Goal: Task Accomplishment & Management: Manage account settings

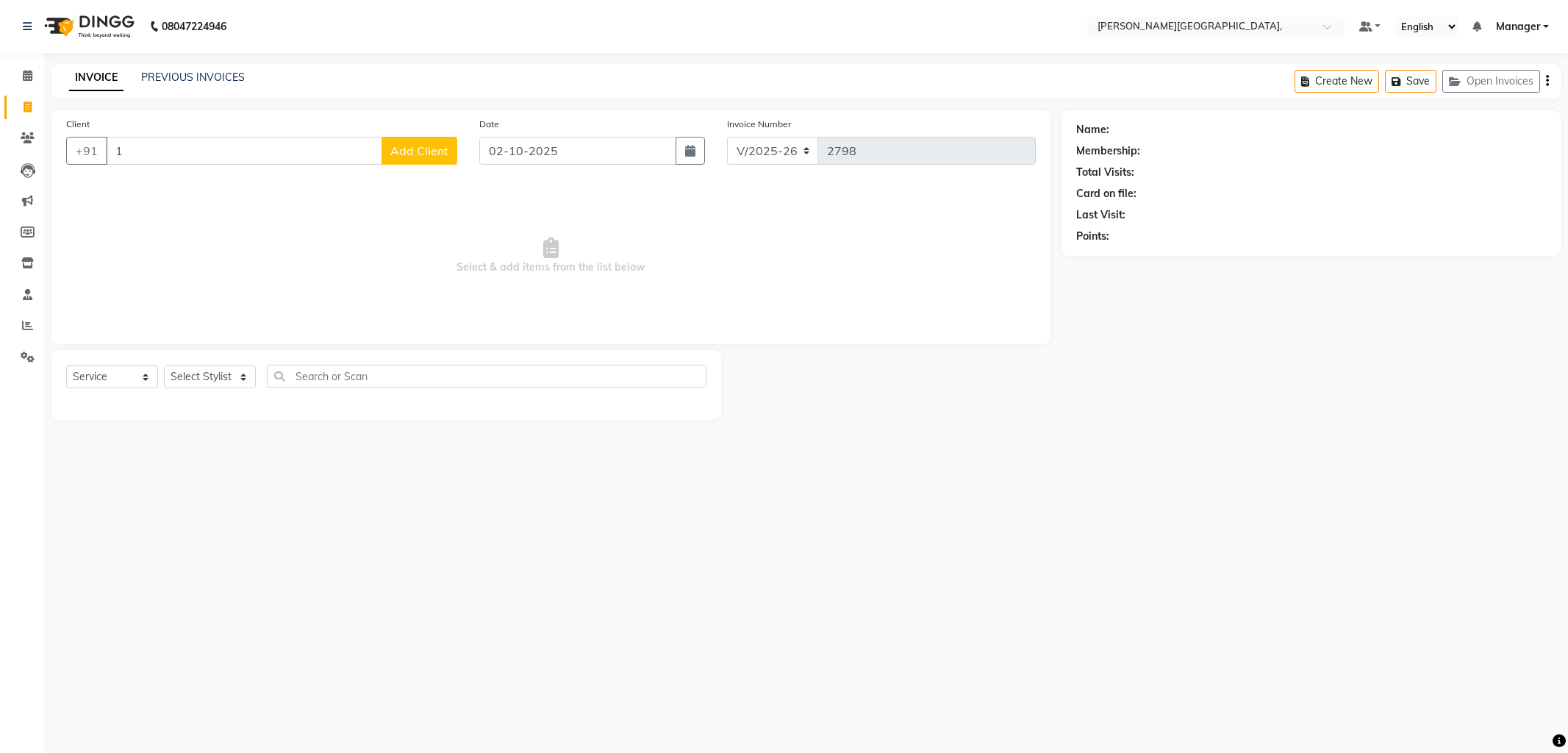
select select "6483"
select select "service"
click at [142, 162] on input "1" at bounding box center [244, 150] width 276 height 28
type input "1"
click at [246, 378] on select "Select Stylist Anil Arjun Aslam gungun nails Manager ranjhana Sana shahrukh" at bounding box center [209, 377] width 92 height 23
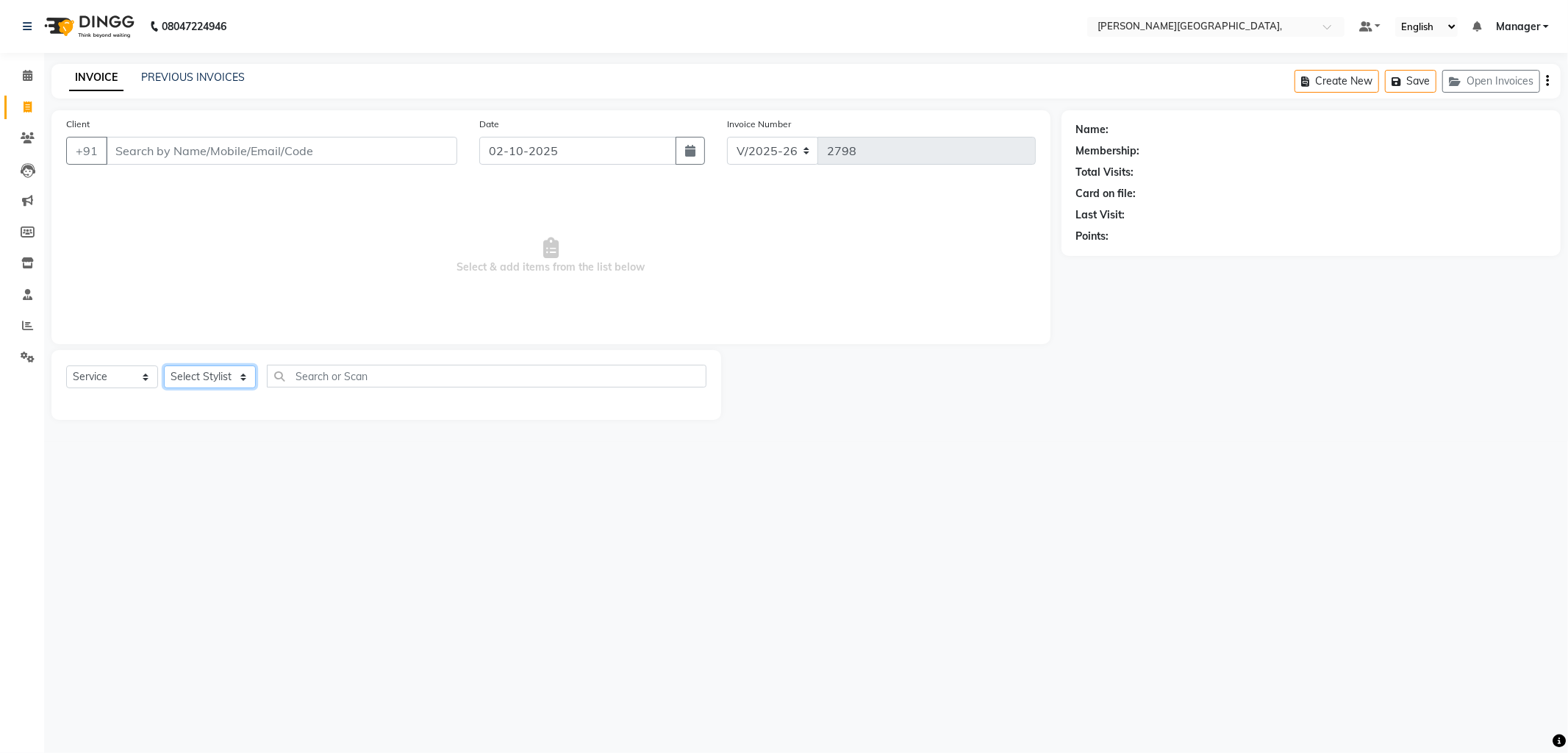
select select "71148"
click at [164, 366] on select "Select Stylist Anil Arjun Aslam gungun nails Manager ranjhana Sana shahrukh" at bounding box center [209, 377] width 92 height 23
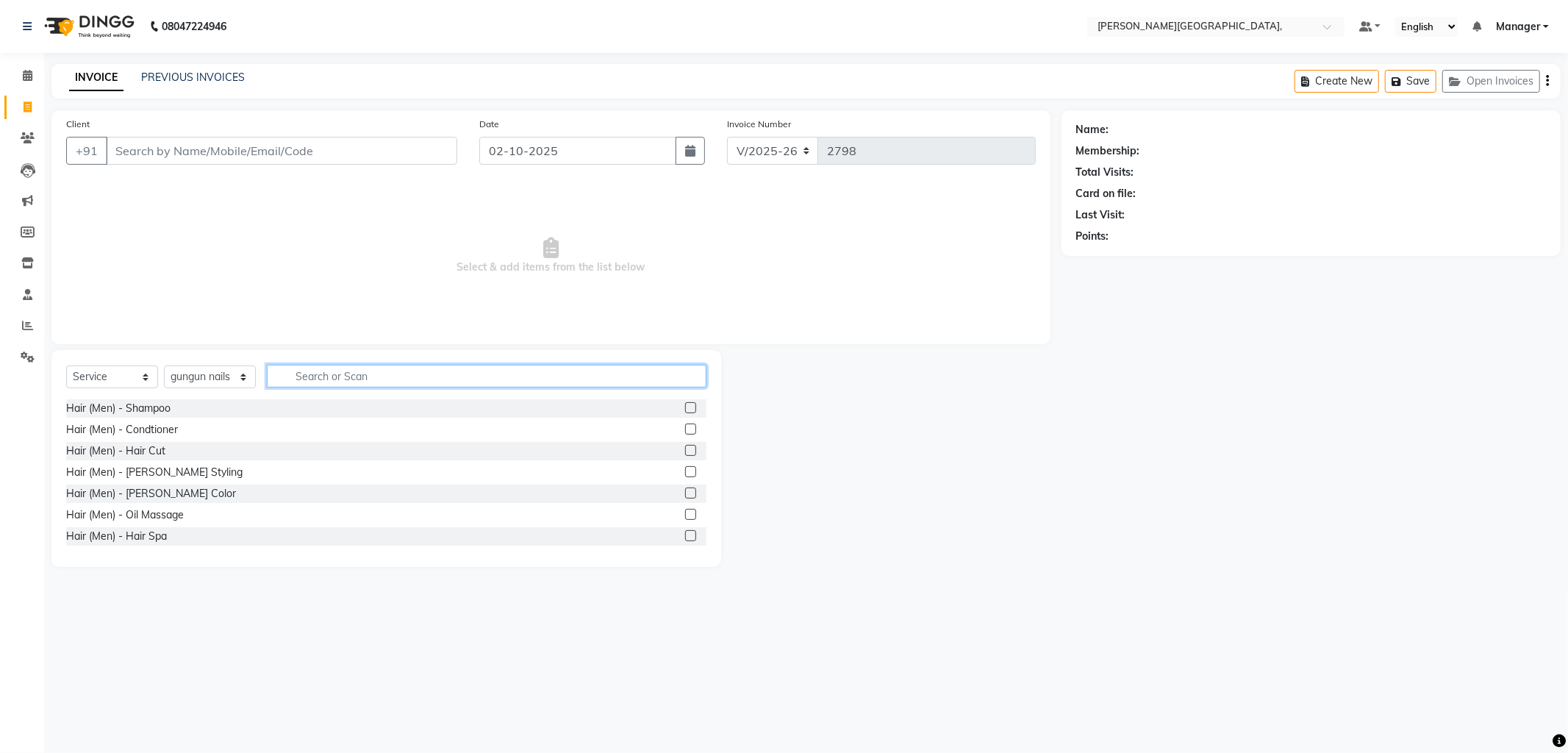
click at [303, 378] on input "text" at bounding box center [487, 376] width 440 height 23
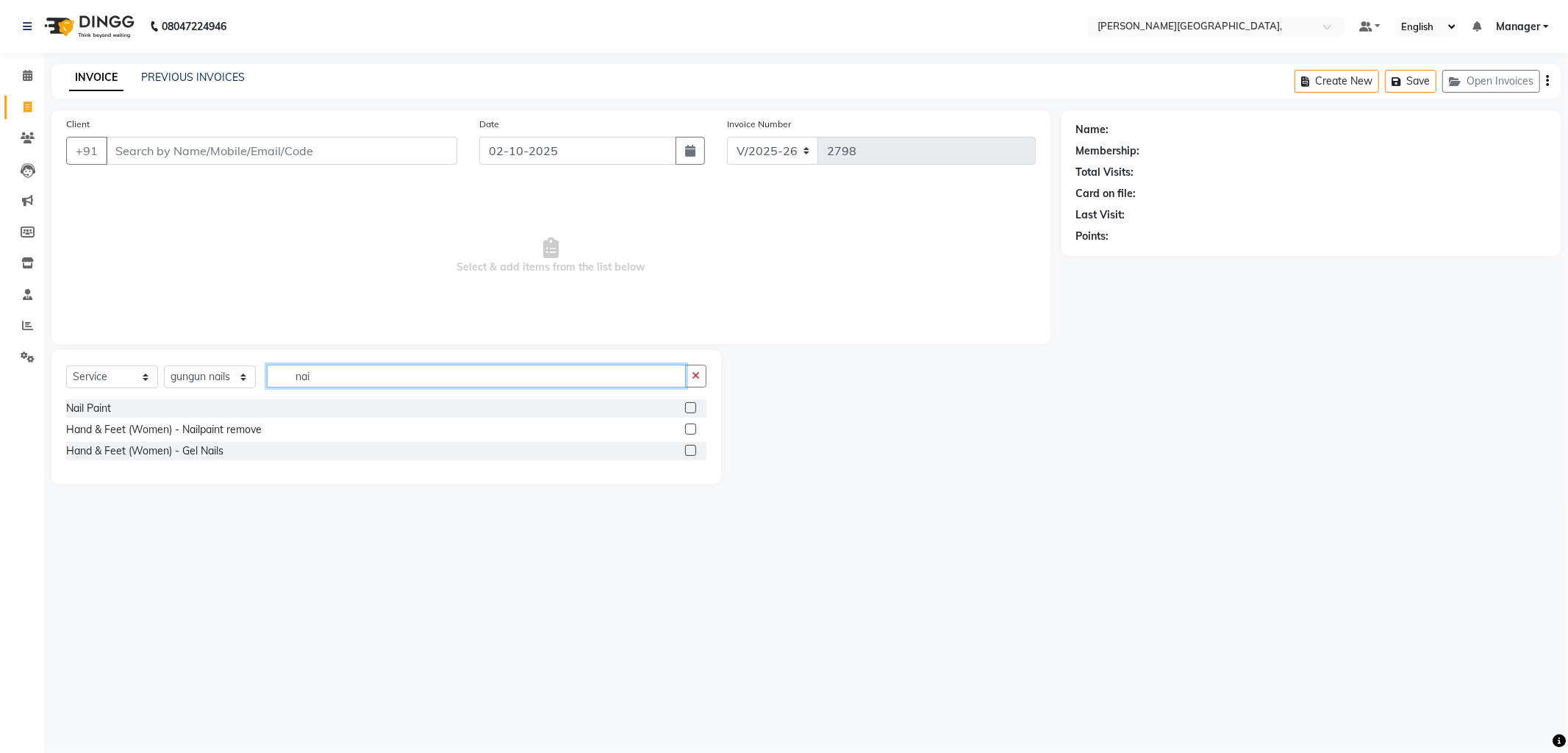
type input "nai"
click at [691, 426] on label at bounding box center [690, 428] width 11 height 11
click at [691, 426] on input "checkbox" at bounding box center [689, 429] width 10 height 10
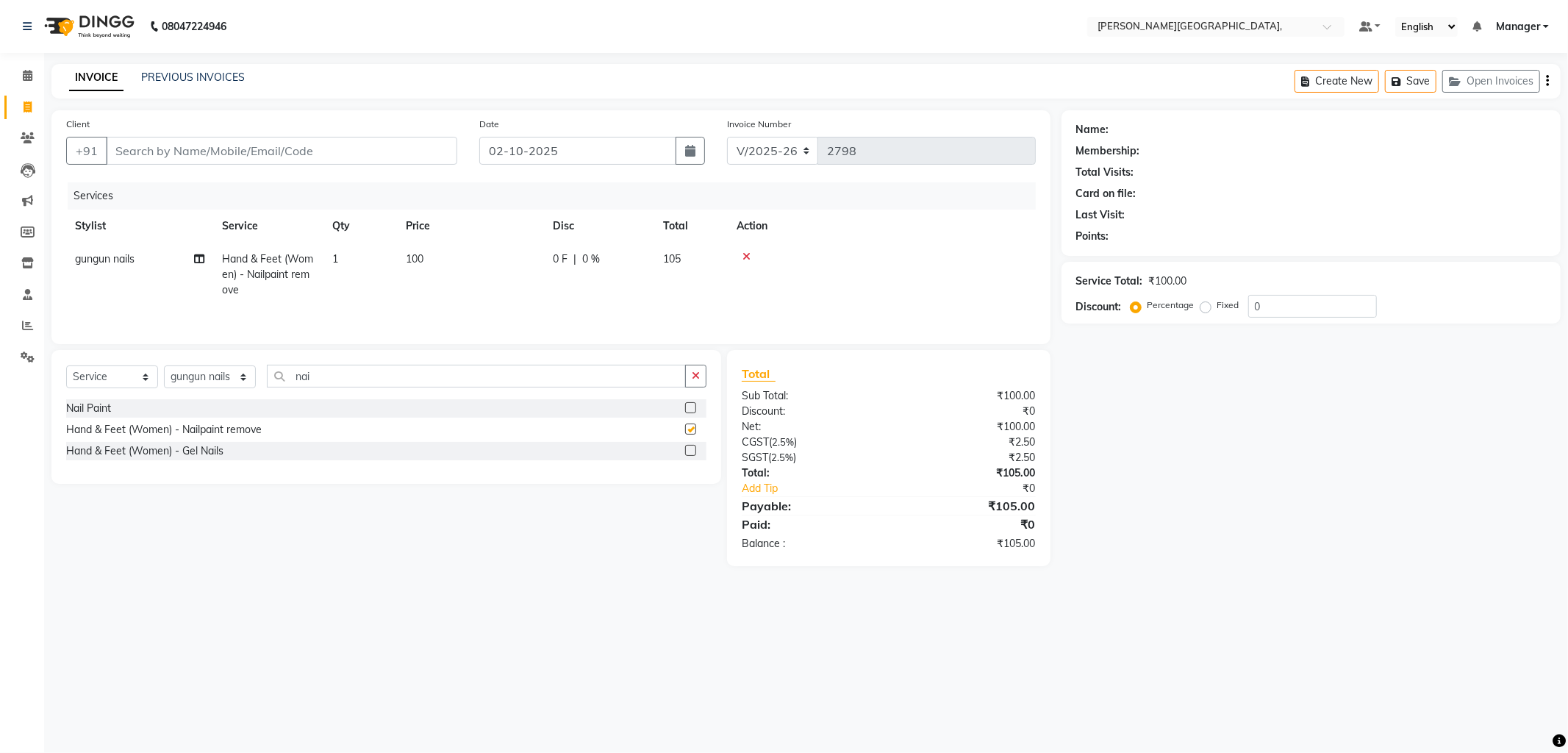
checkbox input "false"
click at [418, 256] on span "100" at bounding box center [414, 259] width 17 height 13
select select "71148"
click at [493, 265] on input "100" at bounding box center [539, 263] width 130 height 23
type input "300"
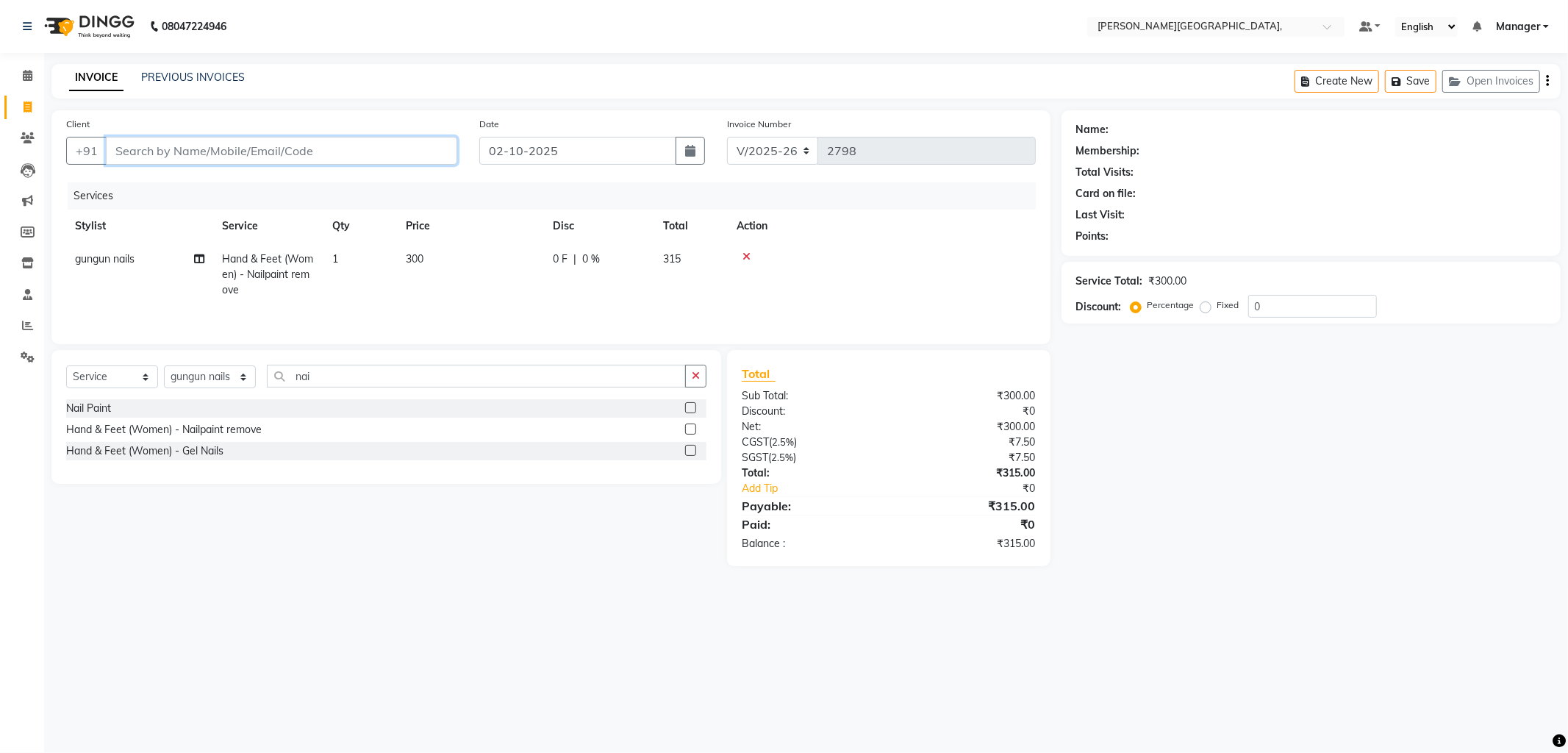
click at [203, 156] on input "Client" at bounding box center [281, 150] width 351 height 28
click at [204, 180] on span "96748308" at bounding box center [190, 184] width 59 height 14
type input "9674830844"
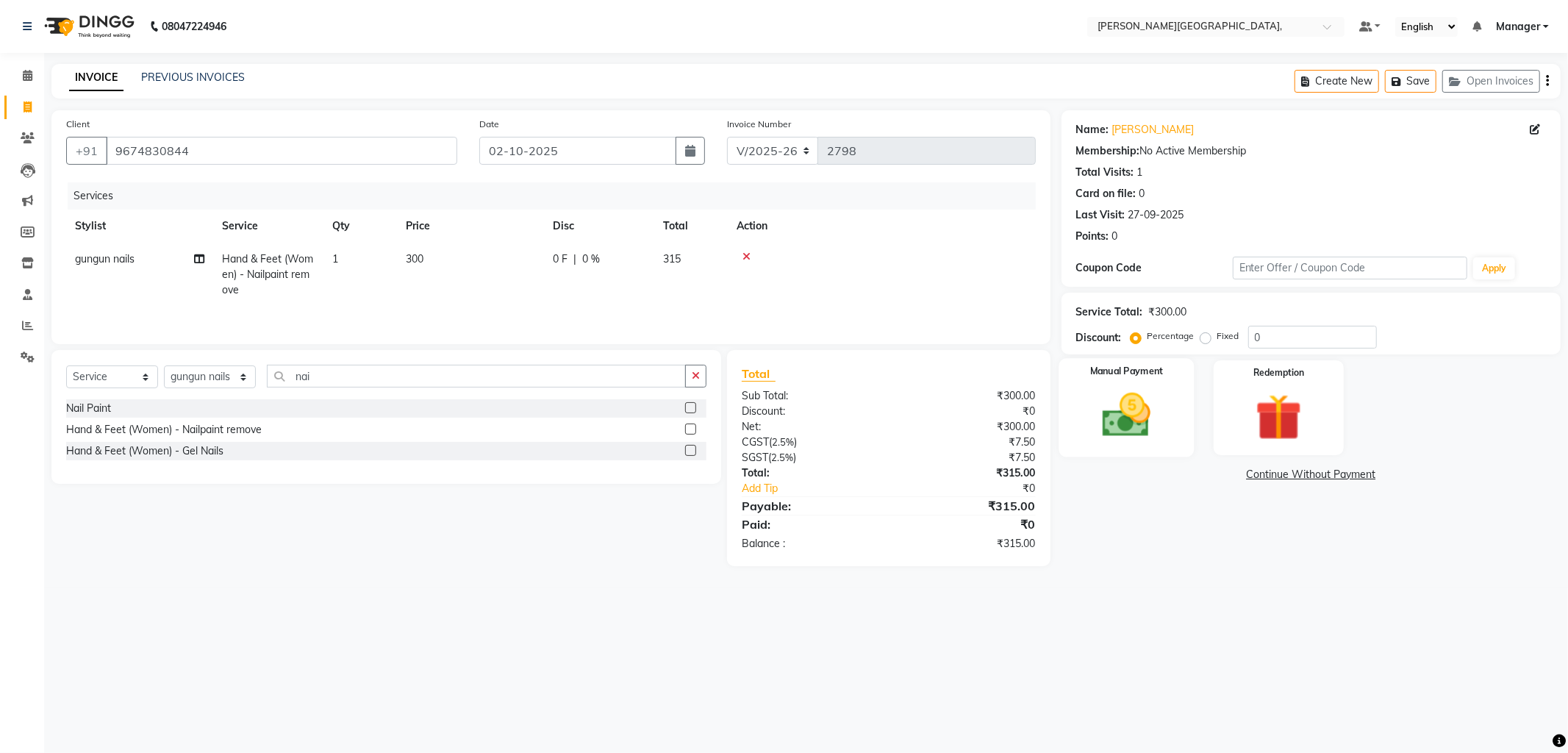
click at [1133, 400] on img at bounding box center [1127, 416] width 79 height 56
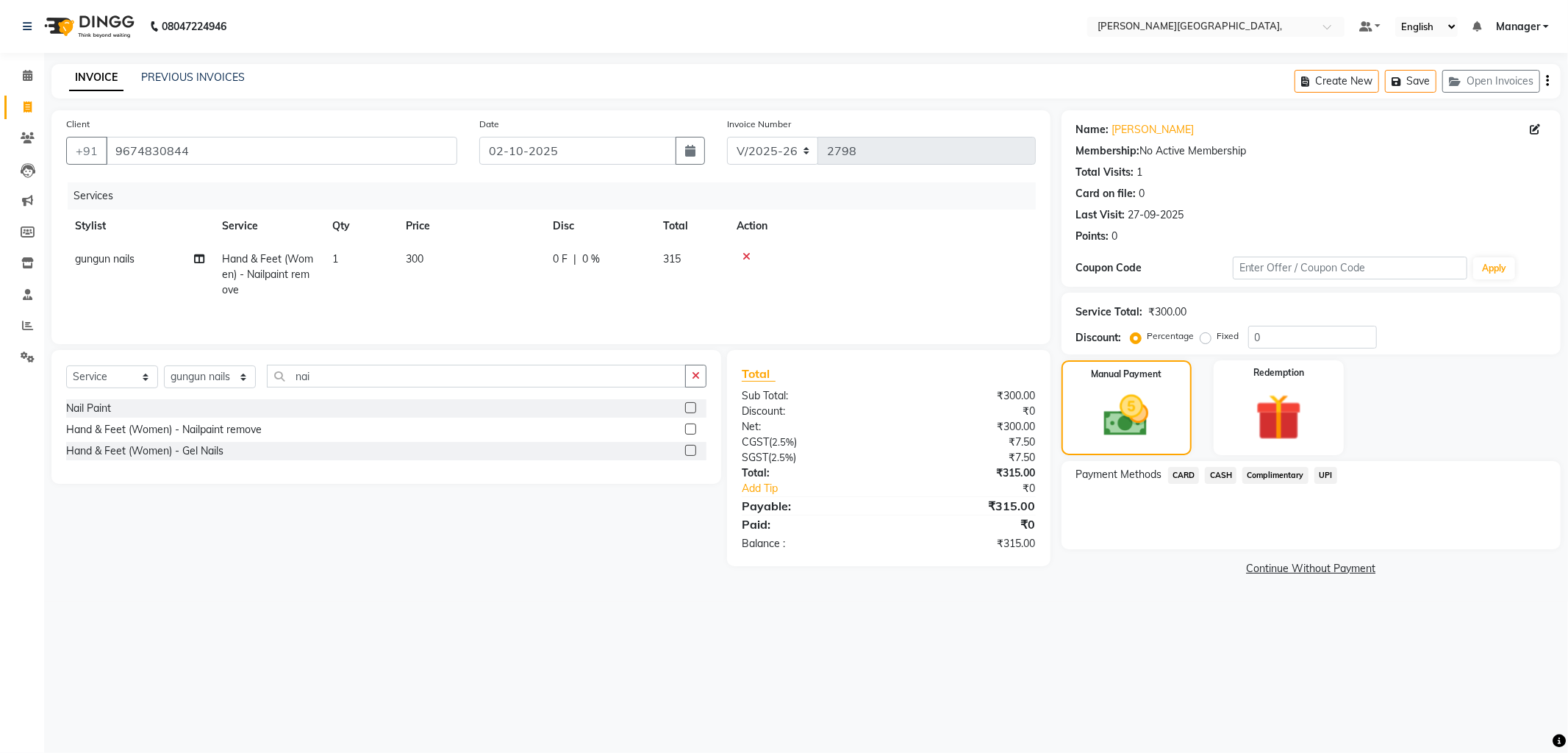
click at [1217, 475] on span "CASH" at bounding box center [1221, 475] width 32 height 17
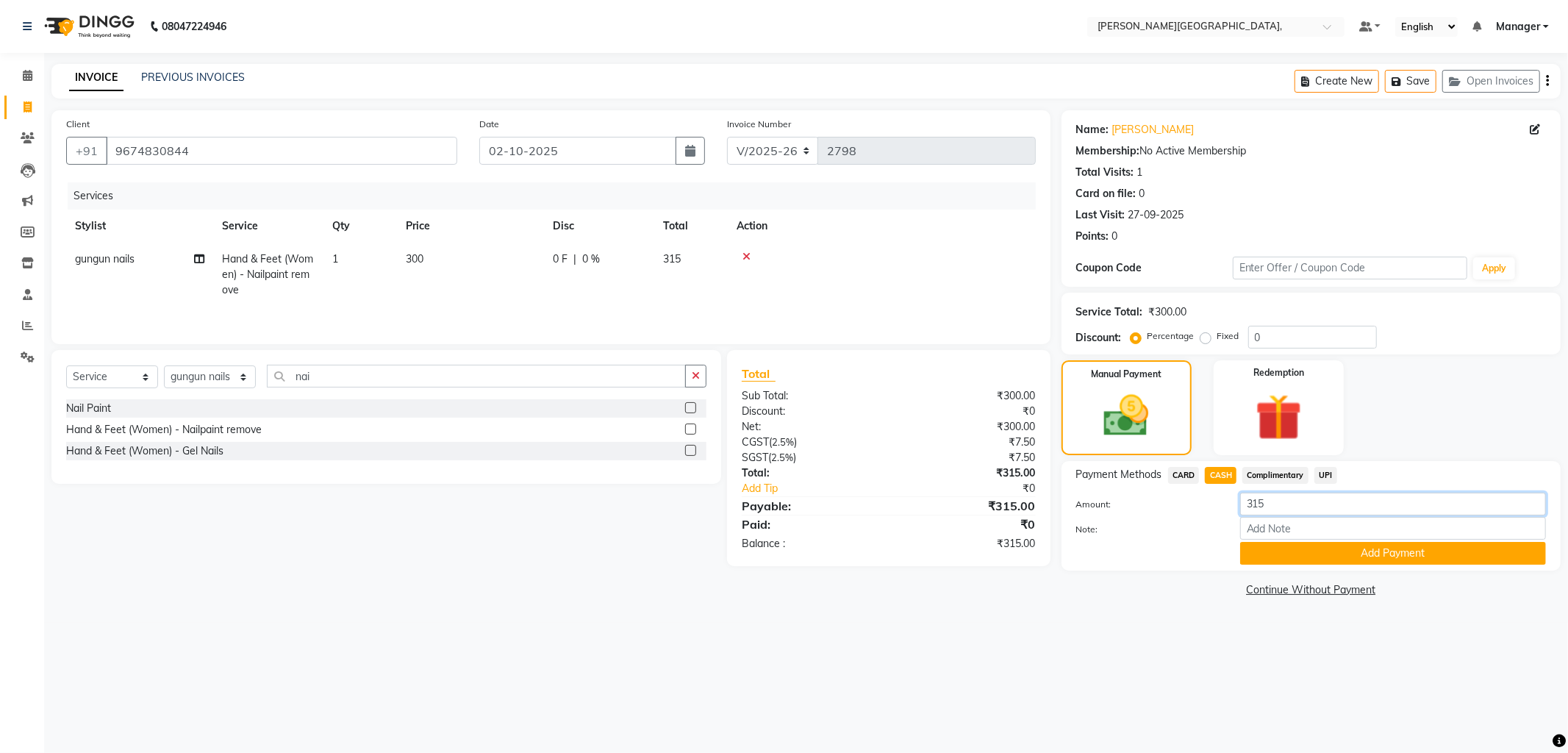
click at [1288, 508] on input "315" at bounding box center [1392, 504] width 306 height 23
type input "3"
type input "300"
click at [1303, 548] on button "Add Payment" at bounding box center [1392, 553] width 306 height 23
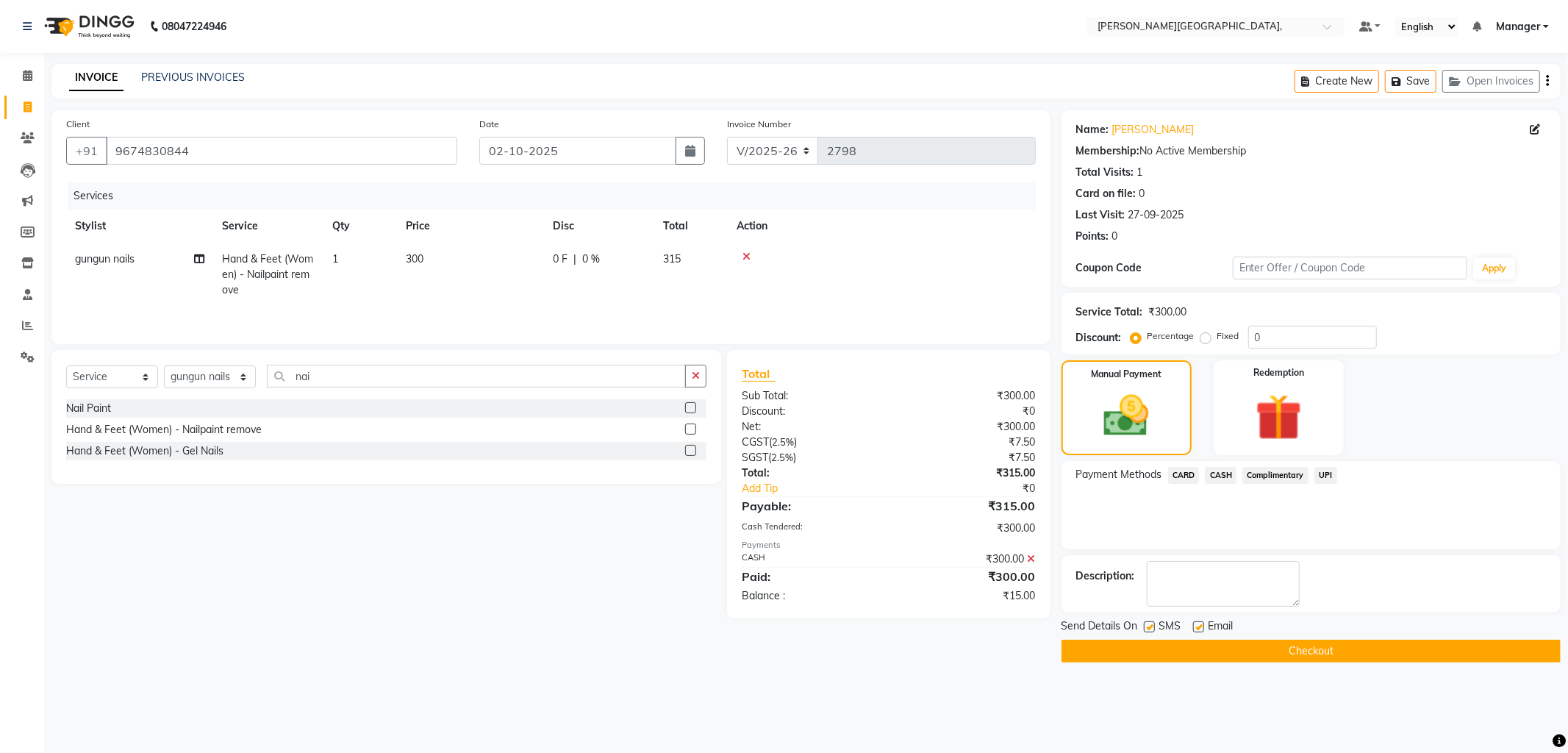
click at [1328, 469] on span "UPI" at bounding box center [1325, 475] width 23 height 17
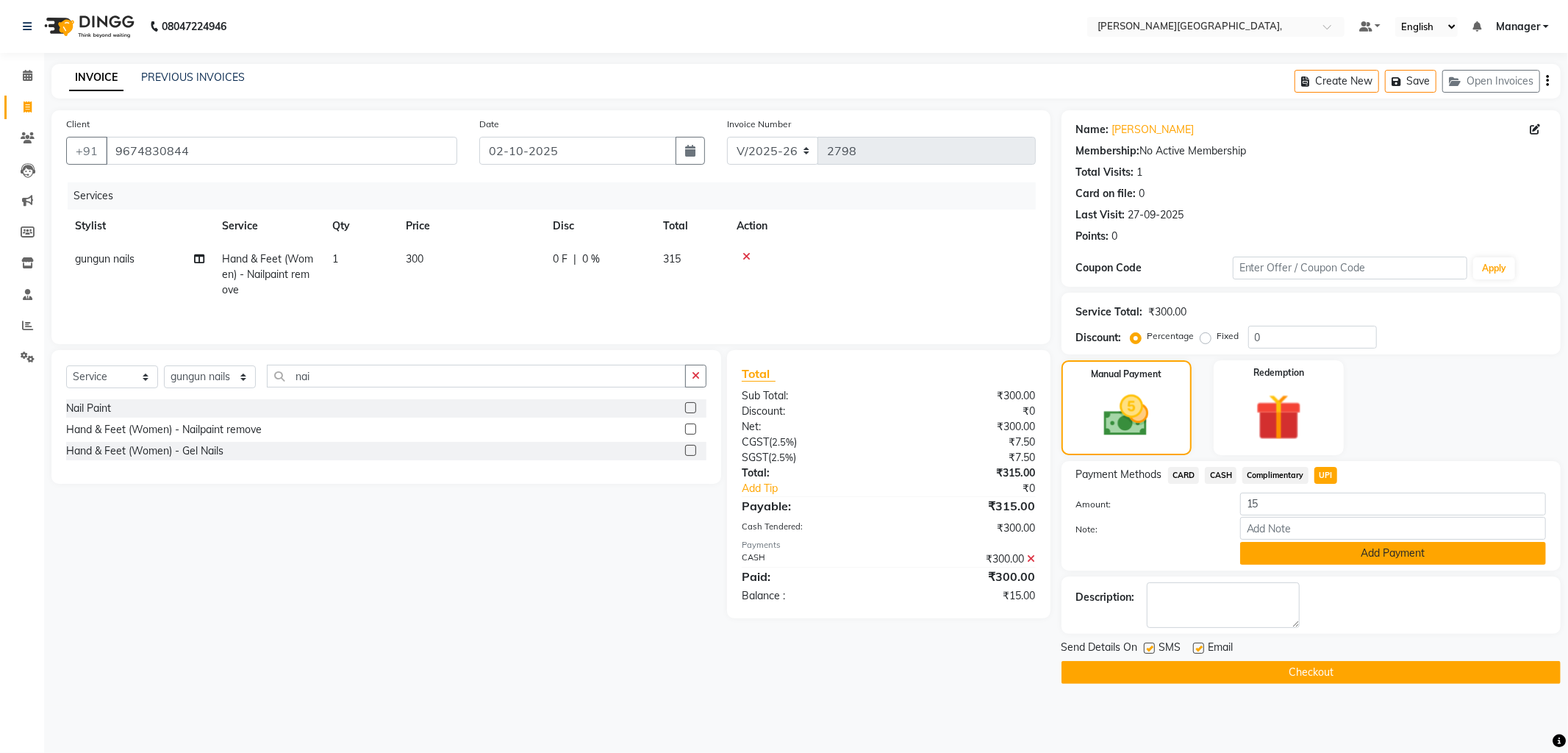
click at [1287, 553] on button "Add Payment" at bounding box center [1392, 553] width 306 height 23
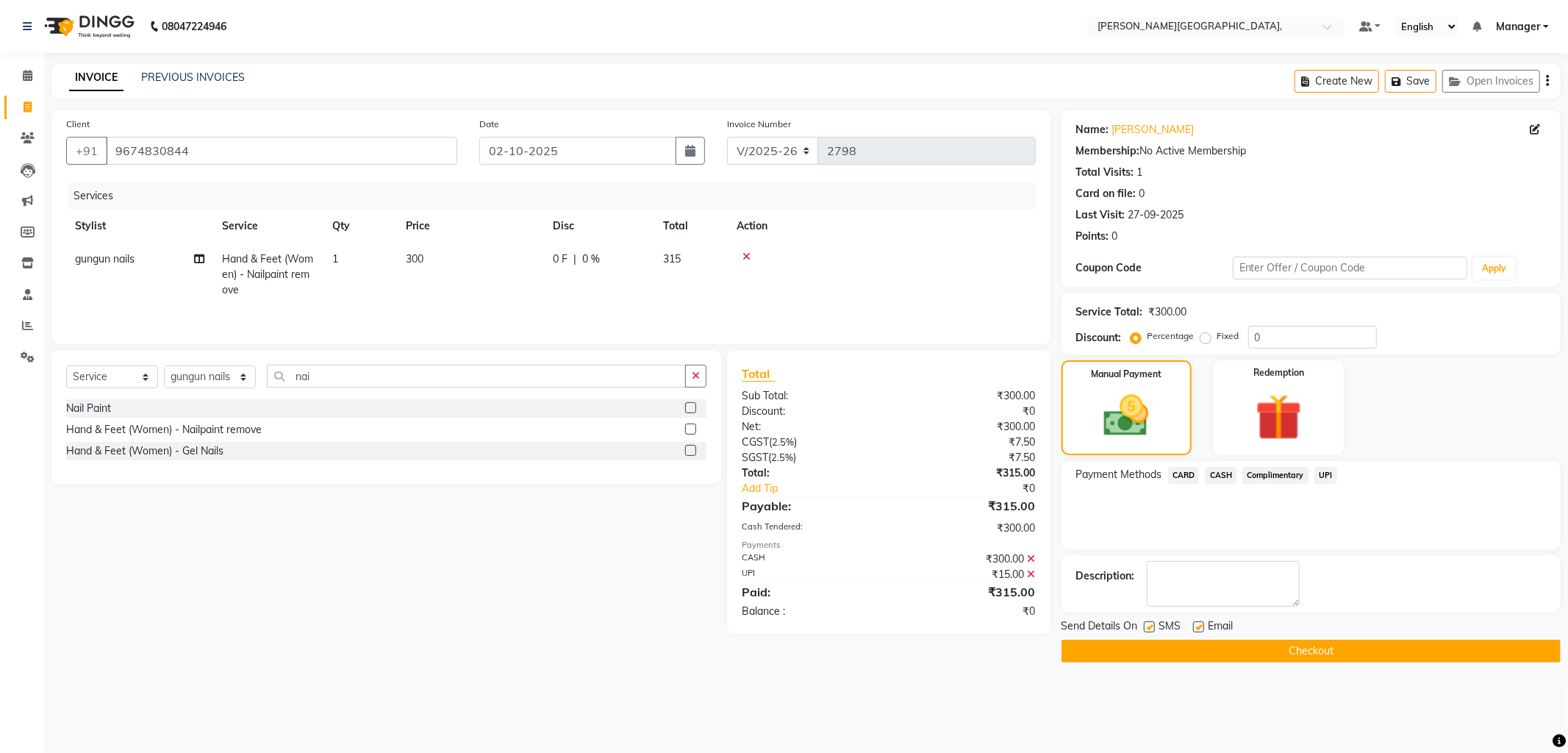
click at [1196, 652] on button "Checkout" at bounding box center [1311, 651] width 499 height 23
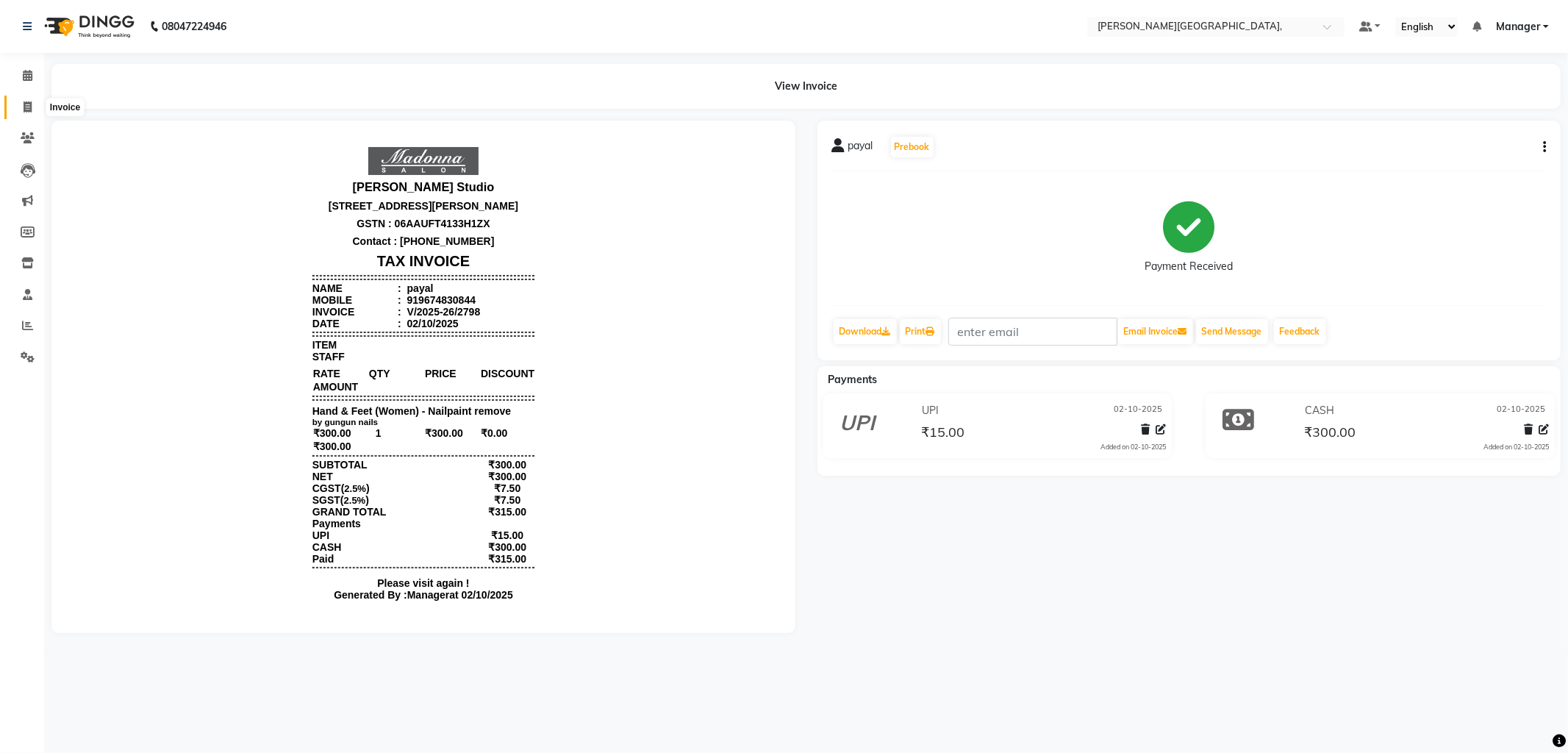
click at [24, 105] on icon at bounding box center [27, 107] width 8 height 11
select select "service"
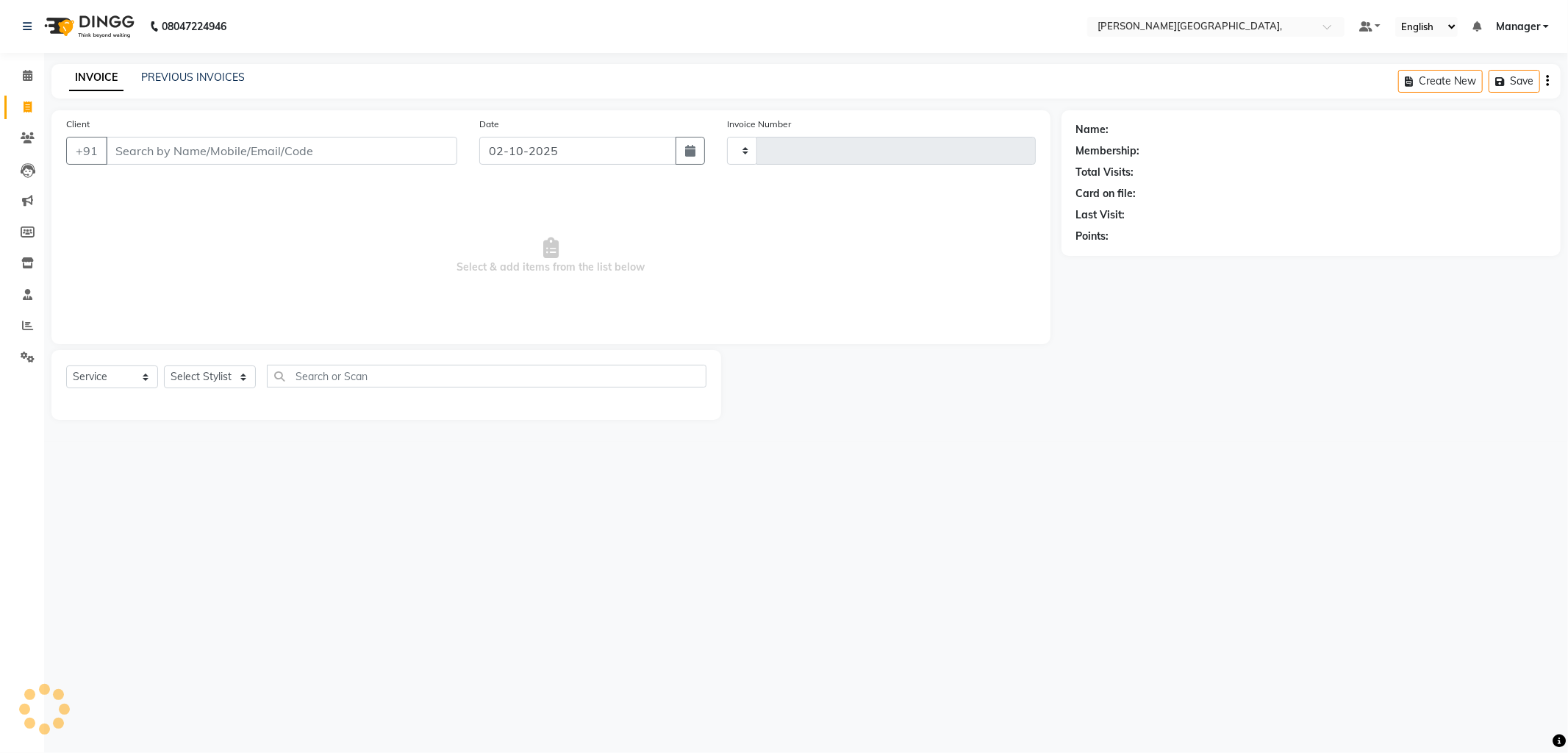
type input "2799"
select select "6483"
click at [196, 80] on link "PREVIOUS INVOICES" at bounding box center [193, 77] width 104 height 13
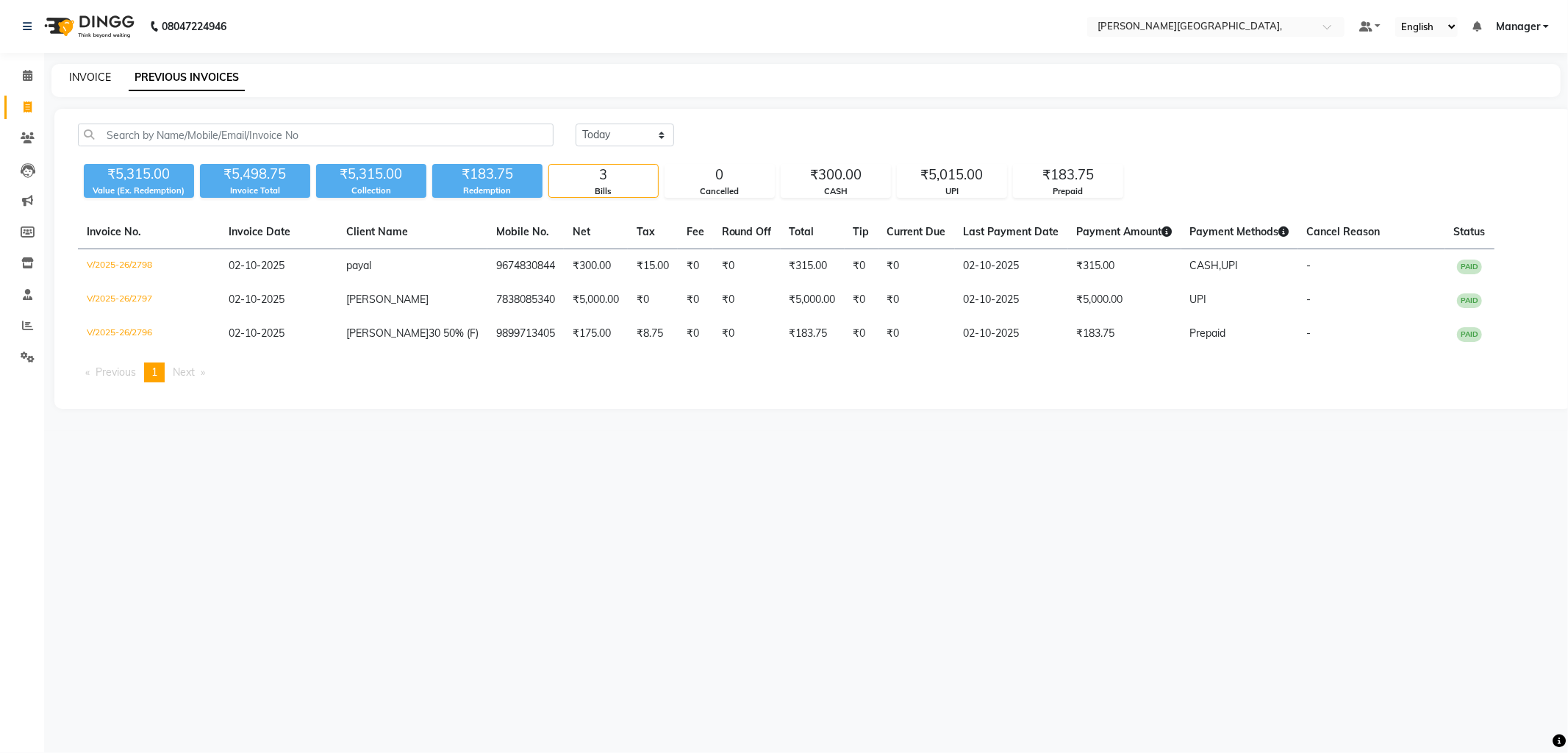
click at [77, 78] on link "INVOICE" at bounding box center [89, 77] width 42 height 13
select select "6483"
select select "service"
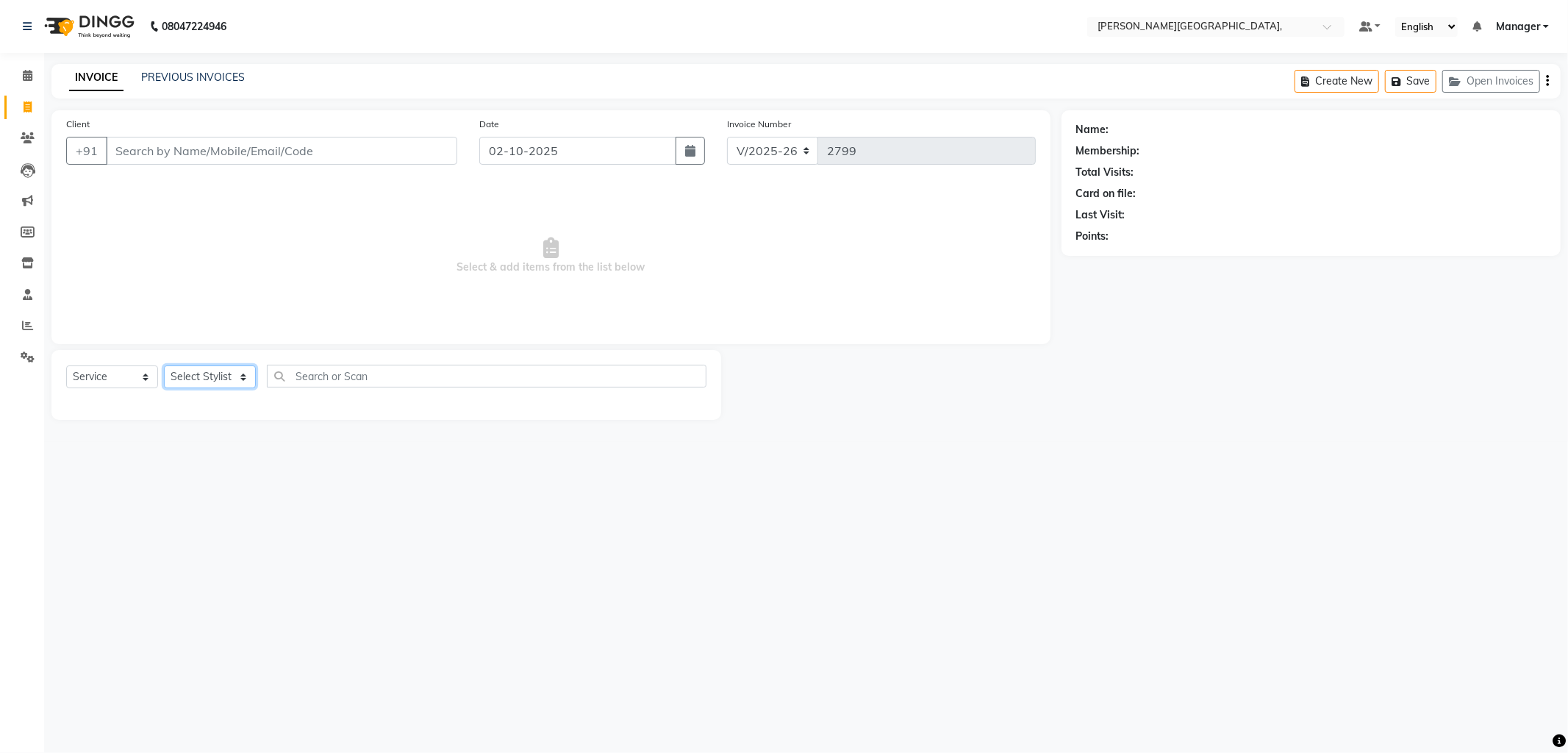
click at [237, 372] on select "Select Stylist Anil Arjun Aslam gungun nails Manager ranjhana Sana shahrukh" at bounding box center [209, 377] width 92 height 23
select select "49451"
click at [164, 366] on select "Select Stylist Anil Arjun Aslam gungun nails Manager ranjhana Sana shahrukh" at bounding box center [209, 377] width 92 height 23
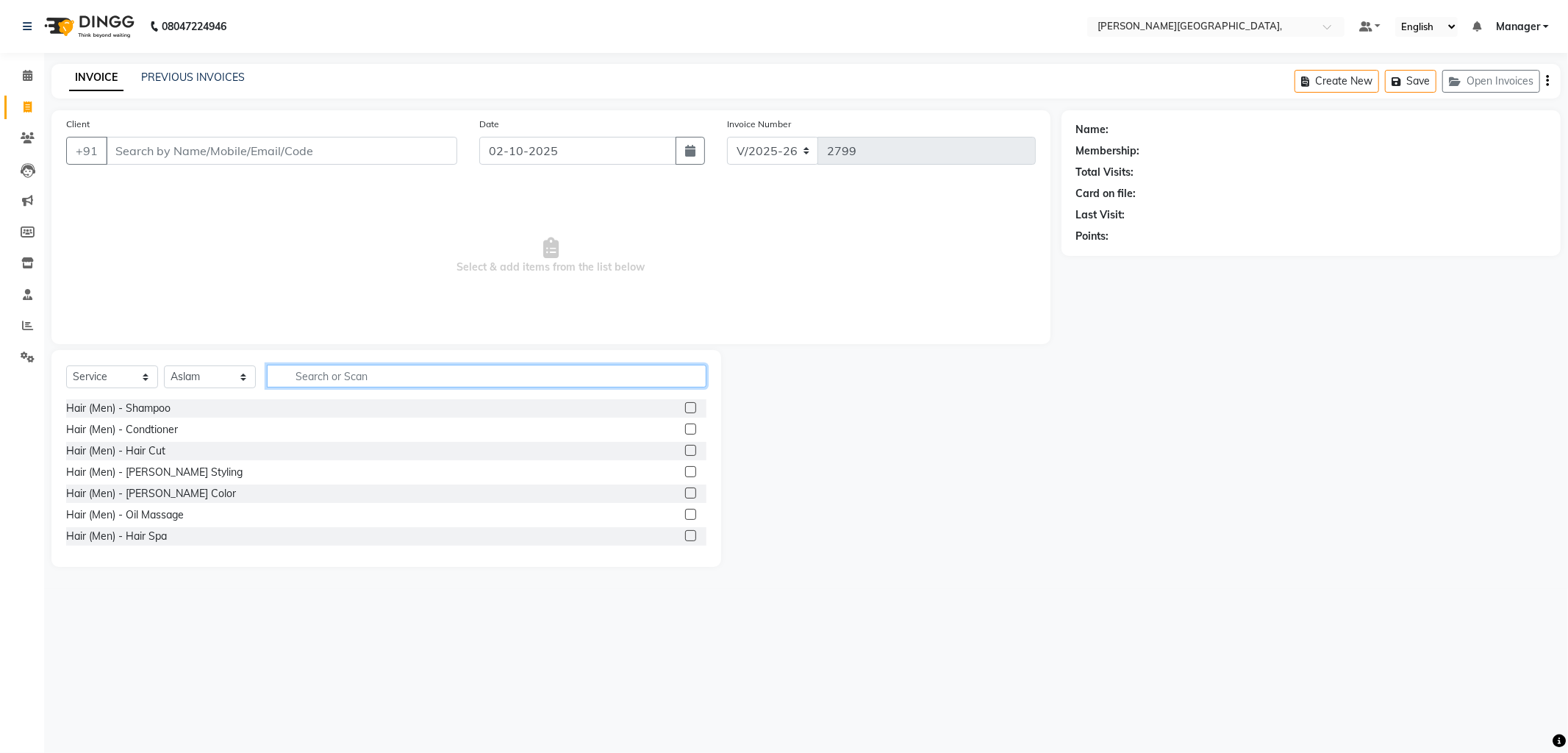
click at [305, 376] on input "text" at bounding box center [487, 376] width 440 height 23
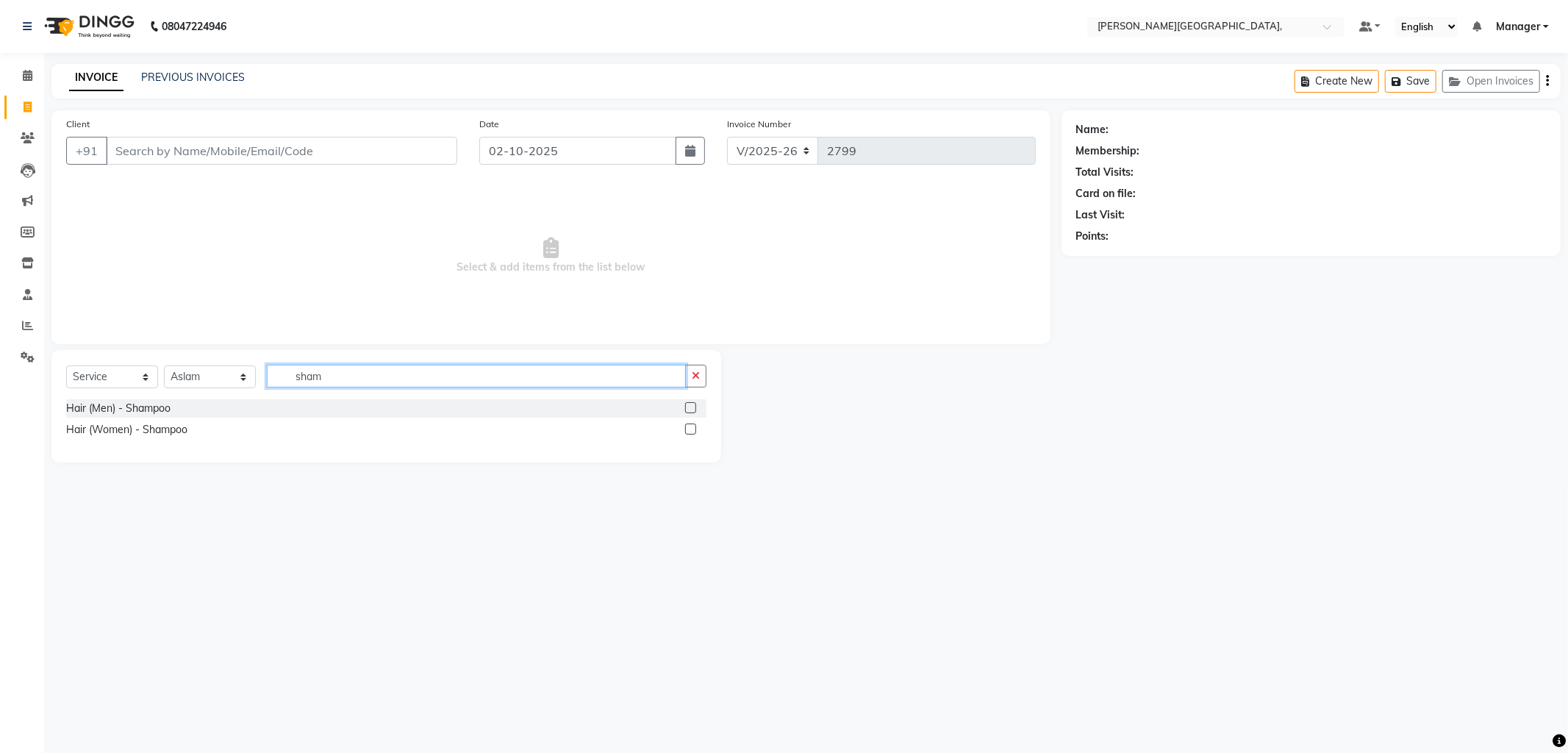
type input "sham"
click at [692, 428] on label at bounding box center [690, 428] width 11 height 11
click at [692, 428] on input "checkbox" at bounding box center [689, 429] width 10 height 10
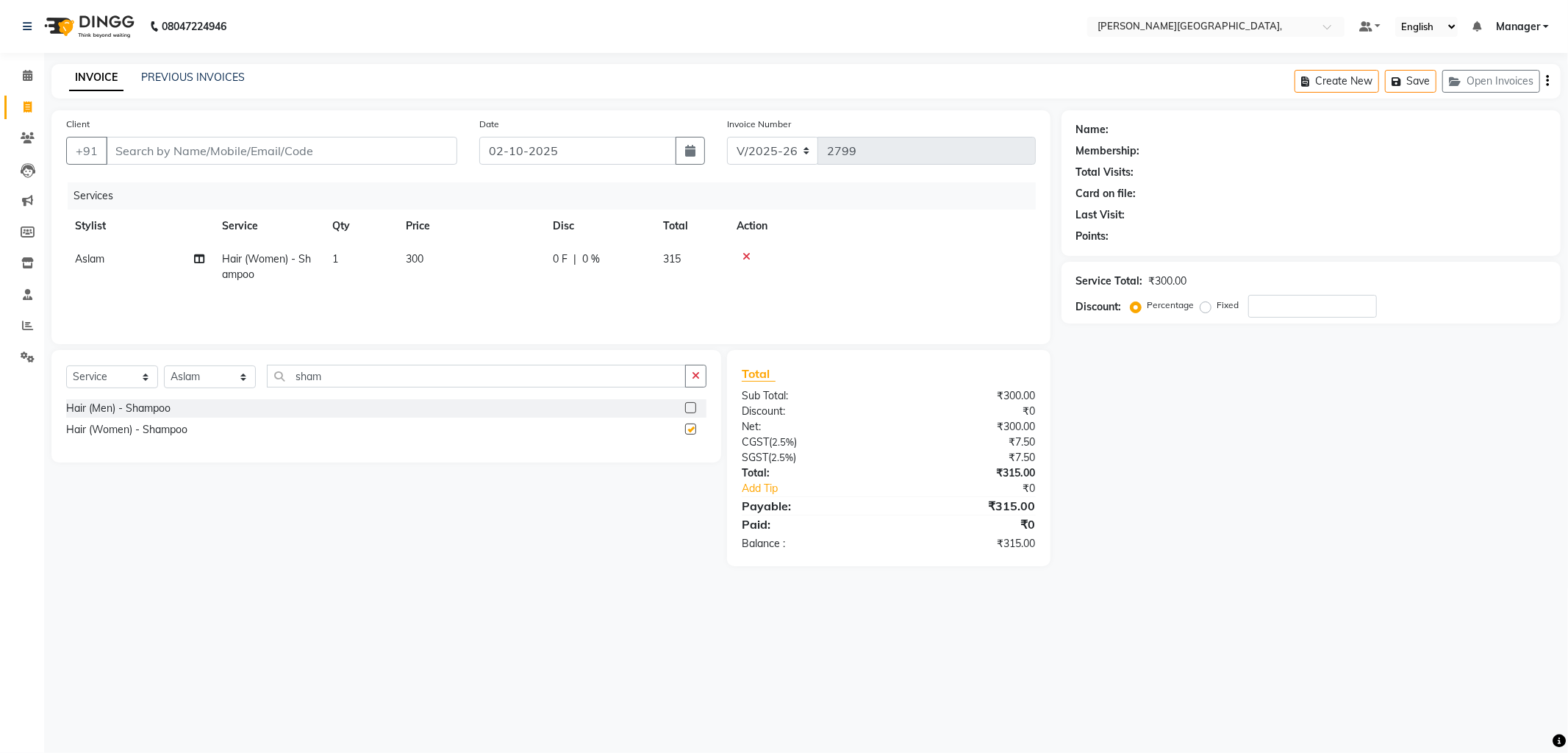
checkbox input "false"
click at [337, 378] on input "sham" at bounding box center [476, 376] width 419 height 23
type input "s"
type input "blo"
click at [691, 409] on label at bounding box center [690, 407] width 11 height 11
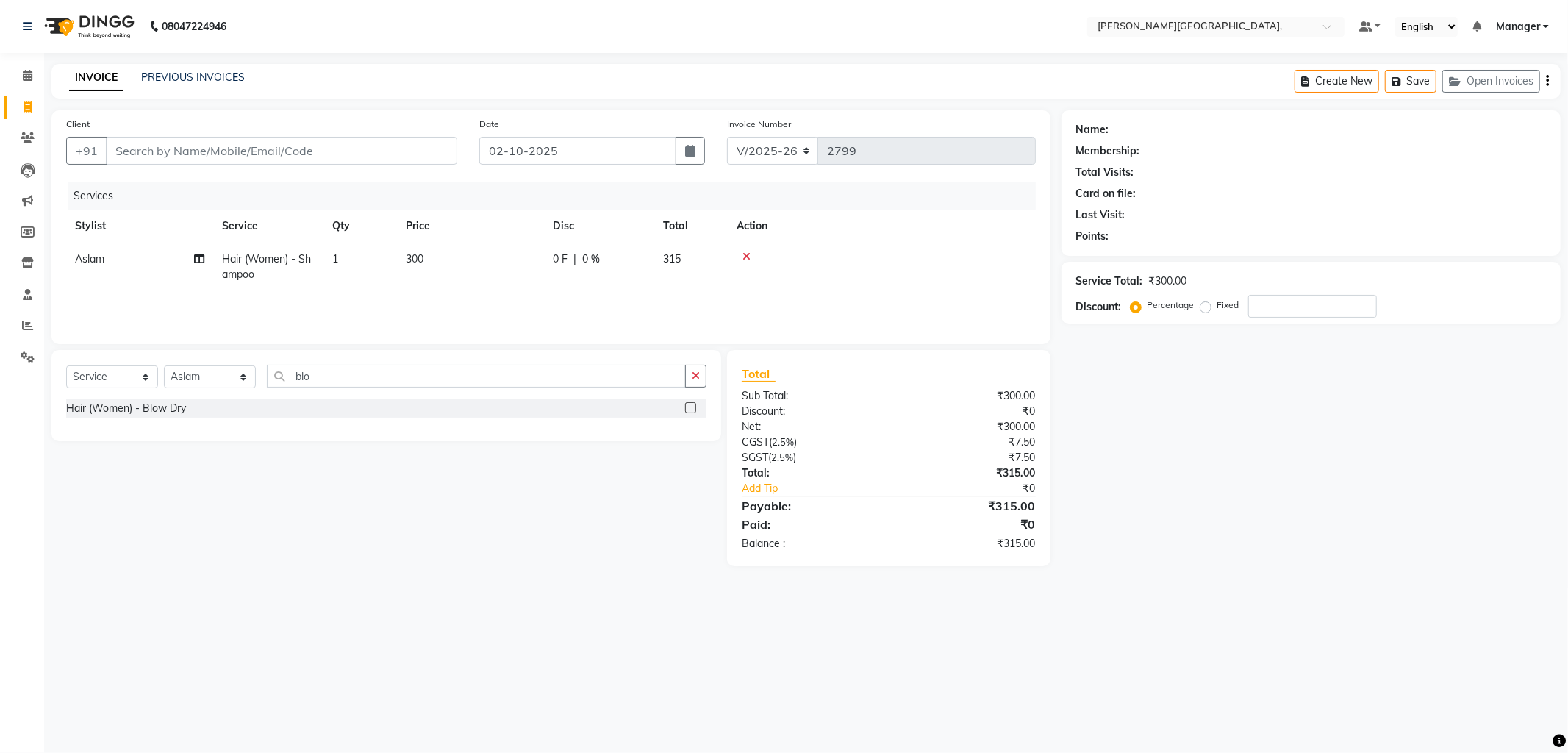
click at [691, 409] on input "checkbox" at bounding box center [689, 408] width 10 height 10
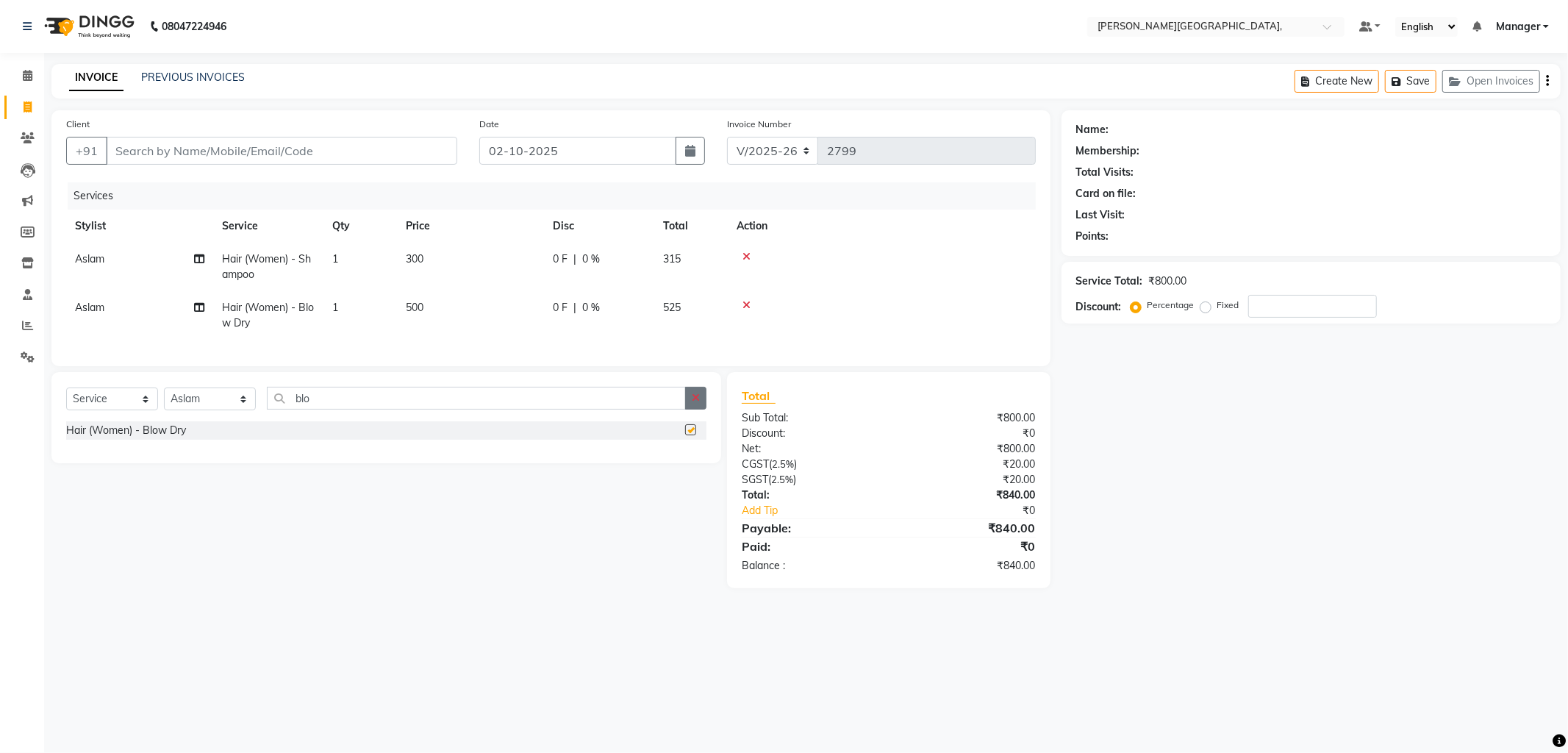
checkbox input "false"
drag, startPoint x: 243, startPoint y: 12, endPoint x: 239, endPoint y: 2, distance: 10.8
click at [243, 12] on nav "08047224946 Select Location × Madonna Studio, Fazilpur Road, Default Panel My P…" at bounding box center [784, 27] width 1568 height 53
click at [230, 409] on select "Select Stylist Anil Arjun Aslam gungun nails Manager ranjhana Sana shahrukh" at bounding box center [209, 399] width 92 height 23
click at [243, 406] on select "Select Stylist Anil Arjun Aslam gungun nails Manager ranjhana Sana shahrukh" at bounding box center [209, 399] width 92 height 23
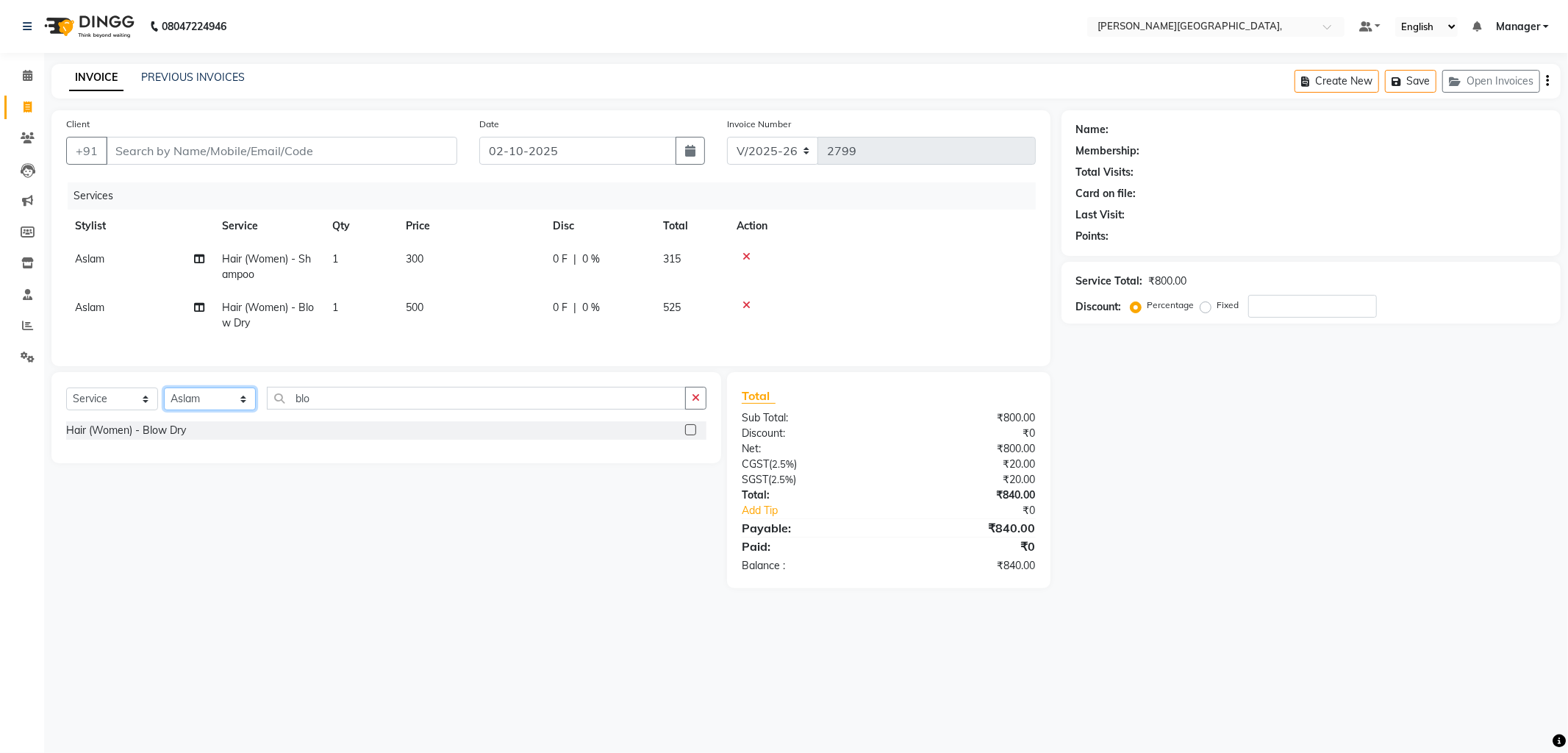
click at [235, 406] on select "Select Stylist Anil Arjun Aslam gungun nails Manager ranjhana Sana shahrukh" at bounding box center [209, 399] width 92 height 23
select select "83621"
click at [164, 400] on select "Select Stylist Anil Arjun Aslam gungun nails Manager ranjhana Sana shahrukh" at bounding box center [209, 399] width 92 height 23
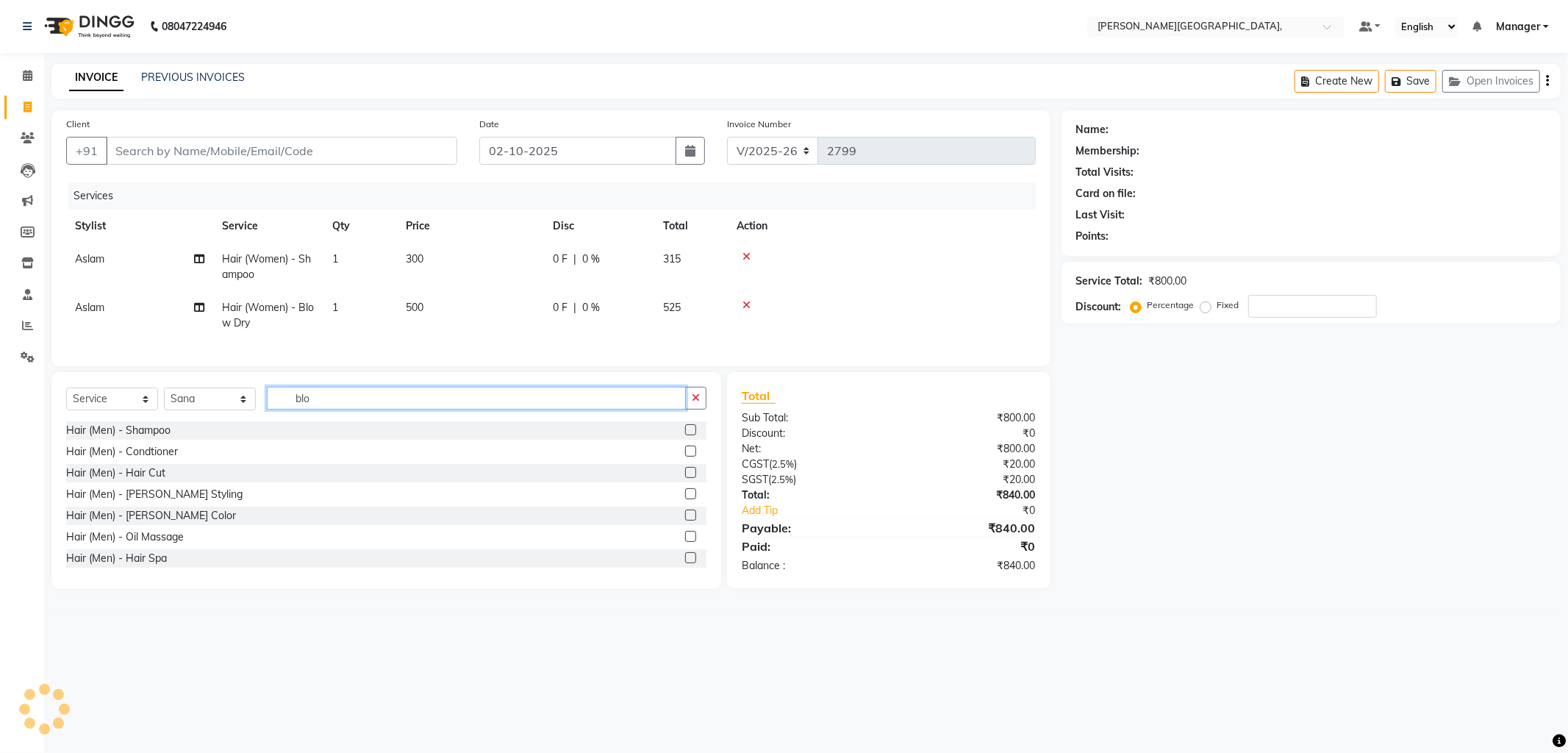
click at [321, 409] on input "blo" at bounding box center [476, 398] width 419 height 23
type input "b"
type input "thre"
click at [685, 541] on label at bounding box center [690, 536] width 11 height 11
click at [685, 541] on input "checkbox" at bounding box center [689, 537] width 10 height 10
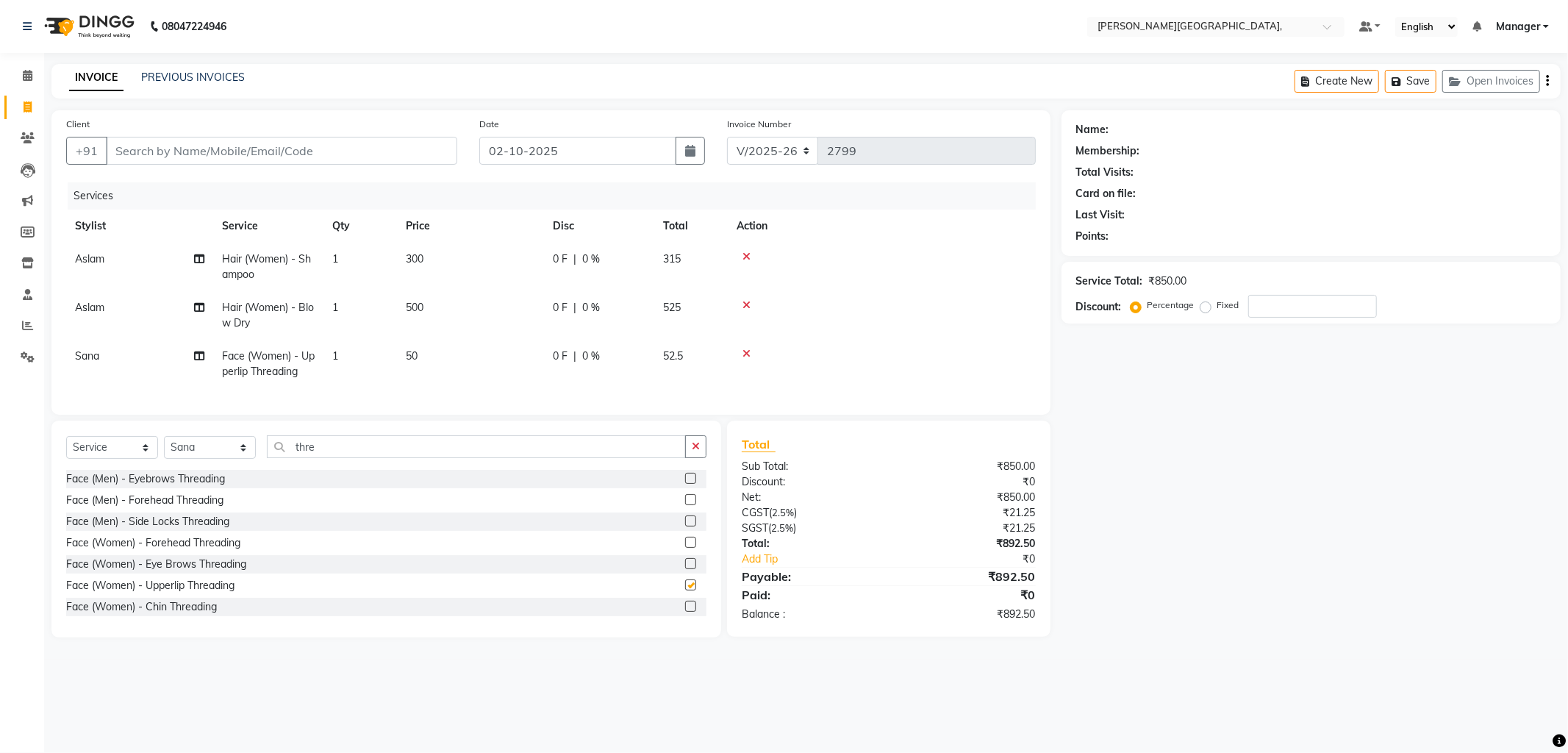
checkbox input "false"
click at [194, 157] on input "Client" at bounding box center [281, 150] width 351 height 28
type input "s"
type input "0"
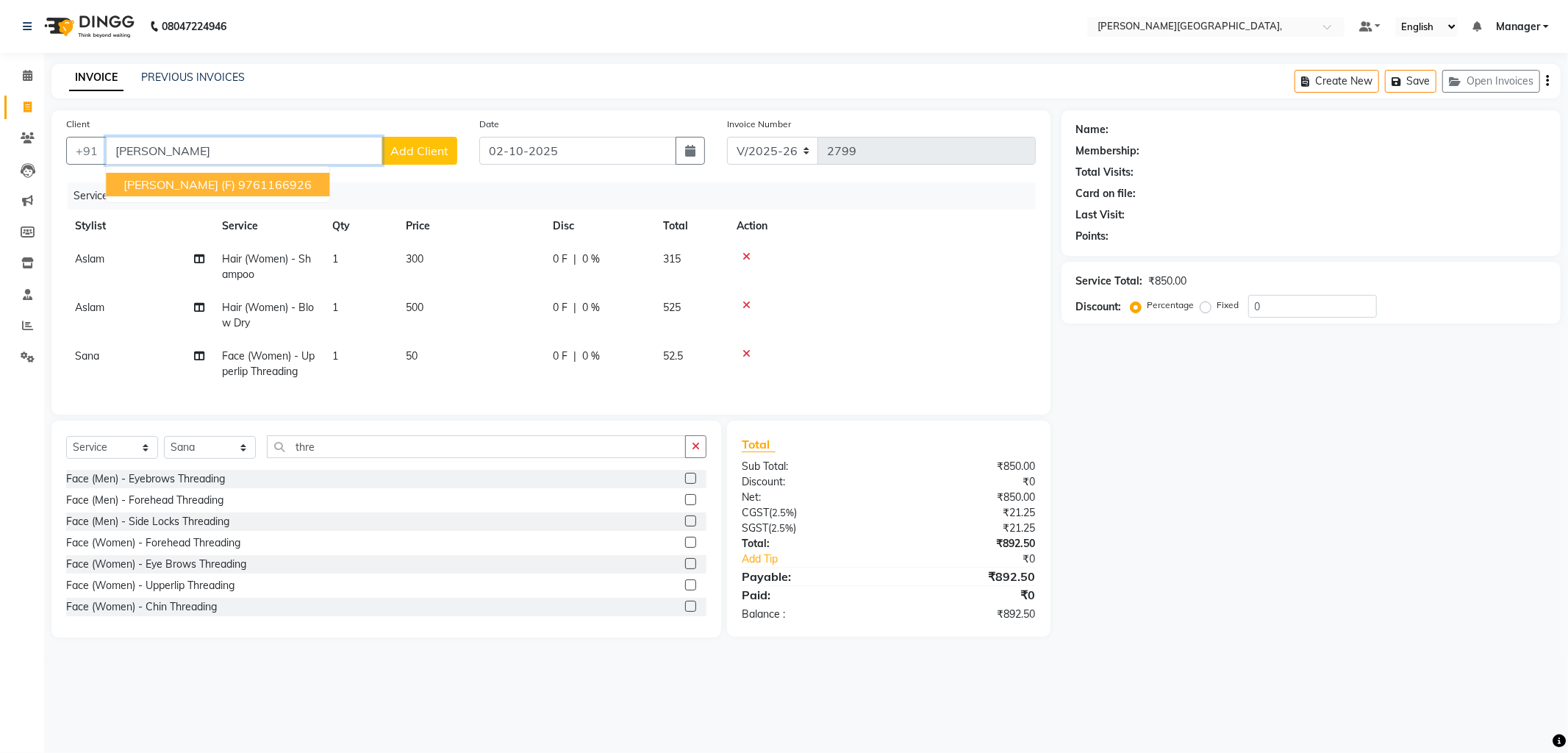
click at [238, 187] on ngb-highlight "9761166926" at bounding box center [274, 184] width 74 height 14
type input "9761166926"
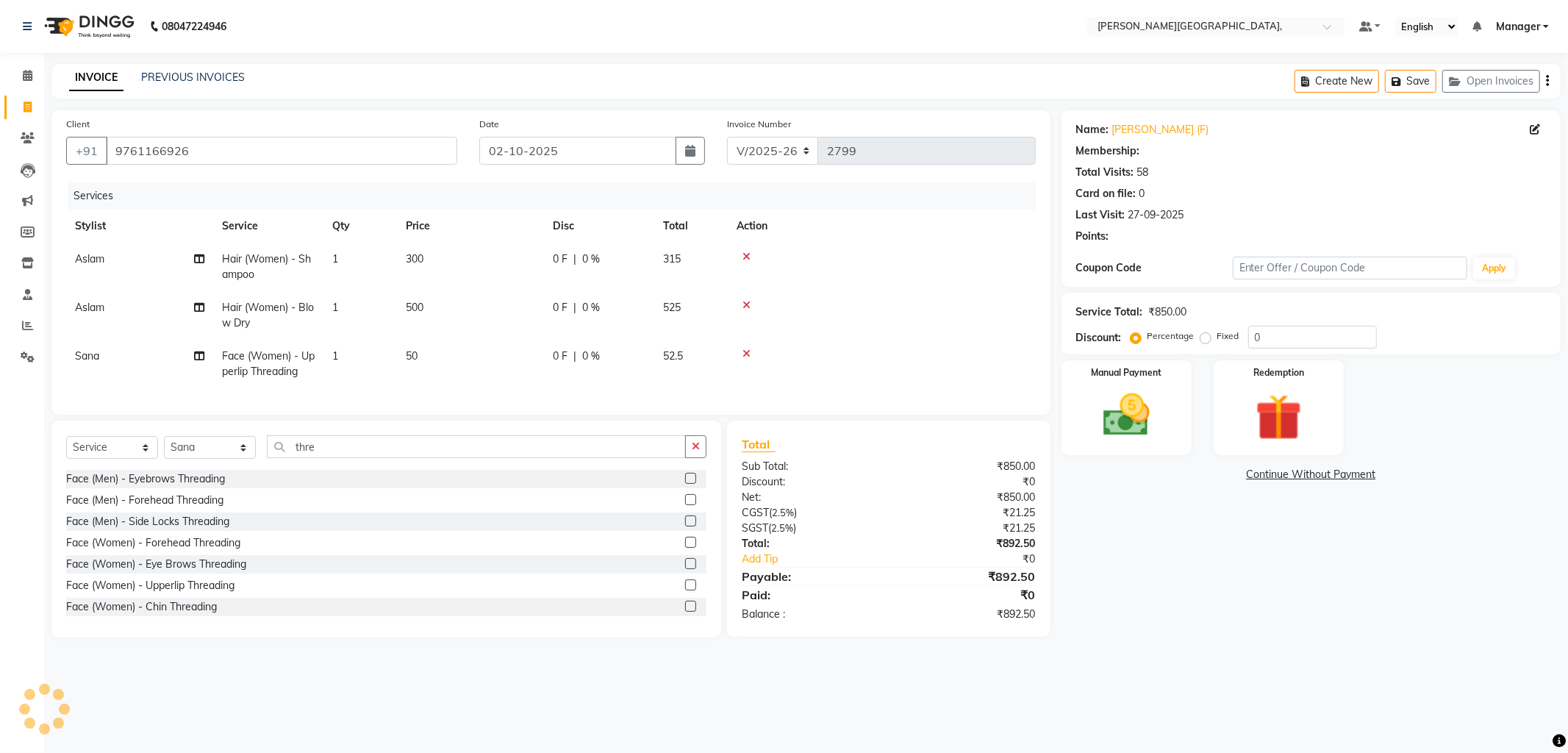
select select "1: Object"
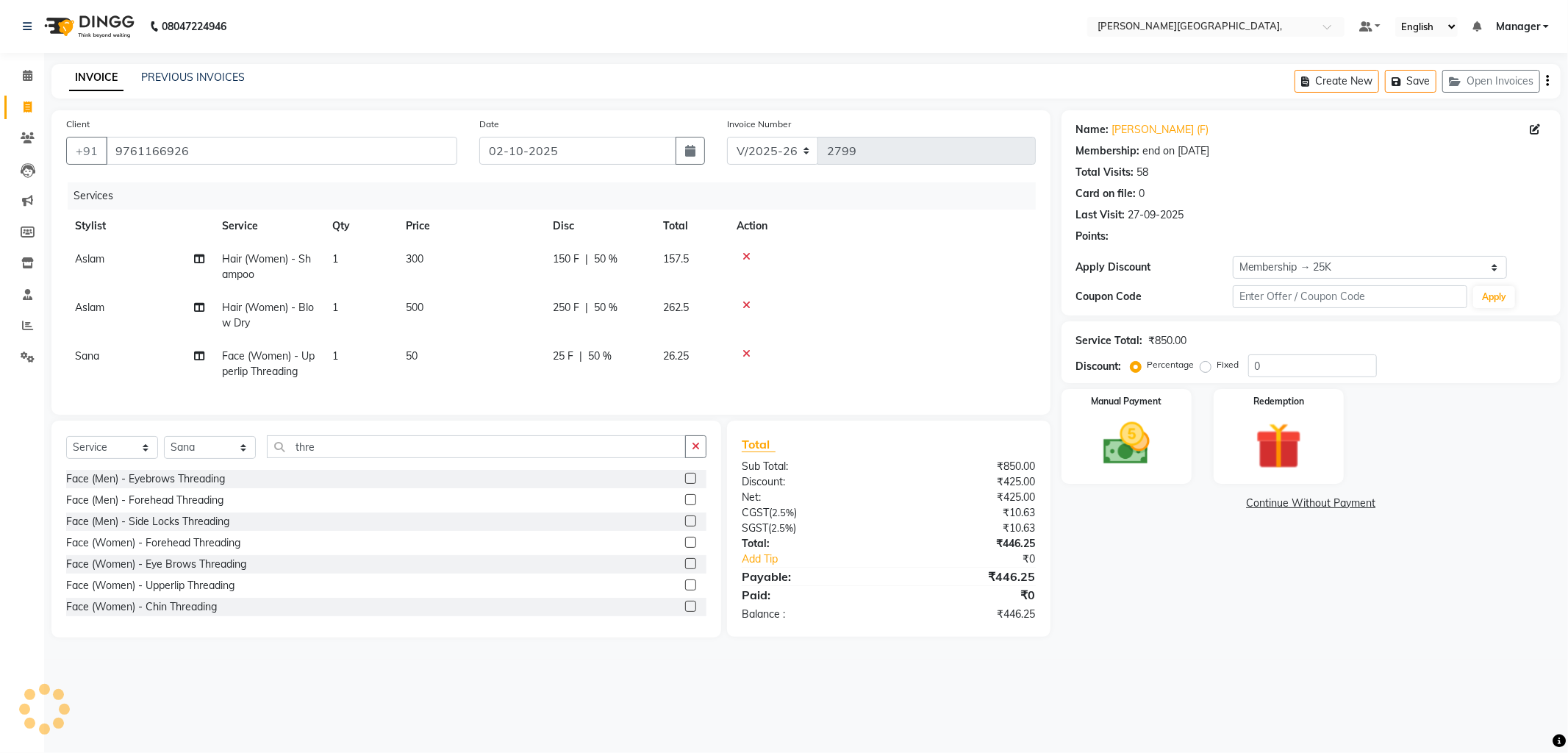
type input "50"
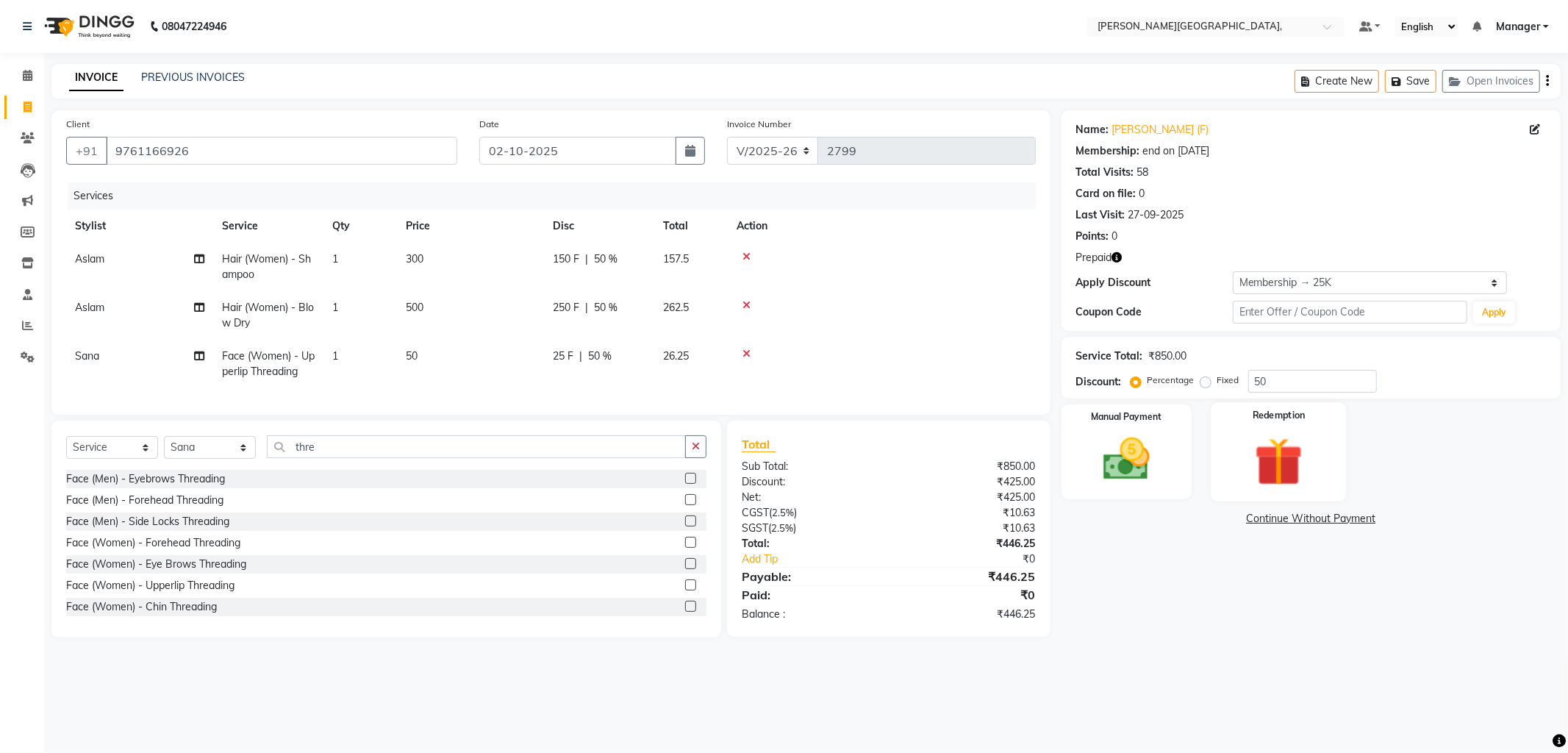
click at [1302, 450] on img at bounding box center [1278, 461] width 79 height 60
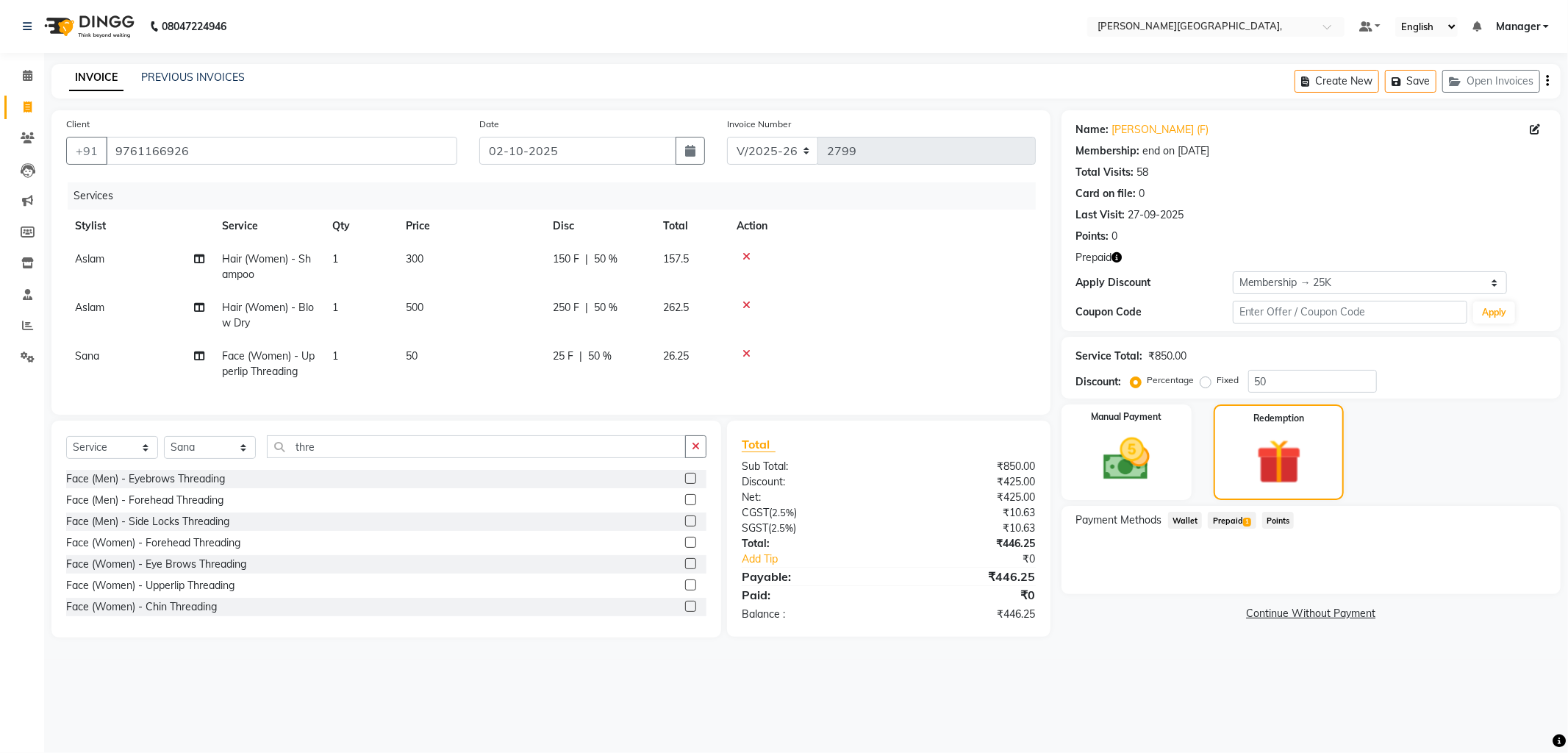
click at [1240, 520] on span "Prepaid 1" at bounding box center [1231, 520] width 48 height 17
click at [600, 359] on span "50 %" at bounding box center [600, 356] width 24 height 15
select select "83621"
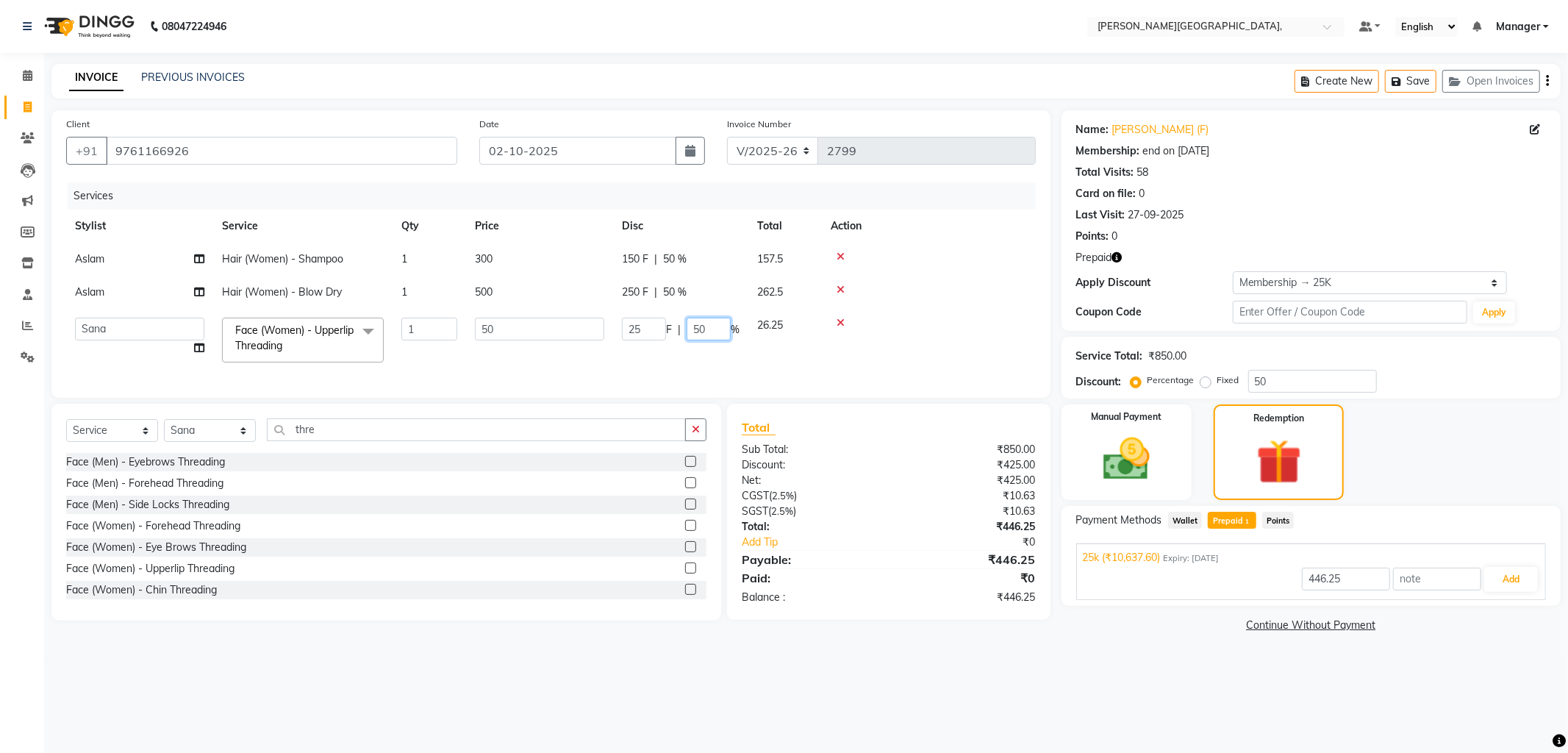
click at [709, 328] on input "50" at bounding box center [708, 329] width 44 height 23
type input "5"
type input "10637.6"
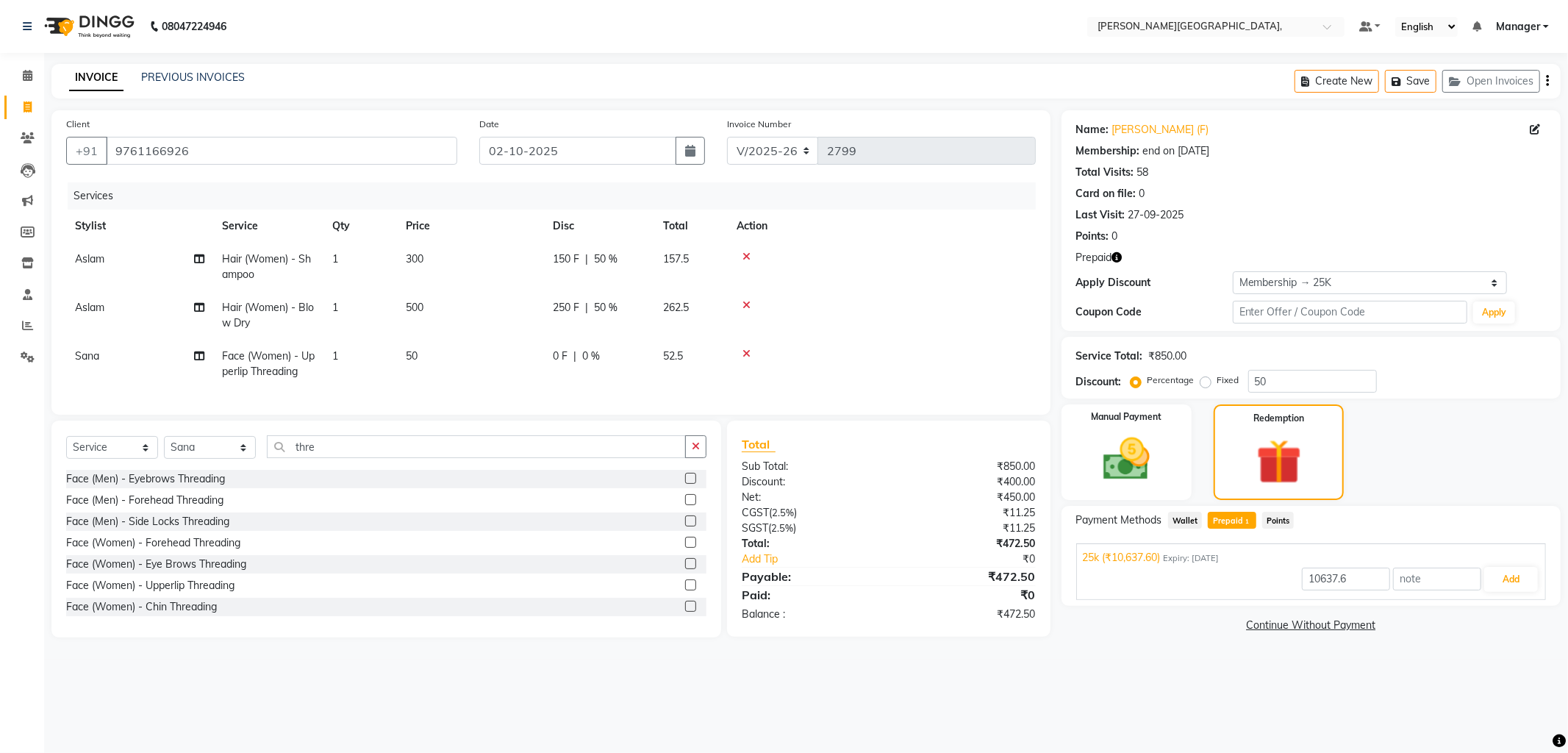
click at [672, 381] on div "Services Stylist Service Qty Price Disc Total Action Aslam Hair (Women) - Shamp…" at bounding box center [550, 290] width 970 height 218
click at [1128, 458] on img at bounding box center [1127, 460] width 79 height 56
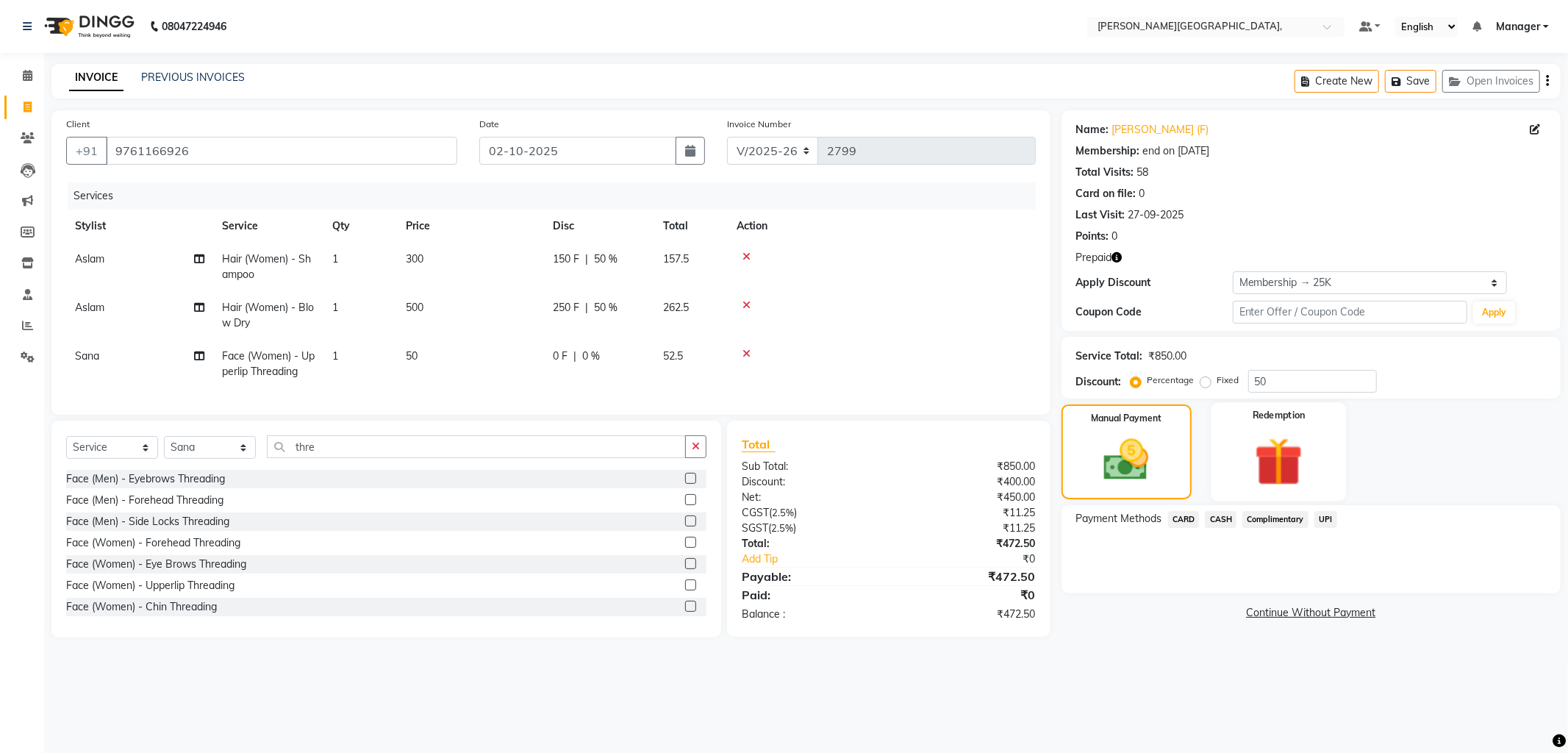
click at [1250, 461] on img at bounding box center [1278, 461] width 79 height 60
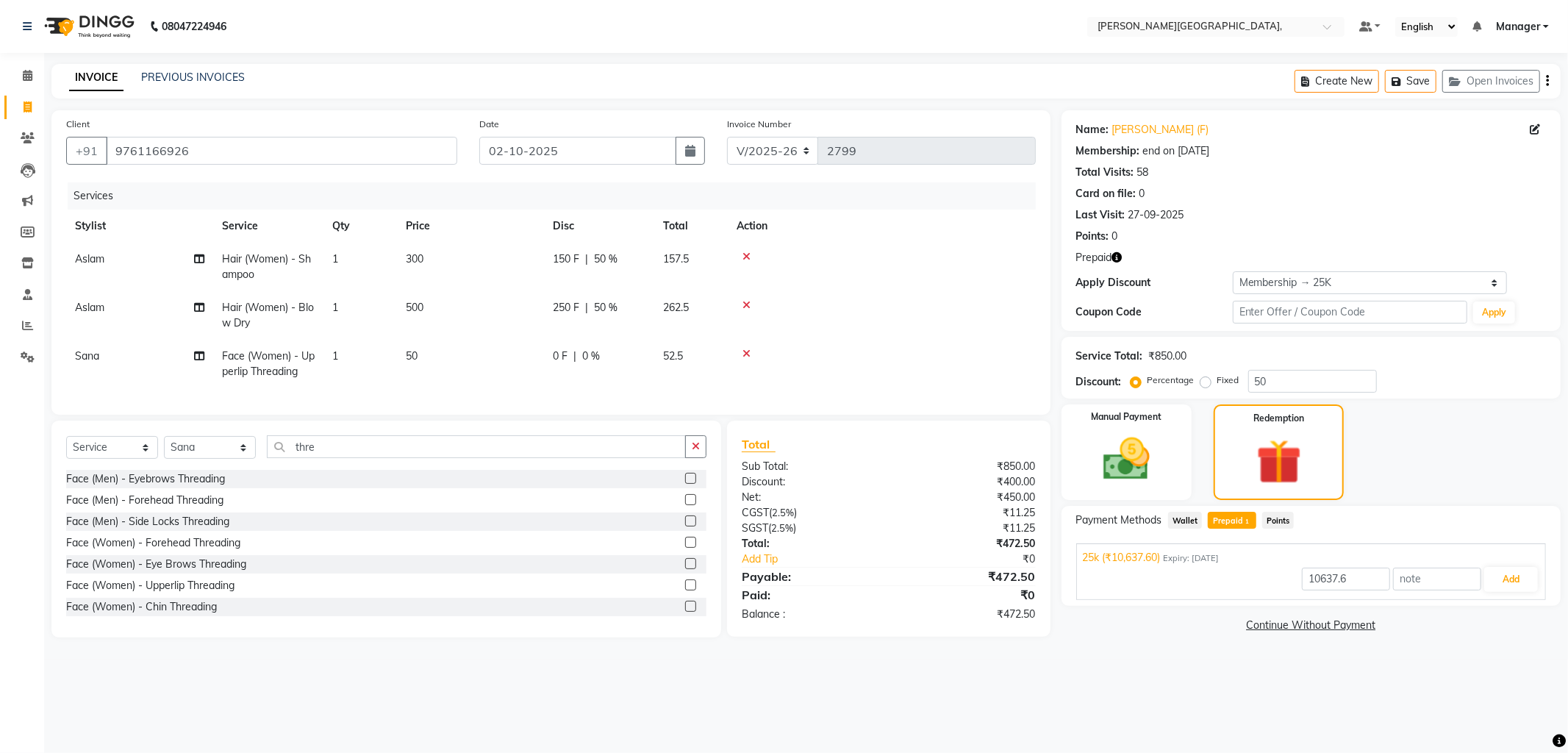
click at [1224, 520] on span "Prepaid 1" at bounding box center [1231, 520] width 48 height 17
type input "472.5"
click at [1509, 579] on button "Add" at bounding box center [1510, 579] width 54 height 25
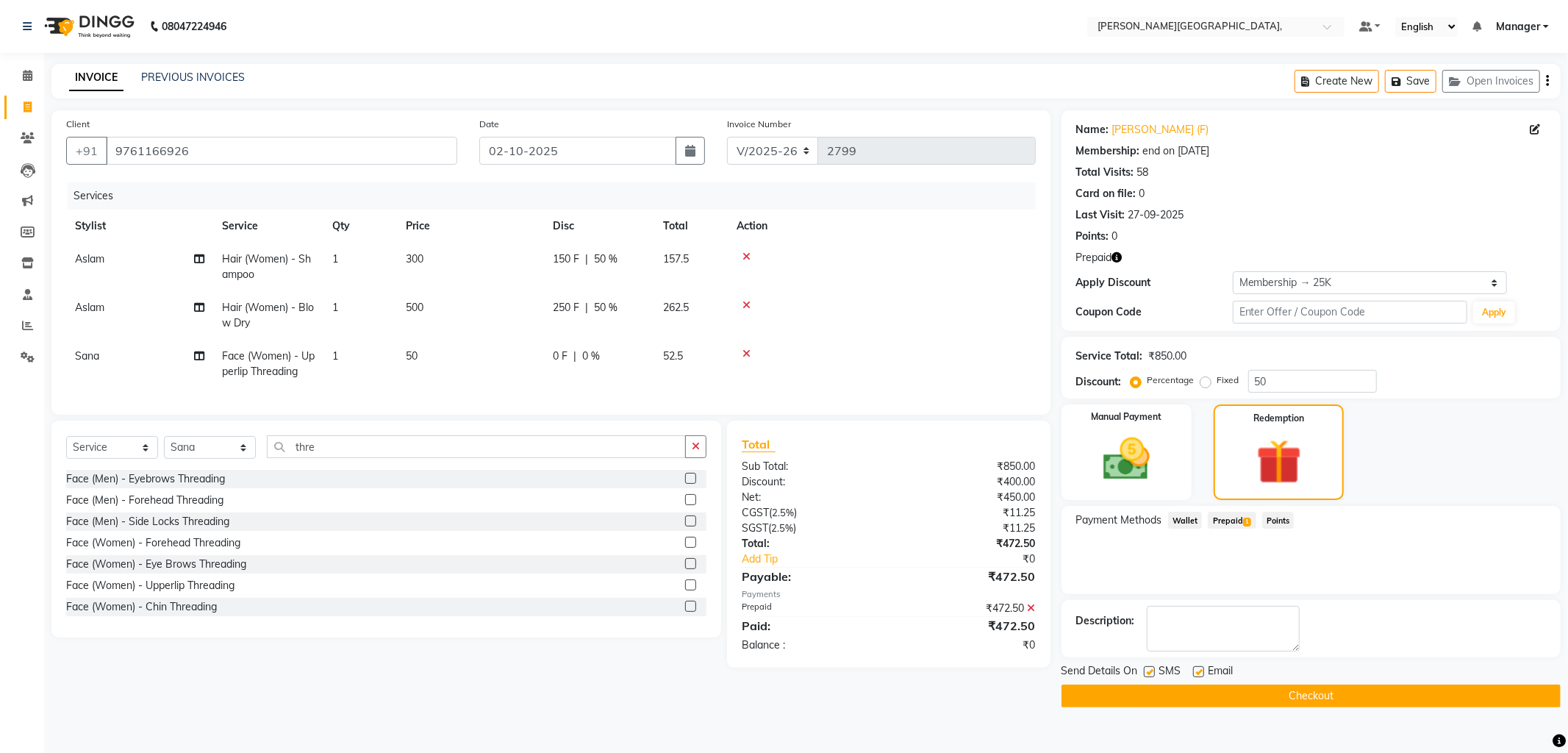
click at [1297, 695] on button "Checkout" at bounding box center [1311, 696] width 499 height 23
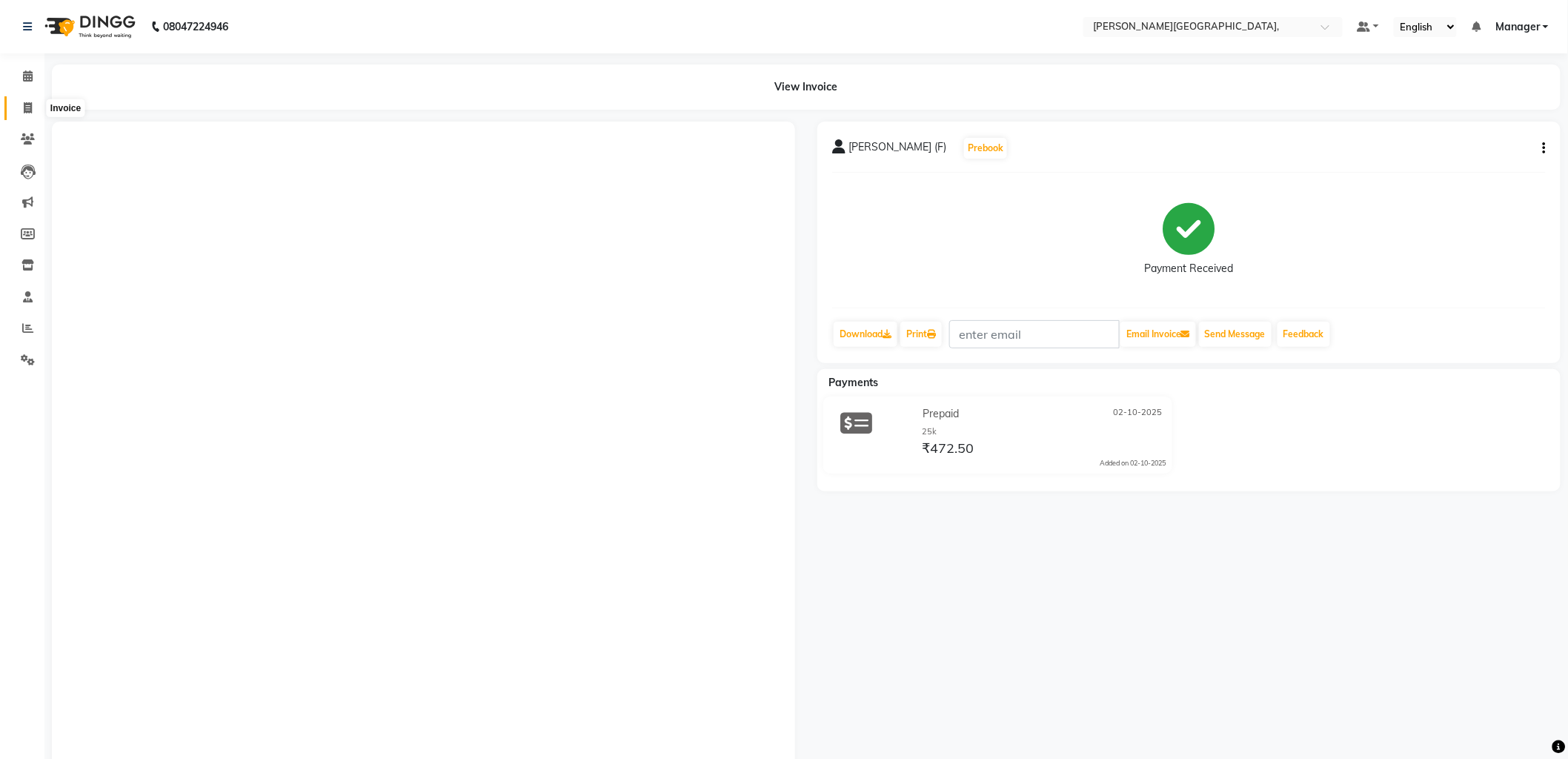
click at [32, 112] on span at bounding box center [28, 109] width 26 height 17
select select "service"
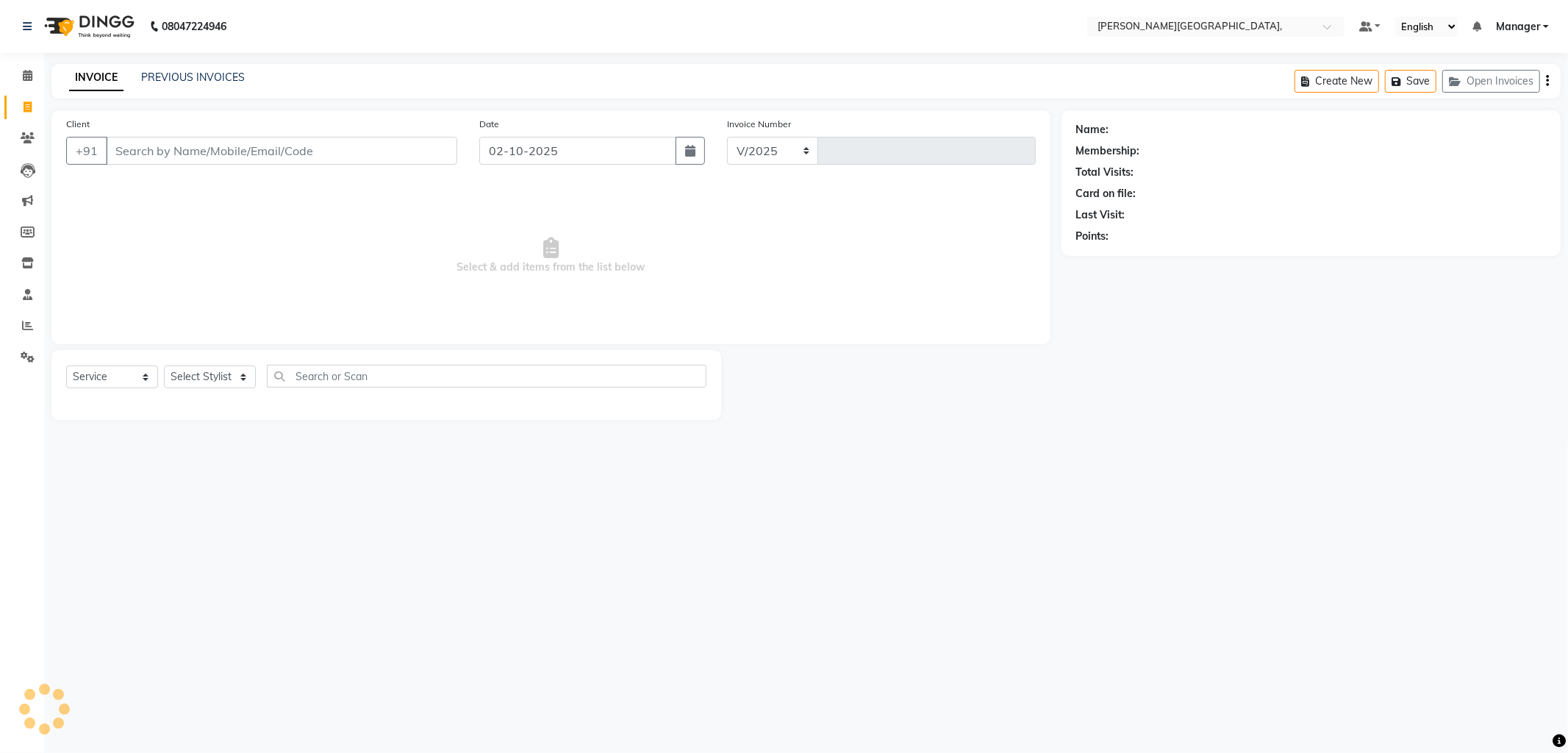
select select "6483"
type input "2802"
click at [163, 75] on link "PREVIOUS INVOICES" at bounding box center [193, 77] width 104 height 13
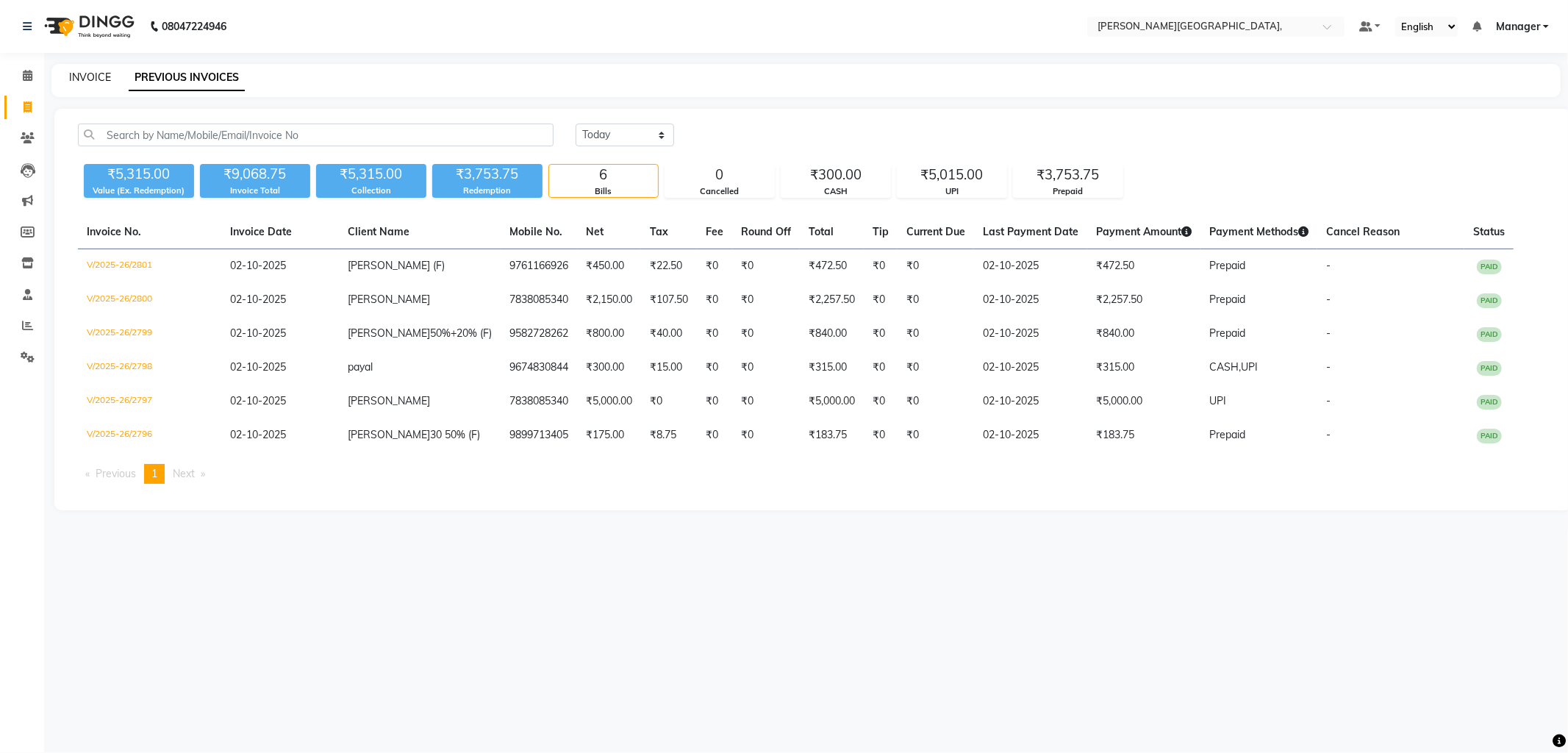
click at [99, 77] on link "INVOICE" at bounding box center [89, 77] width 42 height 13
select select "service"
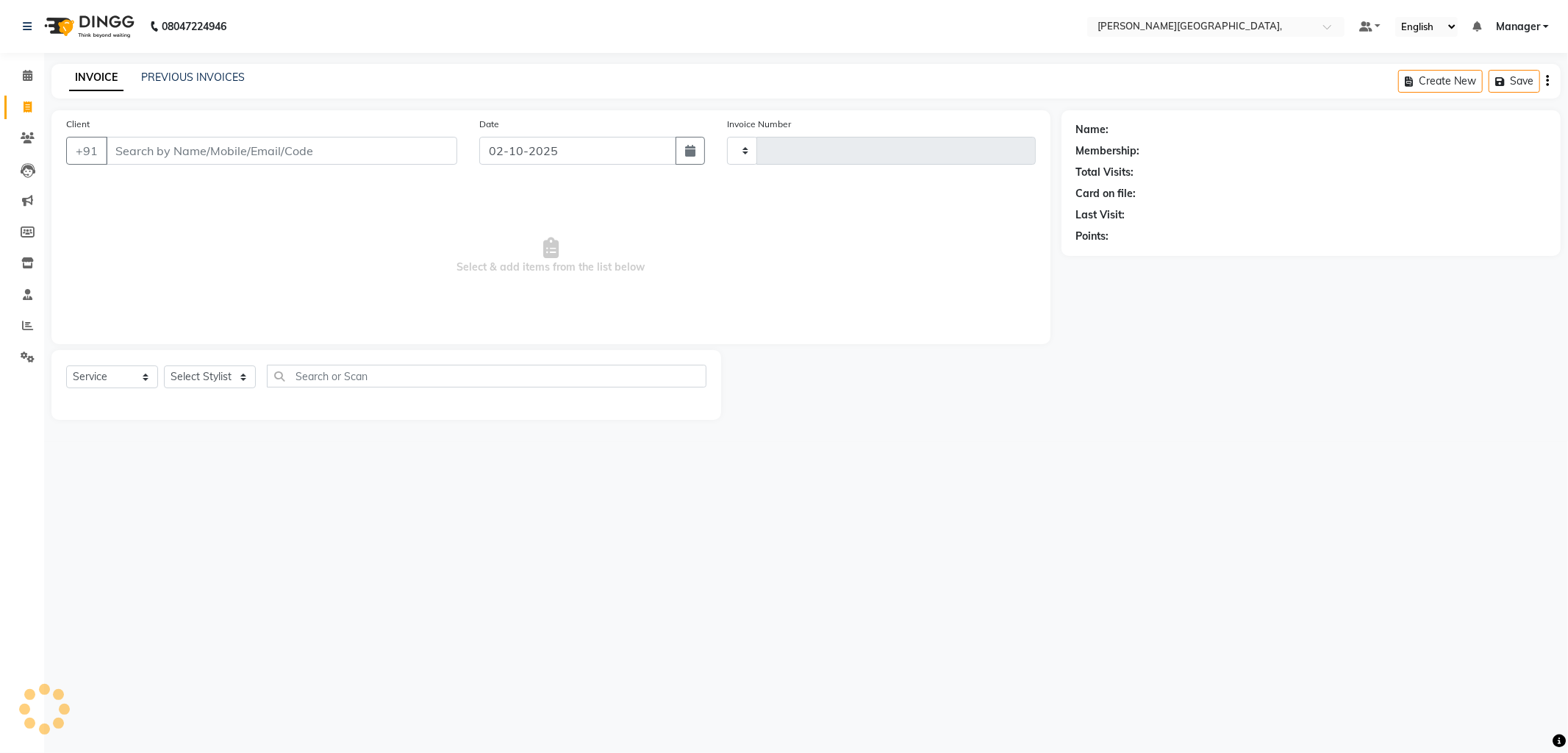
type input "2802"
select select "6483"
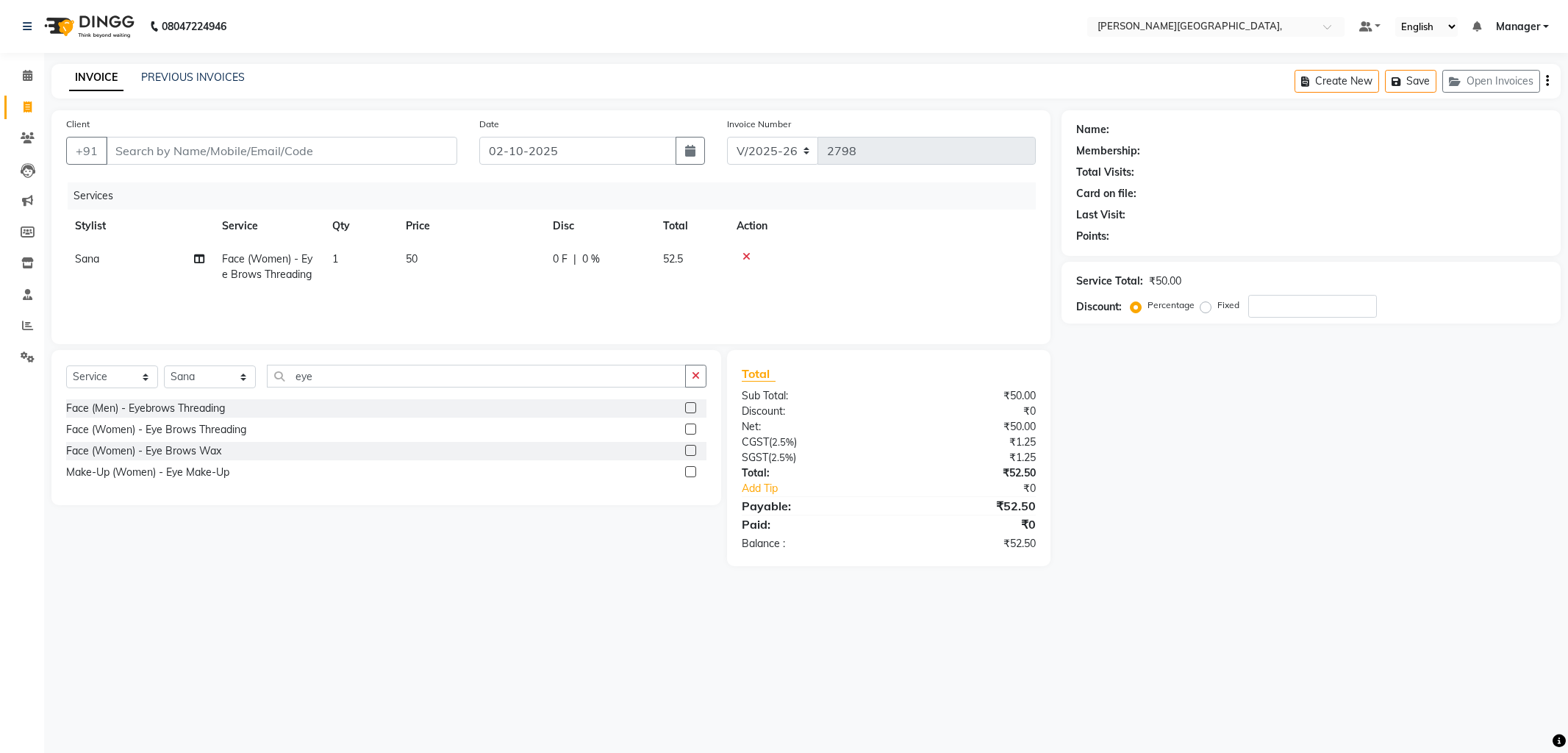
select select "6483"
select select "service"
click at [243, 375] on select "Select Stylist Anil Arjun Aslam gungun nails Manager ranjhana Sana shahrukh" at bounding box center [209, 377] width 92 height 23
select select "49451"
click at [164, 366] on select "Select Stylist Anil Arjun Aslam gungun nails Manager ranjhana Sana shahrukh" at bounding box center [209, 377] width 92 height 23
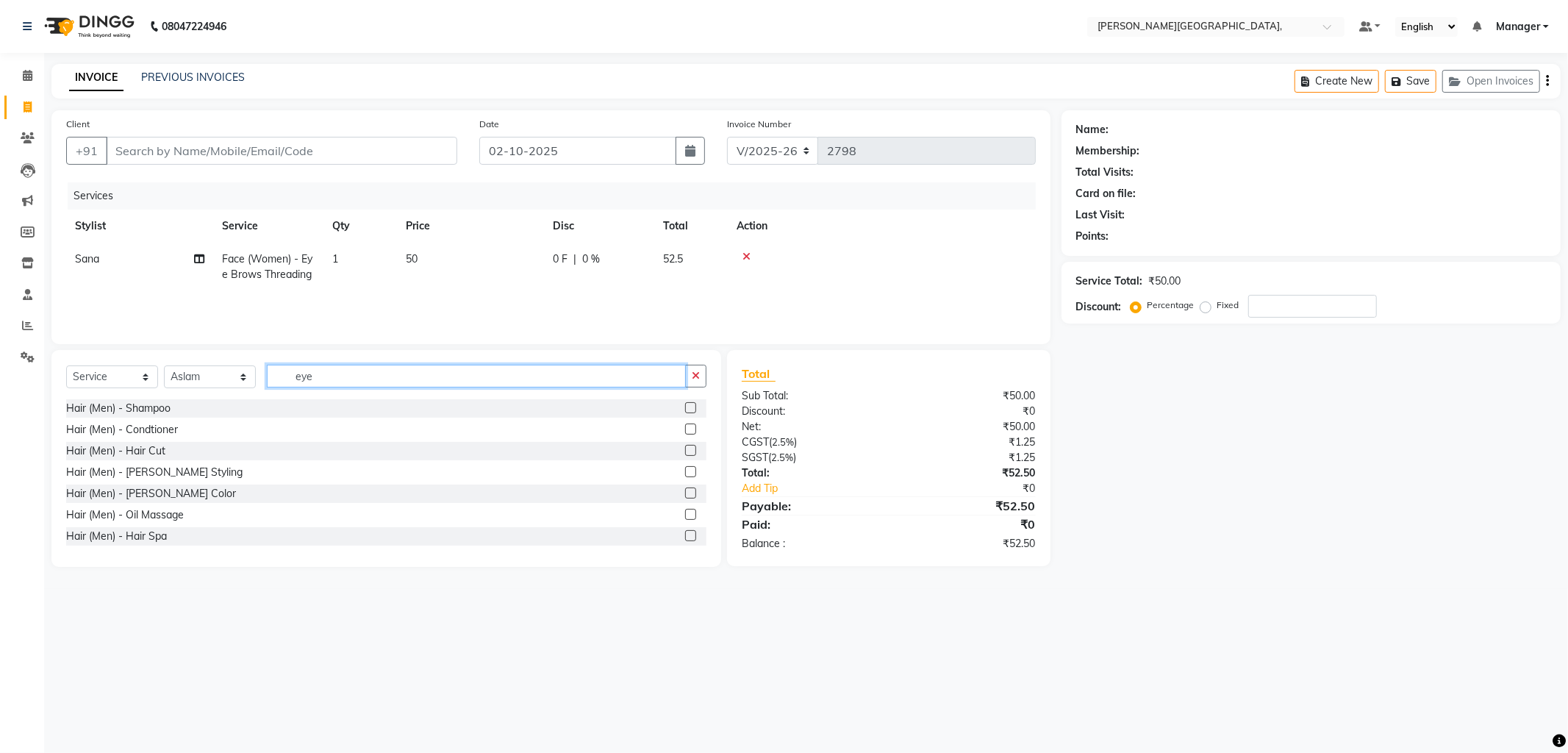
click at [336, 375] on input "eye" at bounding box center [476, 376] width 419 height 23
type input "e"
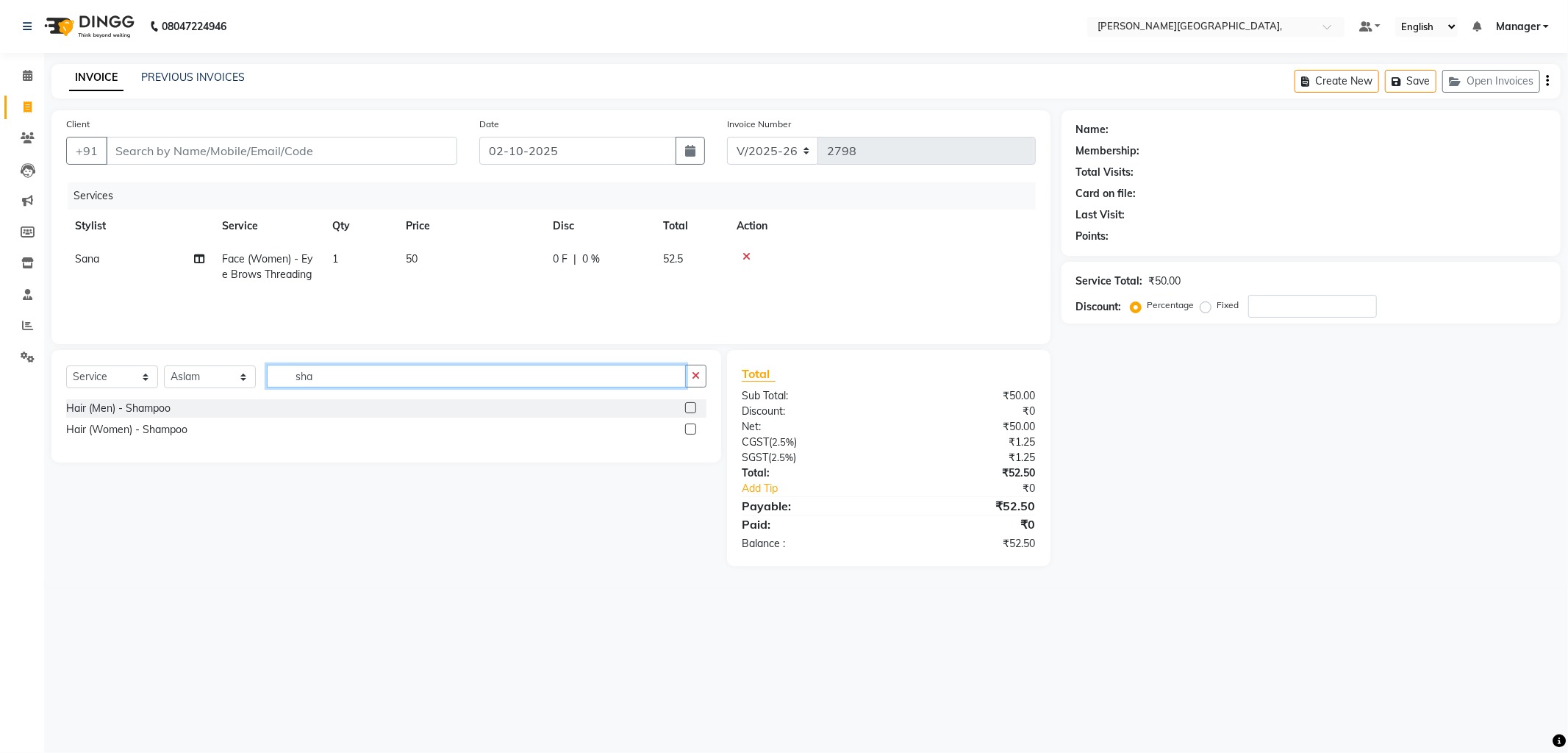
type input "sha"
click at [687, 428] on label at bounding box center [690, 428] width 11 height 11
click at [687, 428] on input "checkbox" at bounding box center [689, 429] width 10 height 10
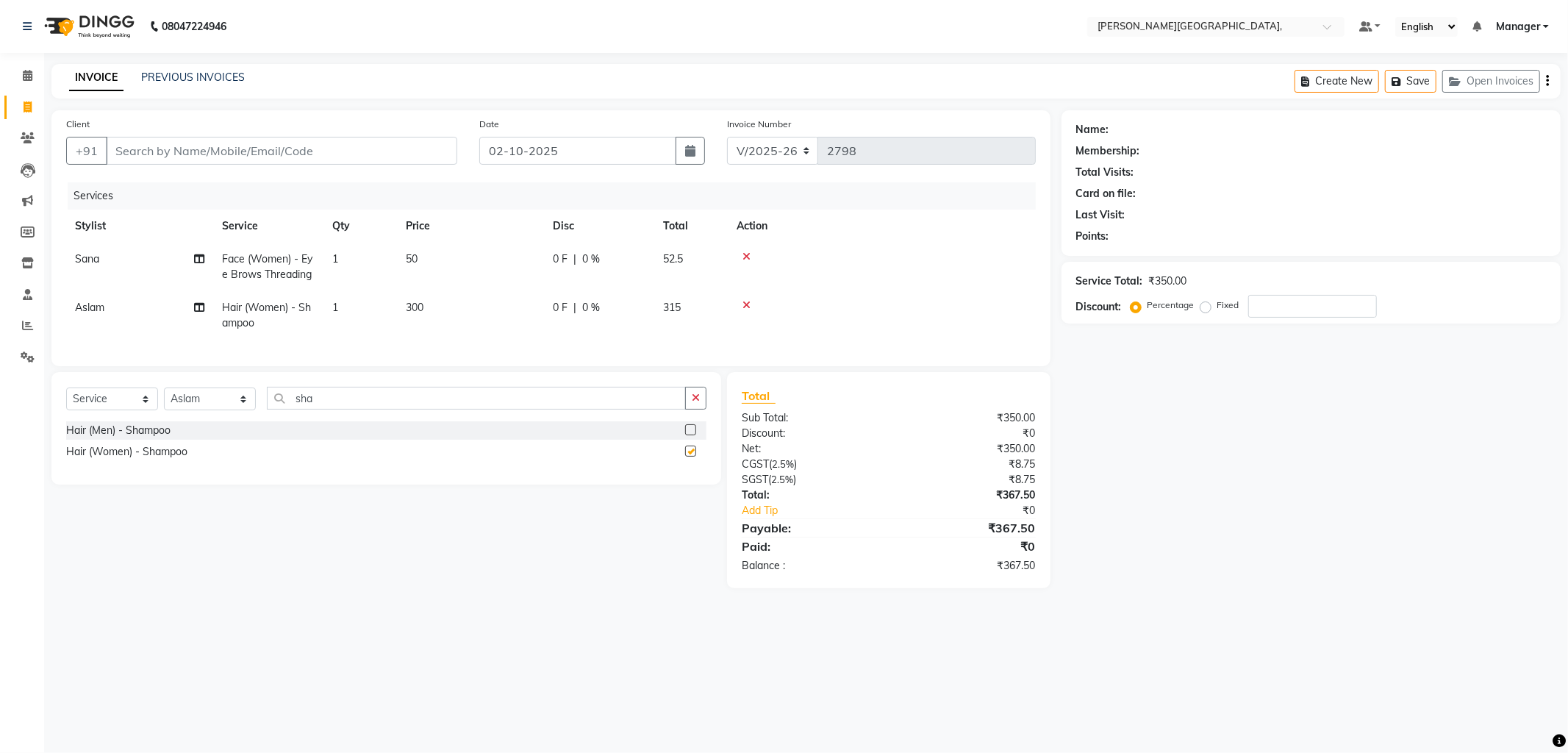
checkbox input "false"
click at [341, 409] on input "sha" at bounding box center [476, 398] width 419 height 23
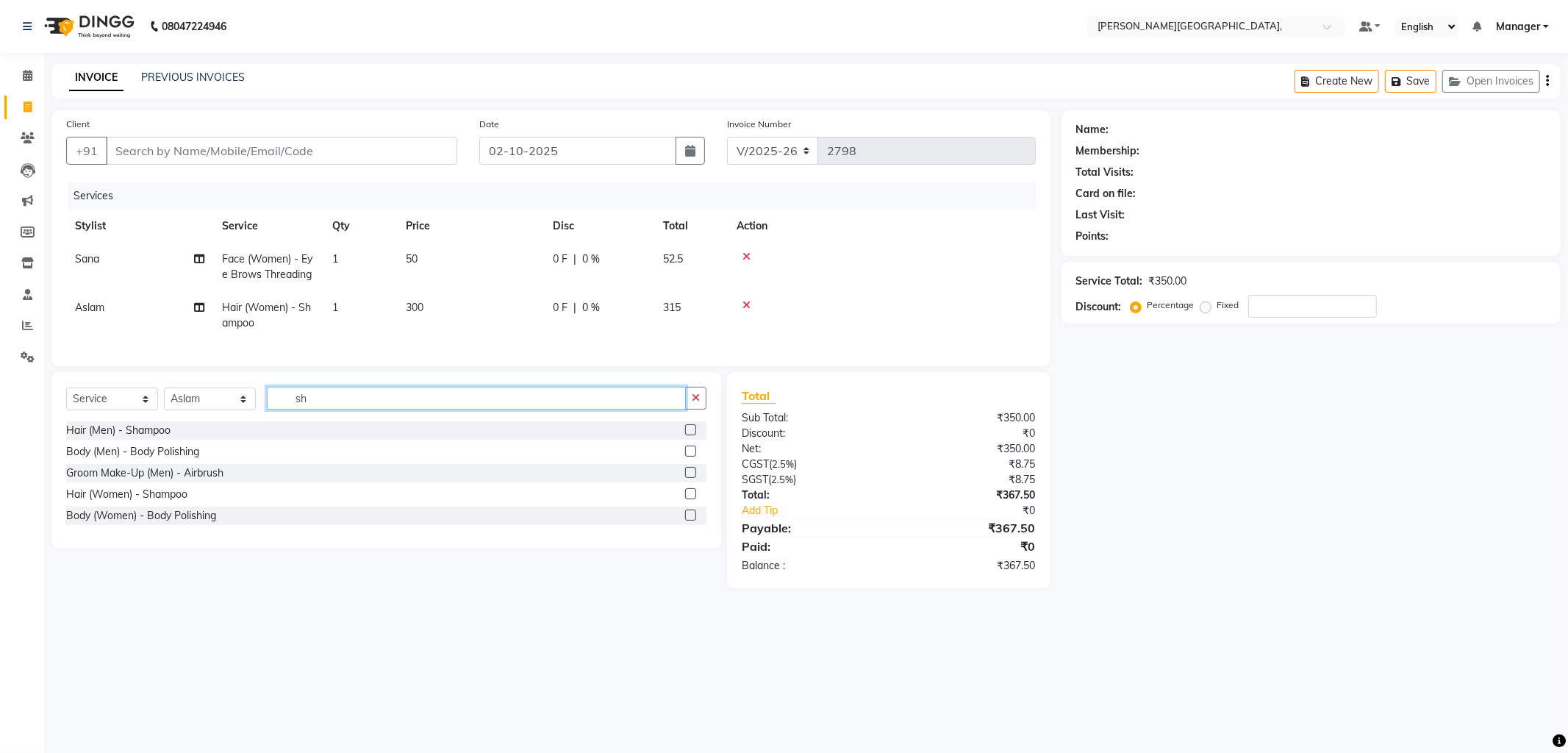
type input "s"
type input "iron"
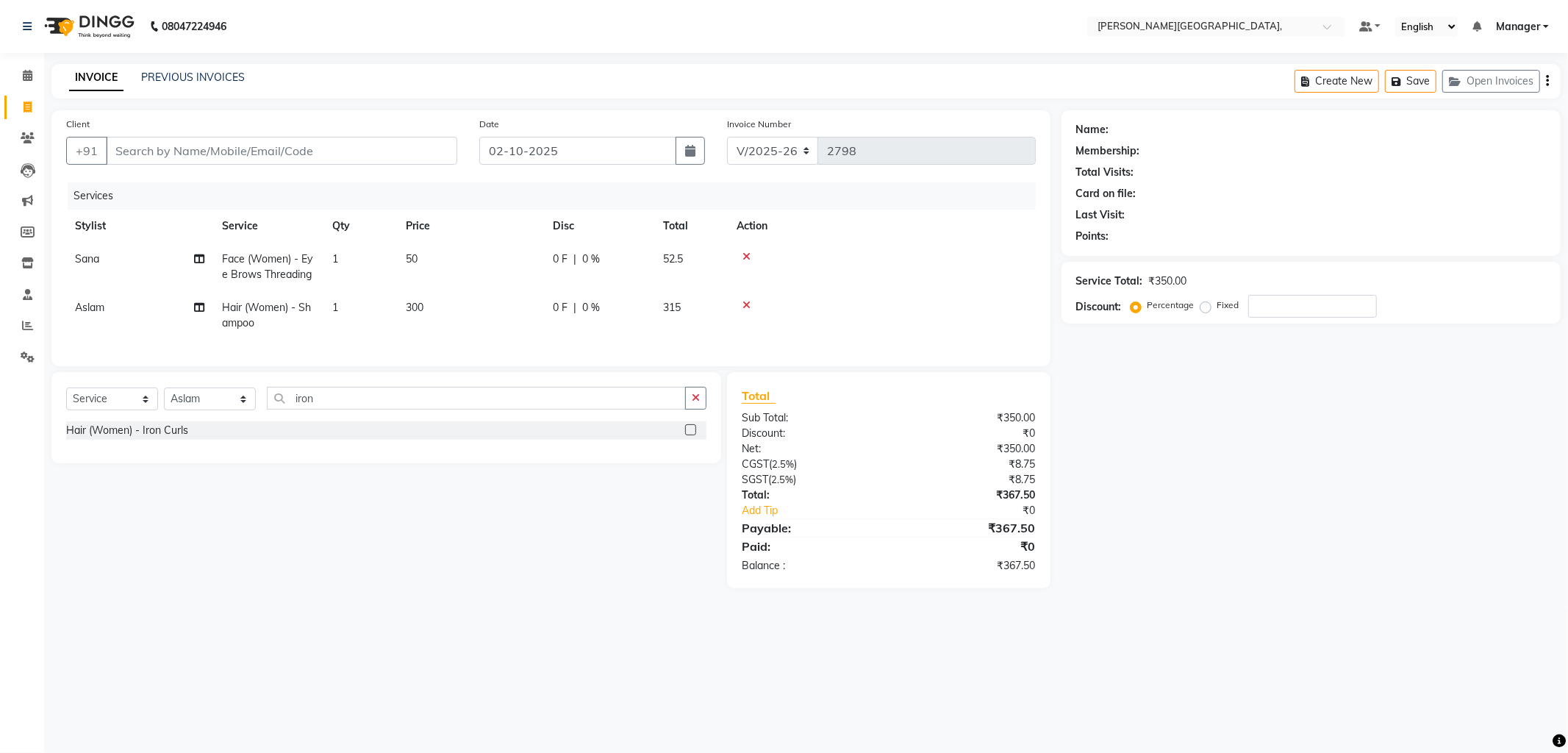
click at [691, 435] on label at bounding box center [690, 429] width 11 height 11
click at [691, 435] on input "checkbox" at bounding box center [689, 430] width 10 height 10
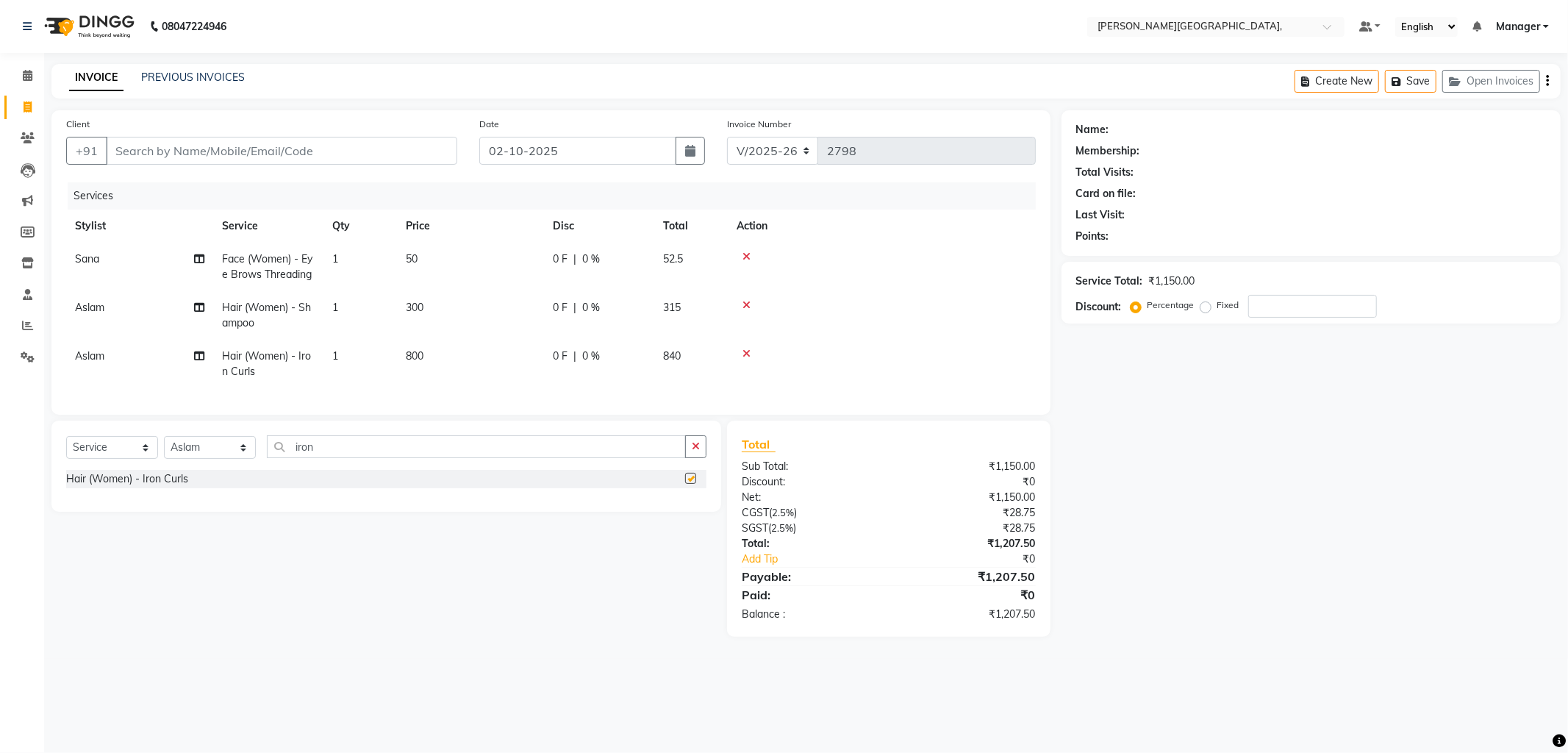
checkbox input "false"
click at [240, 459] on select "Select Stylist Anil Arjun Aslam gungun nails Manager ranjhana Sana shahrukh" at bounding box center [209, 447] width 92 height 23
select select "71148"
click at [164, 448] on select "Select Stylist Anil Arjun Aslam gungun nails Manager ranjhana Sana shahrukh" at bounding box center [209, 447] width 92 height 23
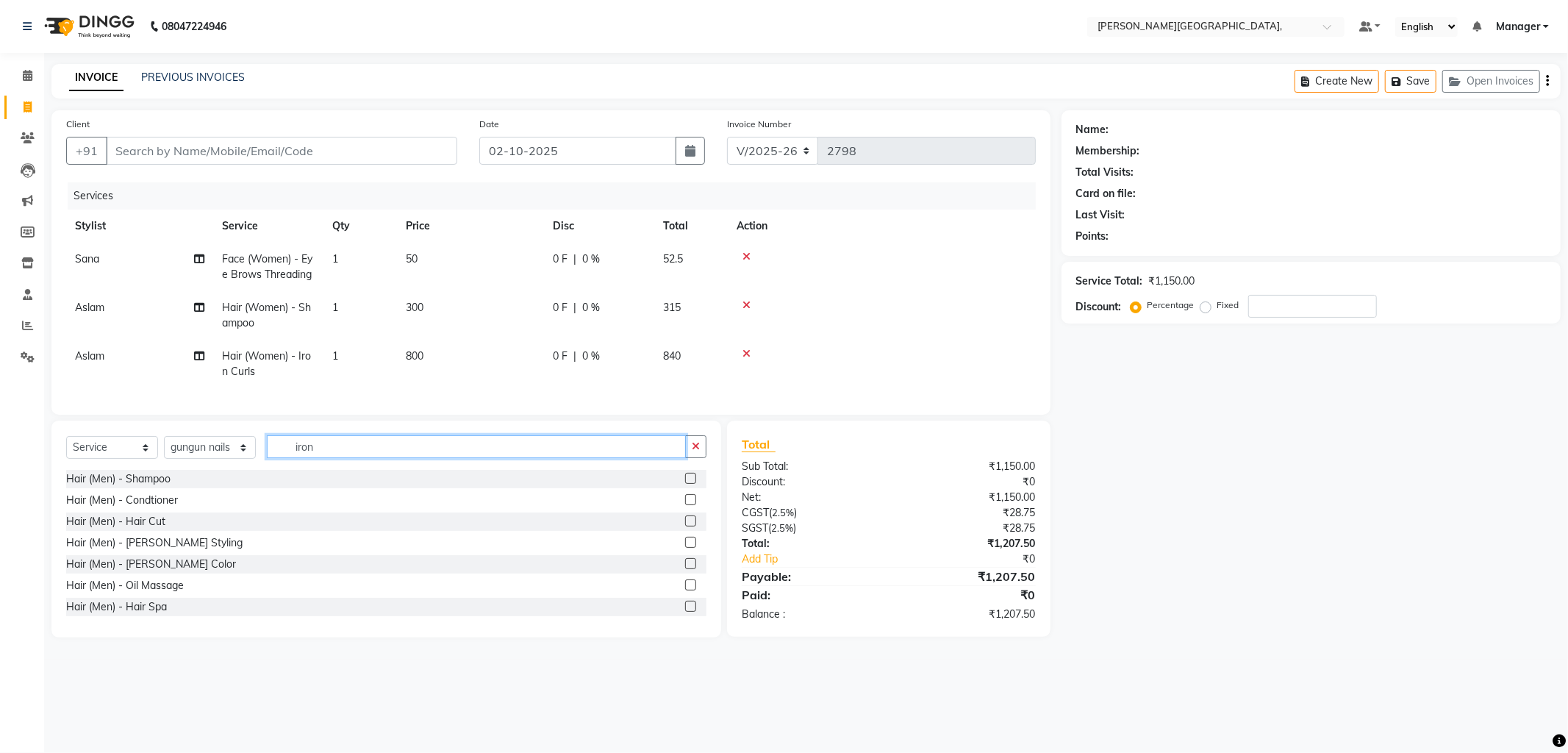
click at [332, 457] on input "iron" at bounding box center [476, 447] width 419 height 23
type input "i"
type input "nai"
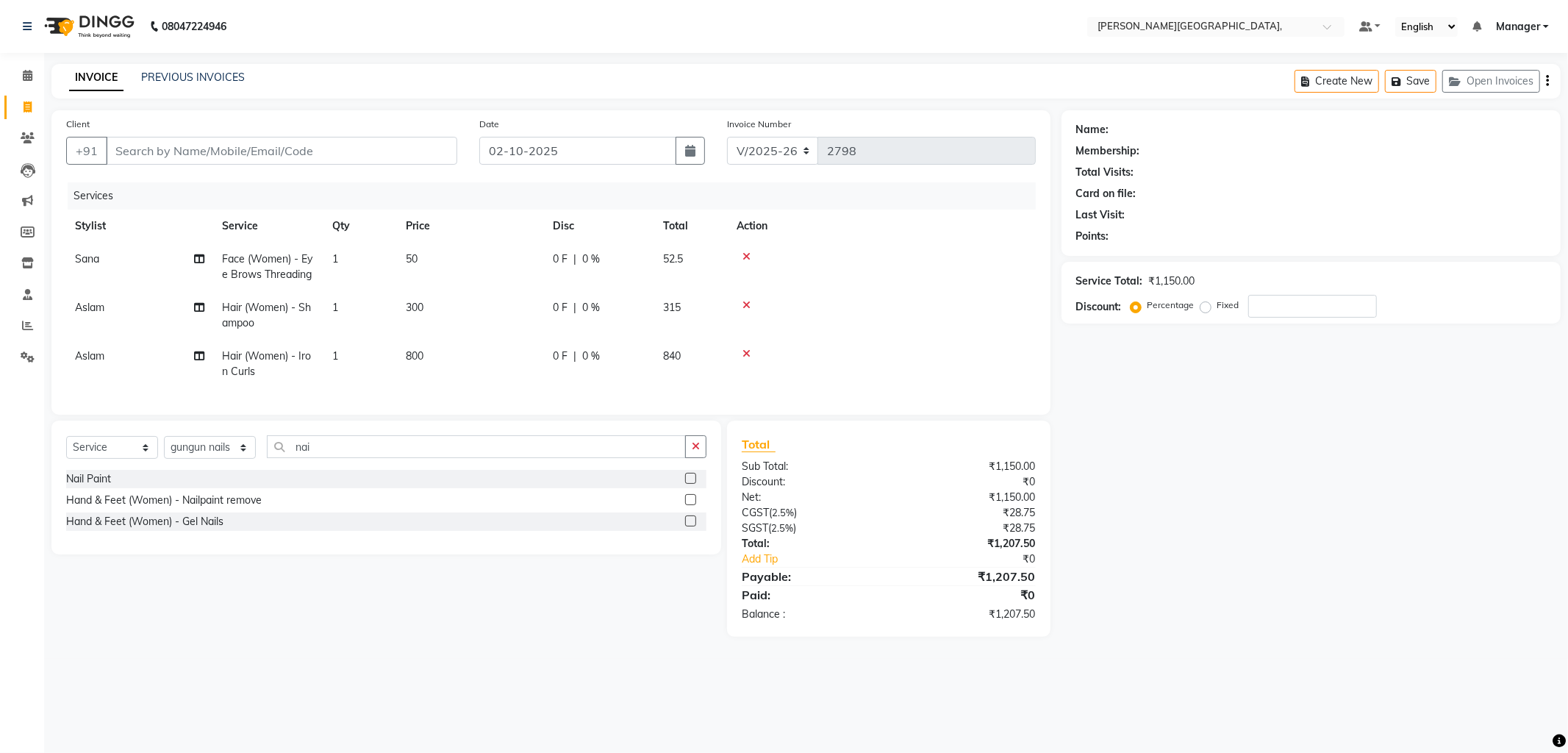
click at [685, 484] on label at bounding box center [690, 478] width 11 height 11
click at [685, 484] on input "checkbox" at bounding box center [689, 478] width 10 height 10
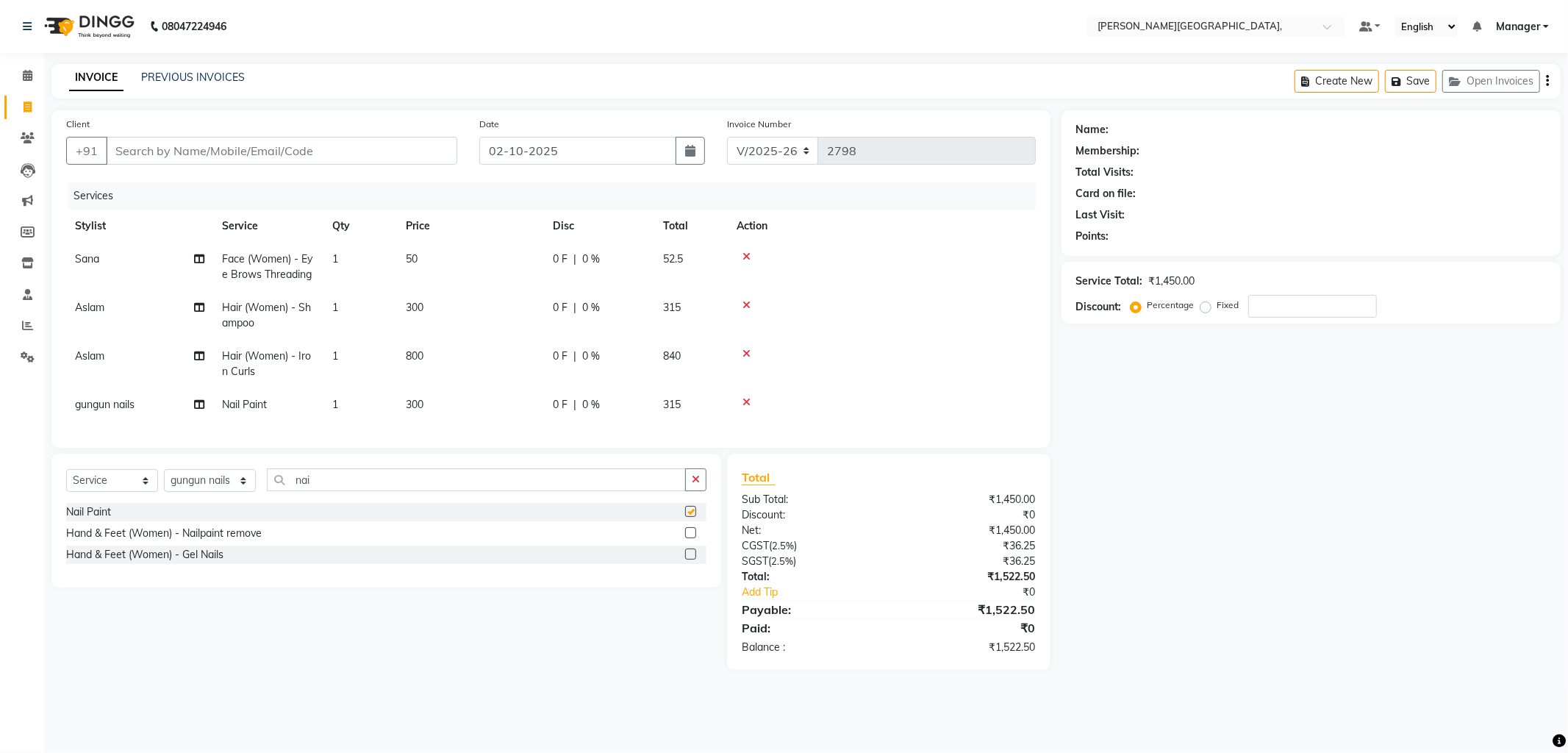
checkbox input "false"
click at [412, 402] on span "300" at bounding box center [414, 403] width 17 height 13
select select "71148"
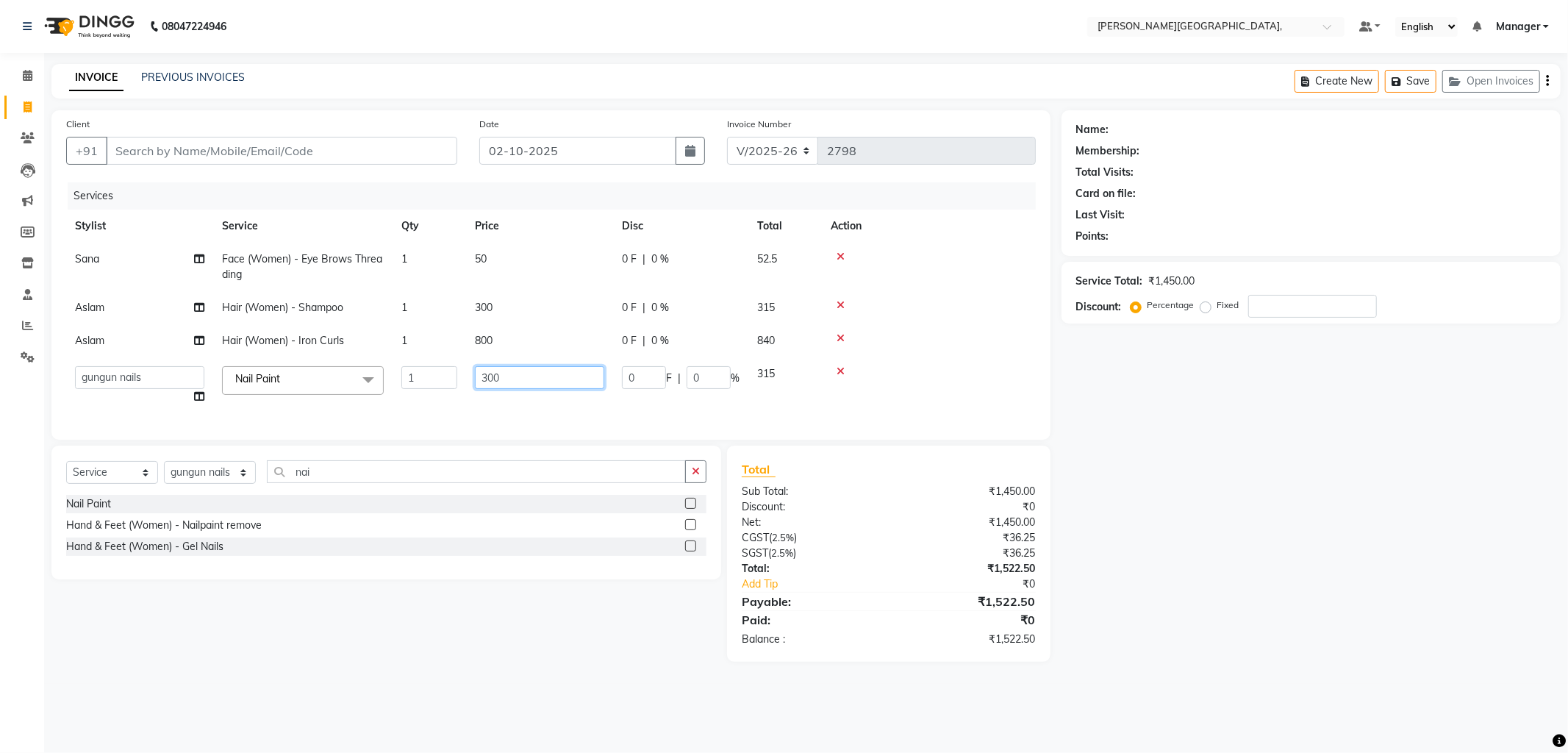
click at [485, 377] on input "300" at bounding box center [539, 378] width 130 height 23
type input "200"
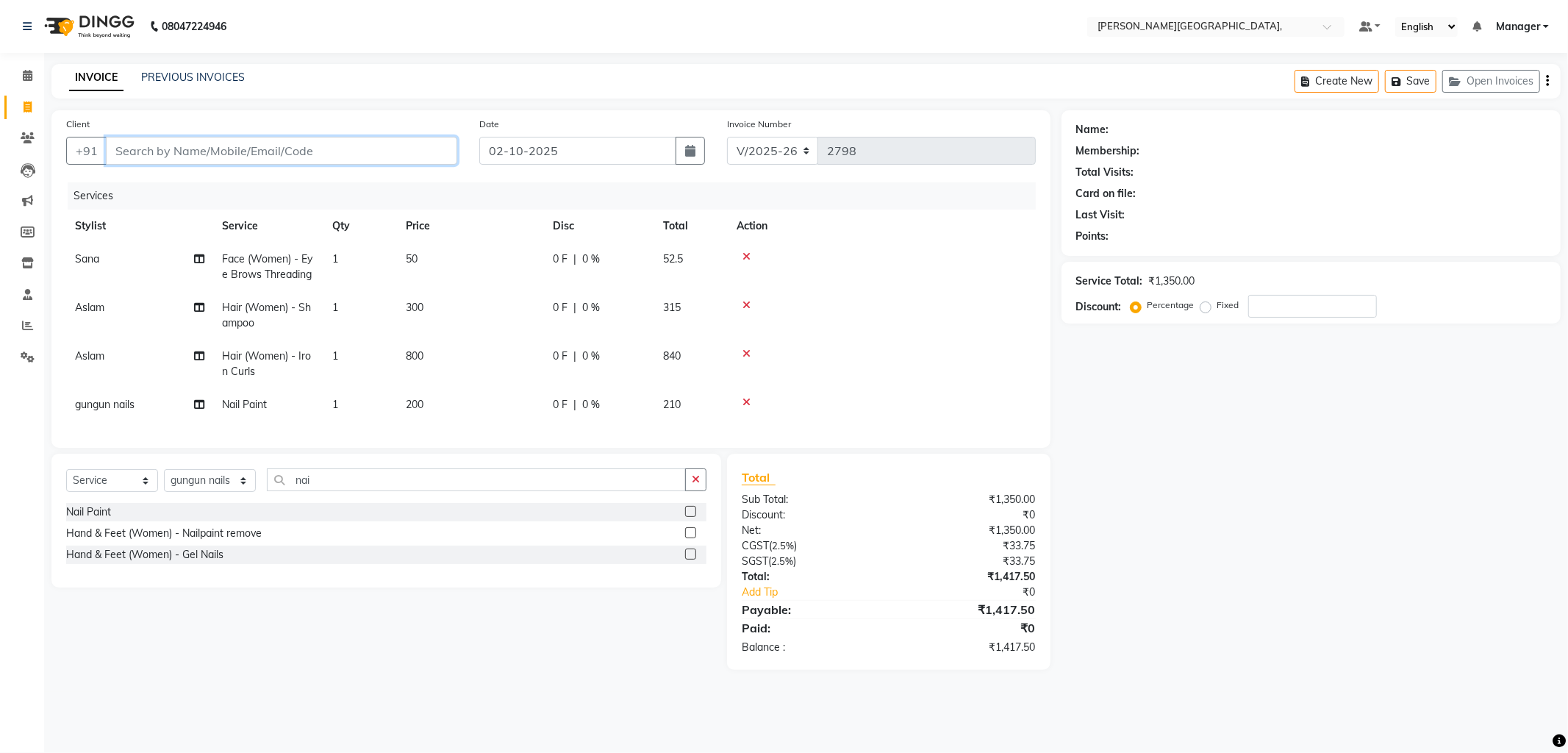
click at [169, 152] on input "Client" at bounding box center [281, 150] width 351 height 28
type input "9"
type input "0"
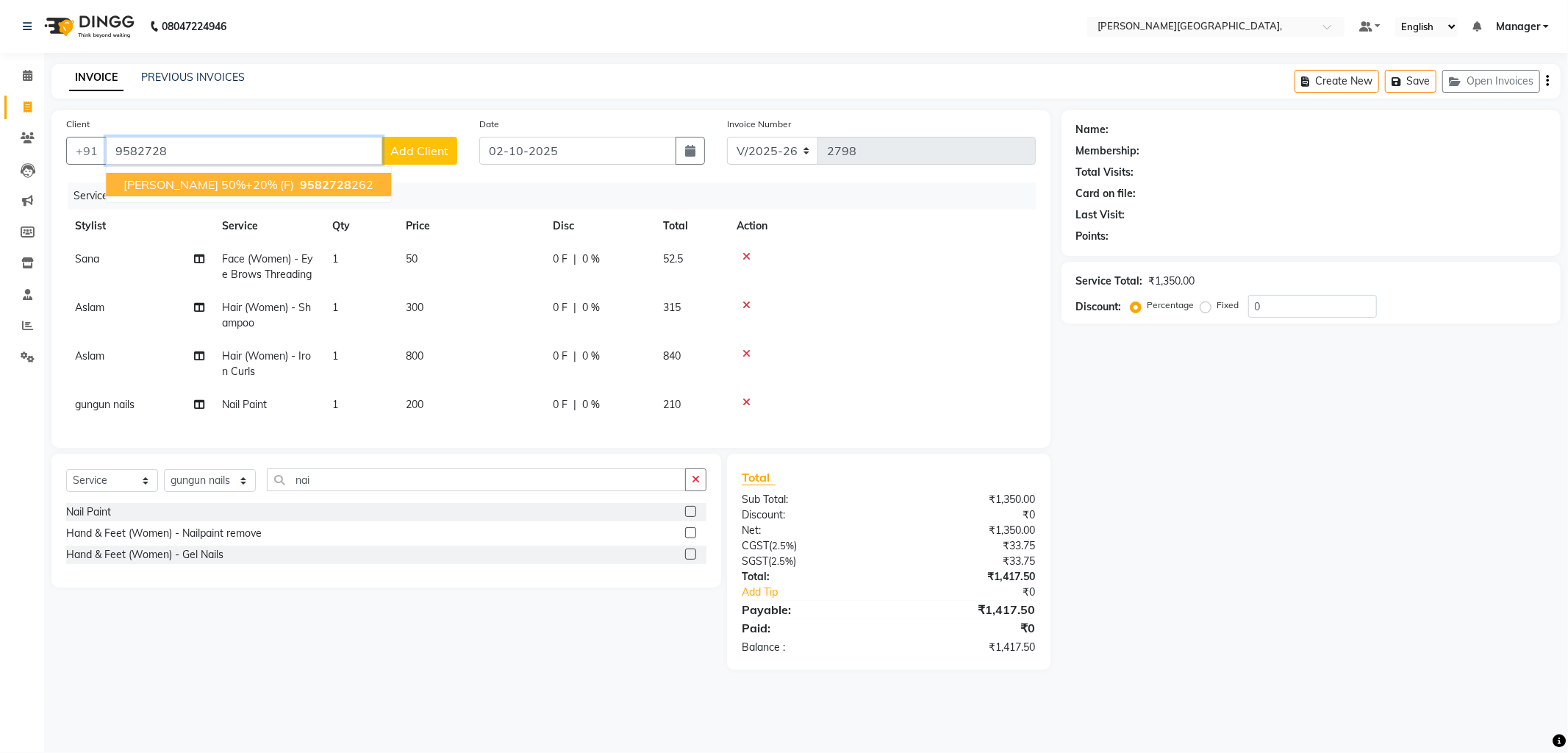
click at [204, 189] on span "Geetika 50%+20% (F)" at bounding box center [209, 184] width 171 height 14
type input "9582728262"
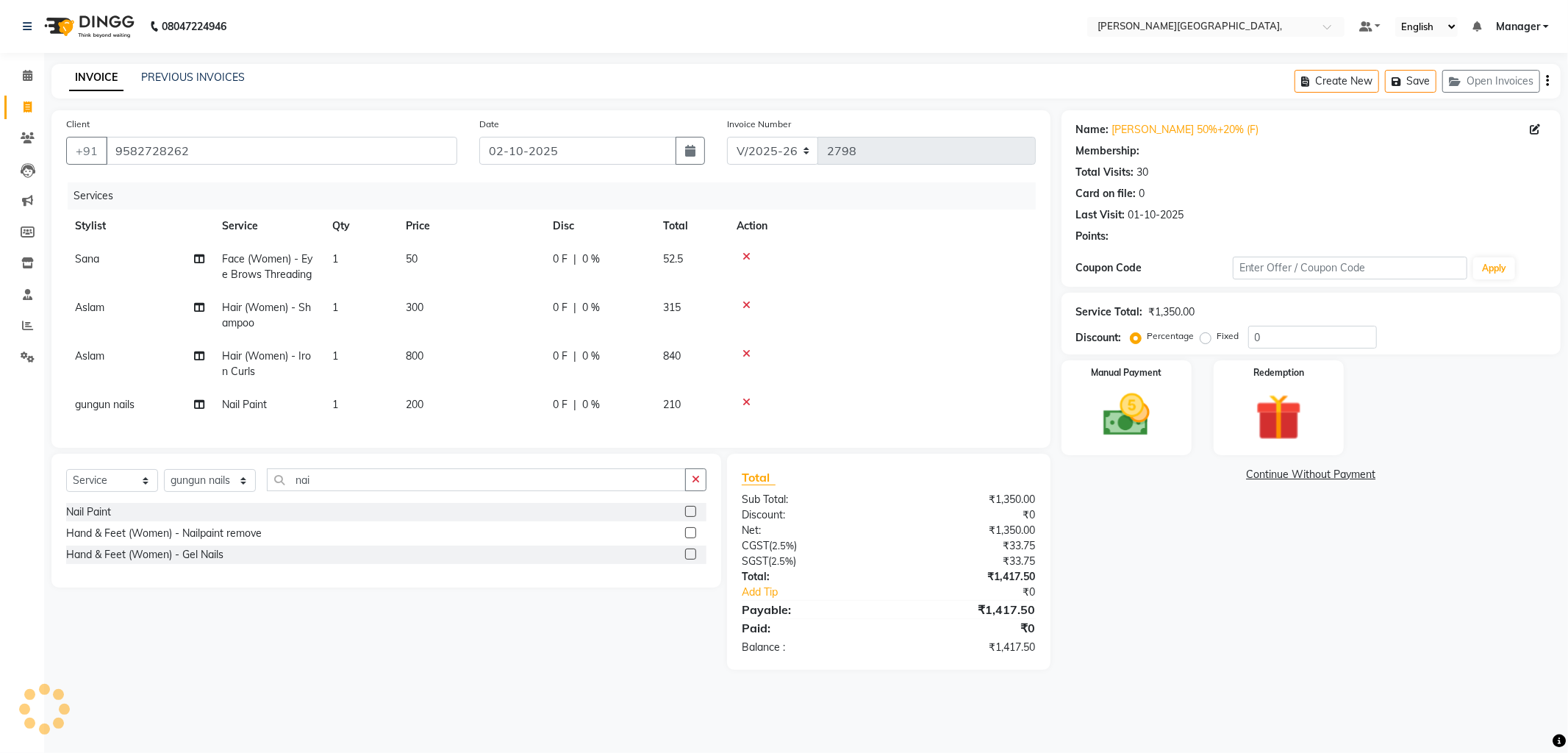
select select "1: Object"
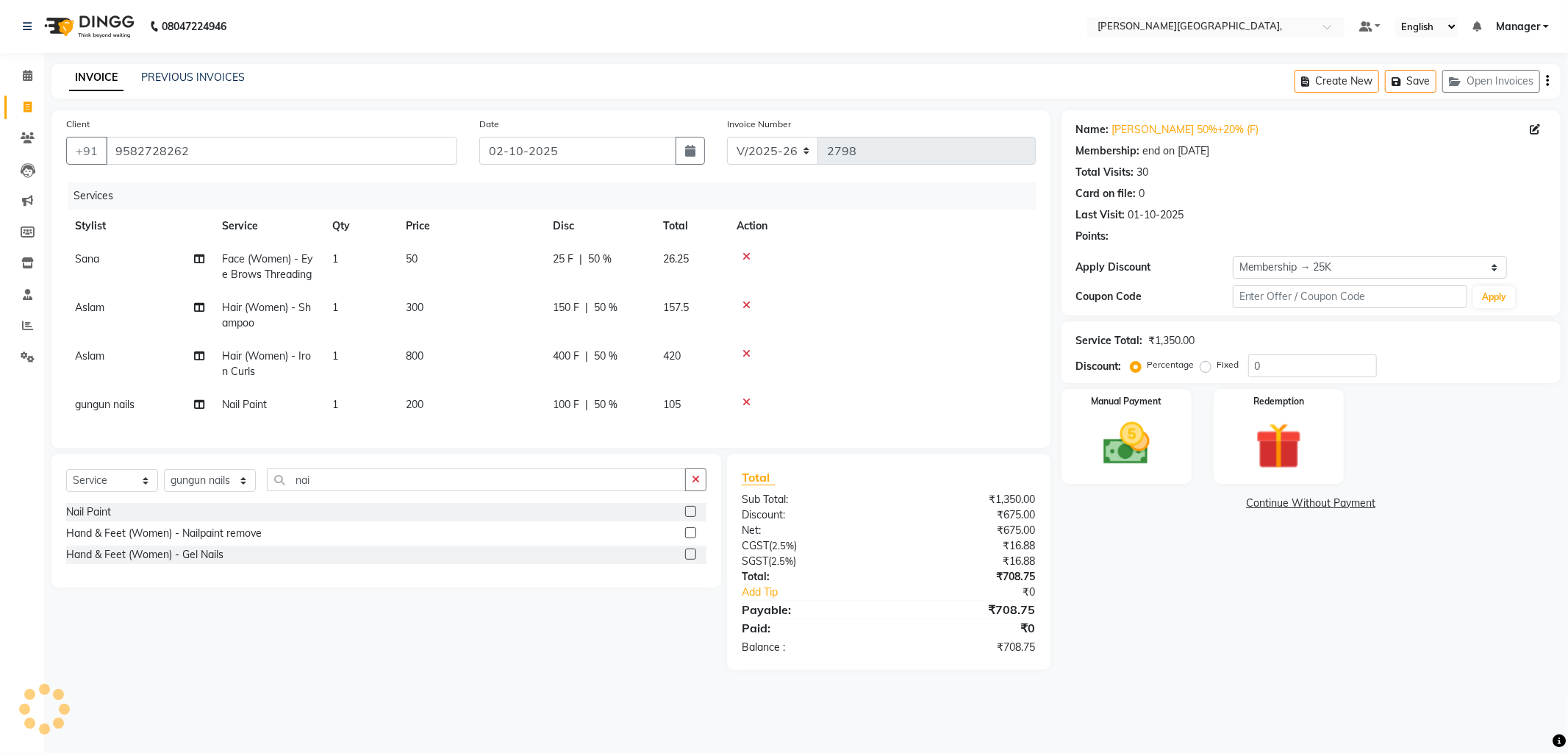
type input "50"
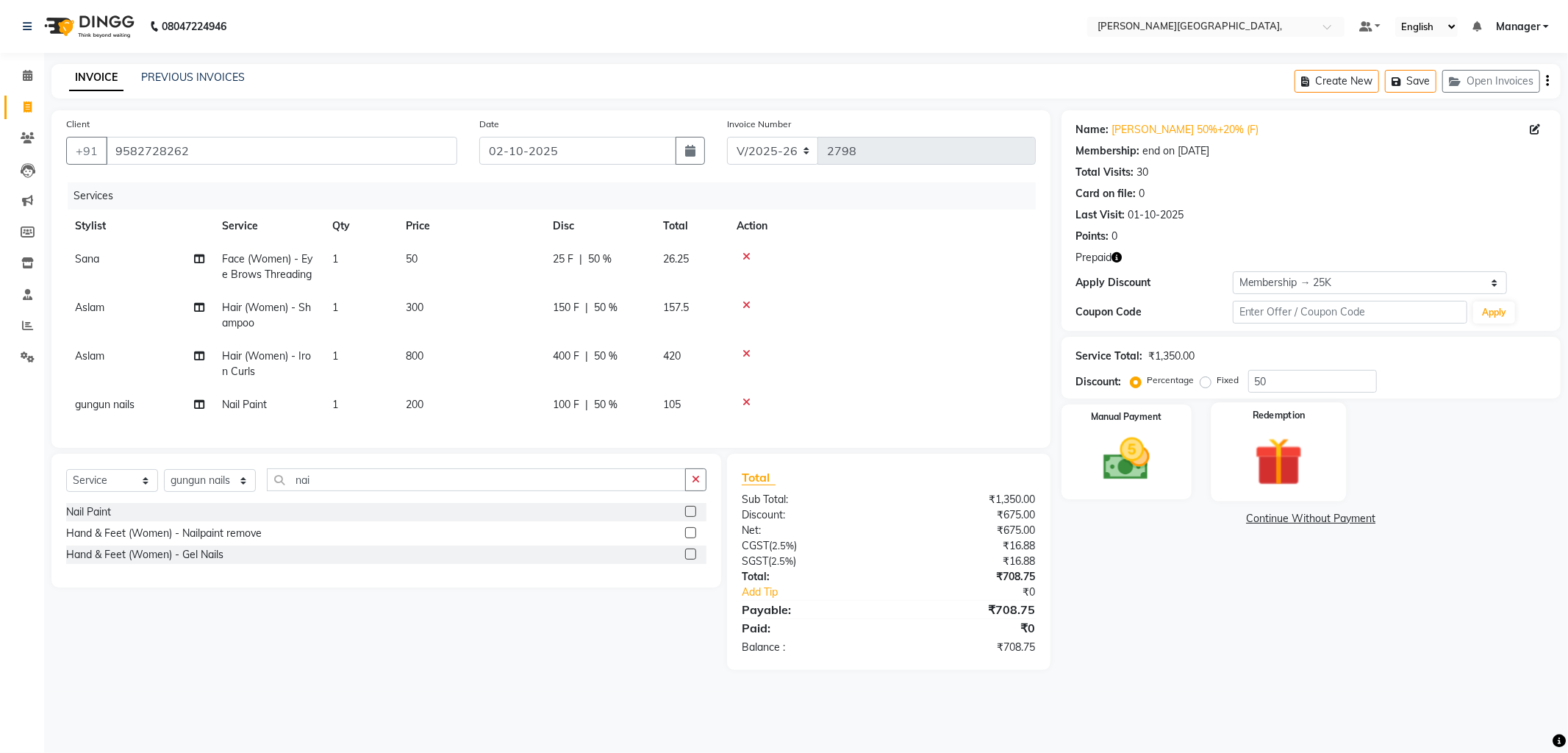
click at [1280, 470] on img at bounding box center [1278, 461] width 79 height 60
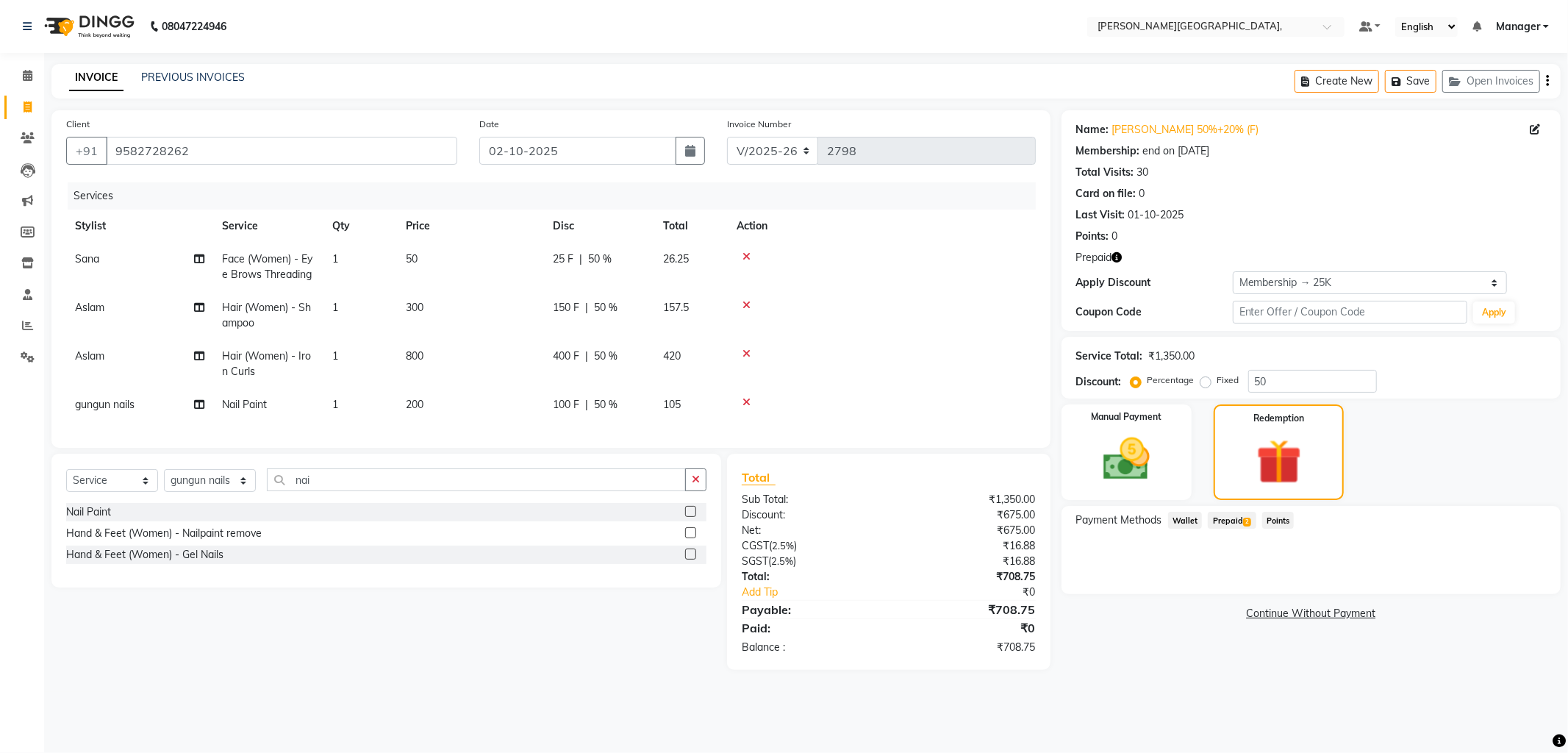
click at [1232, 520] on span "Prepaid 2" at bounding box center [1231, 520] width 48 height 17
click at [593, 254] on span "50 %" at bounding box center [600, 259] width 24 height 15
select select "83621"
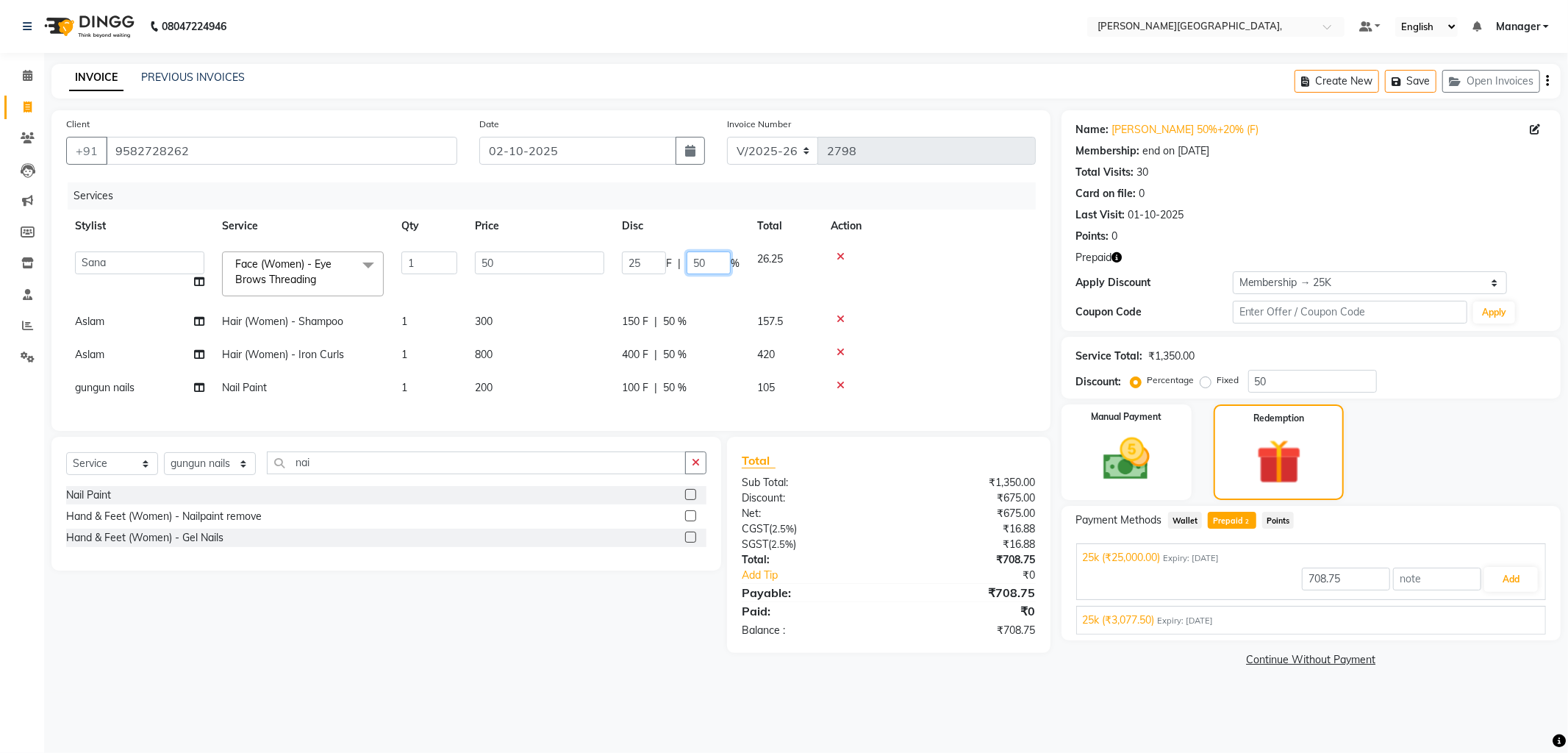
click at [715, 267] on input "50" at bounding box center [708, 263] width 44 height 23
type input "5"
click at [1021, 296] on tbody "Anil Arjun Aslam gungun nails Manager ranjhana Sana shahrukh Face (Women) - Eye…" at bounding box center [550, 323] width 970 height 162
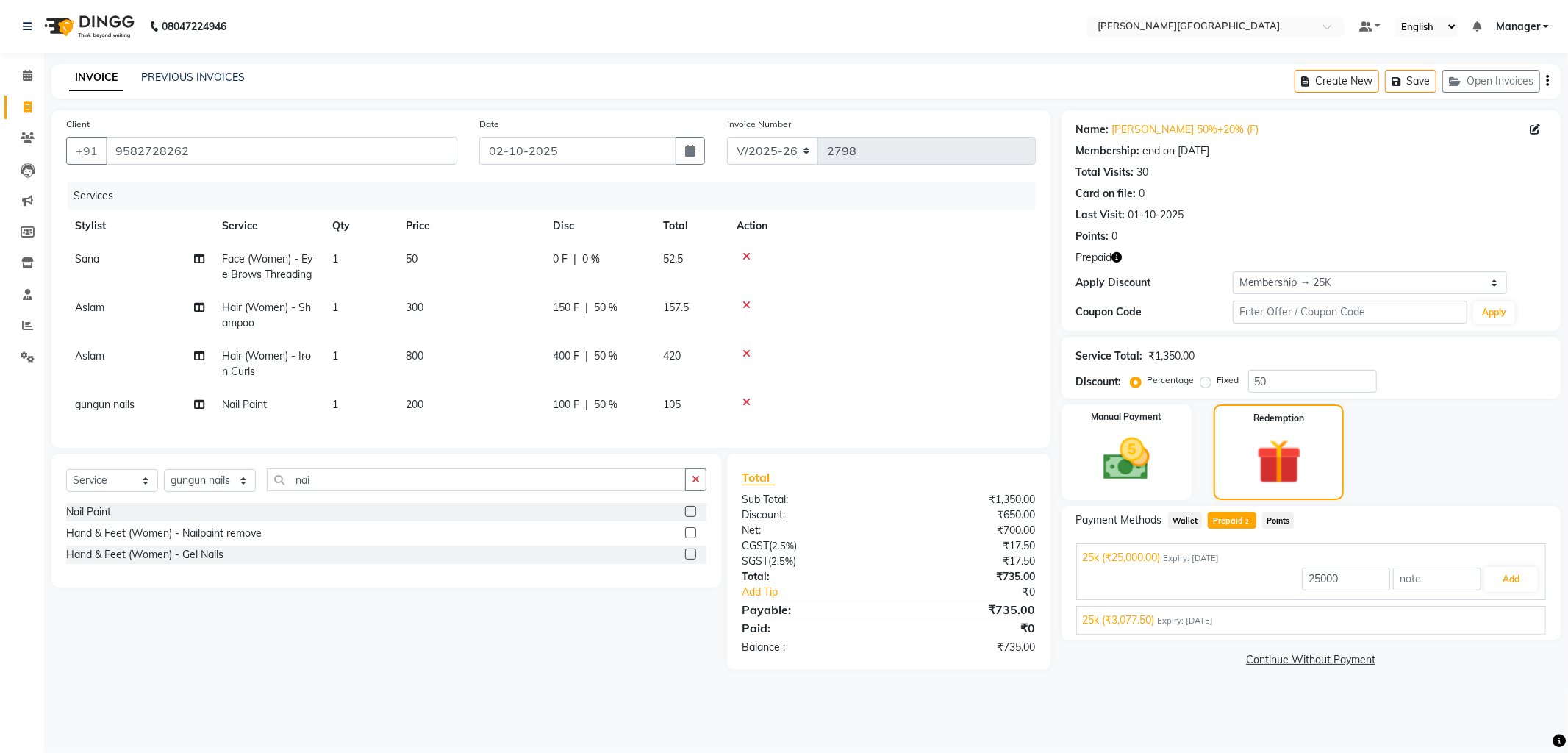
click at [1141, 621] on span "25k (₹3,077.50)" at bounding box center [1118, 620] width 72 height 15
click at [1515, 612] on button "Add" at bounding box center [1510, 613] width 54 height 25
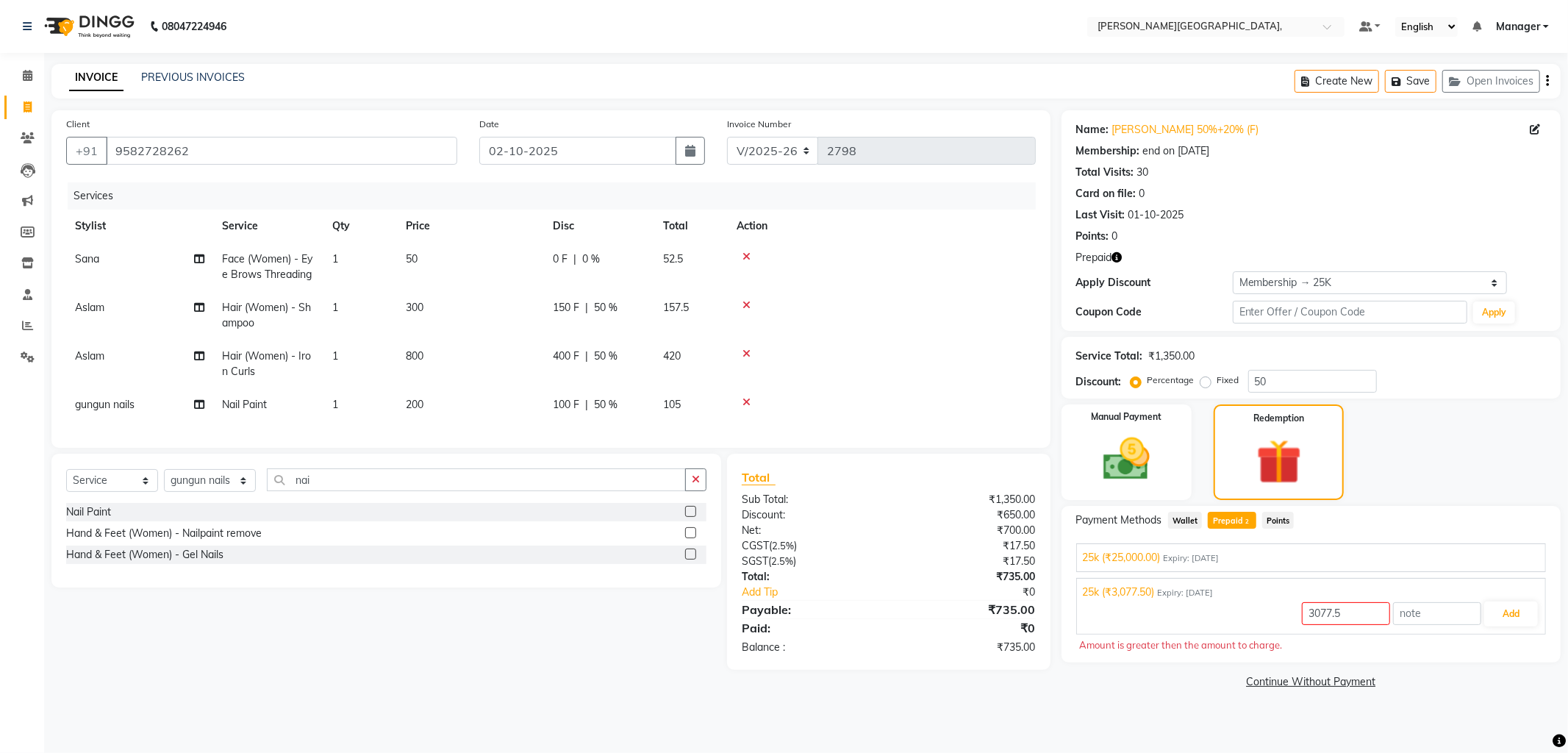
click at [1140, 596] on span "25k (₹3,077.50)" at bounding box center [1118, 592] width 72 height 15
click at [1137, 592] on span "25k (₹3,077.50)" at bounding box center [1118, 592] width 72 height 15
click at [1115, 591] on span "25k (₹3,077.50)" at bounding box center [1118, 592] width 72 height 15
click at [1156, 560] on span "25k (₹25,000.00)" at bounding box center [1121, 557] width 78 height 15
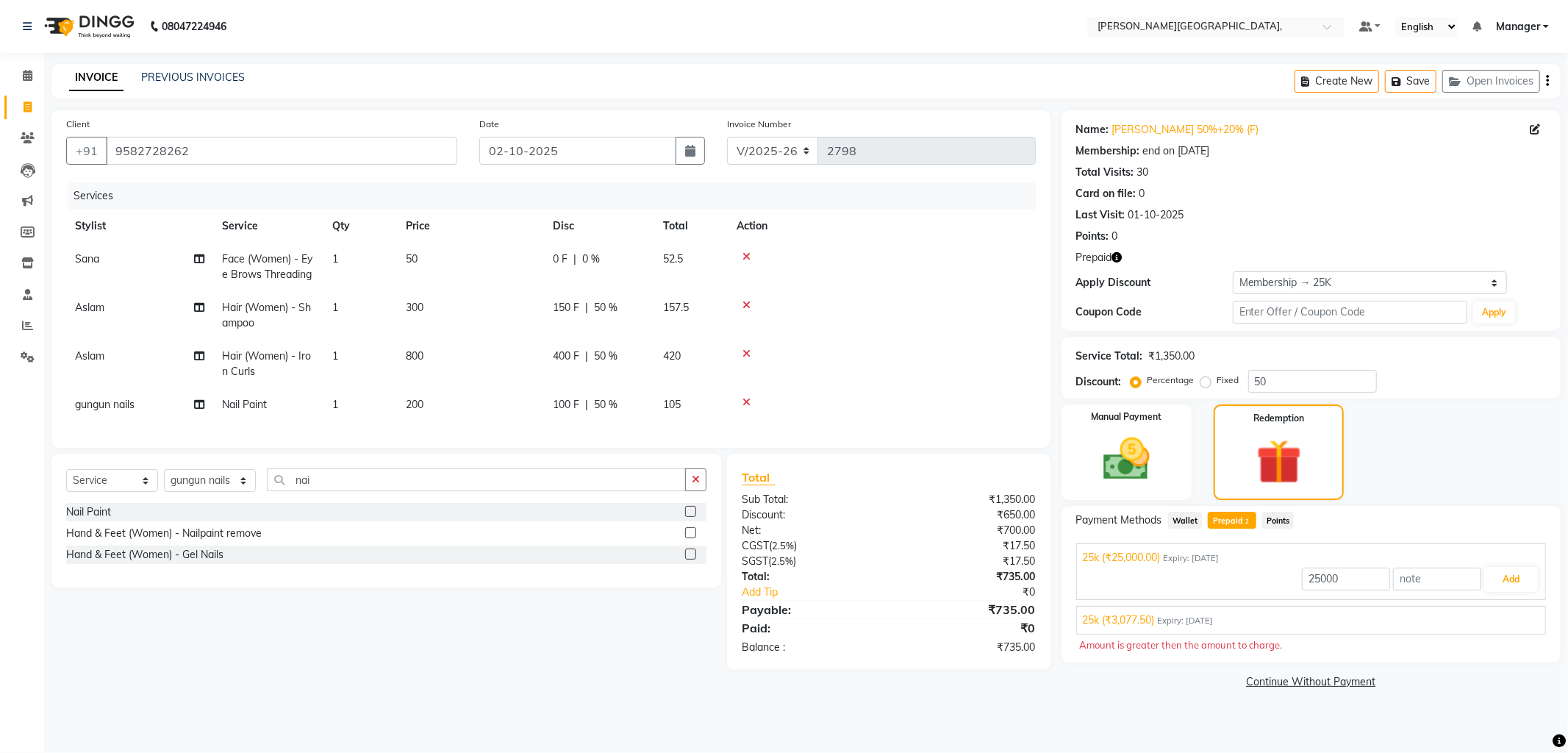
click at [1159, 557] on span "25k (₹25,000.00)" at bounding box center [1121, 557] width 78 height 15
click at [1170, 557] on span "Expiry: [DATE]" at bounding box center [1192, 558] width 56 height 12
click at [1237, 517] on span "Prepaid 2" at bounding box center [1231, 520] width 48 height 17
type input "735"
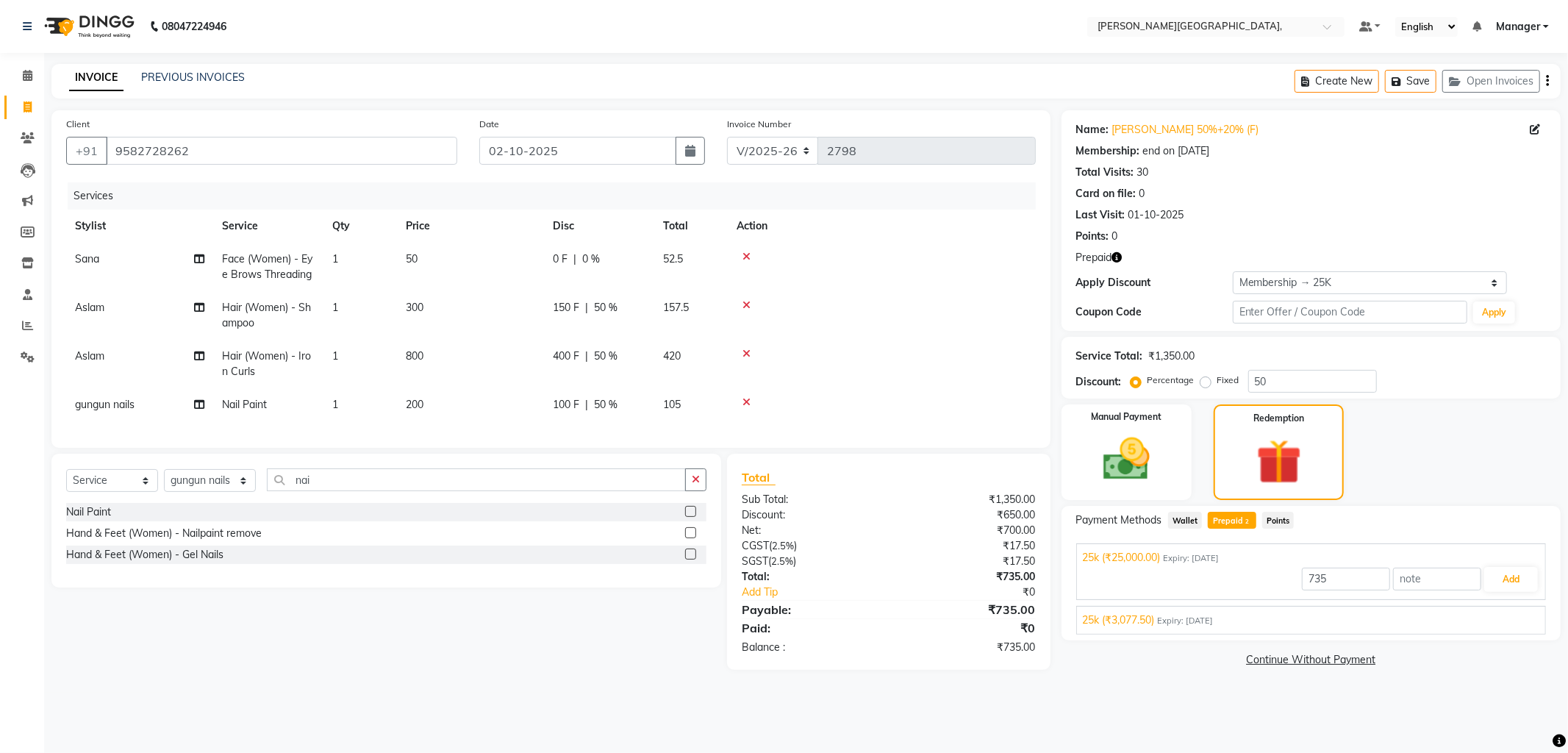
click at [1144, 620] on span "25k (₹3,077.50)" at bounding box center [1118, 620] width 72 height 15
click at [1244, 512] on span "Prepaid 2" at bounding box center [1231, 520] width 48 height 17
click at [1237, 515] on span "Prepaid 2" at bounding box center [1231, 520] width 48 height 17
click at [1129, 587] on span "25k (₹3,077.50)" at bounding box center [1118, 592] width 72 height 15
click at [1174, 518] on span "Wallet" at bounding box center [1185, 520] width 35 height 17
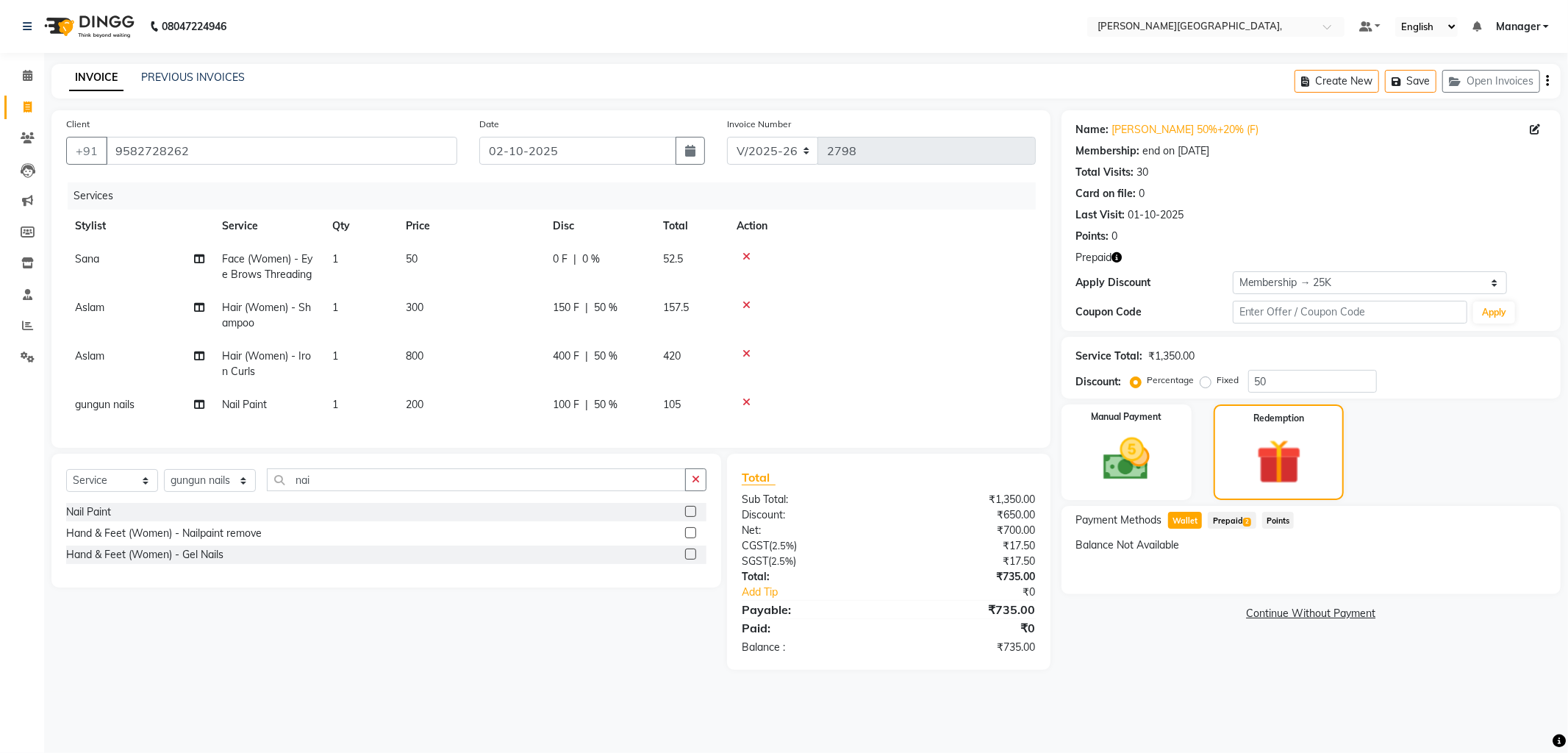
click at [1221, 517] on span "Prepaid 2" at bounding box center [1231, 520] width 48 height 17
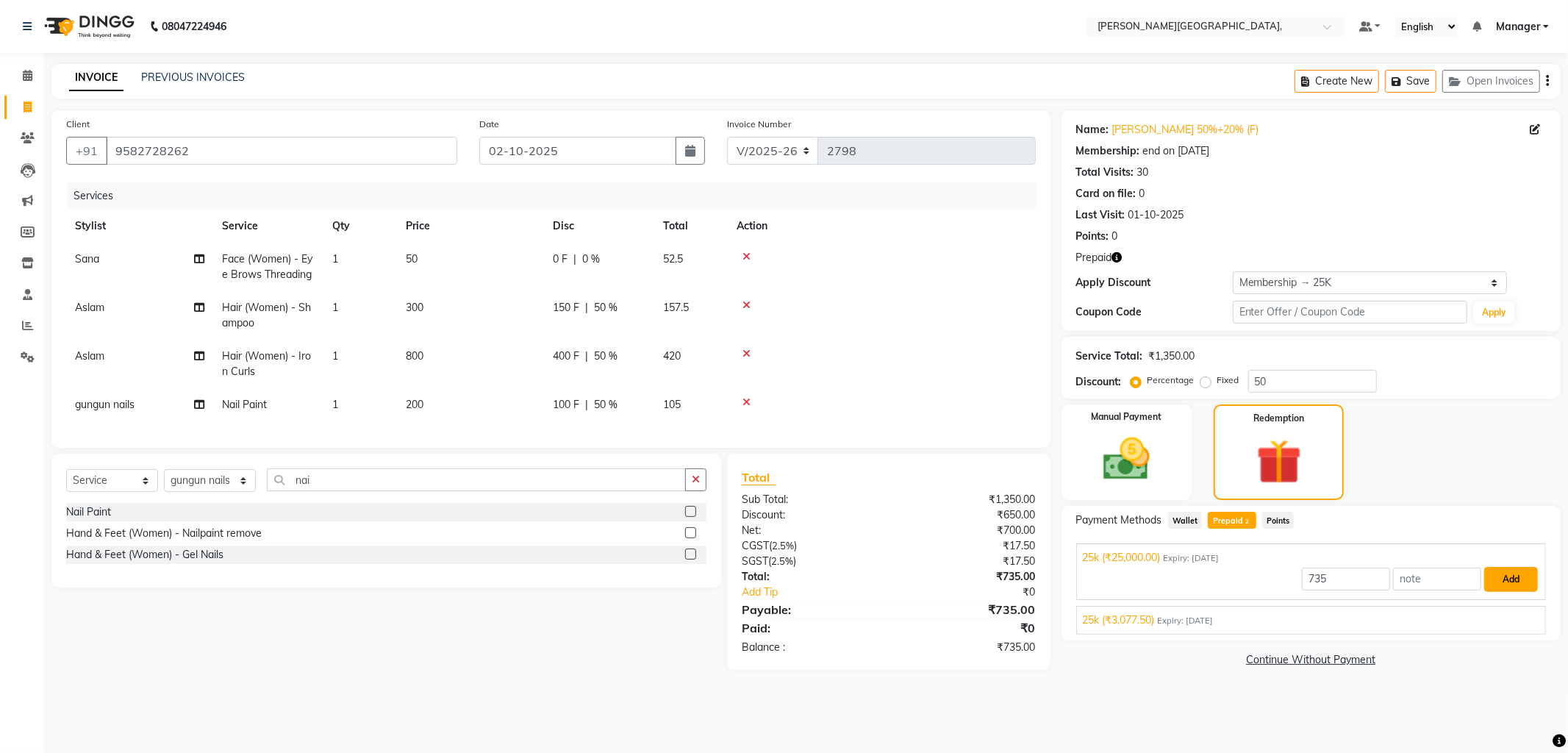
click at [1510, 581] on button "Add" at bounding box center [1510, 579] width 54 height 25
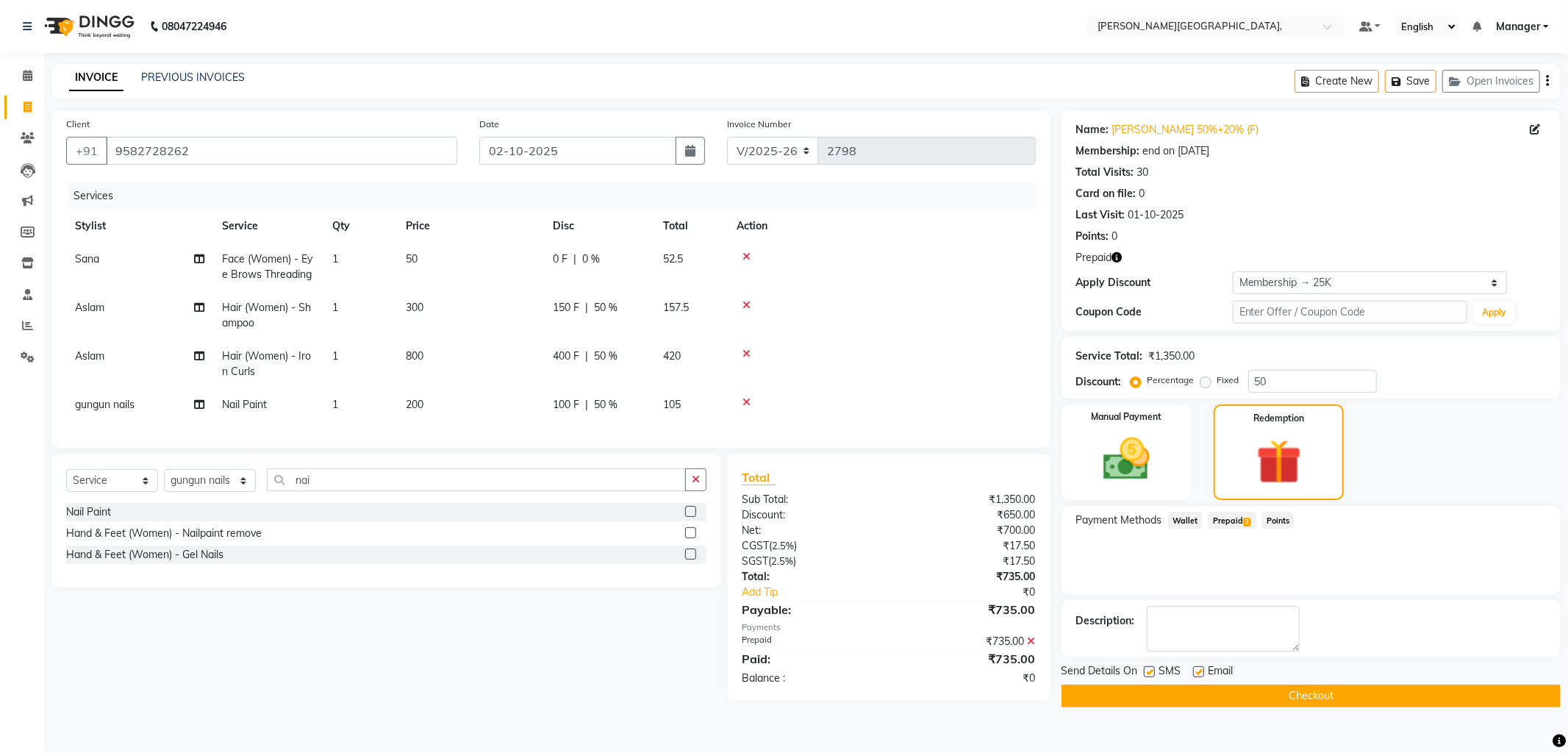
click at [1232, 697] on button "Checkout" at bounding box center [1311, 696] width 499 height 23
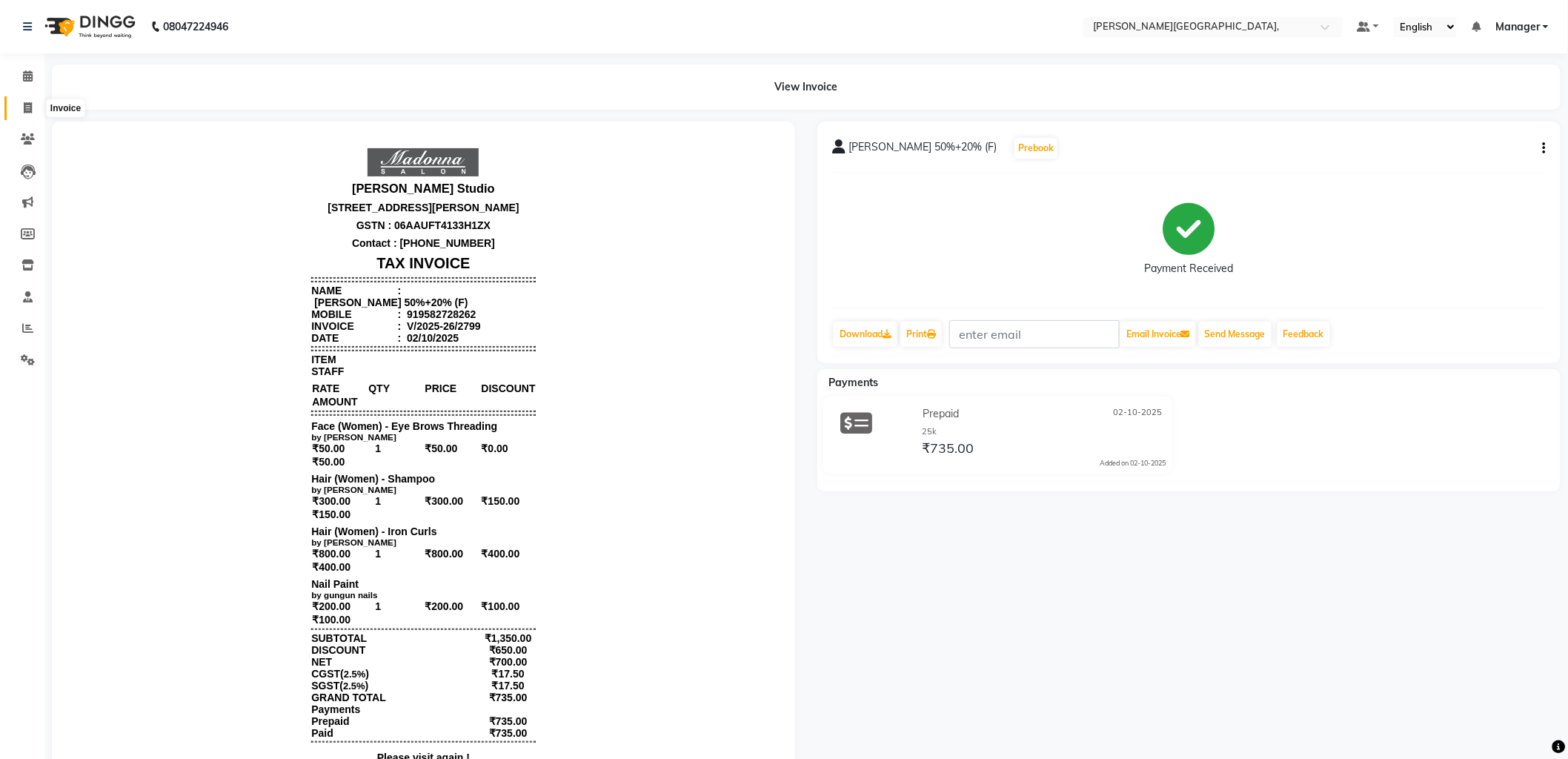
click at [27, 109] on icon at bounding box center [28, 108] width 8 height 11
select select "service"
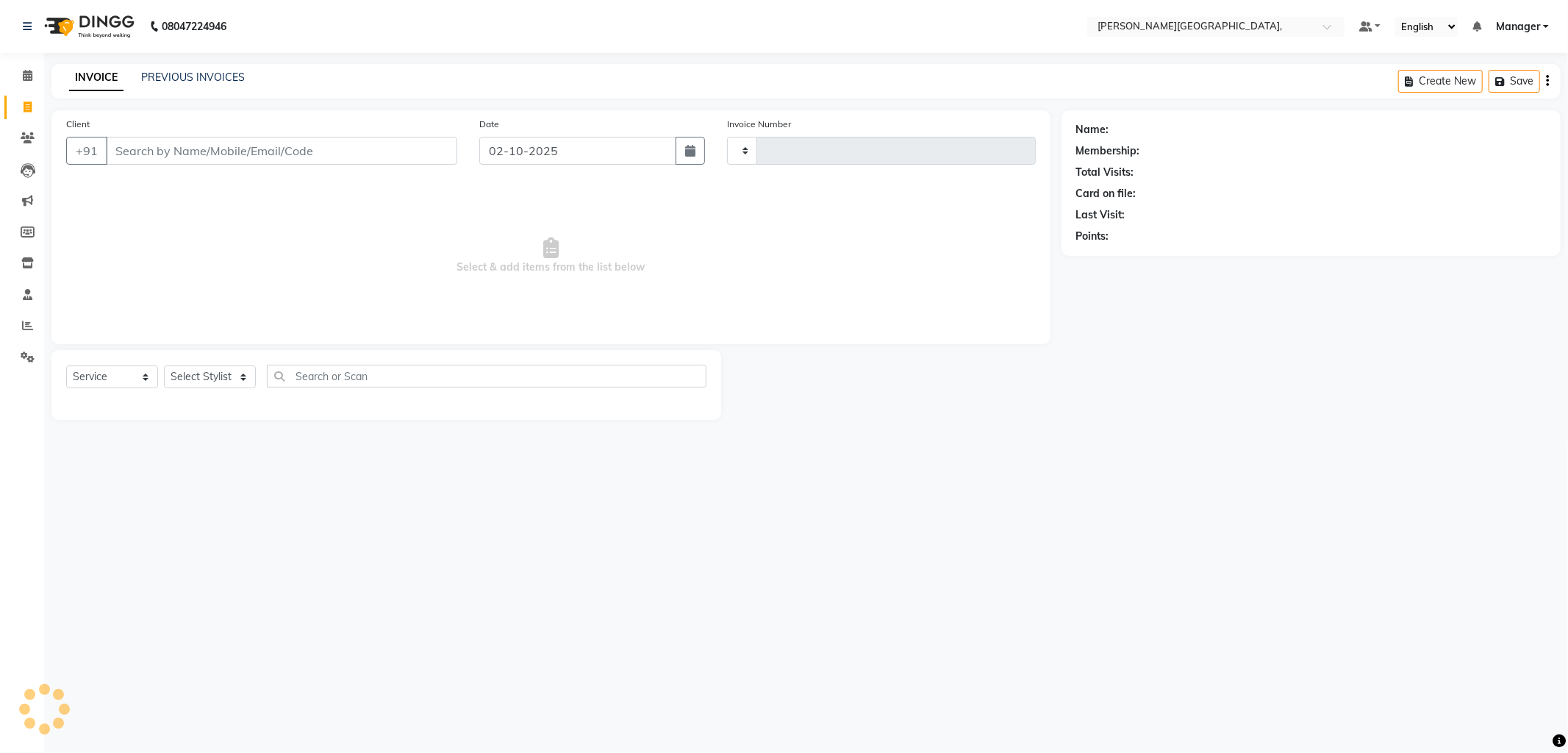
type input "2800"
select select "6483"
click at [201, 71] on link "PREVIOUS INVOICES" at bounding box center [193, 77] width 104 height 13
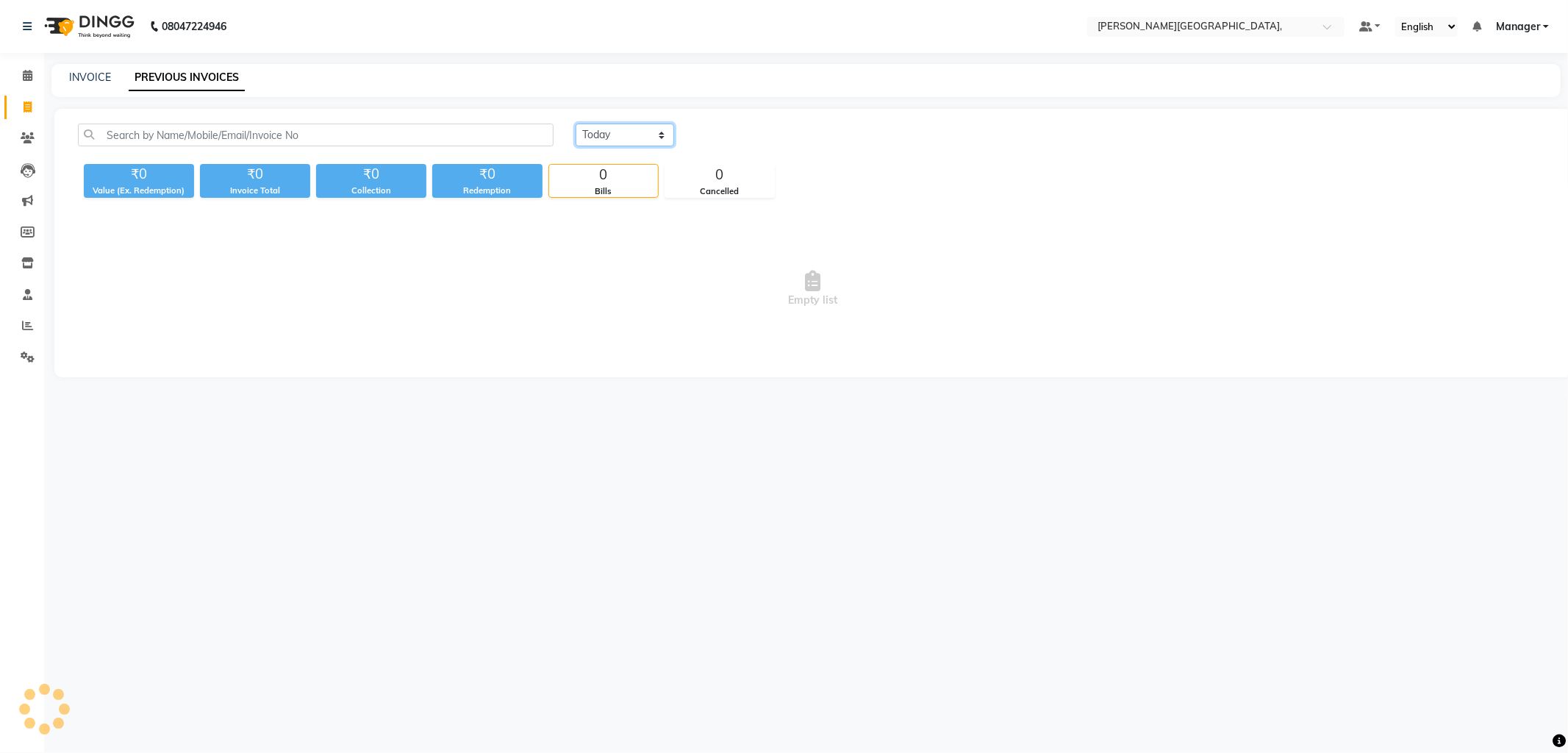
click at [659, 131] on select "Today Yesterday Custom Range" at bounding box center [625, 135] width 99 height 23
click at [575, 124] on select "Today Yesterday Custom Range" at bounding box center [625, 135] width 99 height 23
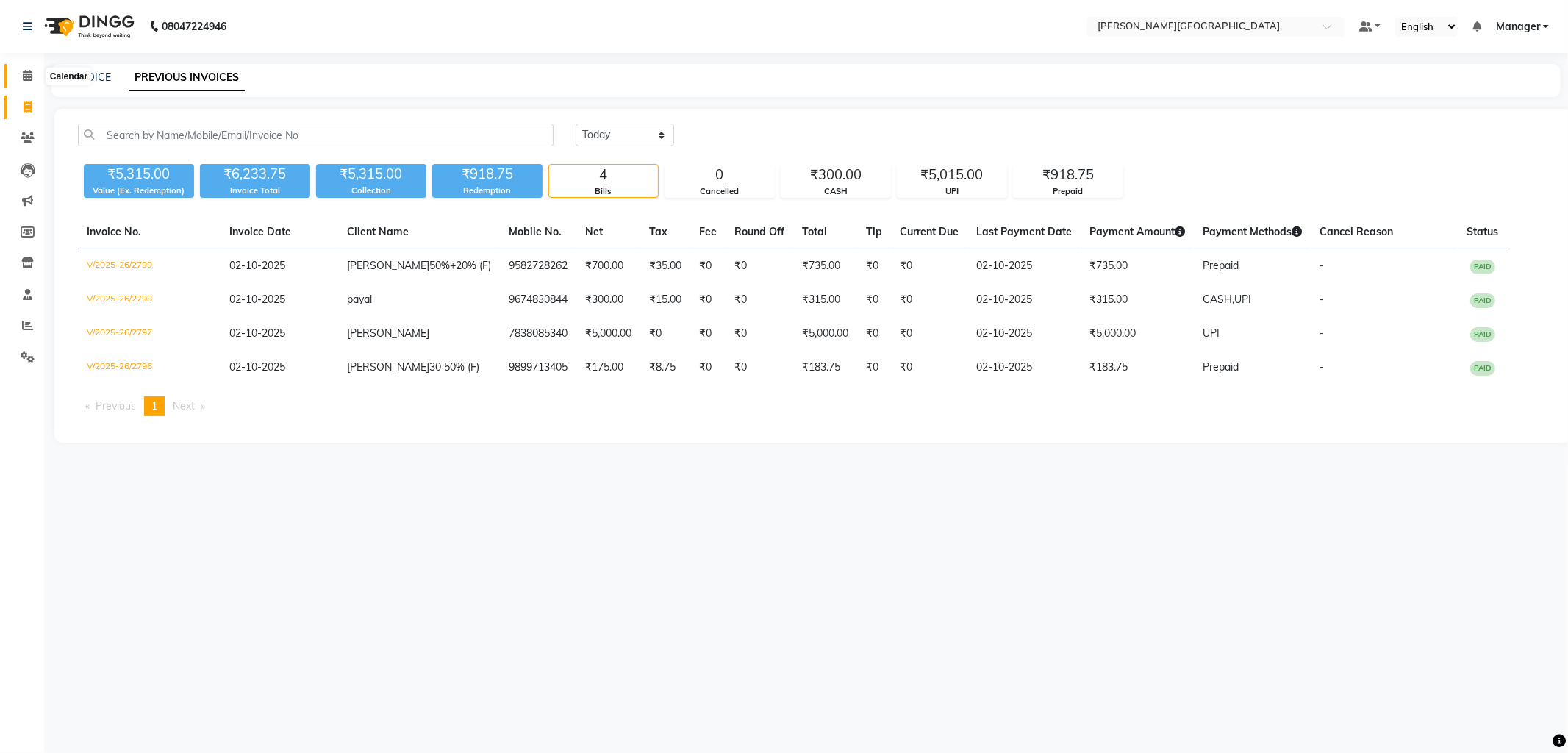
click at [33, 76] on span at bounding box center [27, 76] width 26 height 17
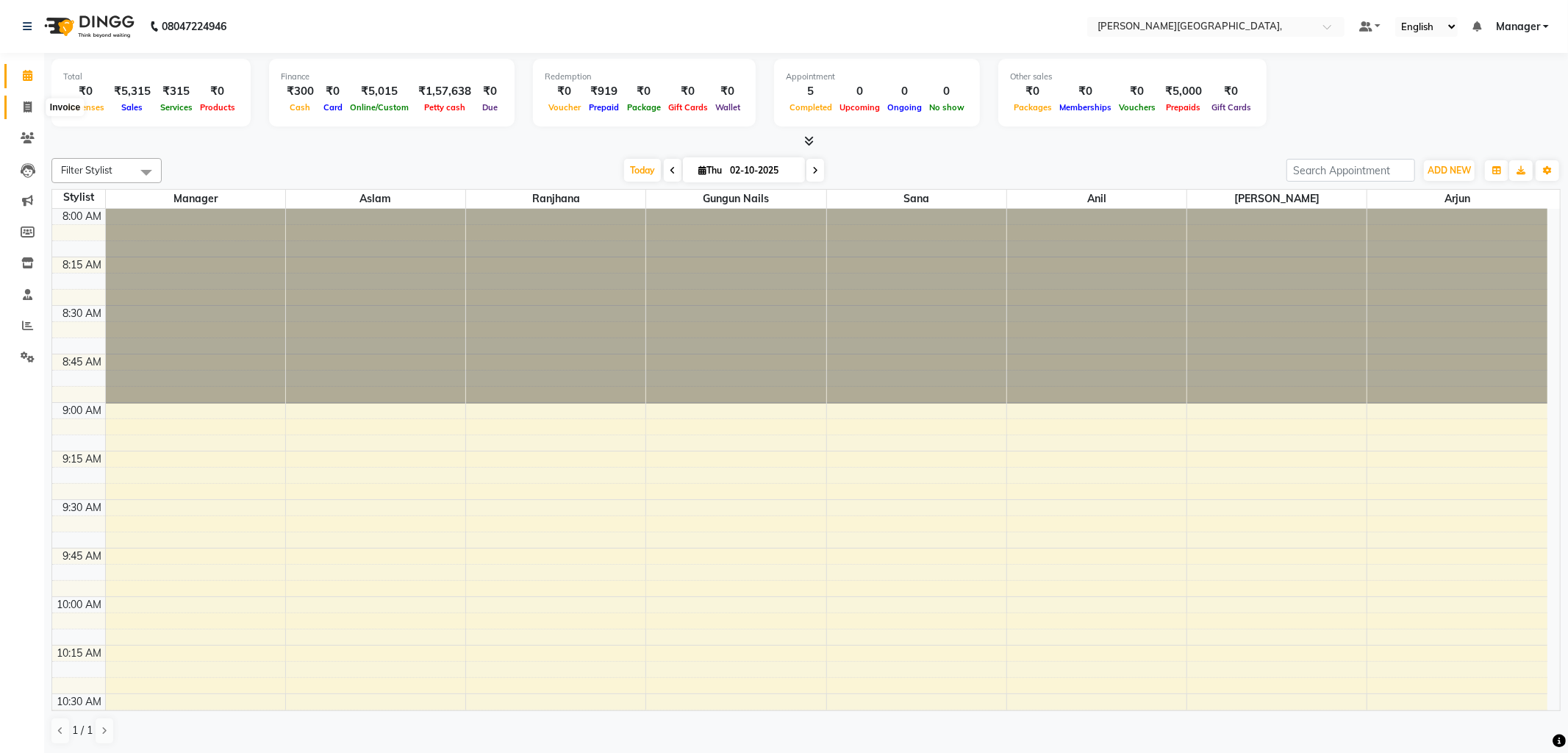
click at [32, 102] on span at bounding box center [27, 108] width 26 height 17
select select "6483"
select select "service"
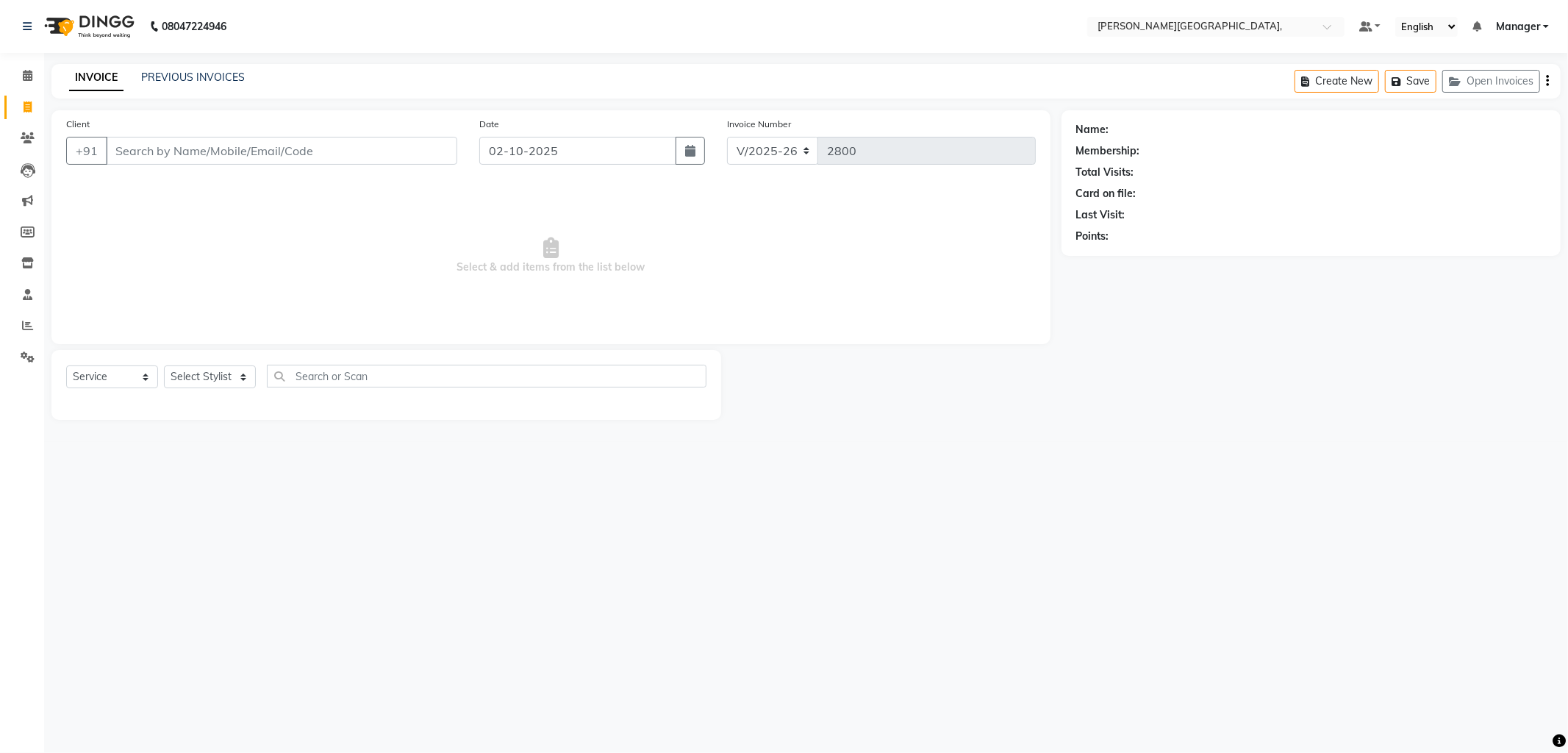
drag, startPoint x: 174, startPoint y: 67, endPoint x: 175, endPoint y: 76, distance: 9.1
click at [175, 70] on div "INVOICE PREVIOUS INVOICES Create New Save Open Invoices" at bounding box center [806, 81] width 1509 height 35
click at [175, 75] on link "PREVIOUS INVOICES" at bounding box center [193, 77] width 104 height 13
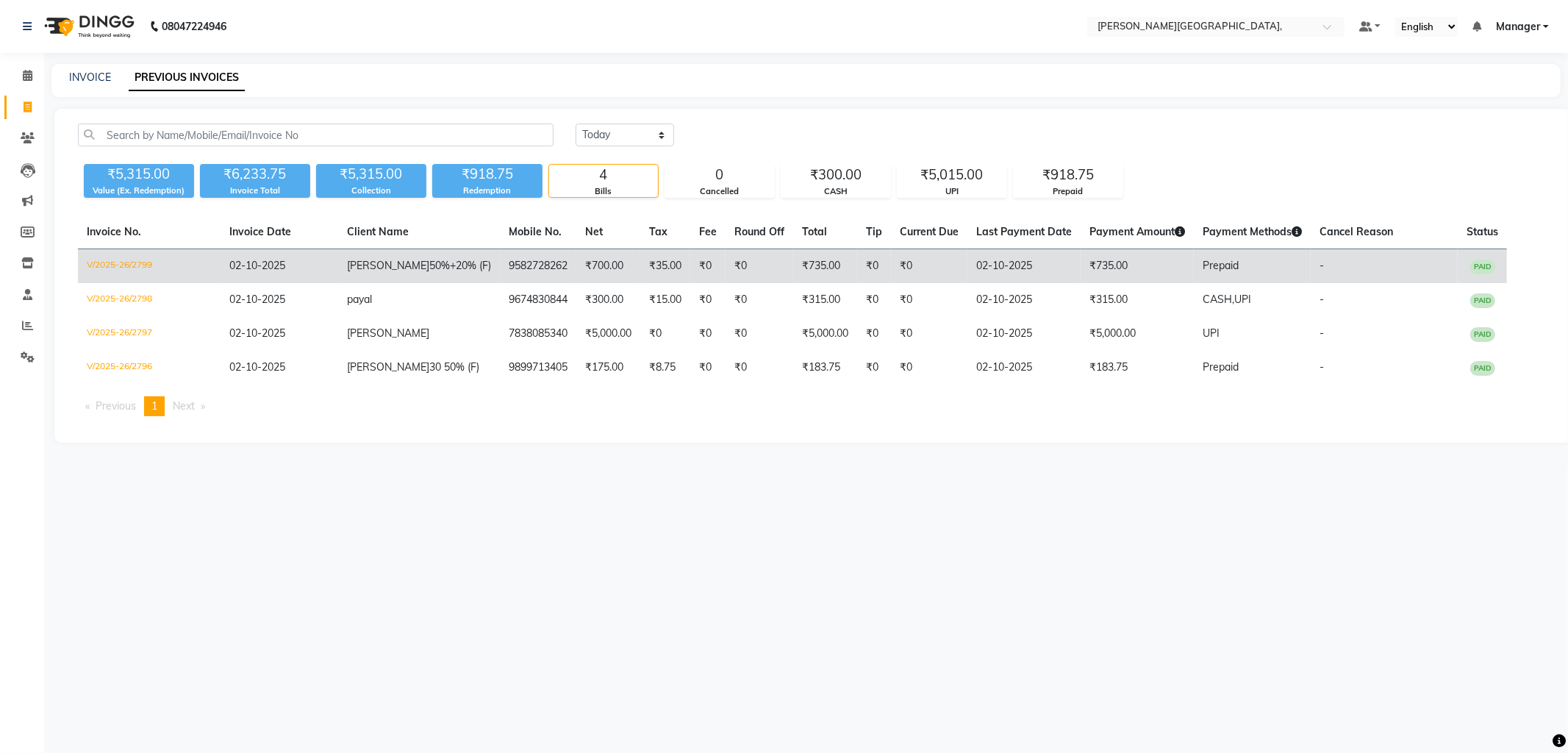
click at [1080, 270] on td "₹735.00" at bounding box center [1137, 267] width 113 height 35
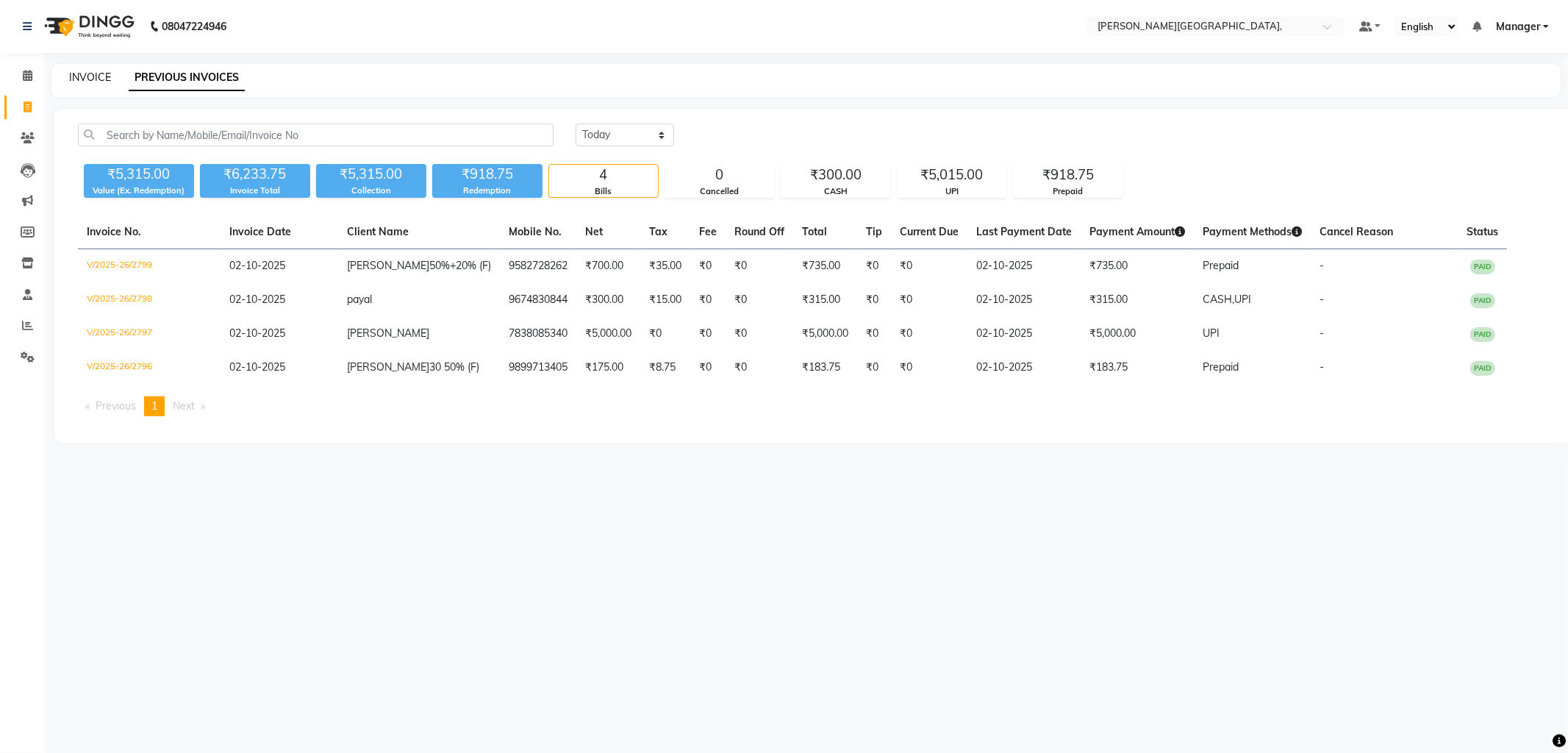
click at [98, 75] on link "INVOICE" at bounding box center [89, 77] width 42 height 13
select select "service"
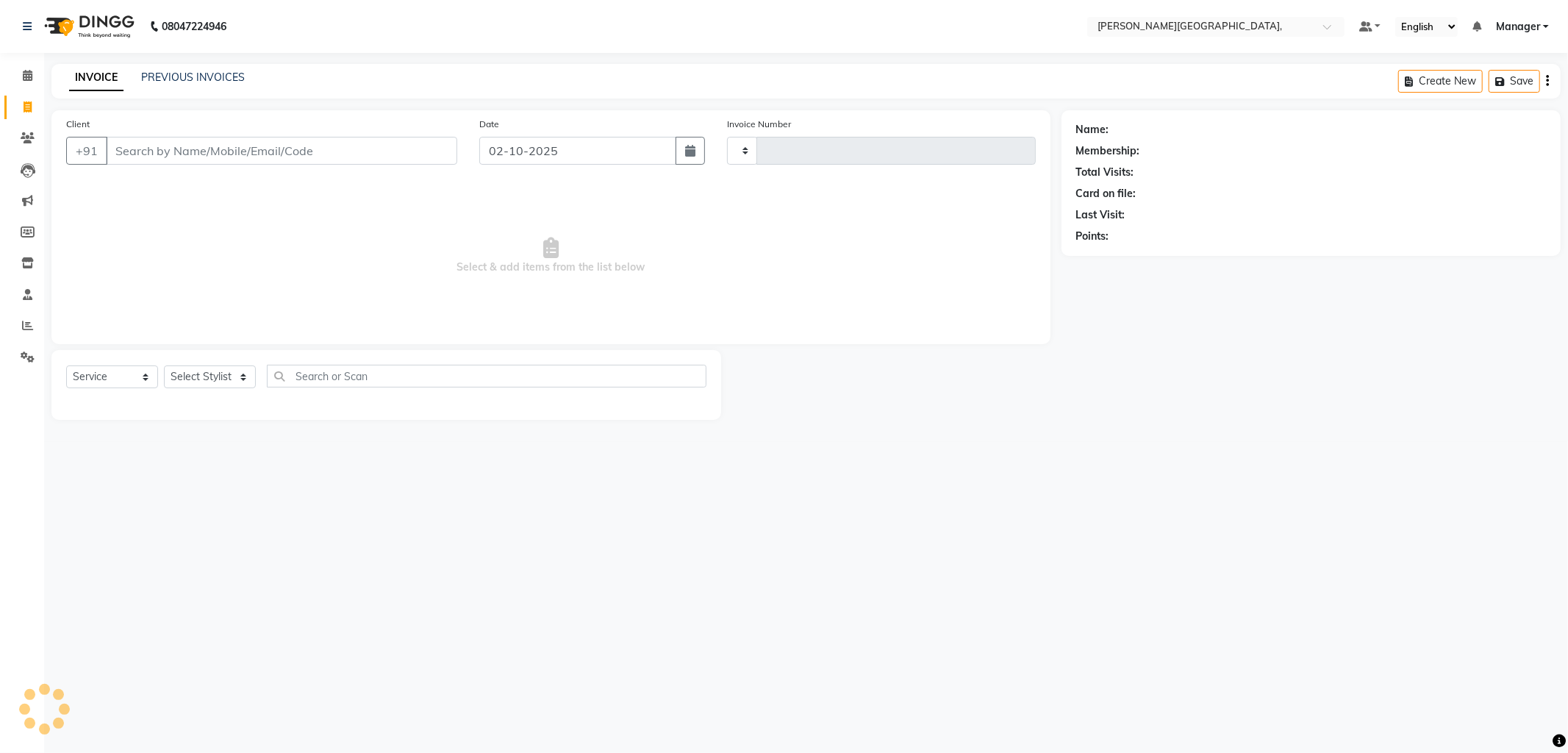
type input "2800"
select select "6483"
click at [165, 74] on link "PREVIOUS INVOICES" at bounding box center [193, 77] width 104 height 13
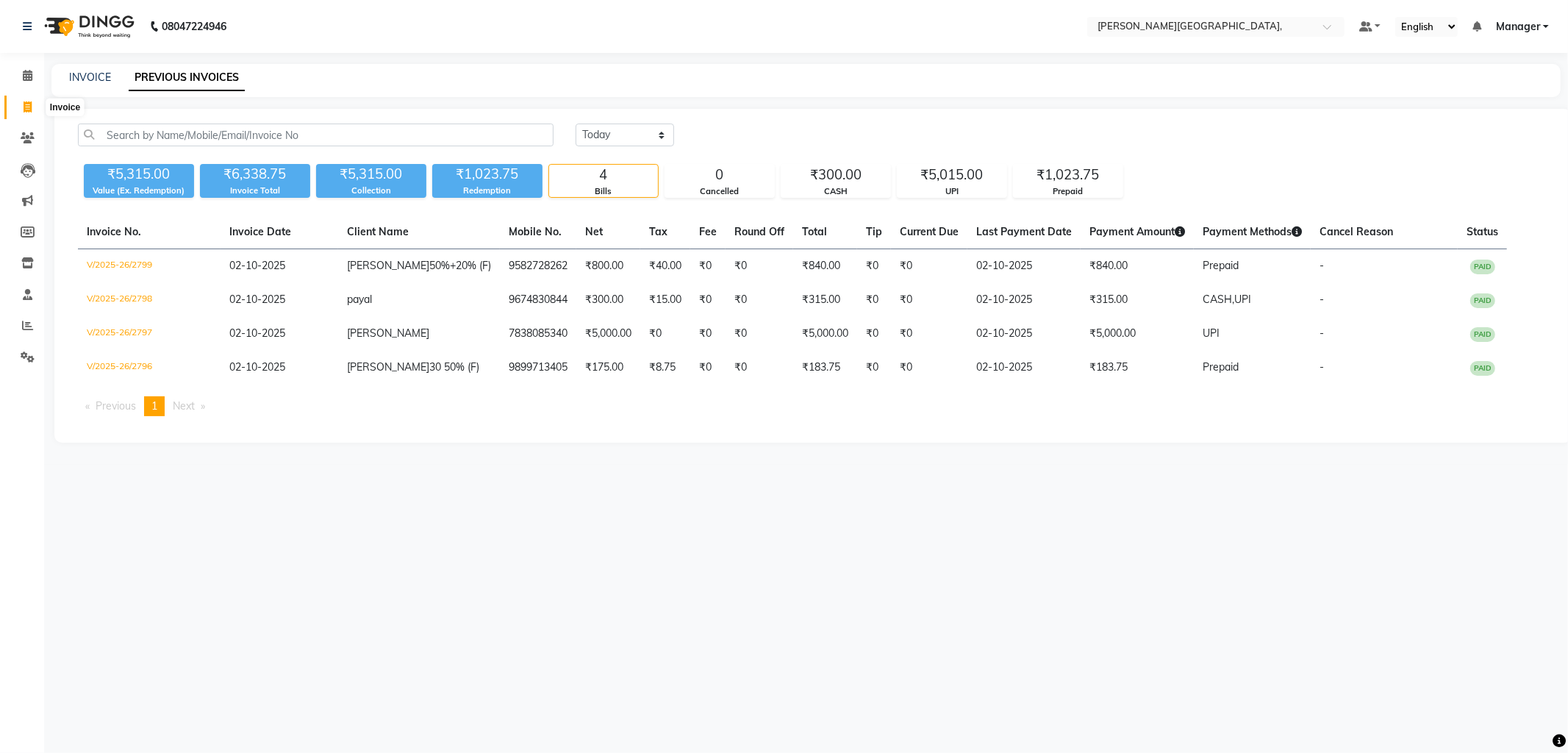
click at [24, 104] on icon at bounding box center [27, 107] width 8 height 11
select select "6483"
select select "service"
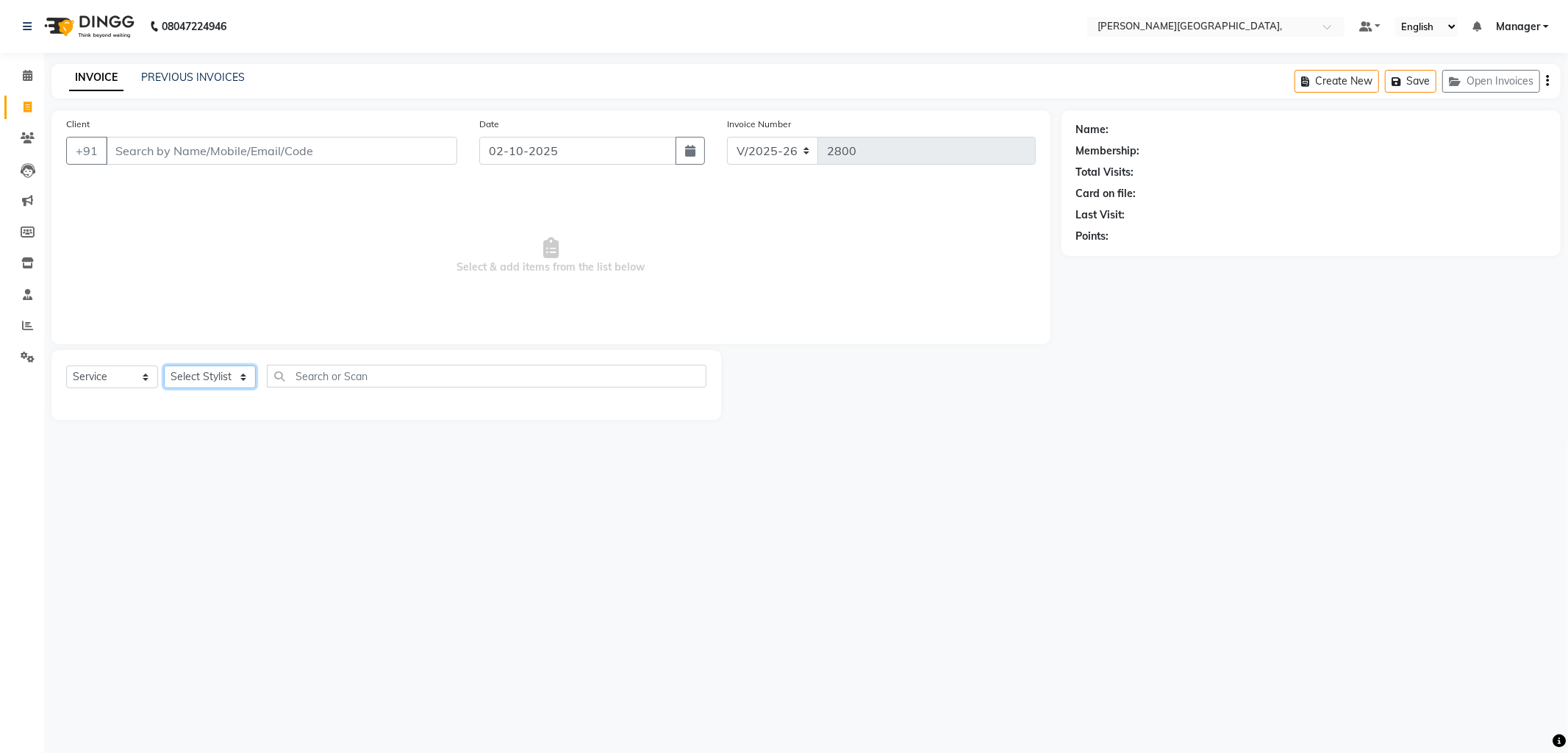
click at [241, 378] on select "Select Stylist Anil Arjun Aslam gungun nails Manager ranjhana Sana shahrukh" at bounding box center [209, 377] width 92 height 23
select select "49451"
click at [164, 366] on select "Select Stylist Anil Arjun Aslam gungun nails Manager ranjhana Sana shahrukh" at bounding box center [209, 377] width 92 height 23
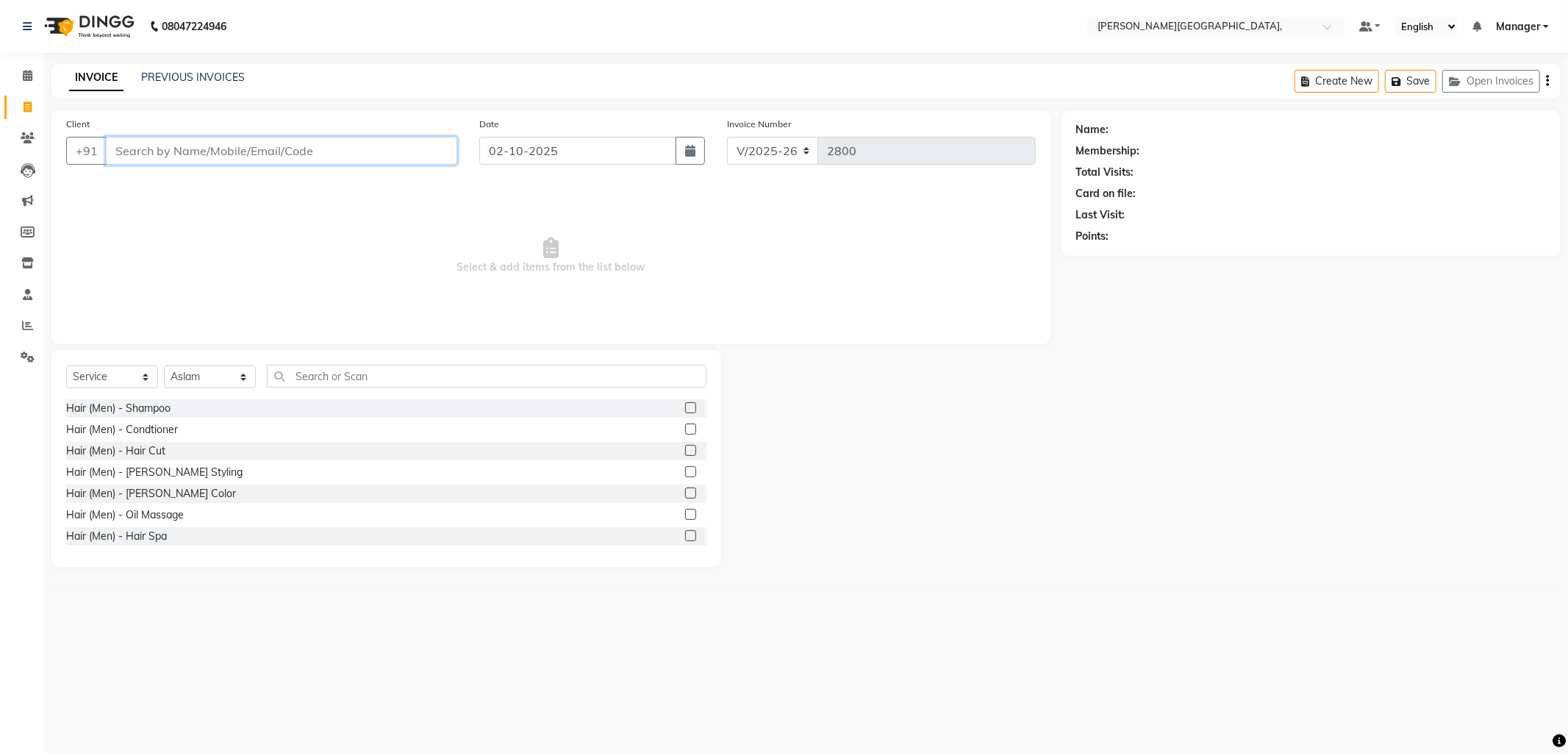
click at [199, 153] on input "Client" at bounding box center [281, 150] width 351 height 28
type input "8287348168"
click at [685, 448] on label at bounding box center [690, 450] width 11 height 11
click at [685, 448] on input "checkbox" at bounding box center [689, 450] width 10 height 10
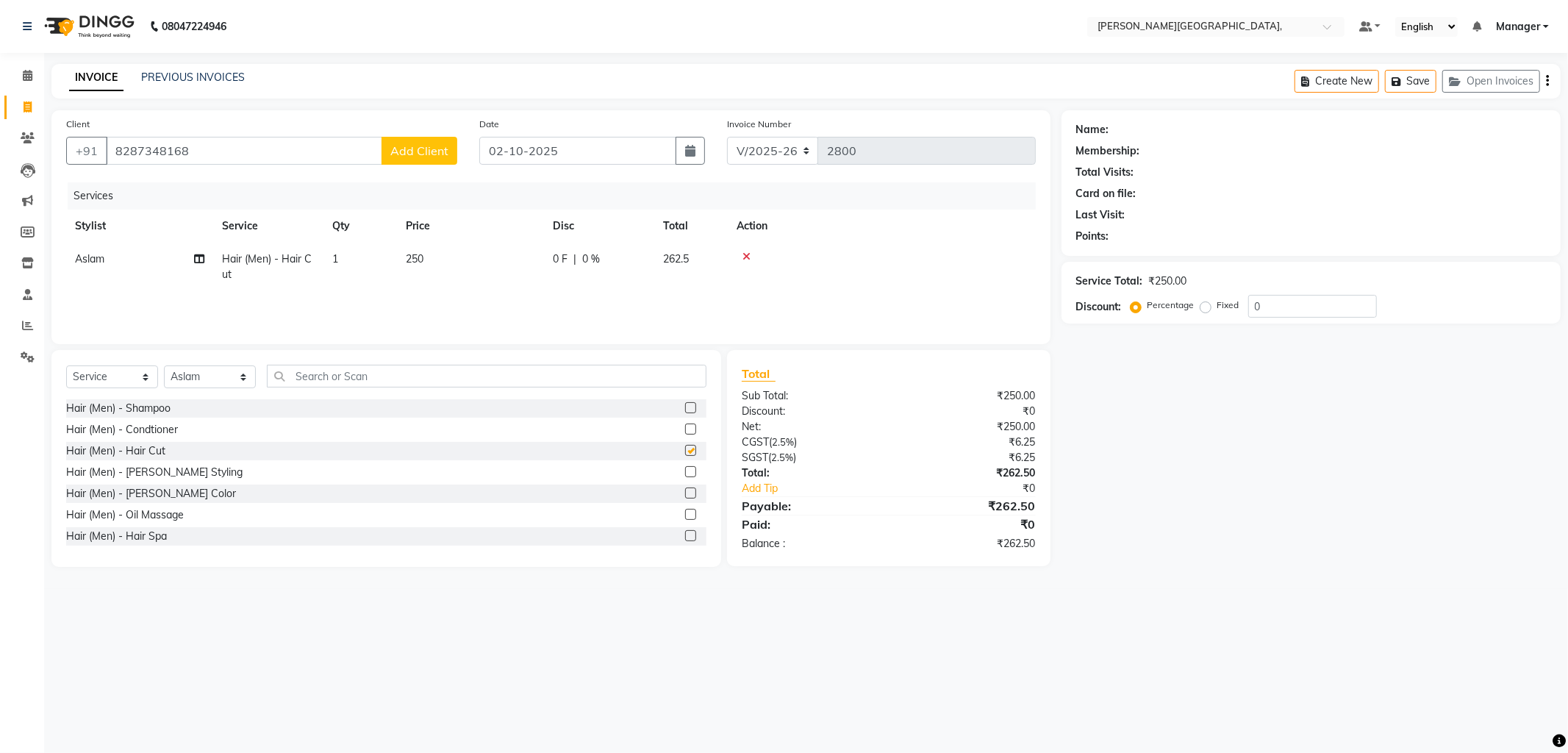
checkbox input "false"
click at [239, 148] on input "8287348168" at bounding box center [244, 150] width 276 height 28
click at [195, 156] on input "8287348168" at bounding box center [244, 150] width 276 height 28
click at [192, 150] on input "8287348168" at bounding box center [244, 150] width 276 height 28
type input "8"
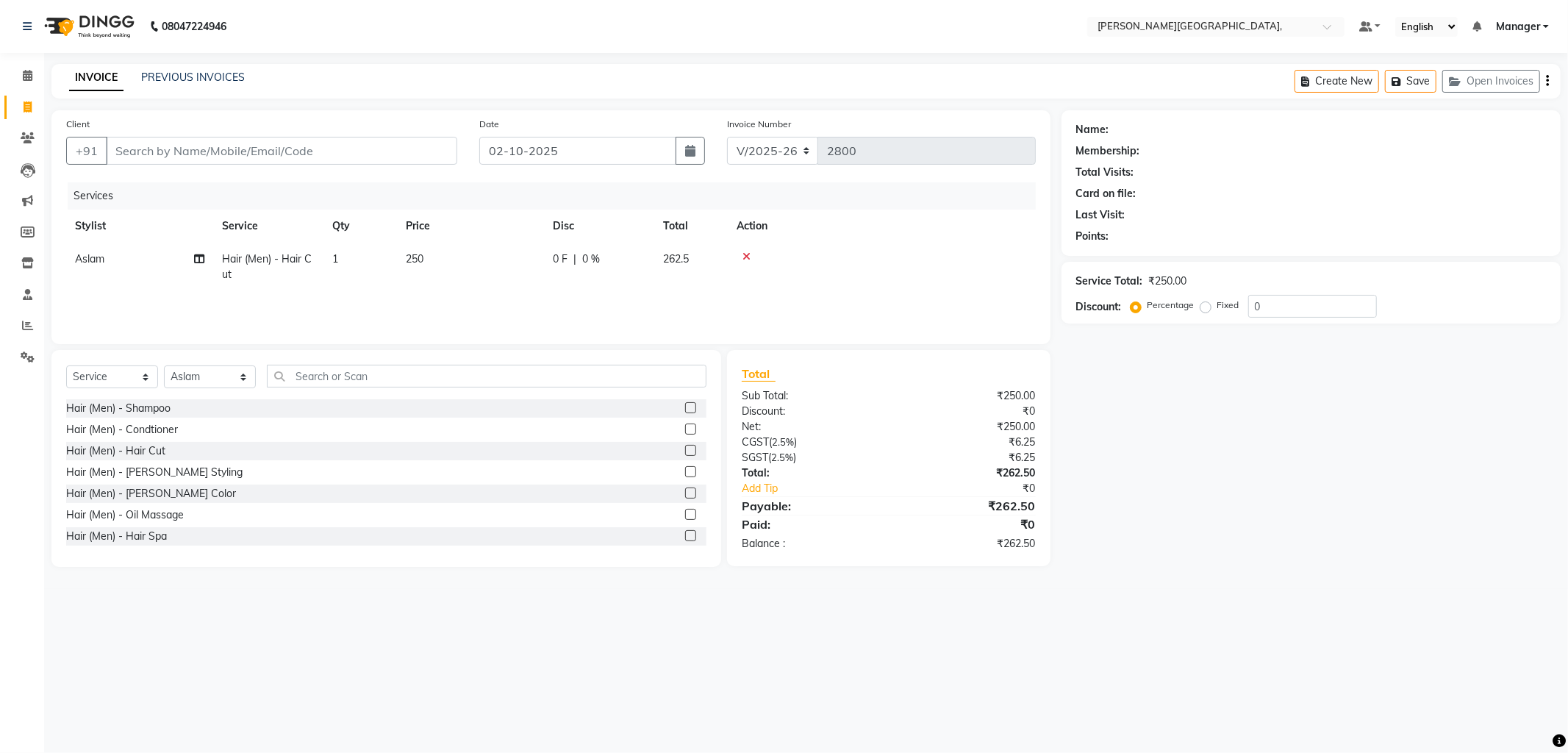
click at [748, 253] on icon at bounding box center [746, 257] width 8 height 11
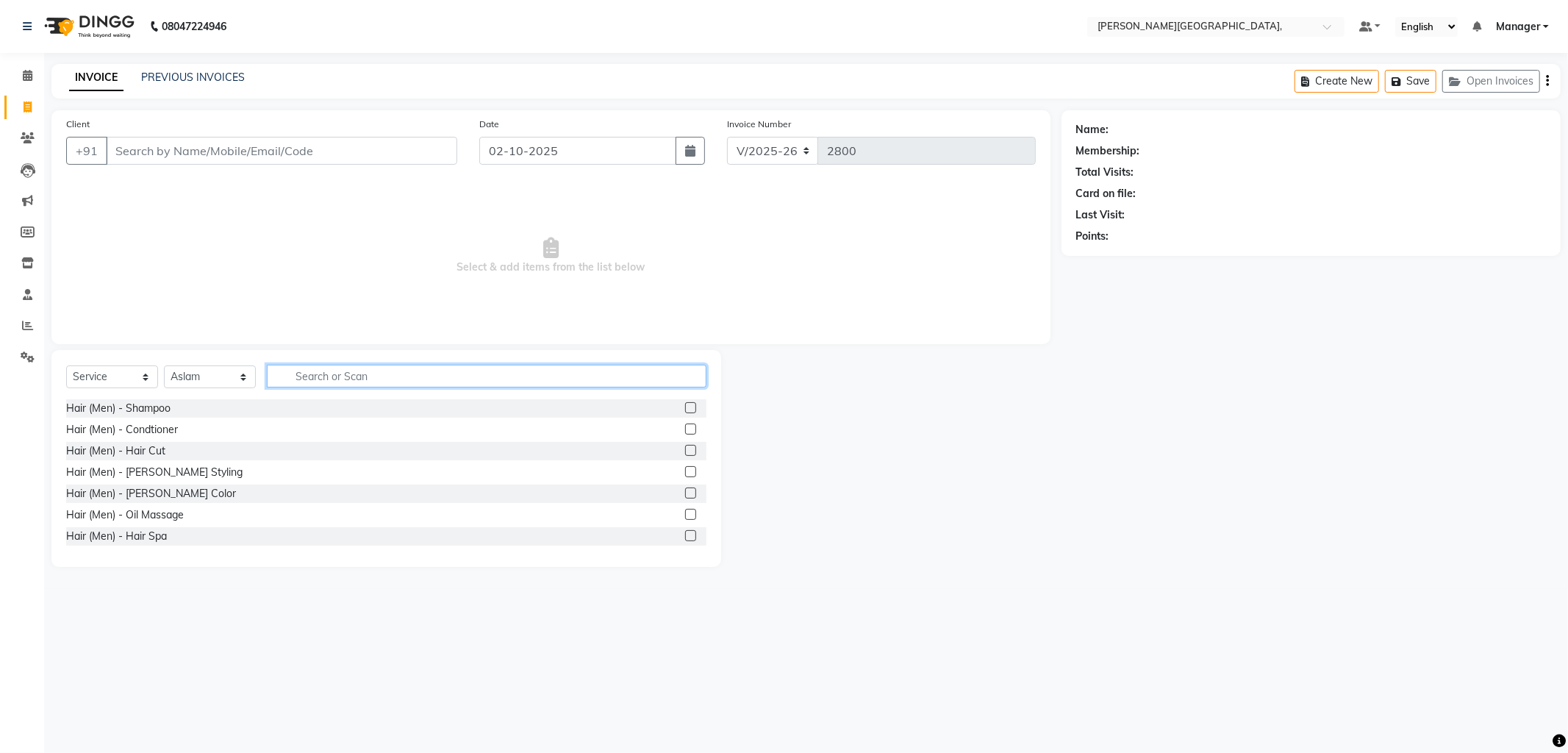
click at [333, 375] on input "text" at bounding box center [487, 376] width 440 height 23
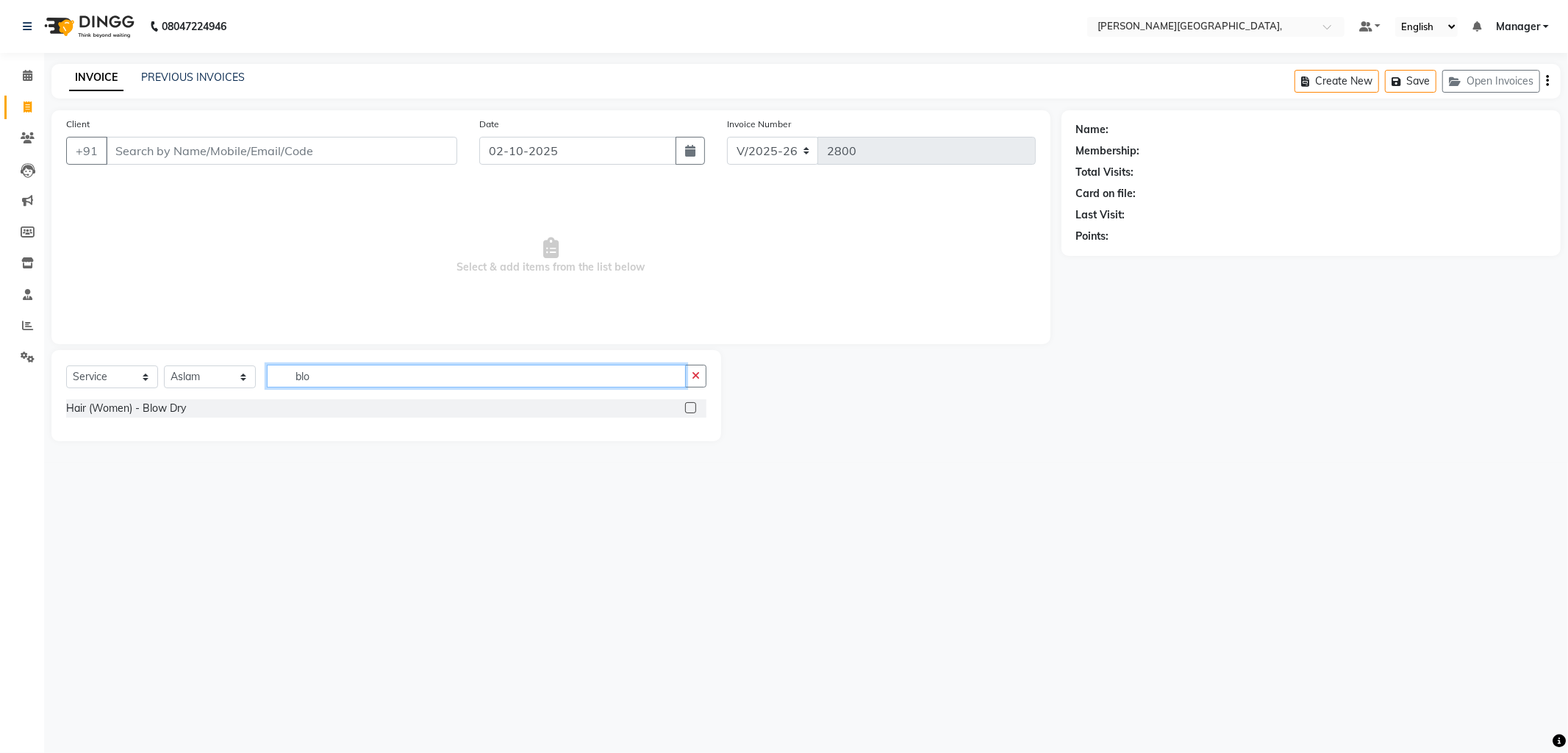
type input "blo"
click at [691, 412] on label at bounding box center [690, 407] width 11 height 11
click at [691, 412] on input "checkbox" at bounding box center [689, 408] width 10 height 10
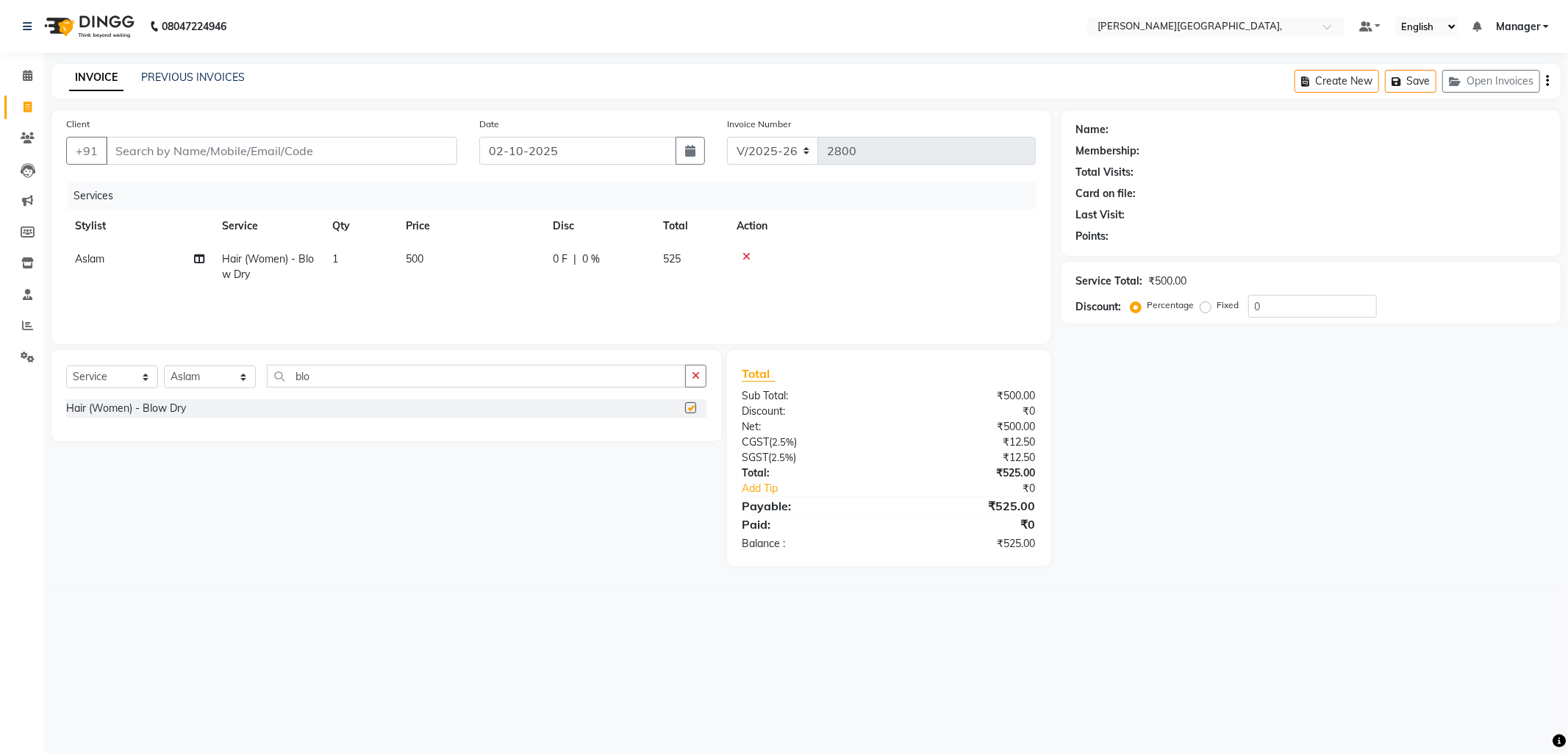
checkbox input "false"
click at [239, 148] on input "Client" at bounding box center [281, 150] width 351 height 28
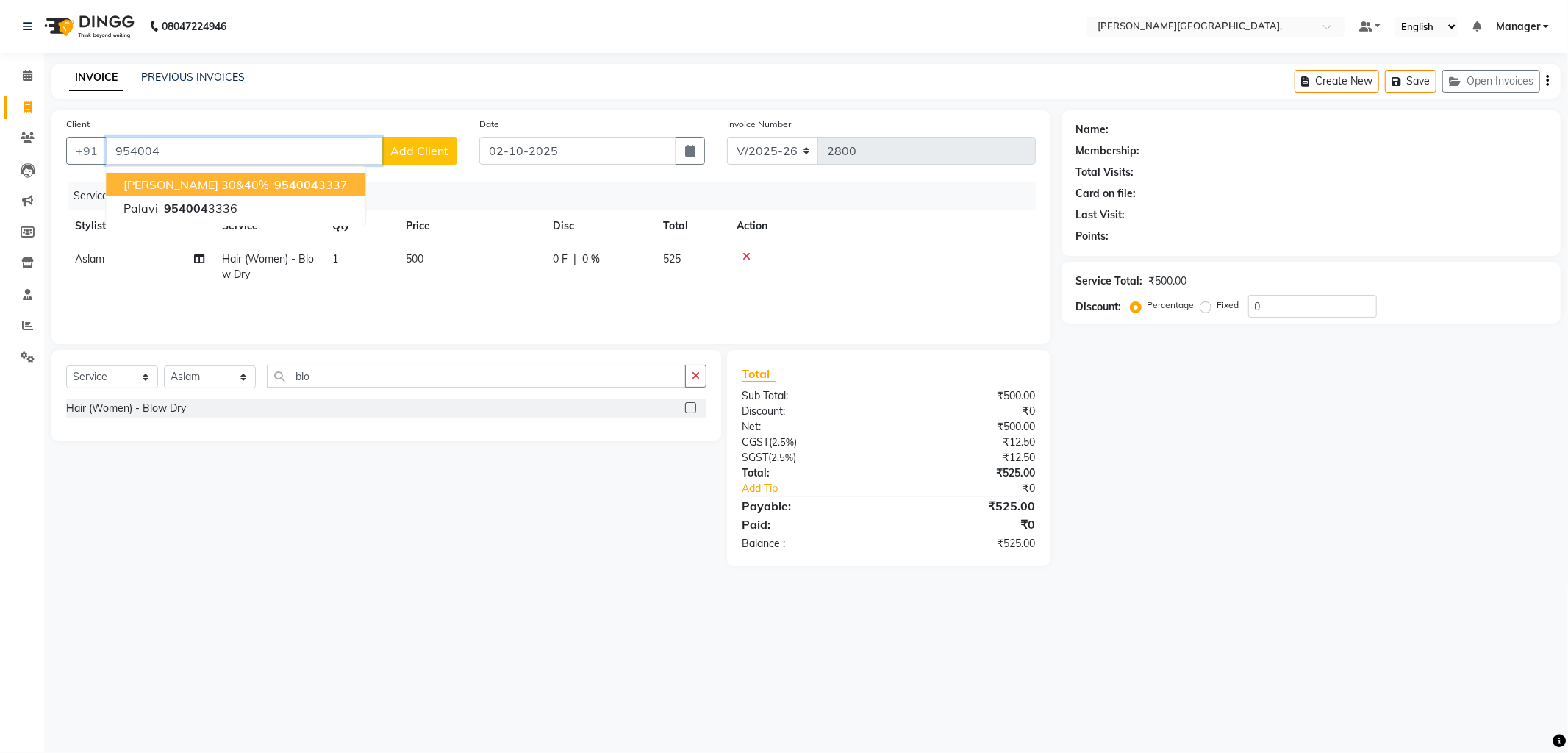
click at [274, 177] on span "954004" at bounding box center [296, 184] width 44 height 14
type input "9540043337"
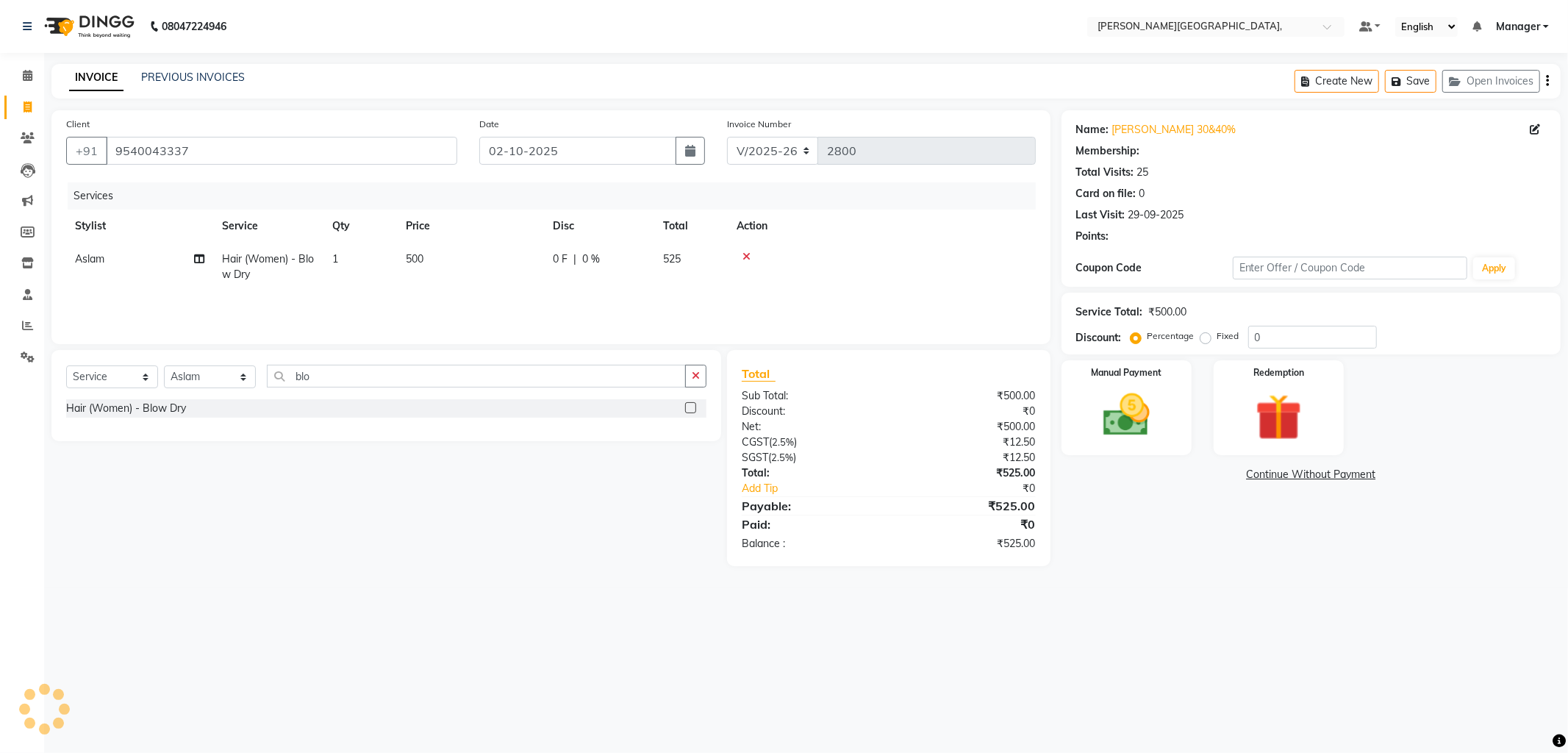
select select "1: Object"
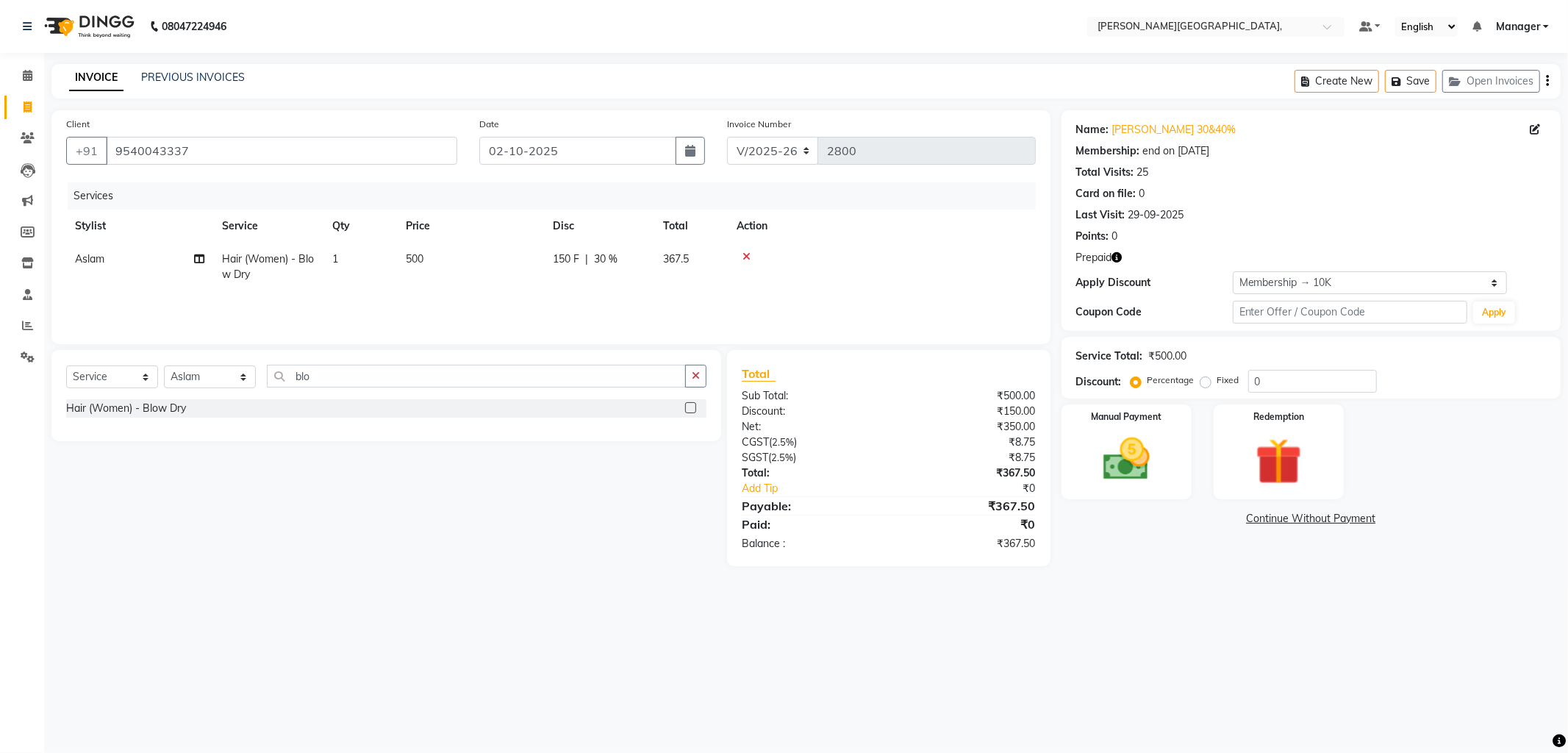
type input "30"
click at [1284, 454] on img at bounding box center [1278, 461] width 79 height 60
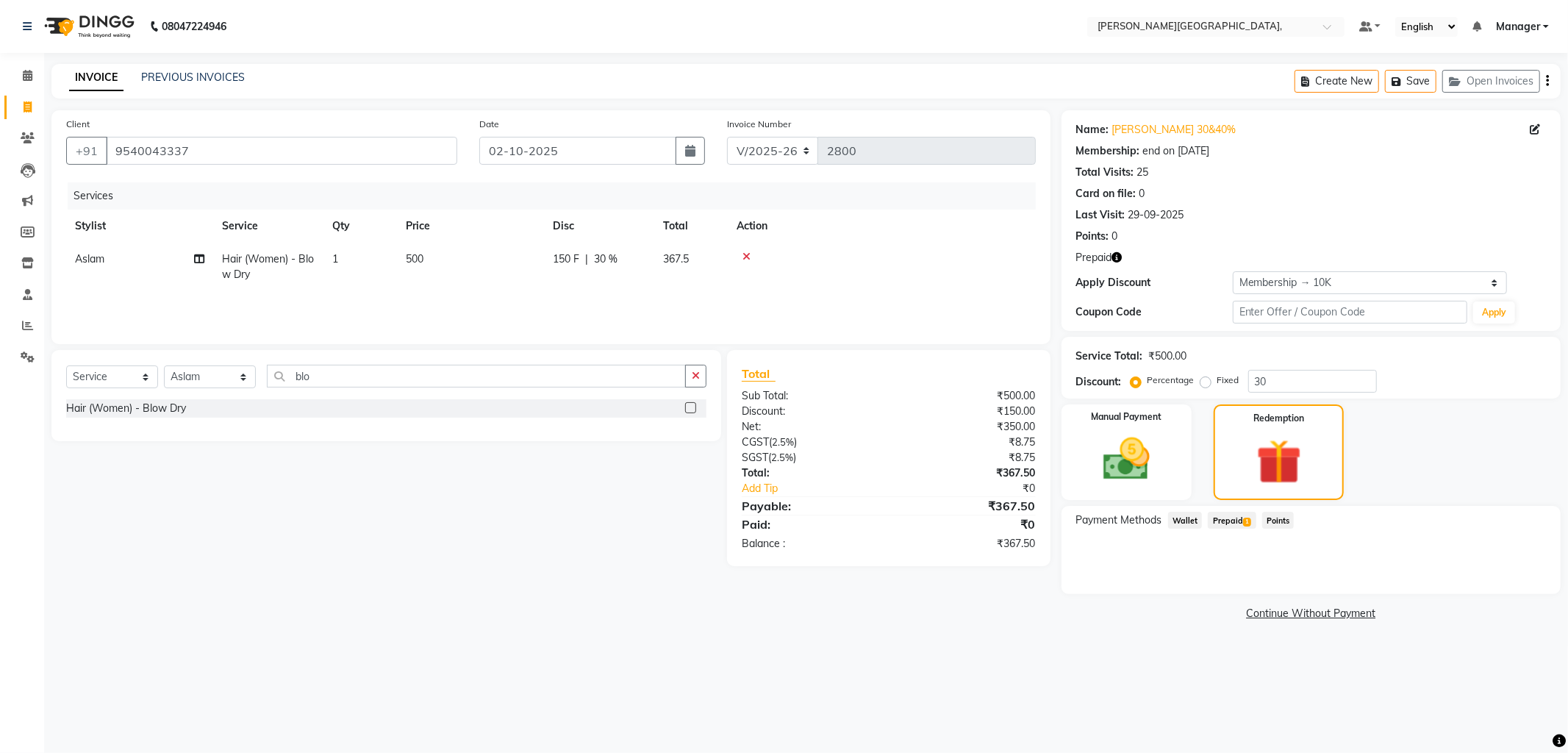
click at [1237, 517] on span "Prepaid 1" at bounding box center [1231, 520] width 48 height 17
click at [1516, 573] on button "Add" at bounding box center [1510, 579] width 54 height 25
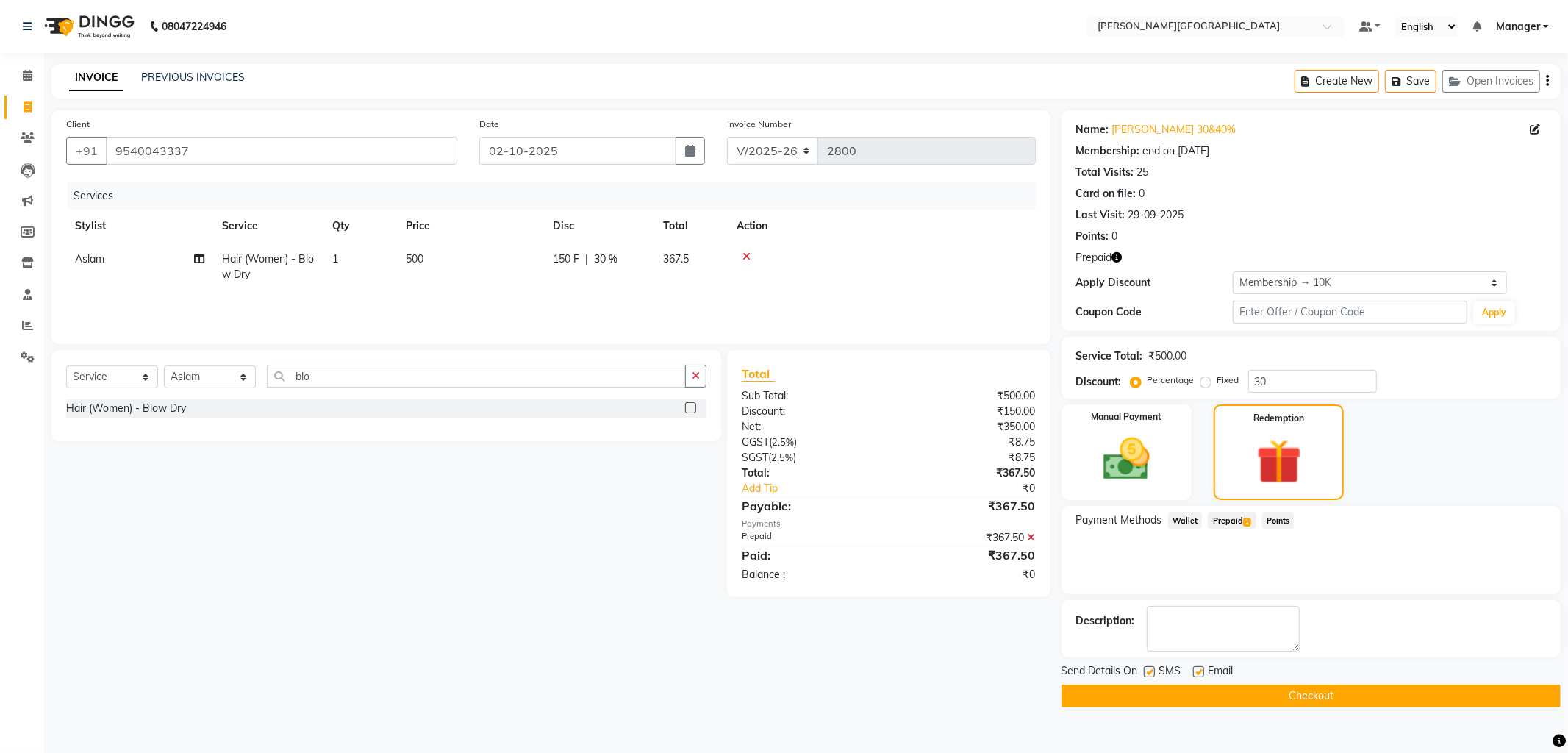
click at [1279, 695] on button "Checkout" at bounding box center [1311, 696] width 499 height 23
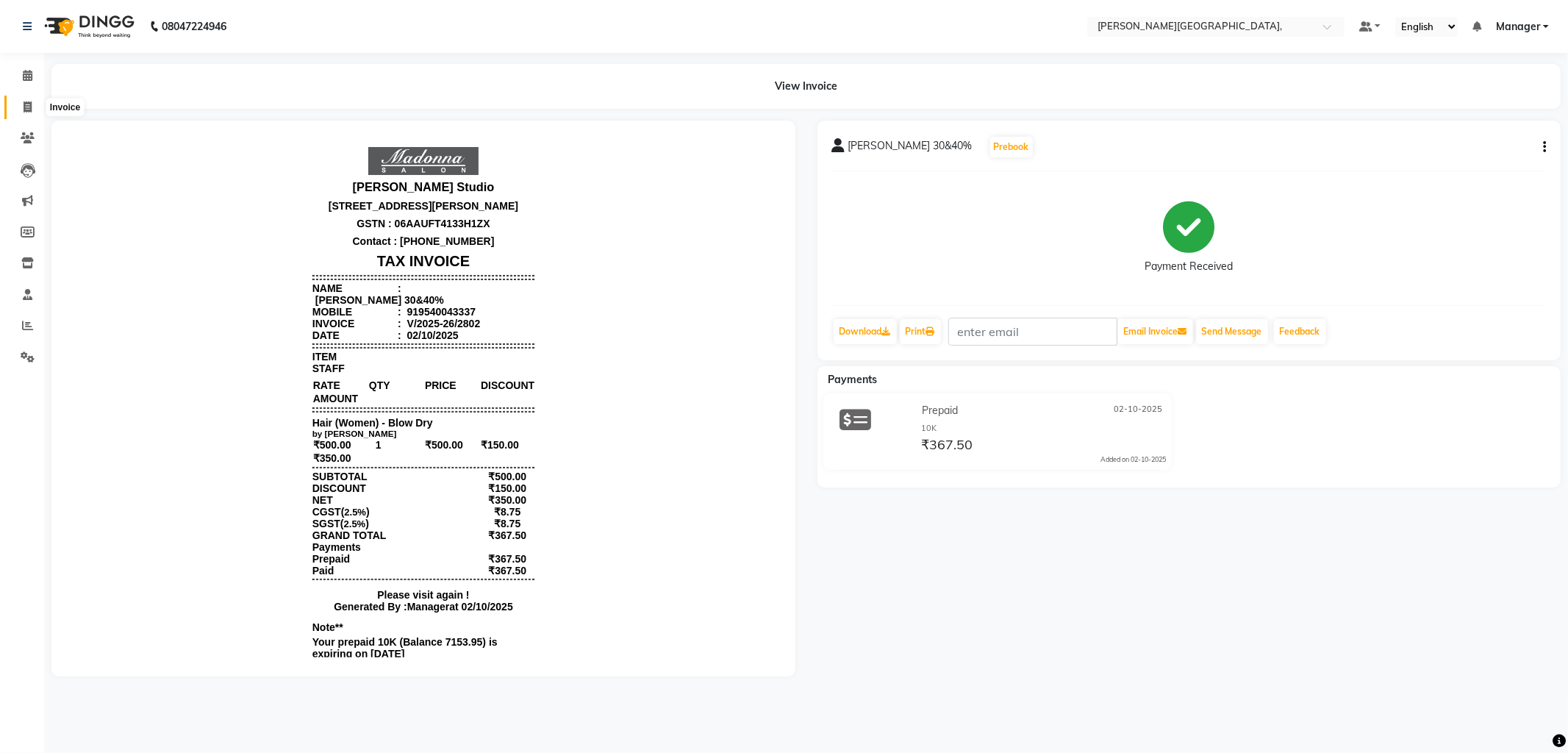
click at [25, 105] on icon at bounding box center [27, 107] width 8 height 11
select select "service"
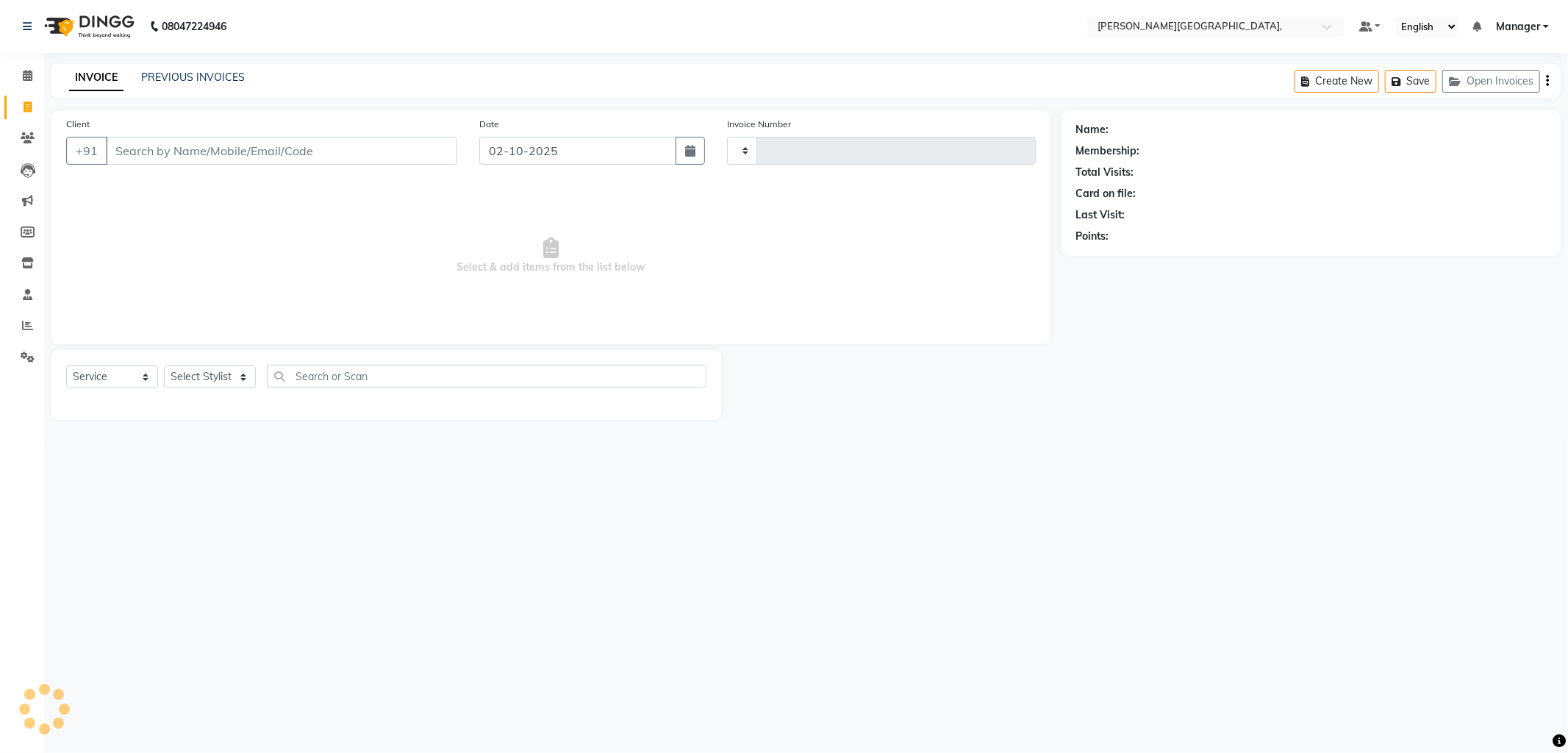
type input "2803"
select select "6483"
click at [202, 79] on link "PREVIOUS INVOICES" at bounding box center [193, 77] width 104 height 13
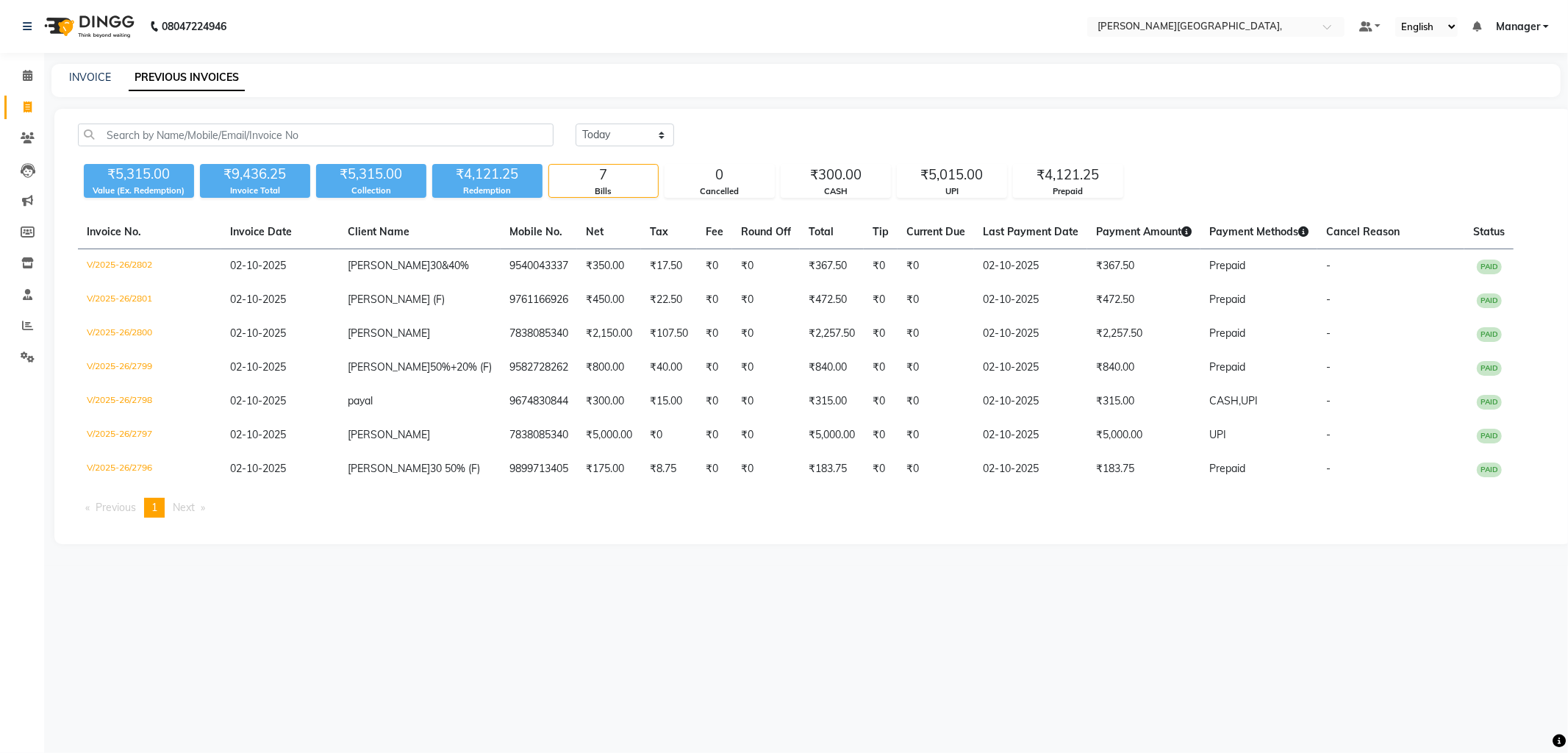
drag, startPoint x: 20, startPoint y: 111, endPoint x: 11, endPoint y: 110, distance: 9.1
click at [20, 111] on span at bounding box center [27, 108] width 26 height 17
select select "service"
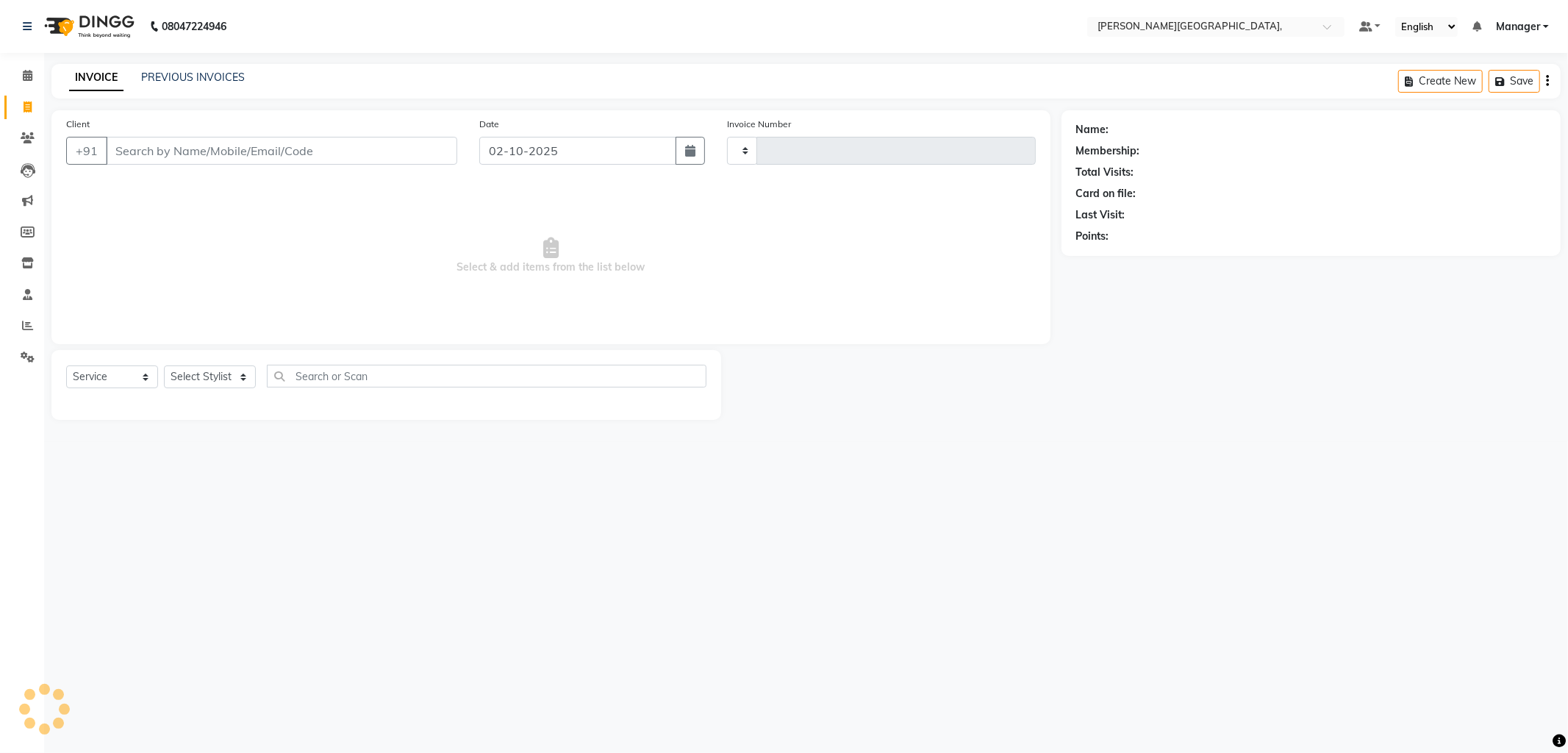
type input "2803"
select select "6483"
click at [157, 74] on link "PREVIOUS INVOICES" at bounding box center [193, 77] width 104 height 13
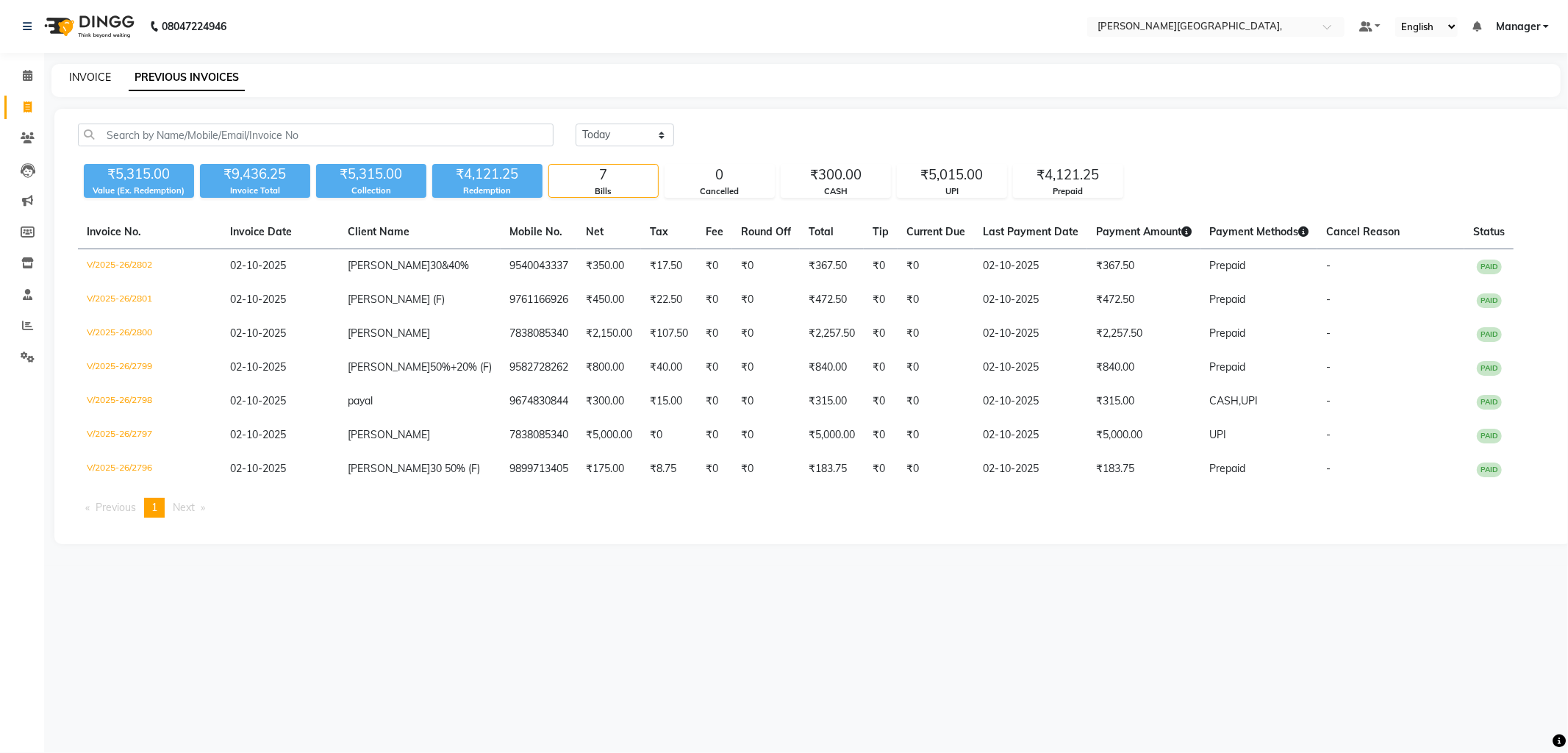
click at [98, 77] on link "INVOICE" at bounding box center [89, 77] width 42 height 13
select select "service"
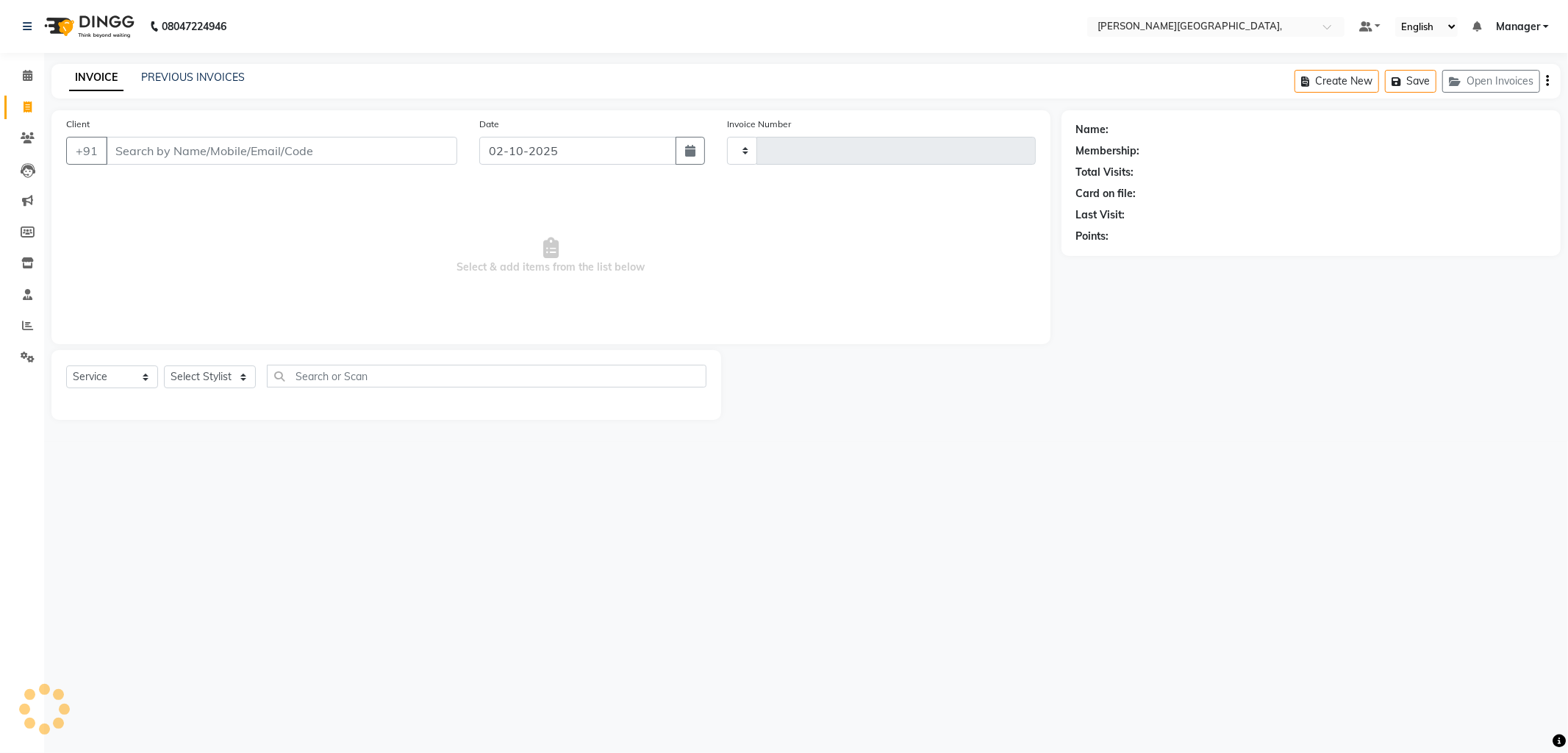
type input "2803"
select select "6483"
click at [99, 77] on link "INVOICE" at bounding box center [96, 77] width 55 height 27
click at [239, 378] on select "Select Stylist Anil Arjun Aslam gungun nails Manager ranjhana Sana shahrukh" at bounding box center [209, 377] width 92 height 23
select select "49451"
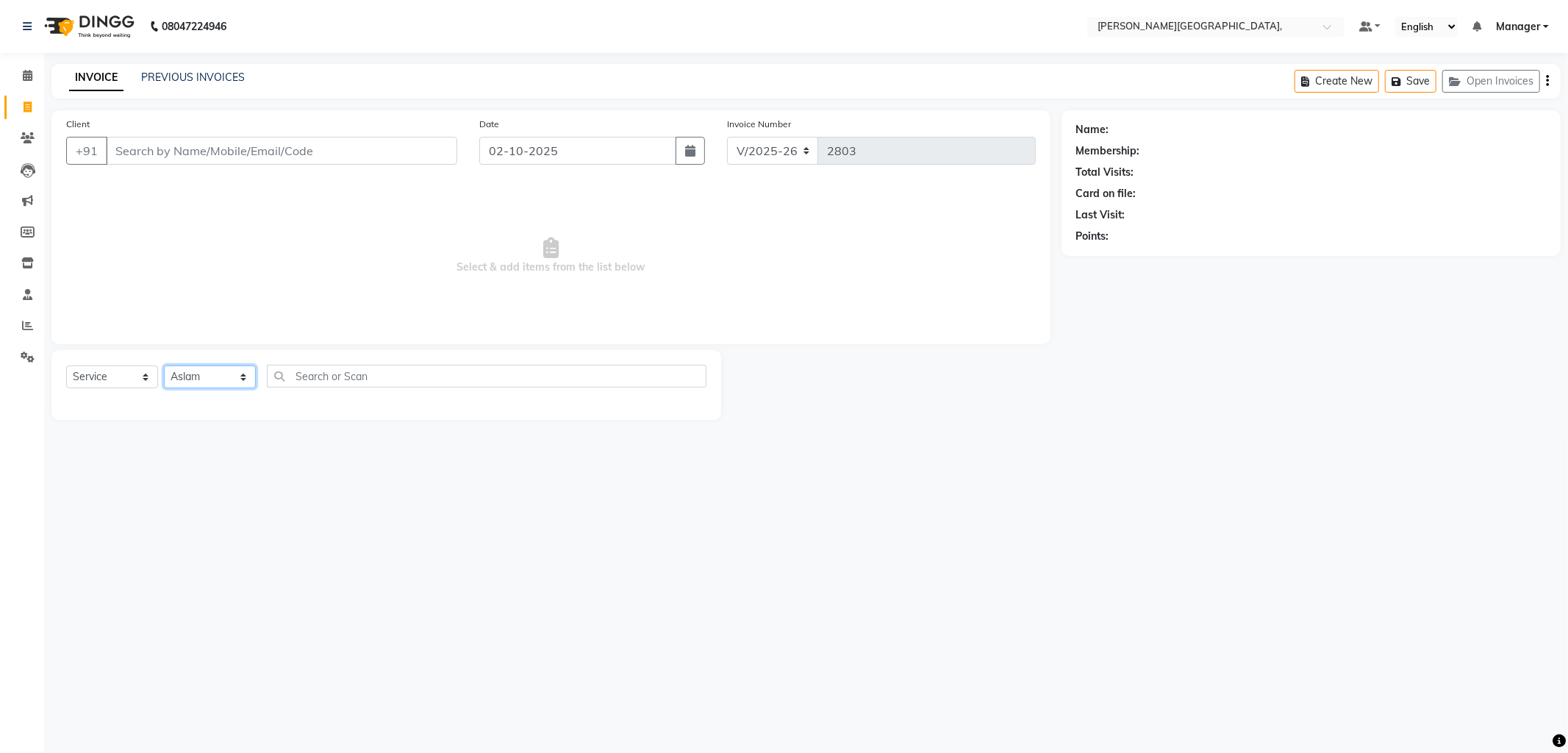
click at [164, 366] on select "Select Stylist Anil Arjun Aslam gungun nails Manager ranjhana Sana shahrukh" at bounding box center [209, 377] width 92 height 23
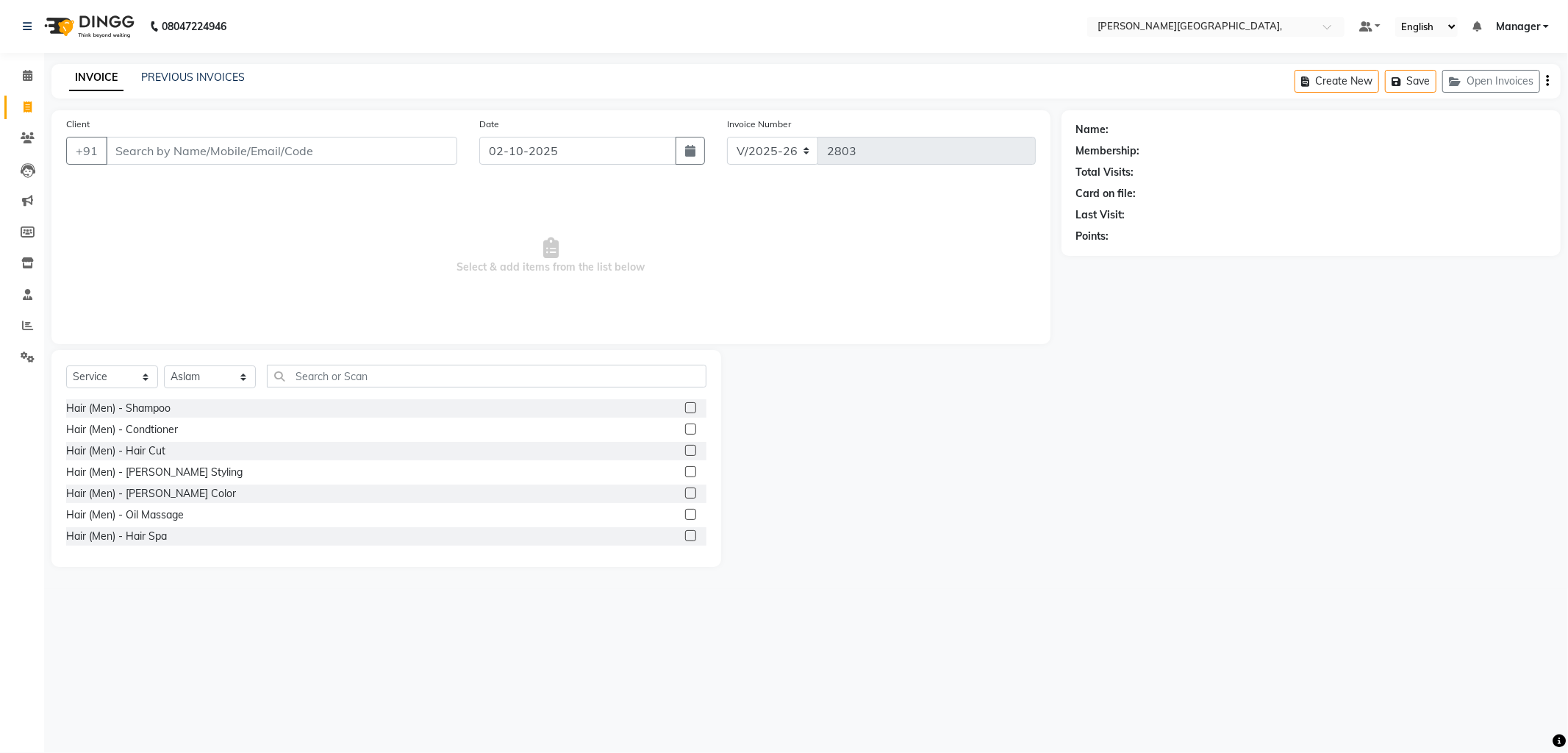
click at [685, 450] on label at bounding box center [690, 450] width 11 height 11
click at [685, 450] on input "checkbox" at bounding box center [689, 450] width 10 height 10
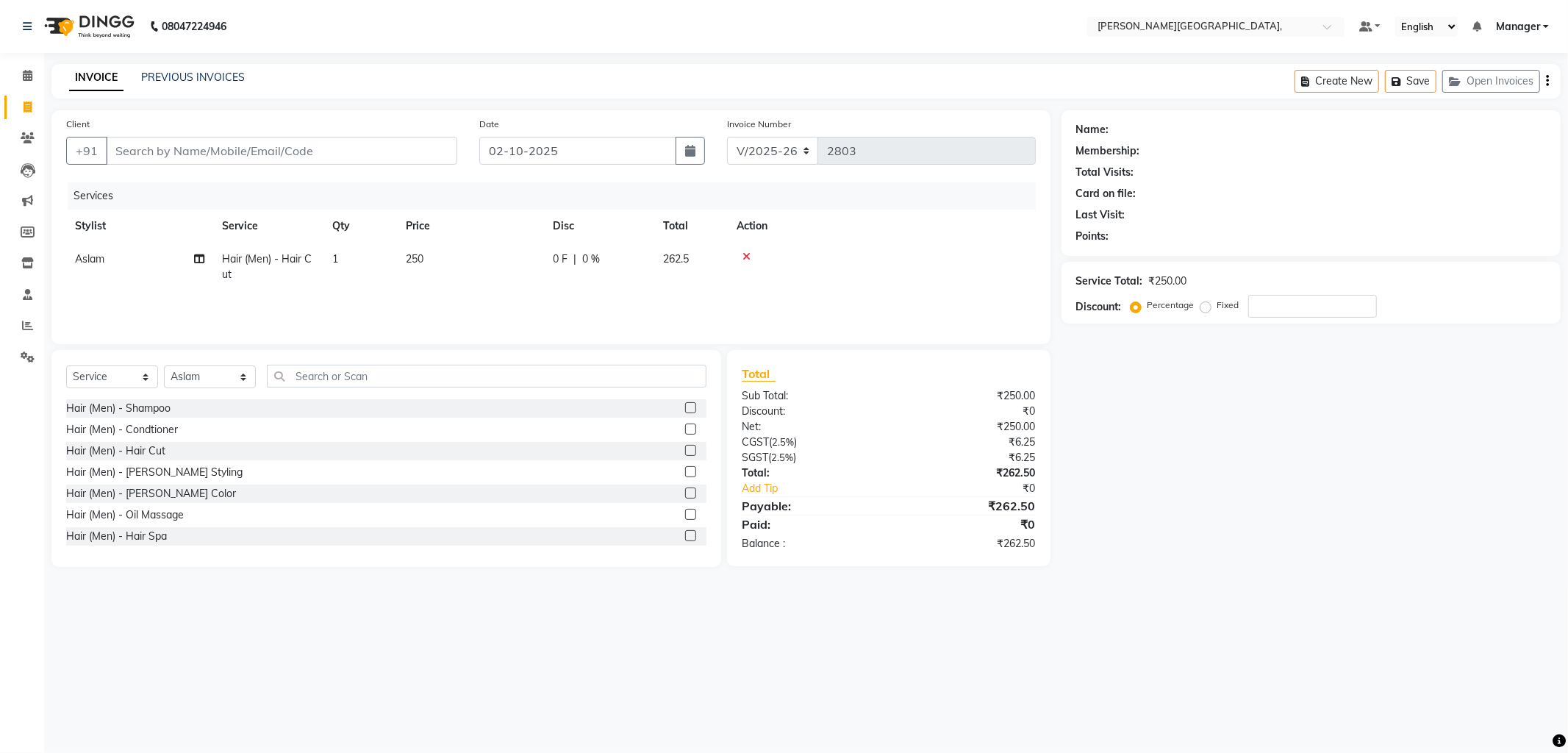
click at [685, 450] on label at bounding box center [690, 450] width 11 height 11
click at [685, 450] on input "checkbox" at bounding box center [689, 450] width 10 height 10
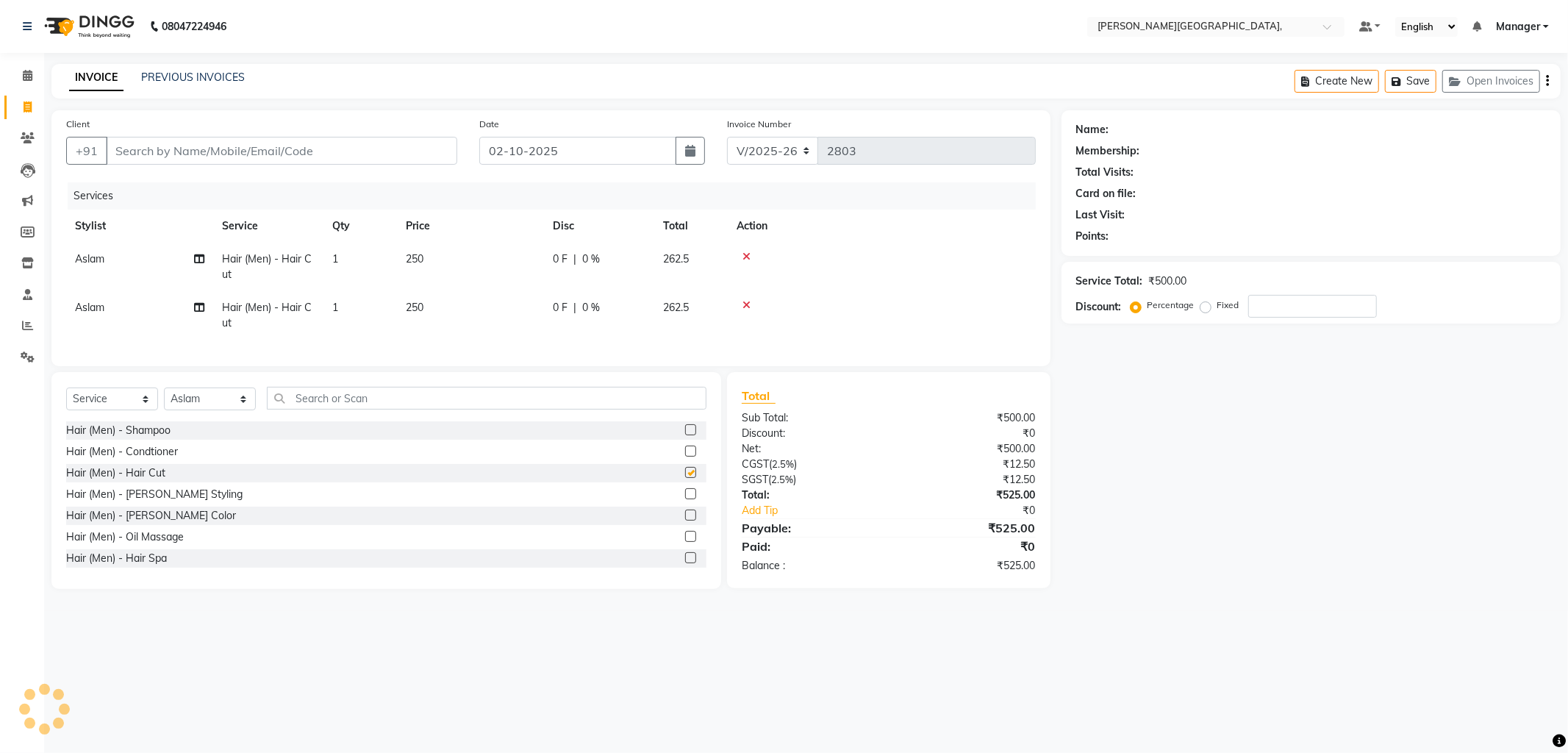
checkbox input "false"
click at [208, 150] on input "Client" at bounding box center [281, 150] width 351 height 28
type input "8"
type input "0"
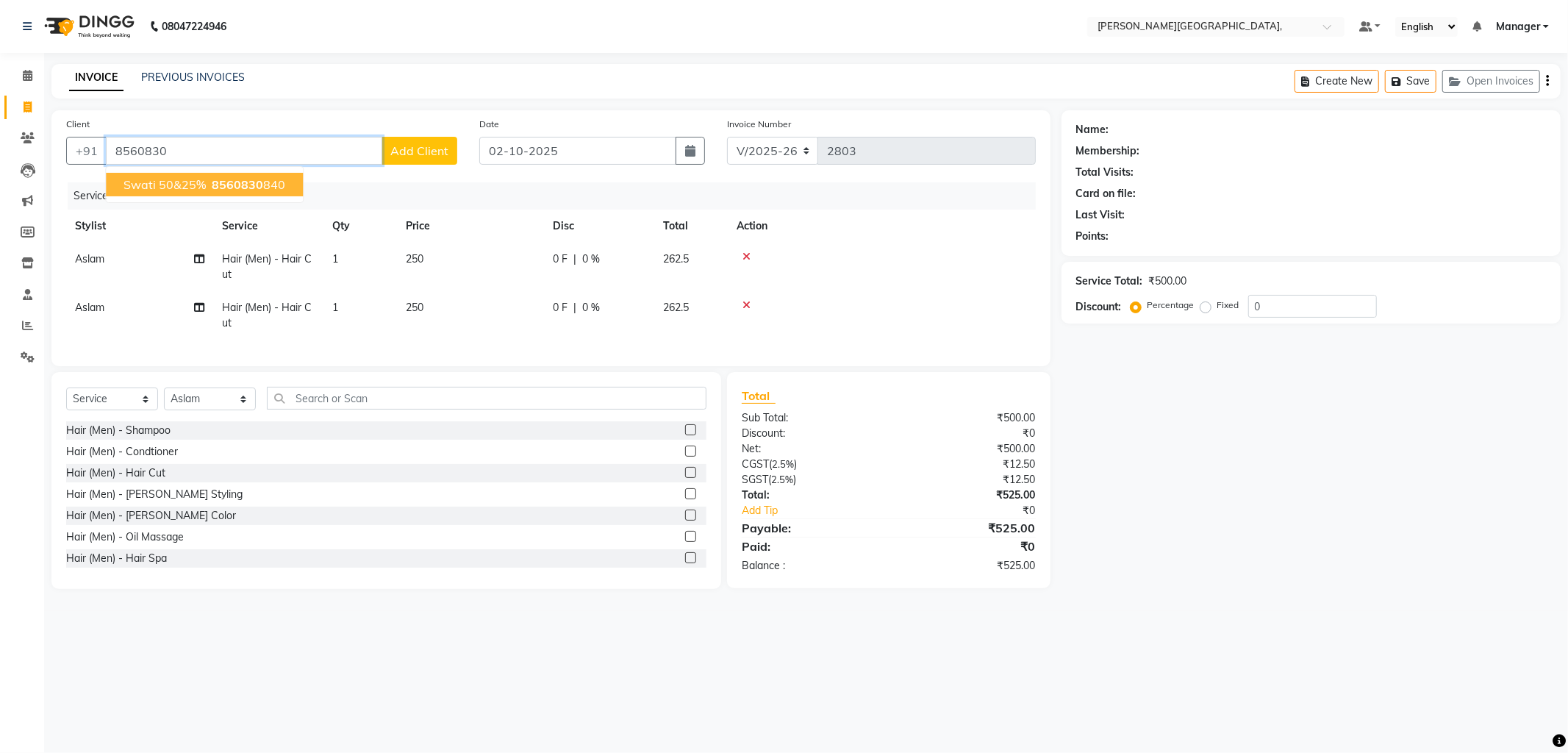
click at [162, 174] on button "Swati 50&25% 8560830 840" at bounding box center [205, 184] width 197 height 24
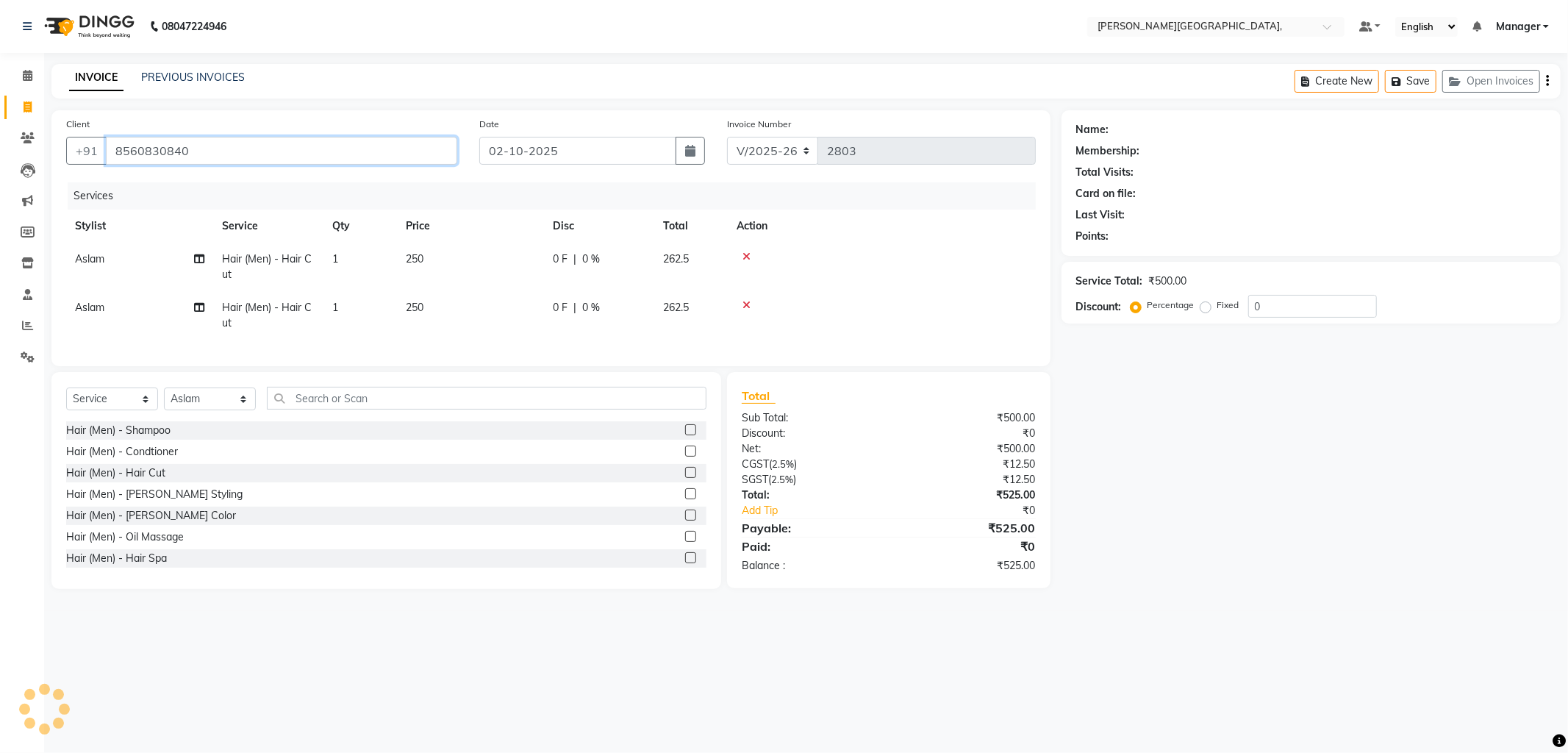
type input "8560830840"
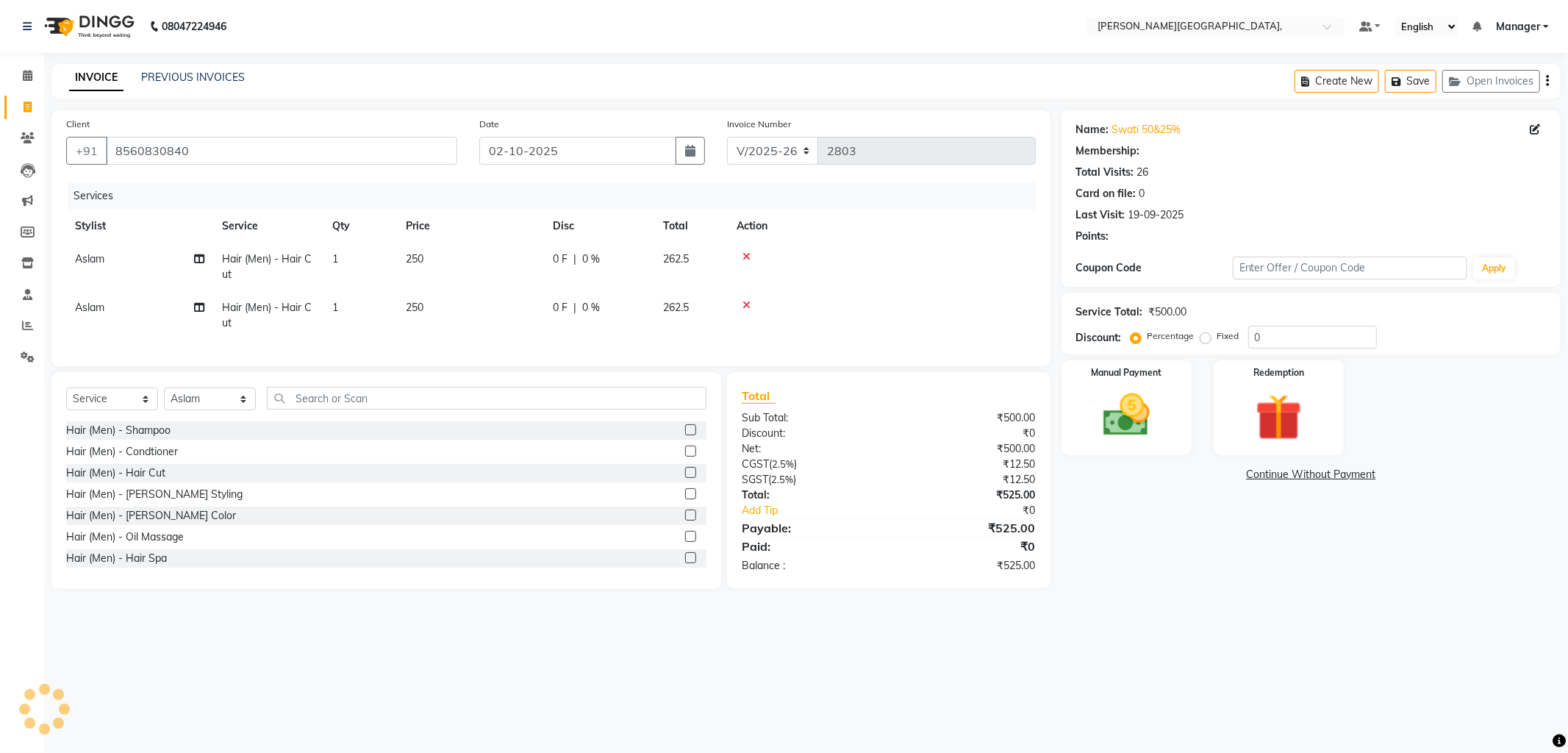
select select "1: Object"
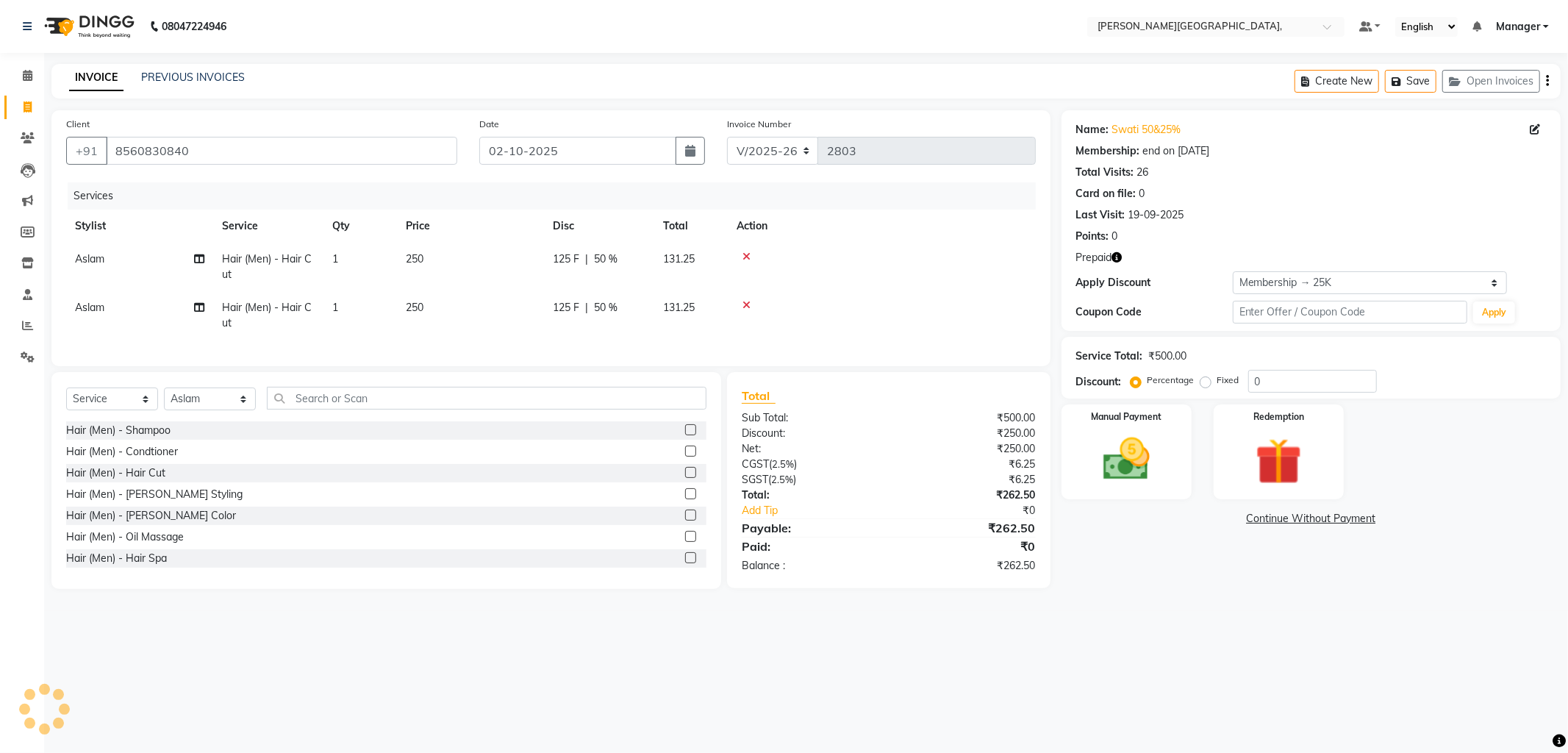
type input "50"
click at [1252, 460] on img at bounding box center [1278, 461] width 79 height 60
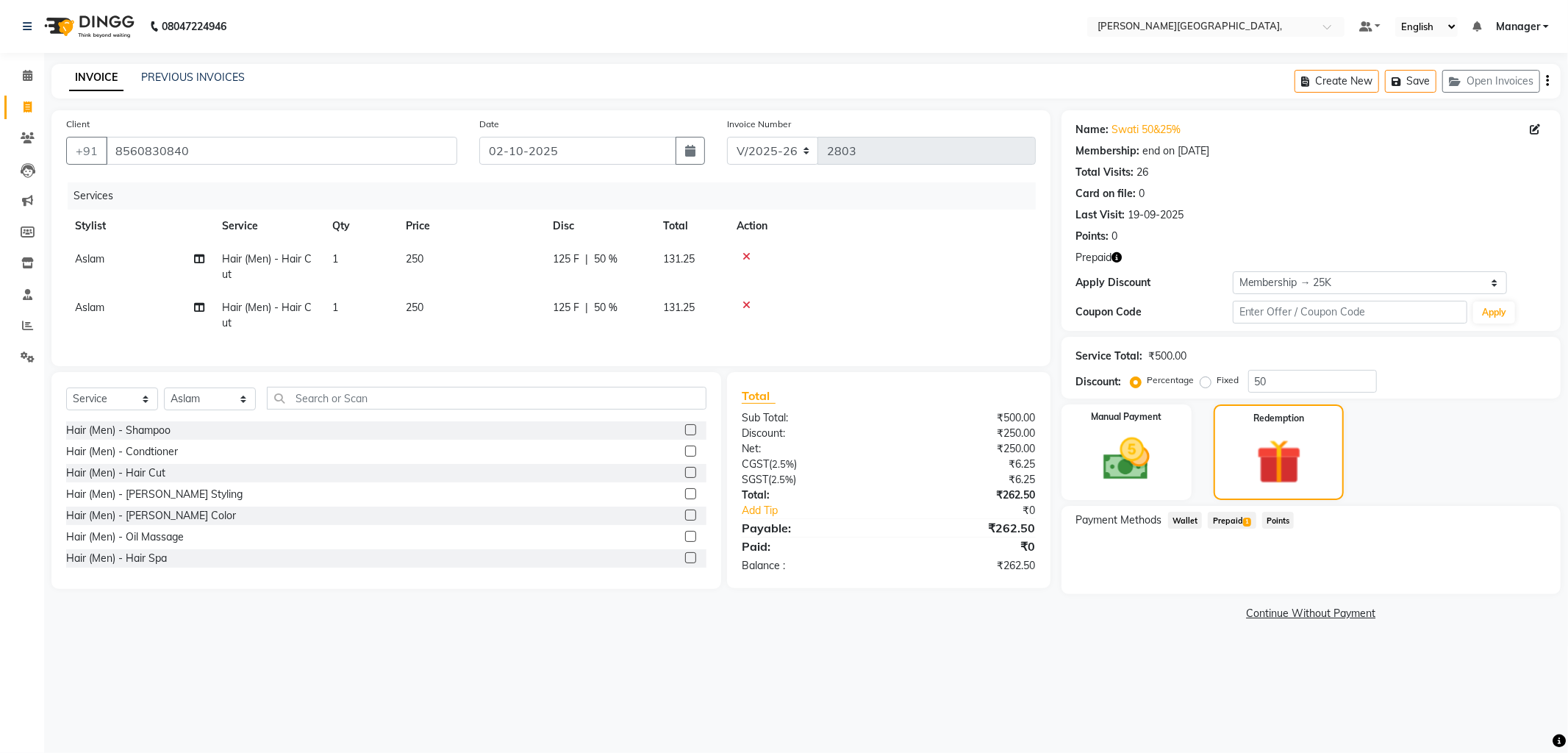
click at [1225, 522] on span "Prepaid 1" at bounding box center [1231, 520] width 48 height 17
click at [1510, 582] on button "Add" at bounding box center [1510, 579] width 54 height 25
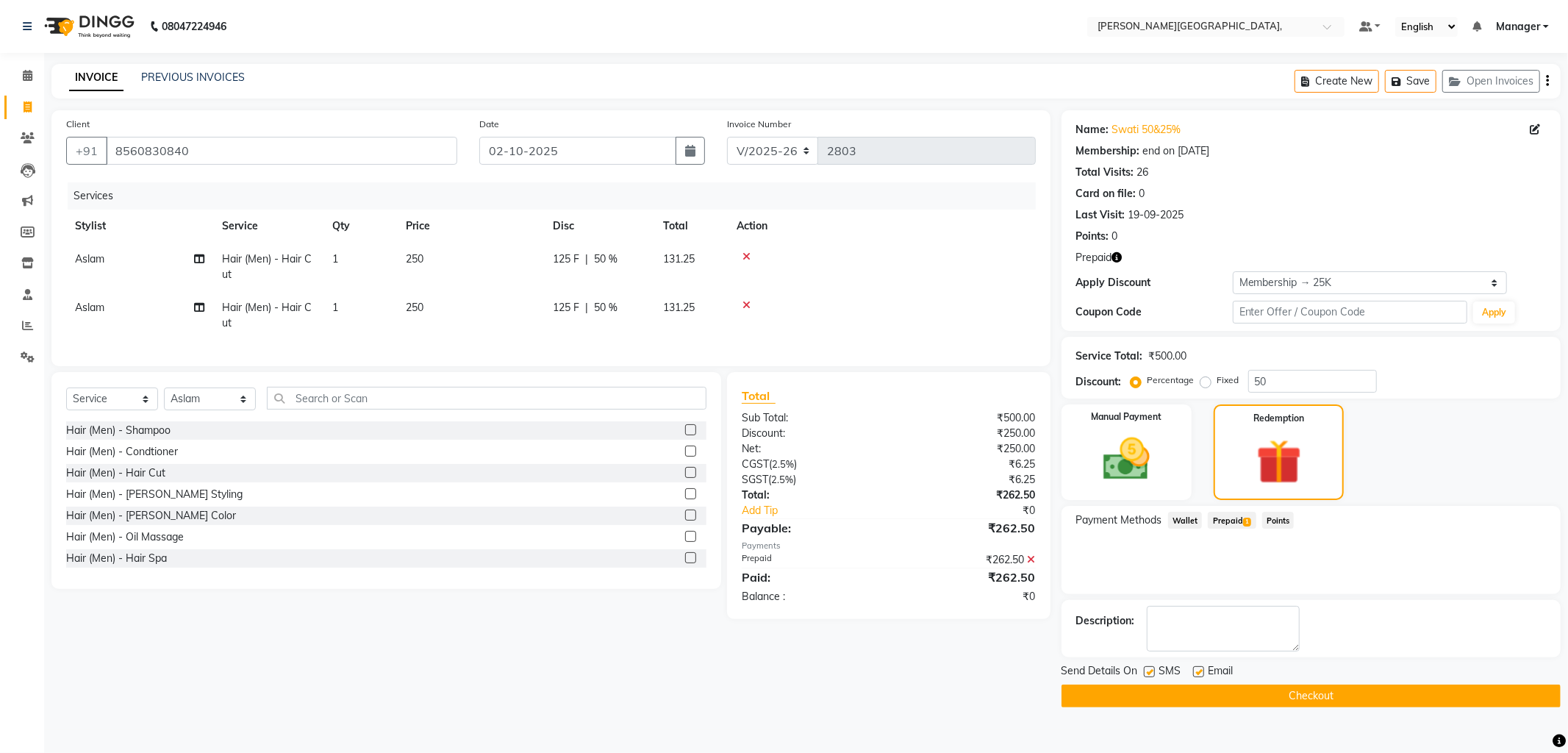
click at [1262, 701] on button "Checkout" at bounding box center [1311, 696] width 499 height 23
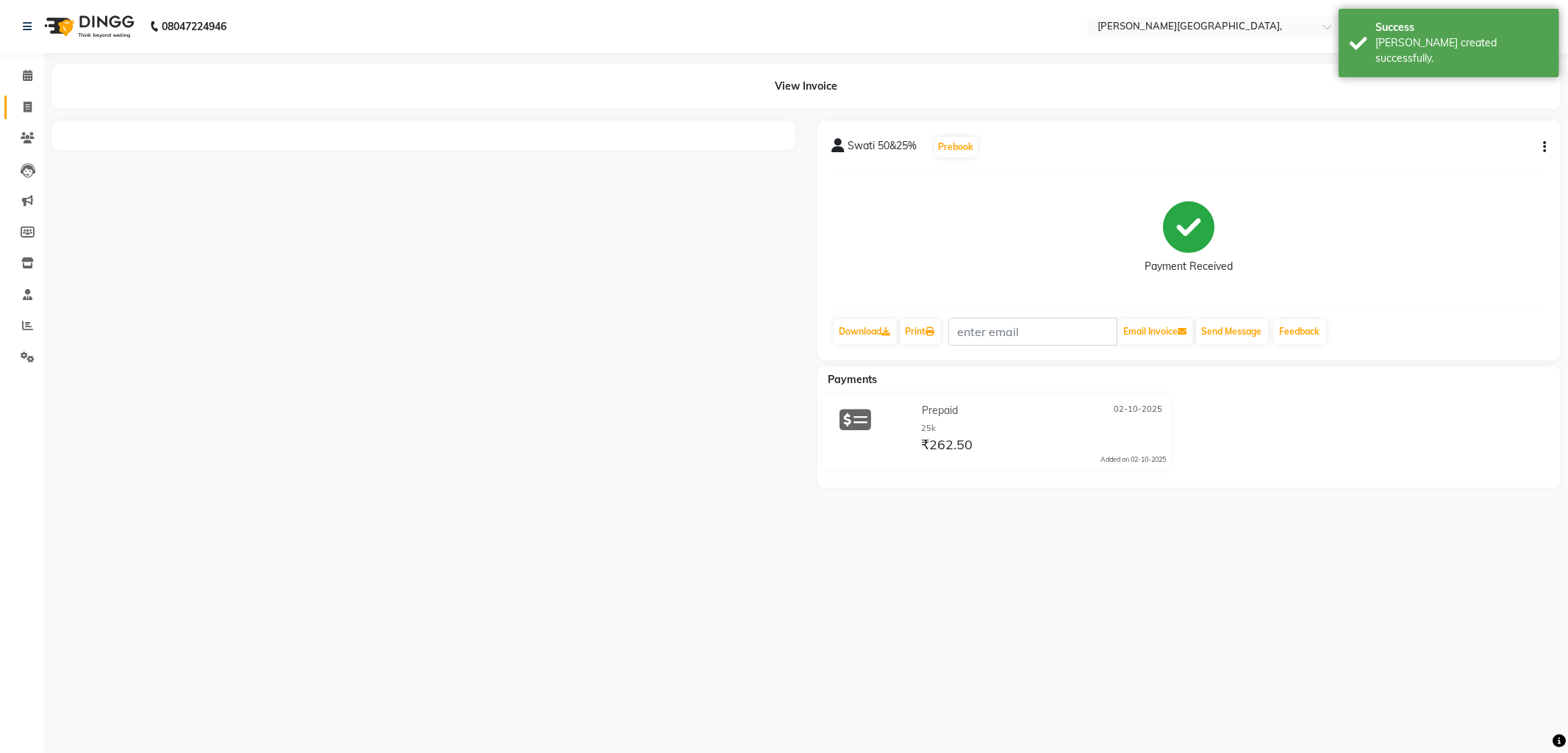
click at [25, 106] on icon at bounding box center [27, 107] width 8 height 11
select select "service"
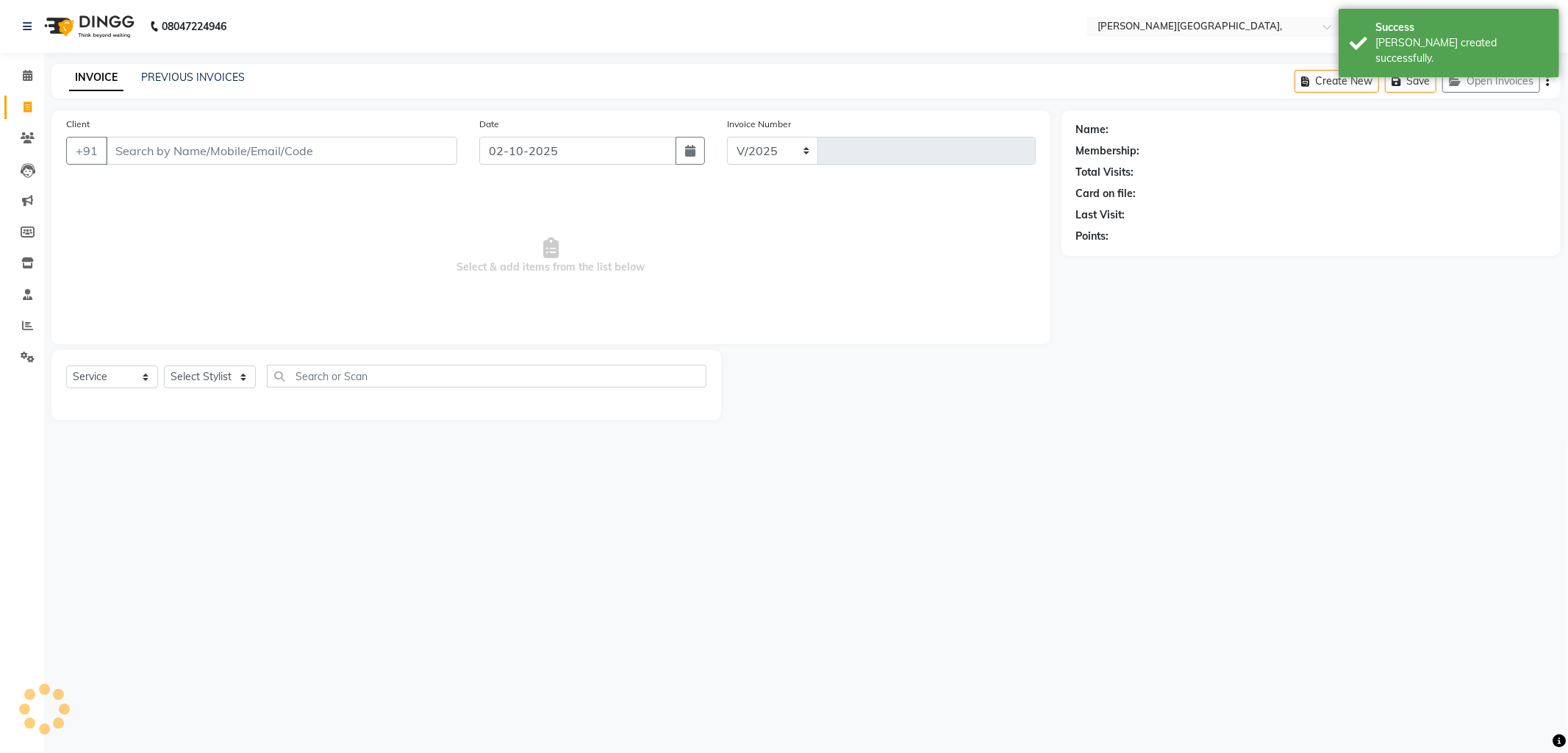
select select "6483"
type input "2804"
click at [203, 77] on link "PREVIOUS INVOICES" at bounding box center [193, 77] width 104 height 13
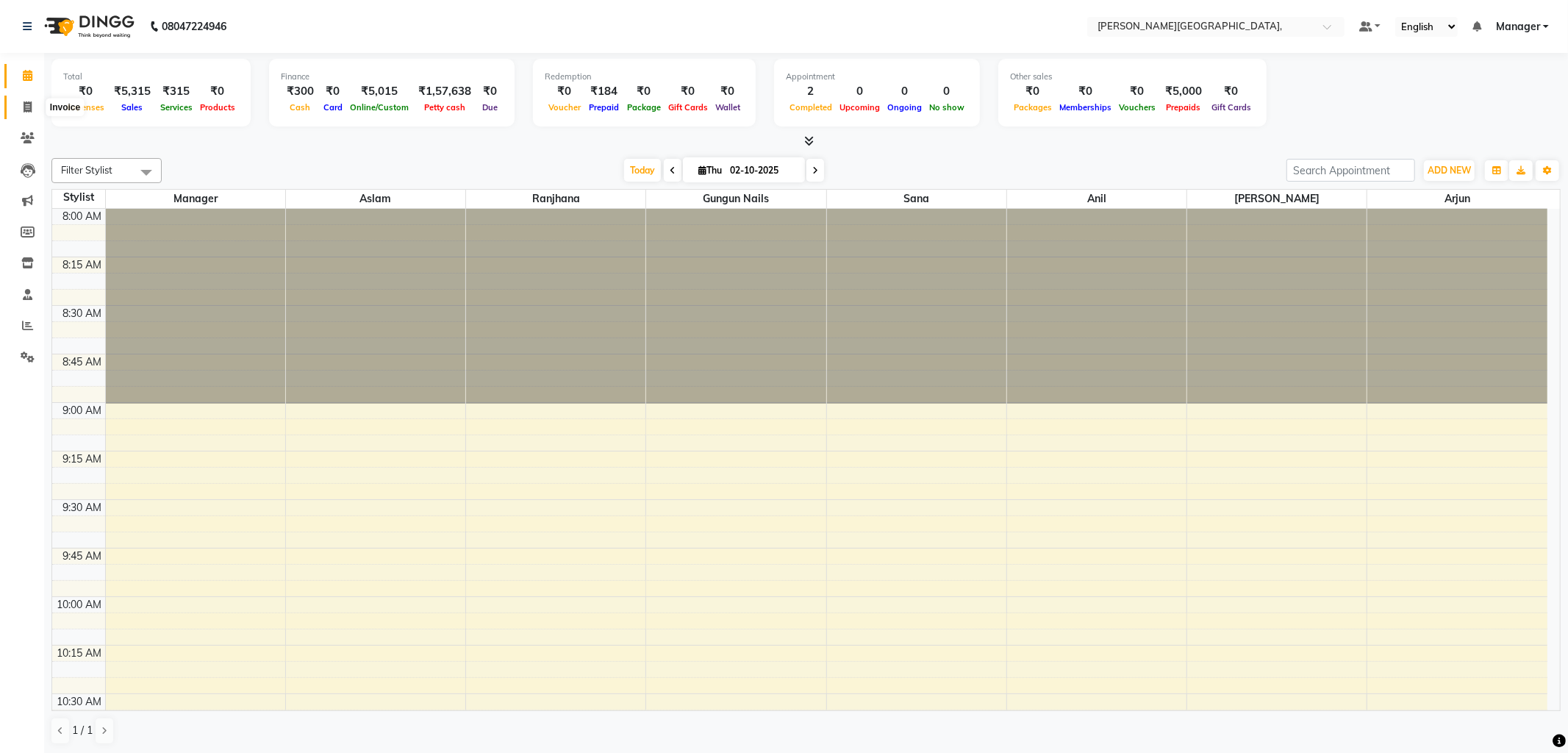
click at [24, 107] on icon at bounding box center [27, 107] width 8 height 11
select select "6483"
select select "service"
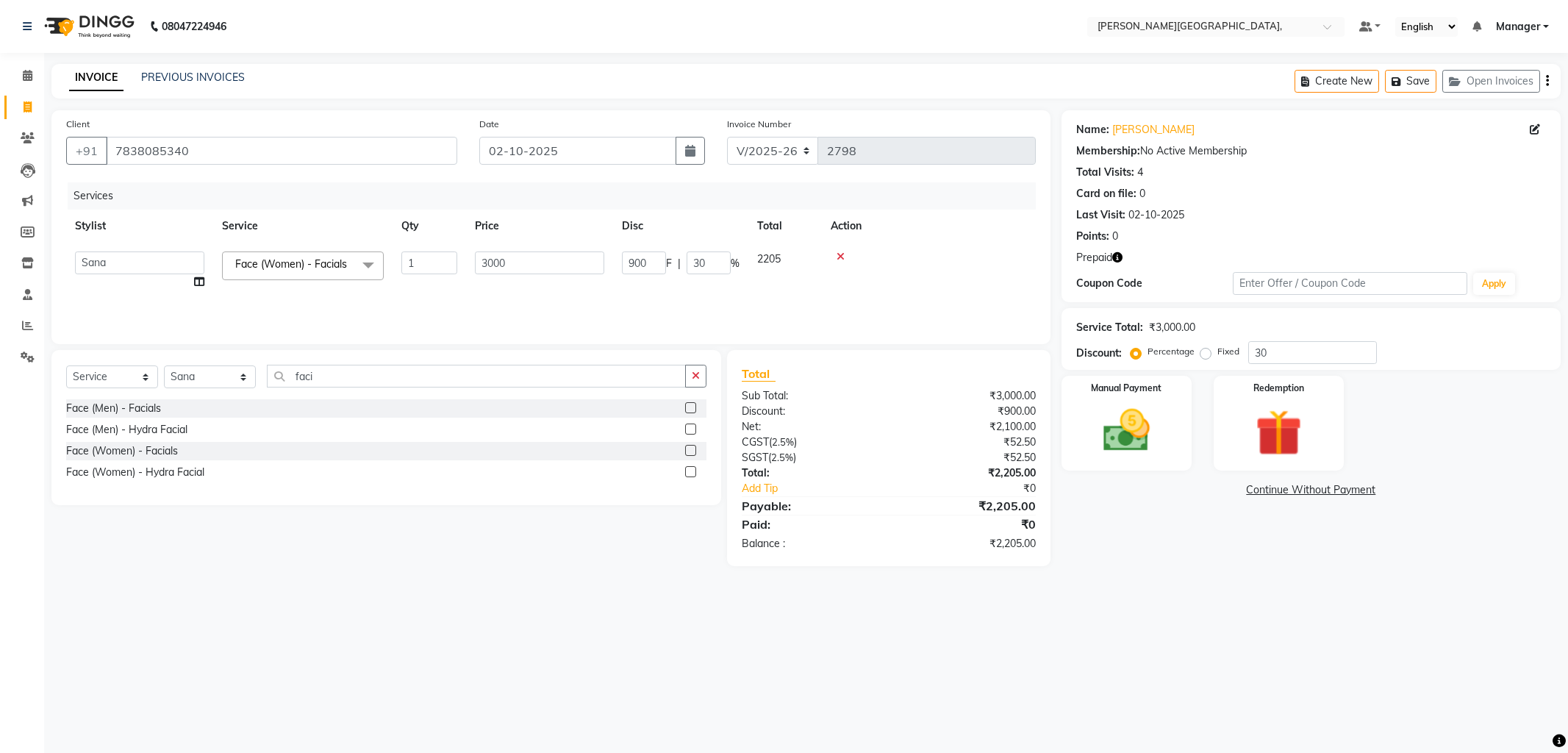
select select "6483"
select select "83621"
select select "service"
select select "83621"
click at [331, 383] on input "faci" at bounding box center [476, 376] width 419 height 23
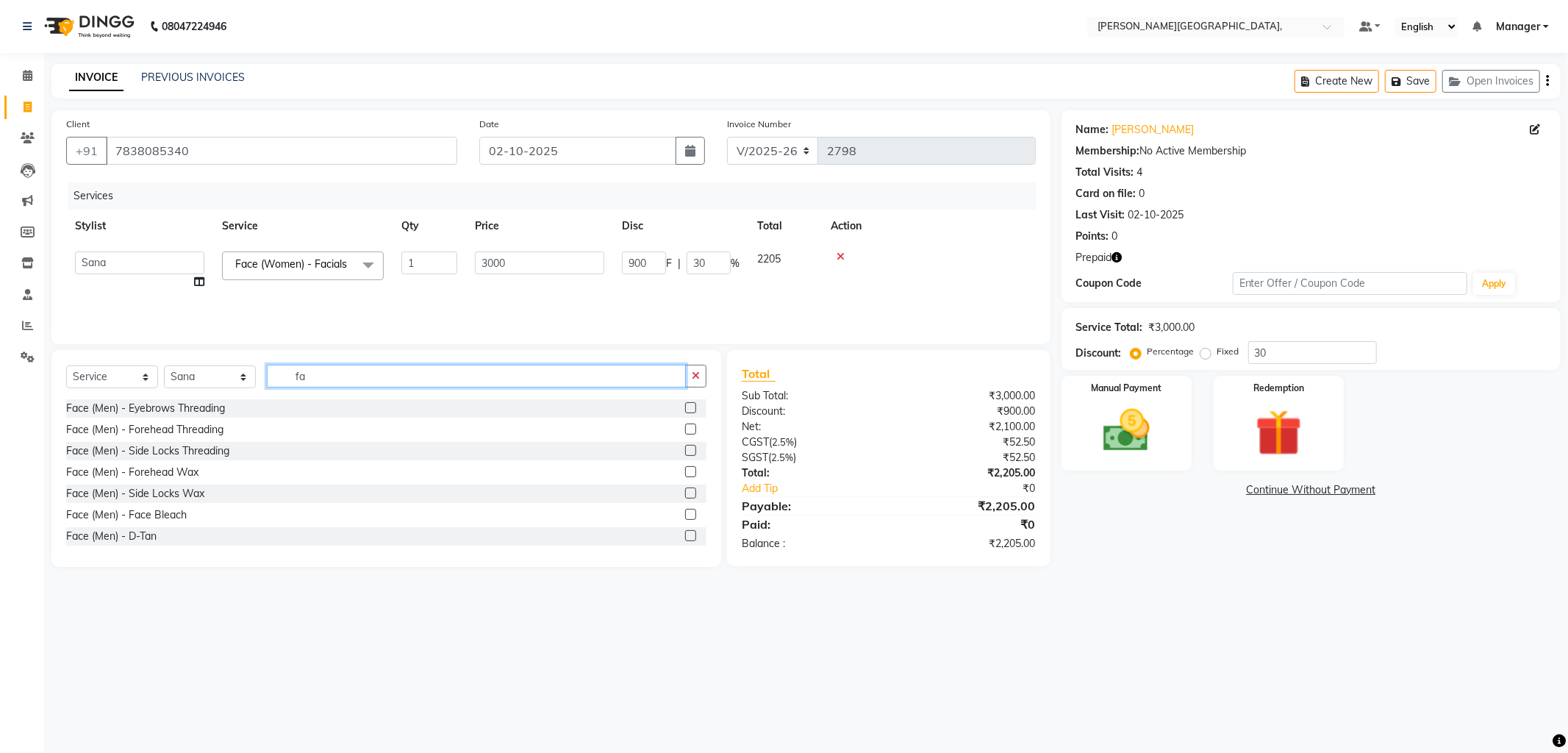
type input "f"
type input "thre"
click at [685, 494] on label at bounding box center [690, 493] width 11 height 11
click at [685, 494] on input "checkbox" at bounding box center [689, 494] width 10 height 10
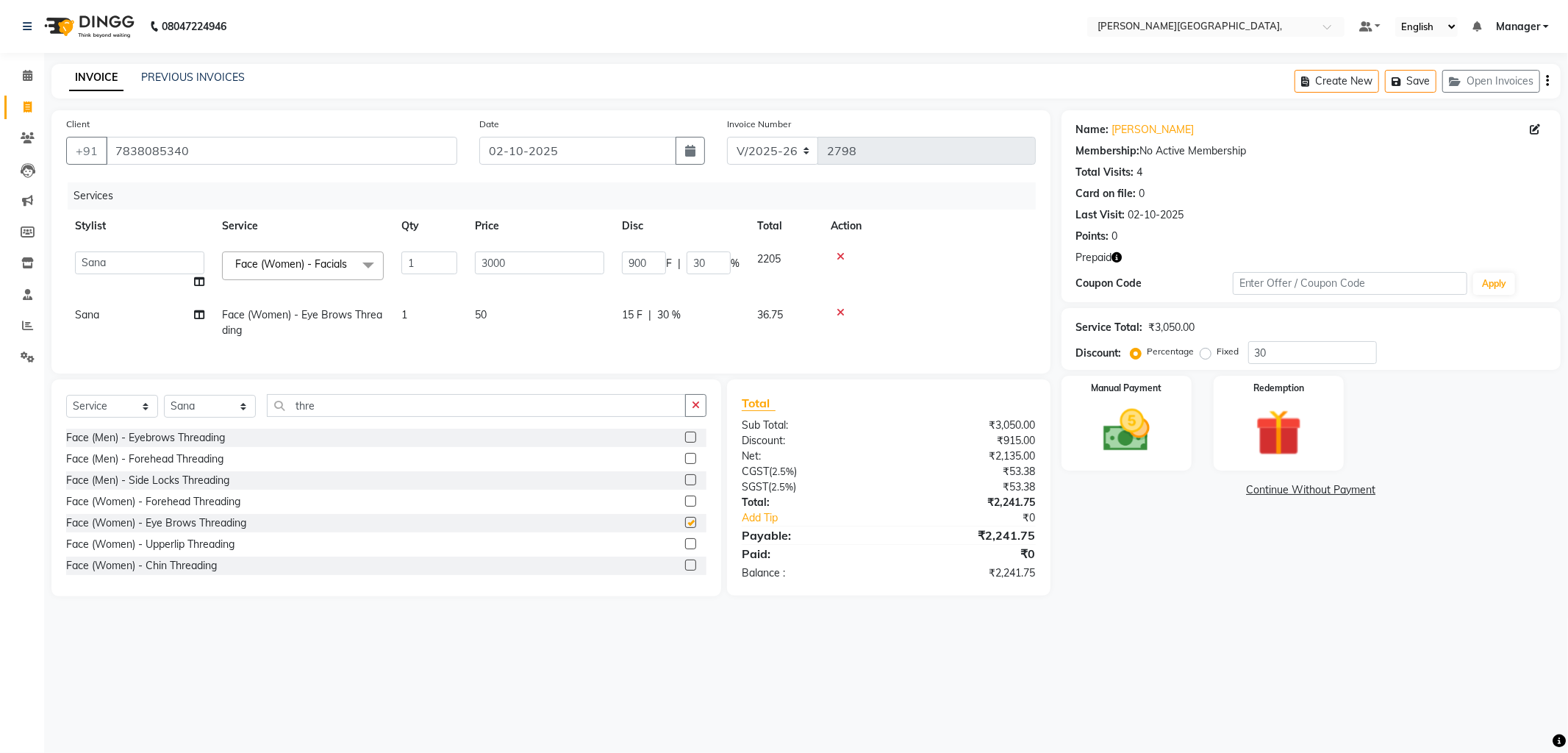
checkbox input "false"
click at [685, 549] on label at bounding box center [690, 544] width 11 height 11
click at [685, 549] on input "checkbox" at bounding box center [689, 544] width 10 height 10
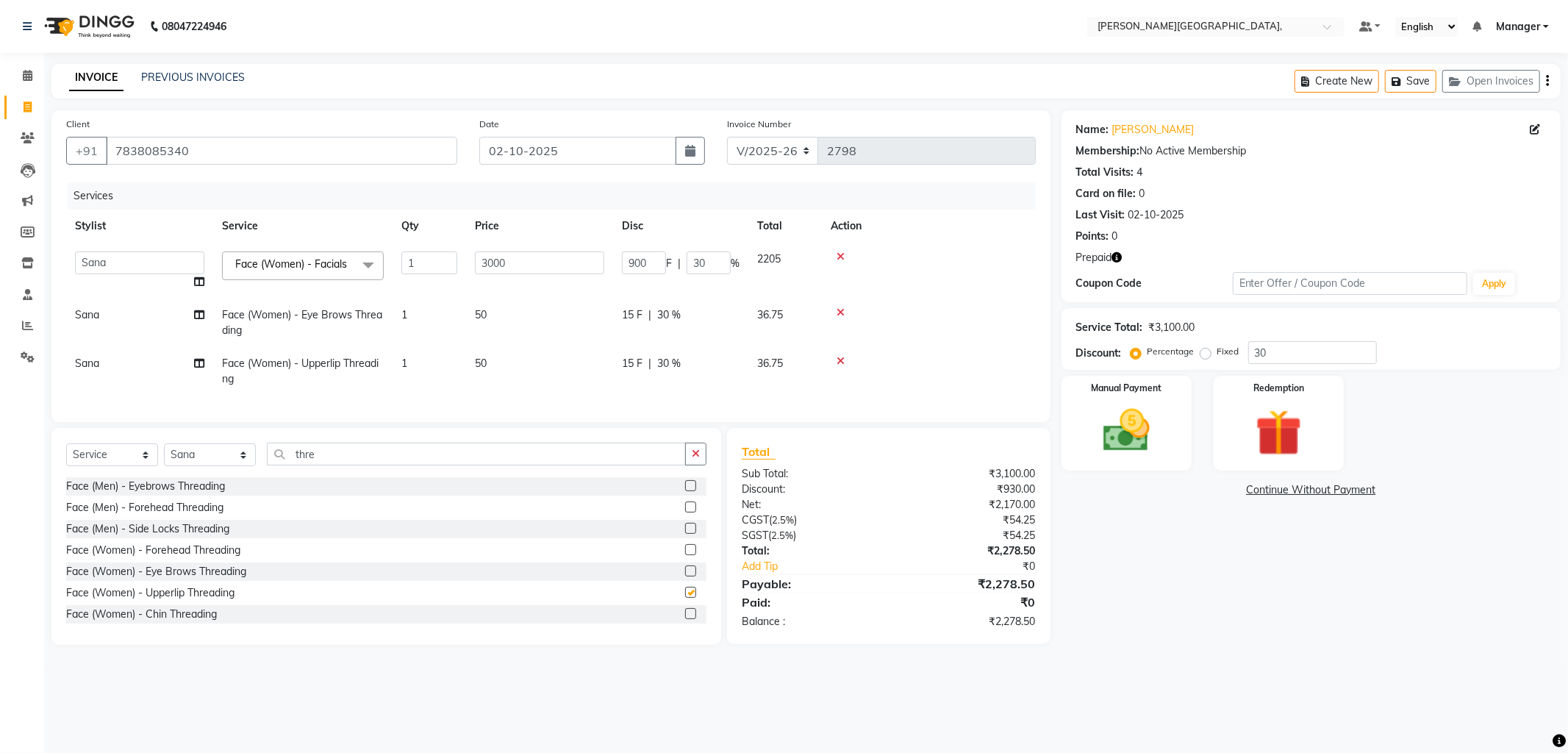
checkbox input "false"
click at [669, 311] on span "30 %" at bounding box center [669, 315] width 24 height 15
select select "83621"
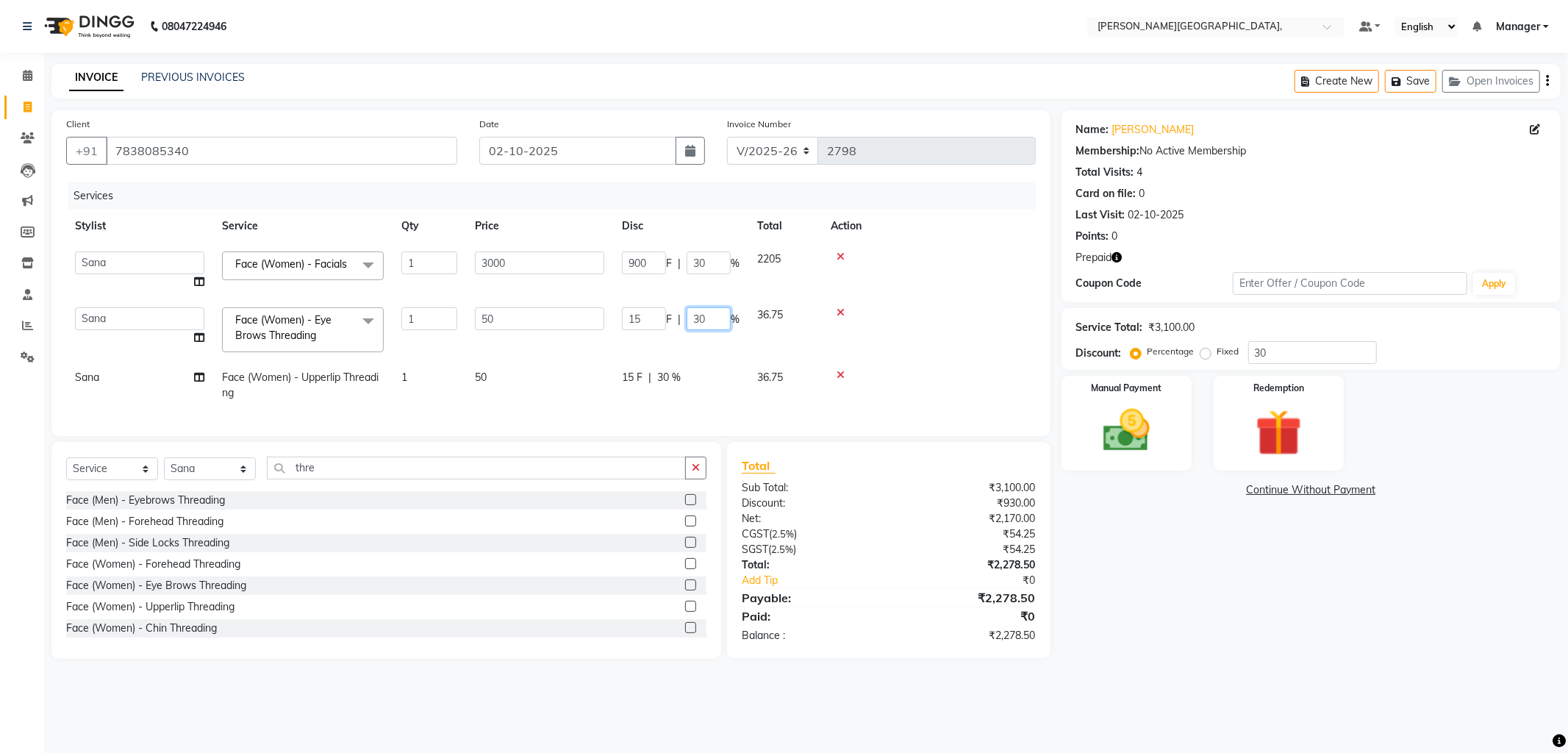
click at [709, 324] on input "30" at bounding box center [708, 318] width 44 height 23
type input "3"
click at [710, 259] on input "30" at bounding box center [708, 263] width 44 height 23
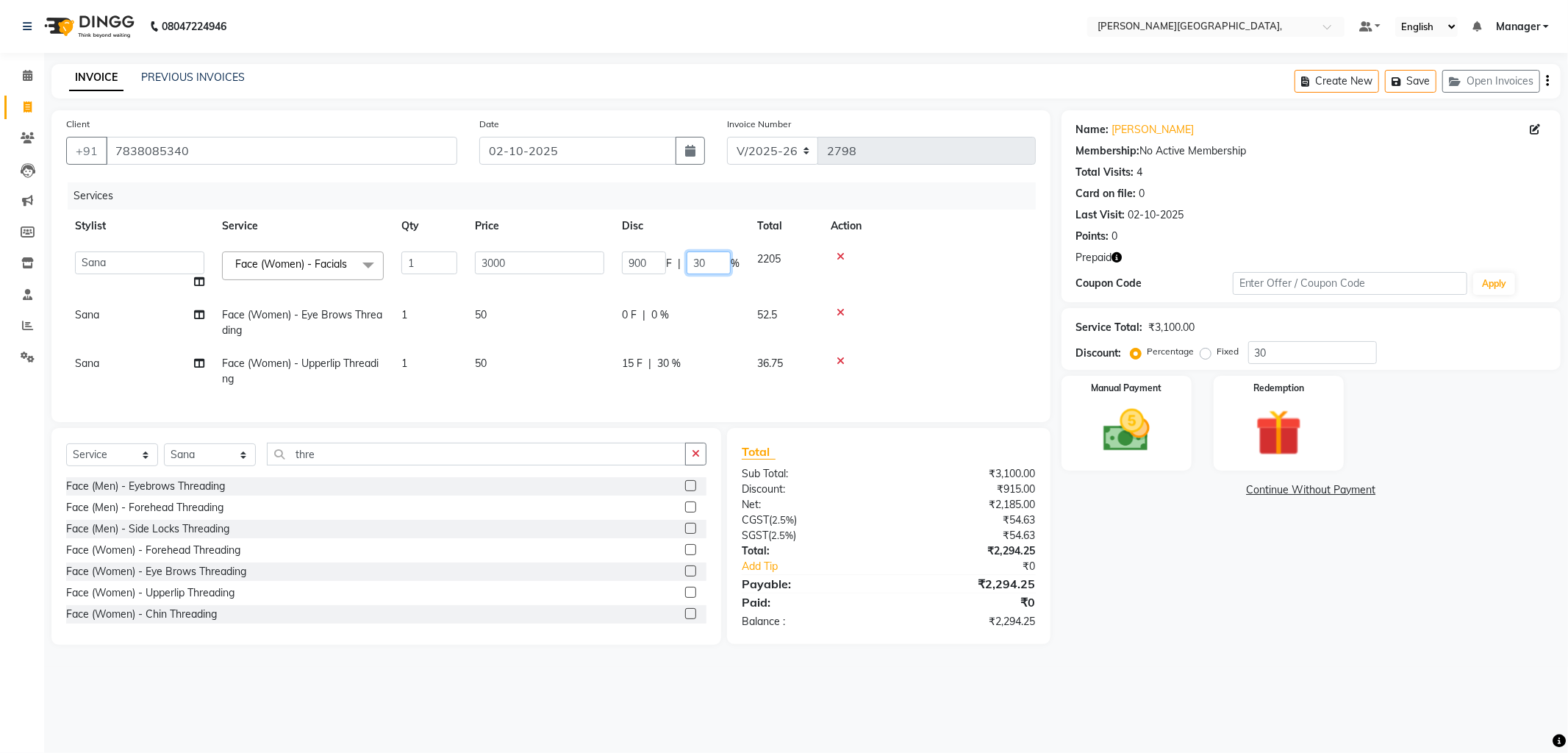
type input "3"
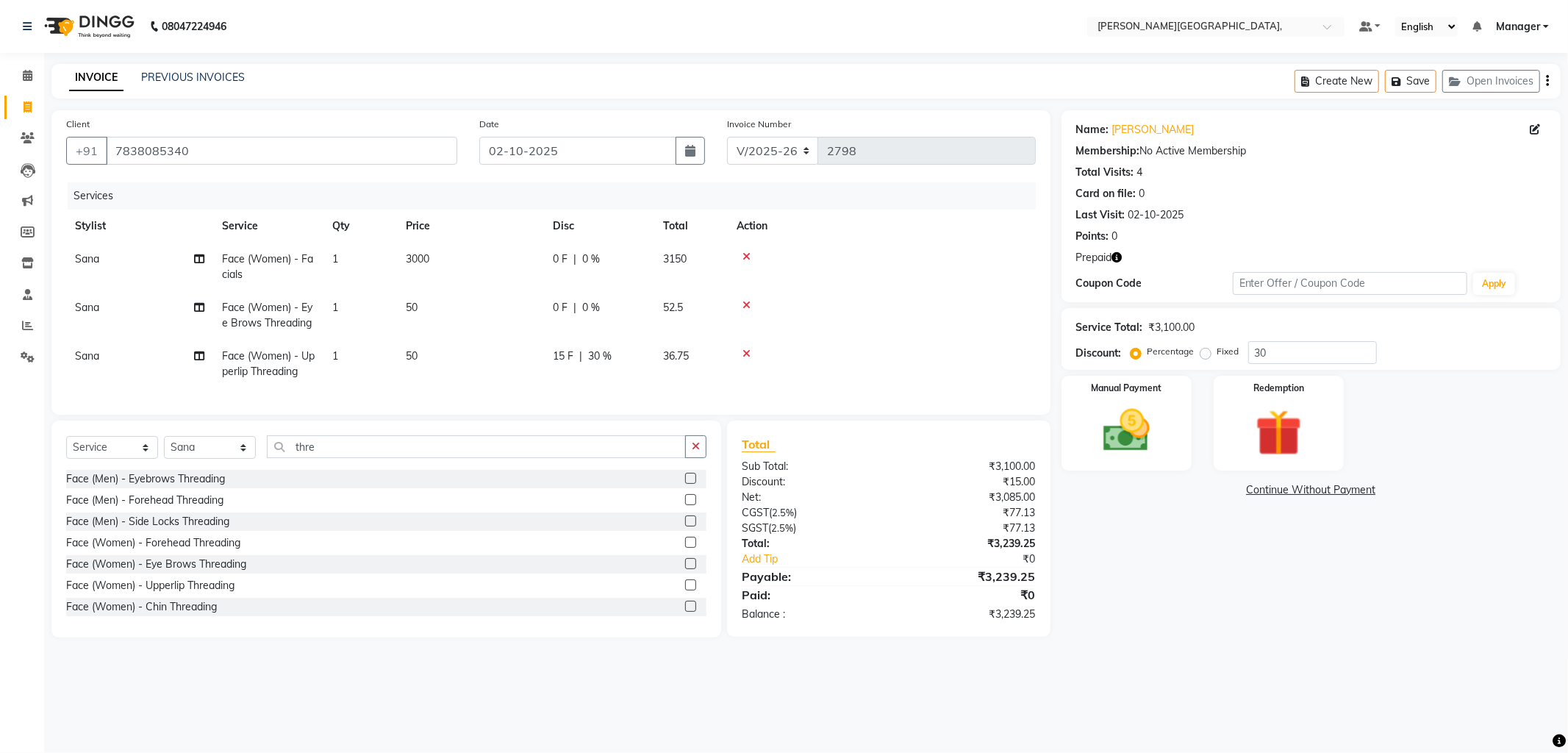
click at [945, 287] on td at bounding box center [882, 267] width 308 height 49
click at [589, 253] on span "0 %" at bounding box center [591, 259] width 17 height 15
select select "83621"
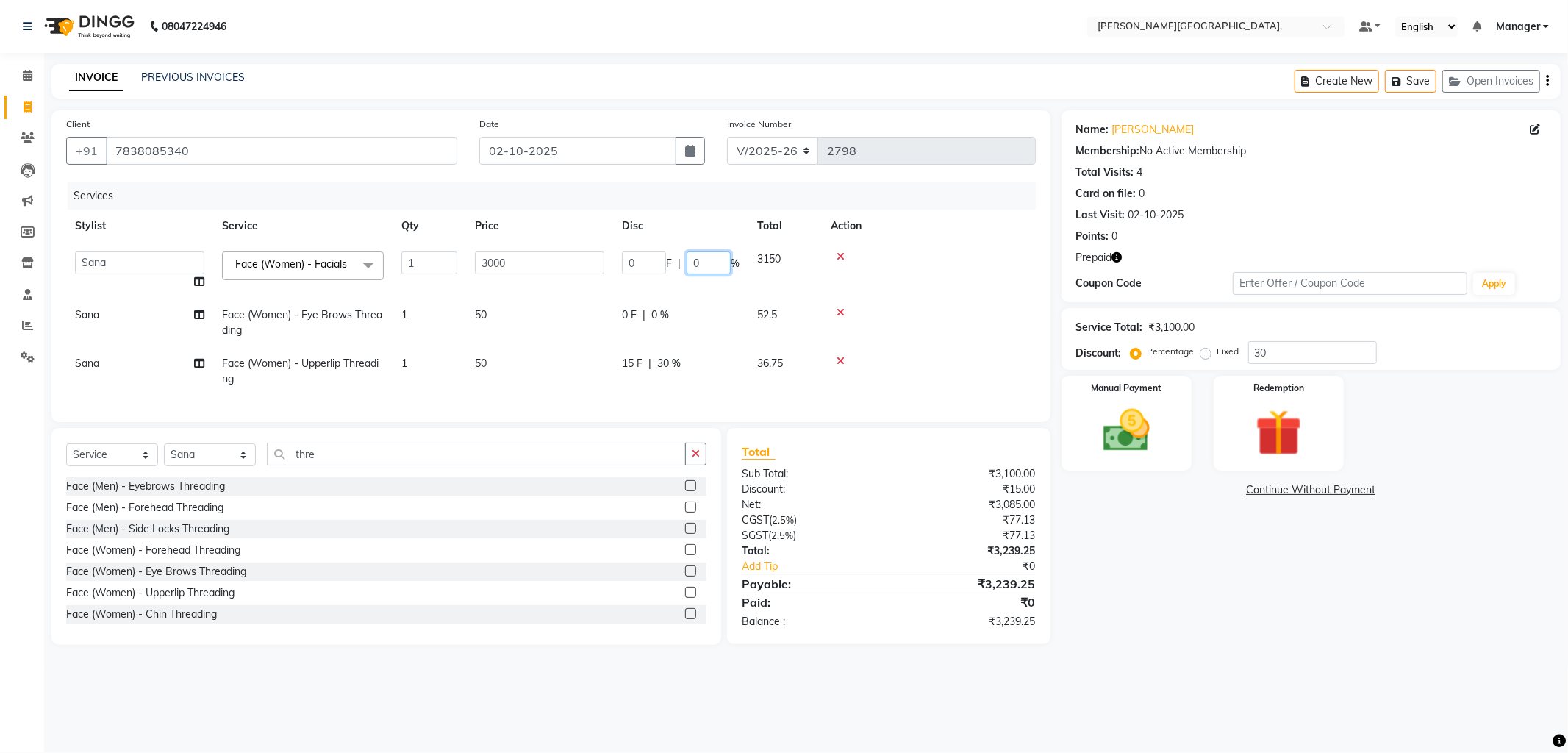
click at [706, 262] on input "0" at bounding box center [708, 263] width 44 height 23
type input "30"
click at [697, 328] on tr "Sana Face (Women) - Eye Brows Threading 1 50 0 F | 0 % 52.5" at bounding box center [550, 323] width 970 height 49
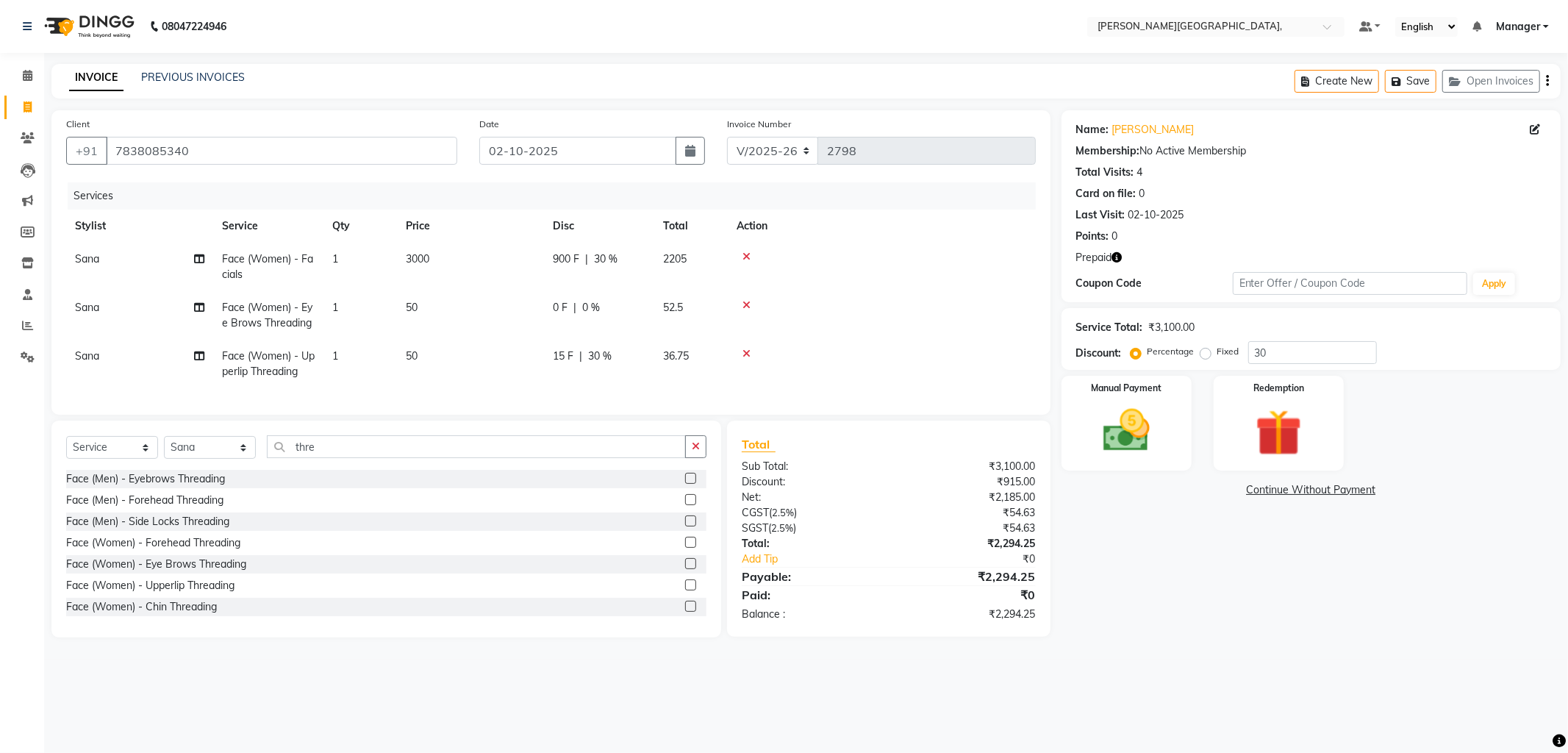
click at [591, 356] on span "30 %" at bounding box center [600, 356] width 24 height 15
select select "83621"
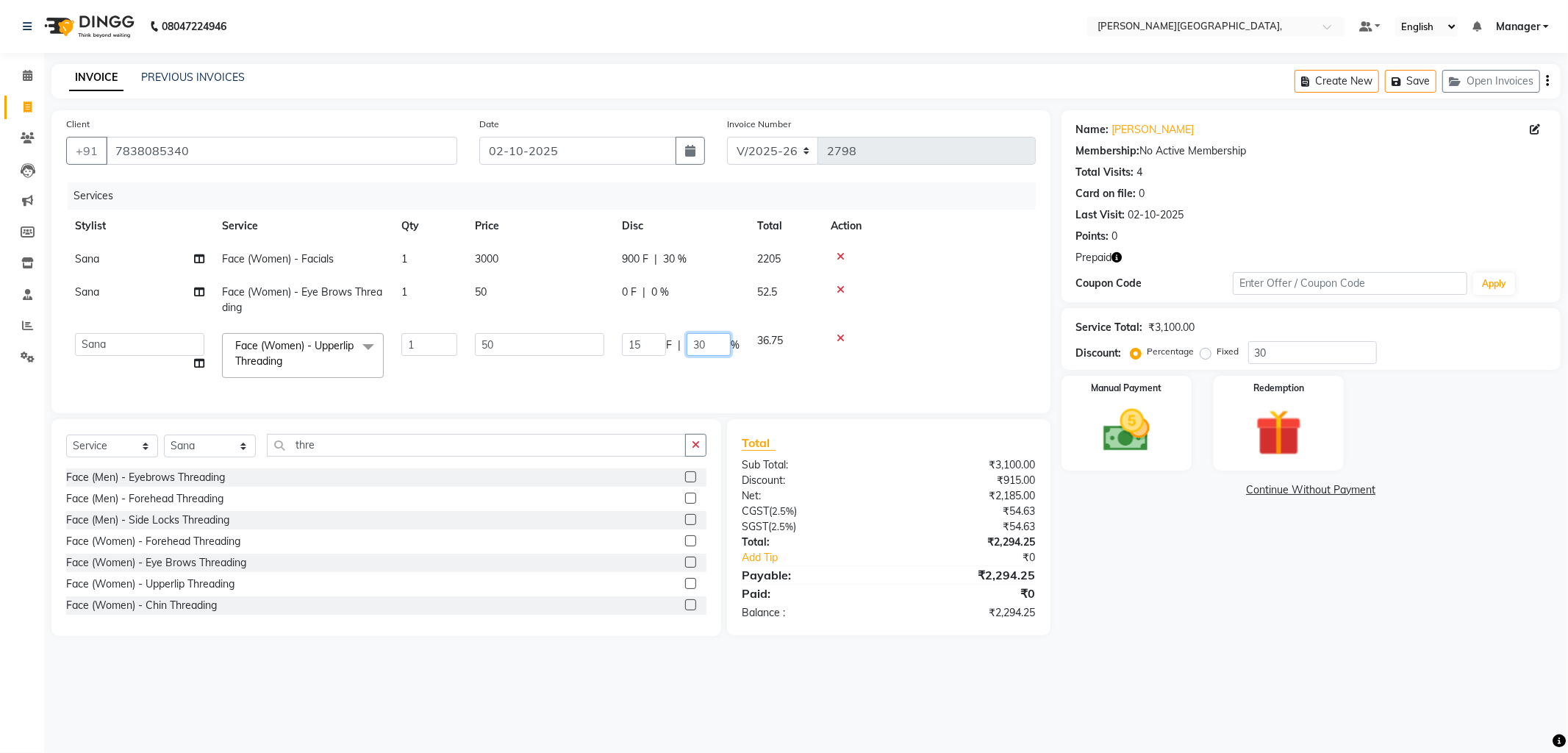
click at [710, 349] on input "30" at bounding box center [708, 344] width 44 height 23
type input "3"
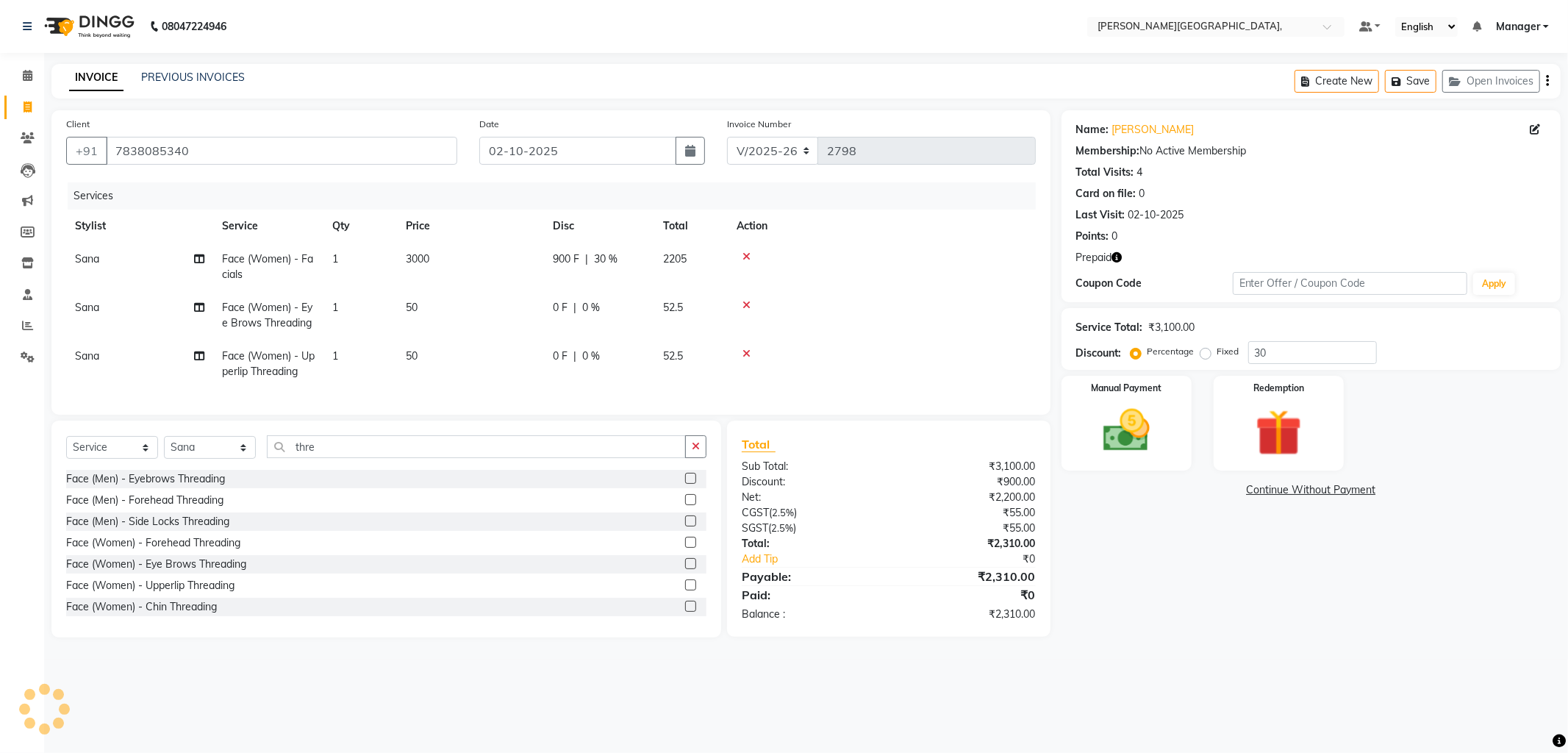
click at [1225, 617] on div "Name: Ayush Membership: No Active Membership Total Visits: 4 Card on file: 0 La…" at bounding box center [1316, 373] width 510 height 527
click at [747, 350] on icon at bounding box center [746, 353] width 8 height 11
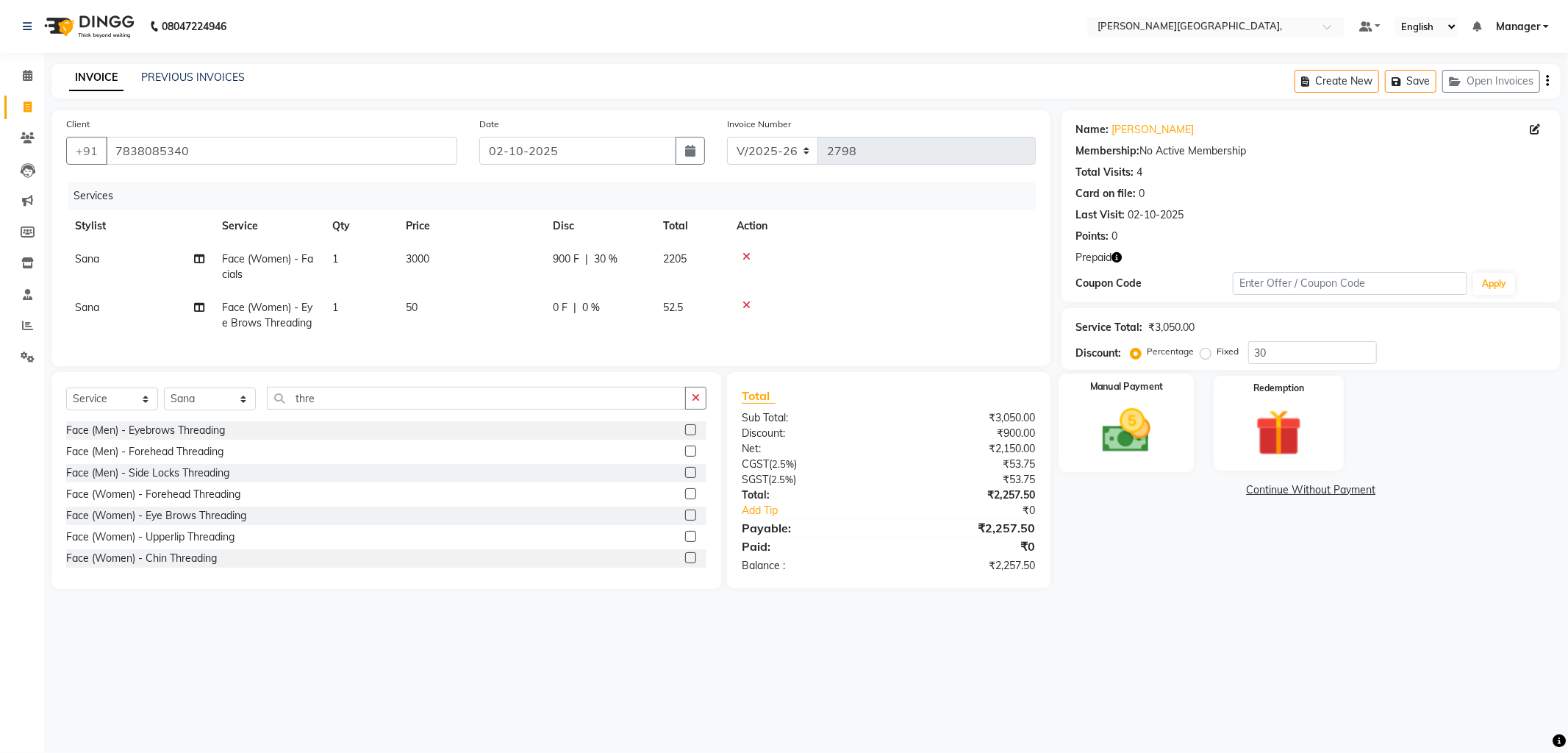
click at [1123, 427] on img at bounding box center [1127, 431] width 79 height 56
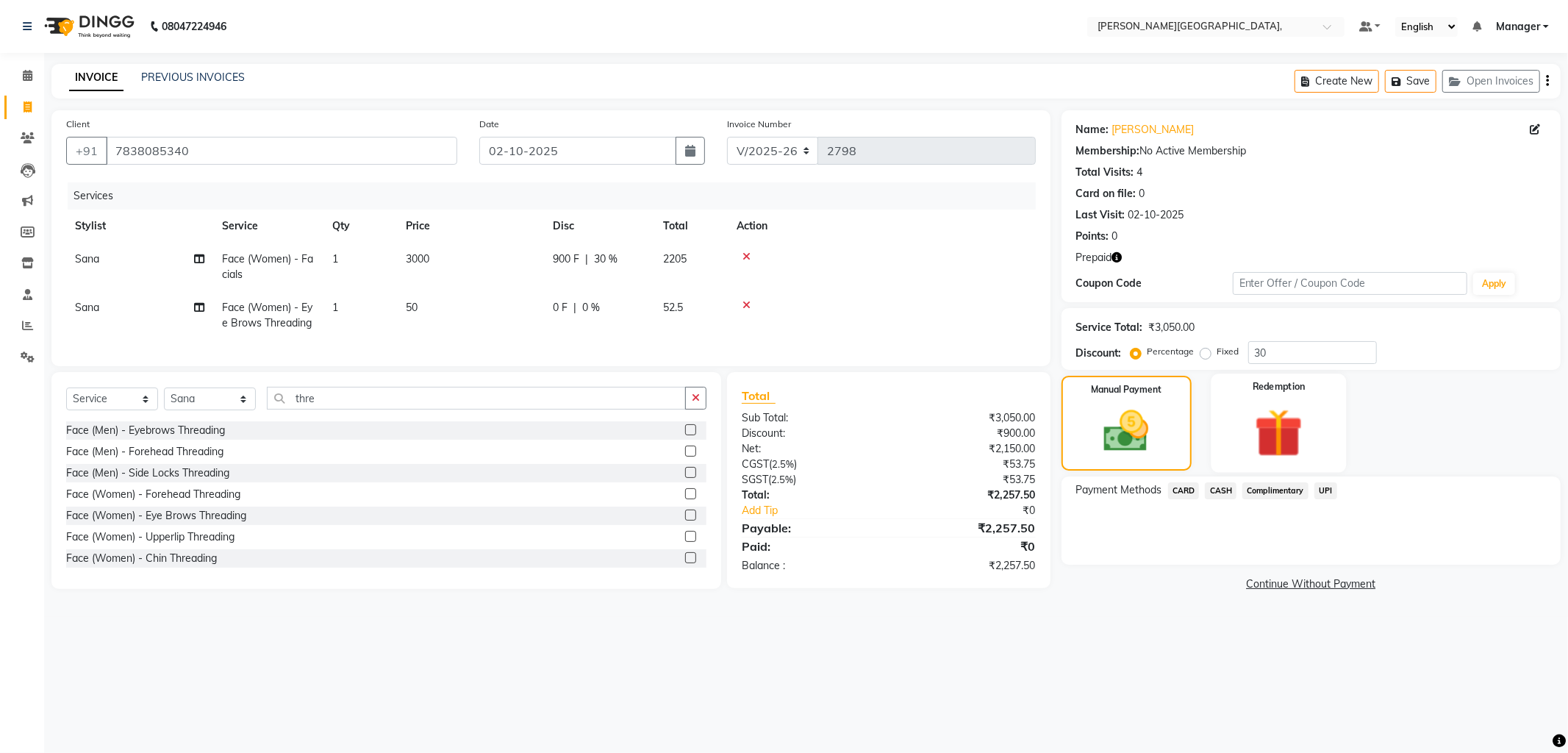
click at [1312, 424] on img at bounding box center [1278, 432] width 79 height 60
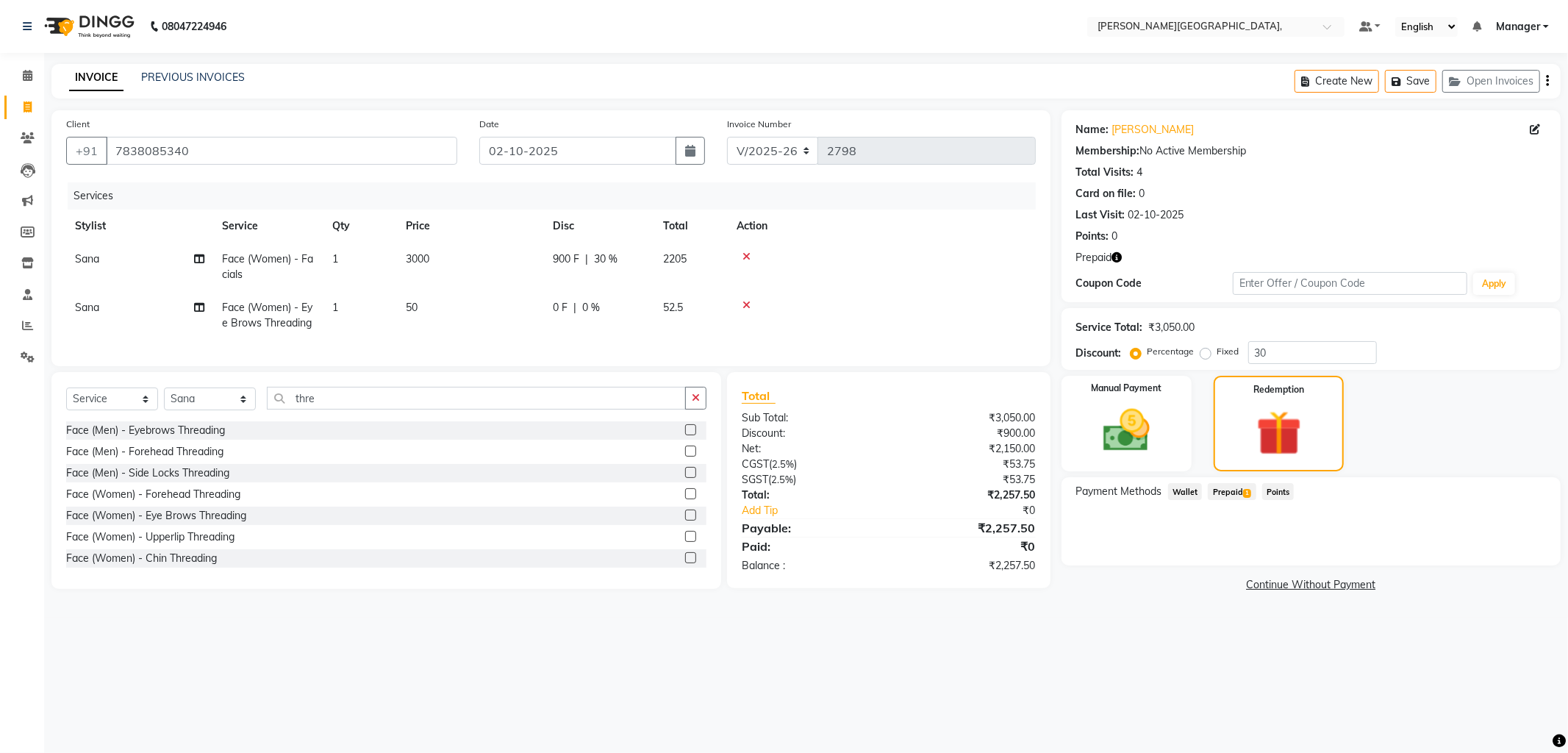
click at [1226, 494] on span "Prepaid 1" at bounding box center [1231, 491] width 48 height 17
click at [1498, 554] on button "Add" at bounding box center [1510, 551] width 54 height 25
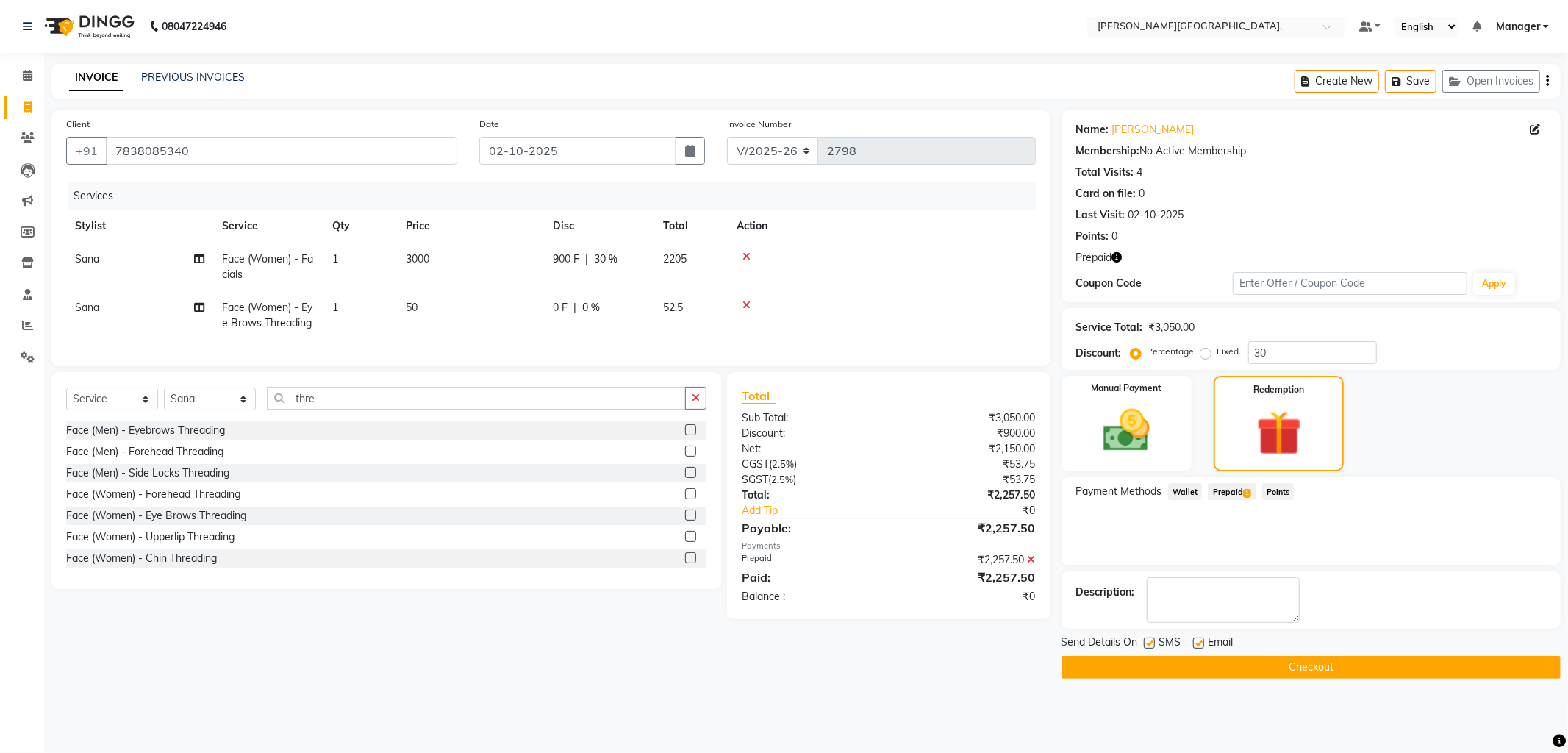
click at [1296, 667] on button "Checkout" at bounding box center [1311, 667] width 499 height 23
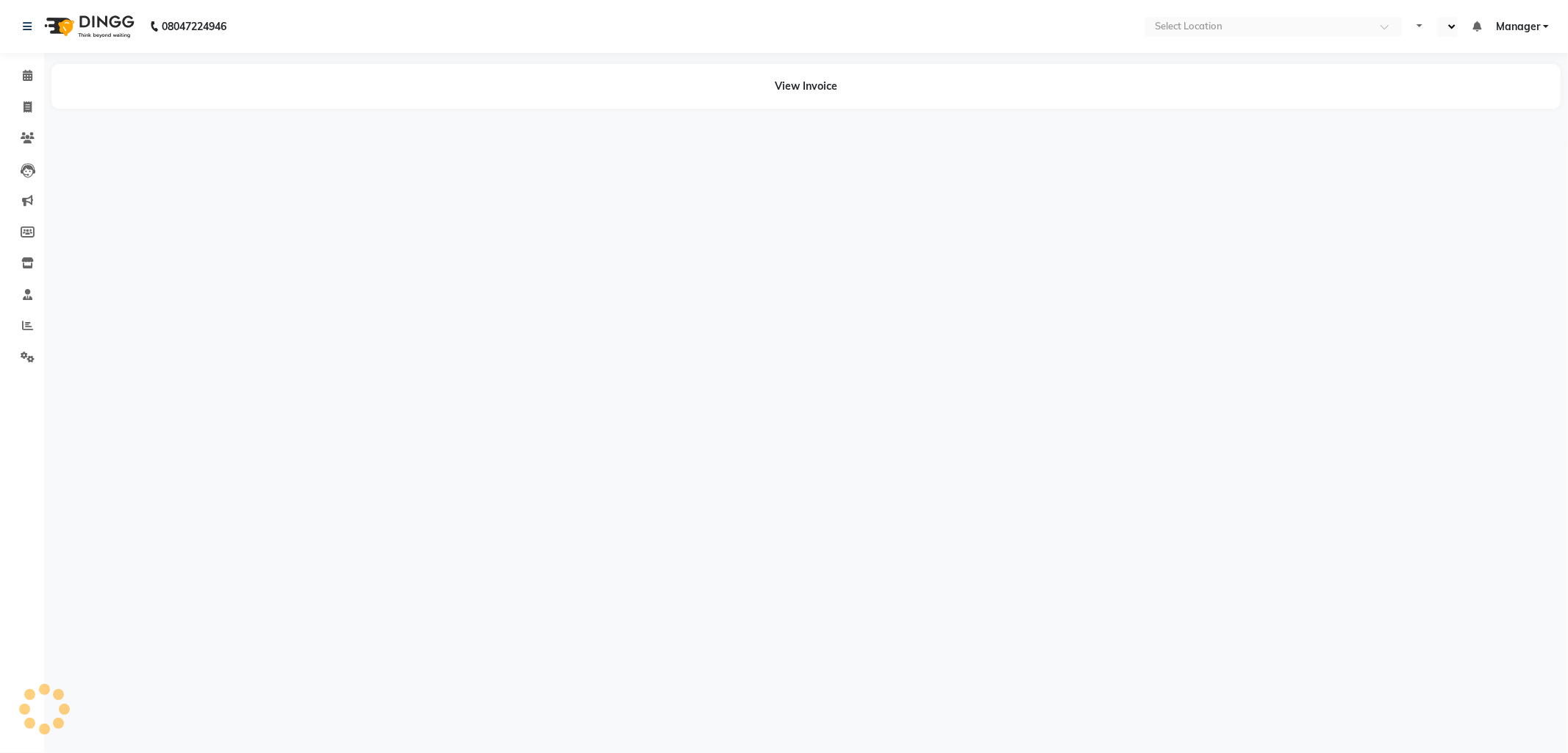
select select "en"
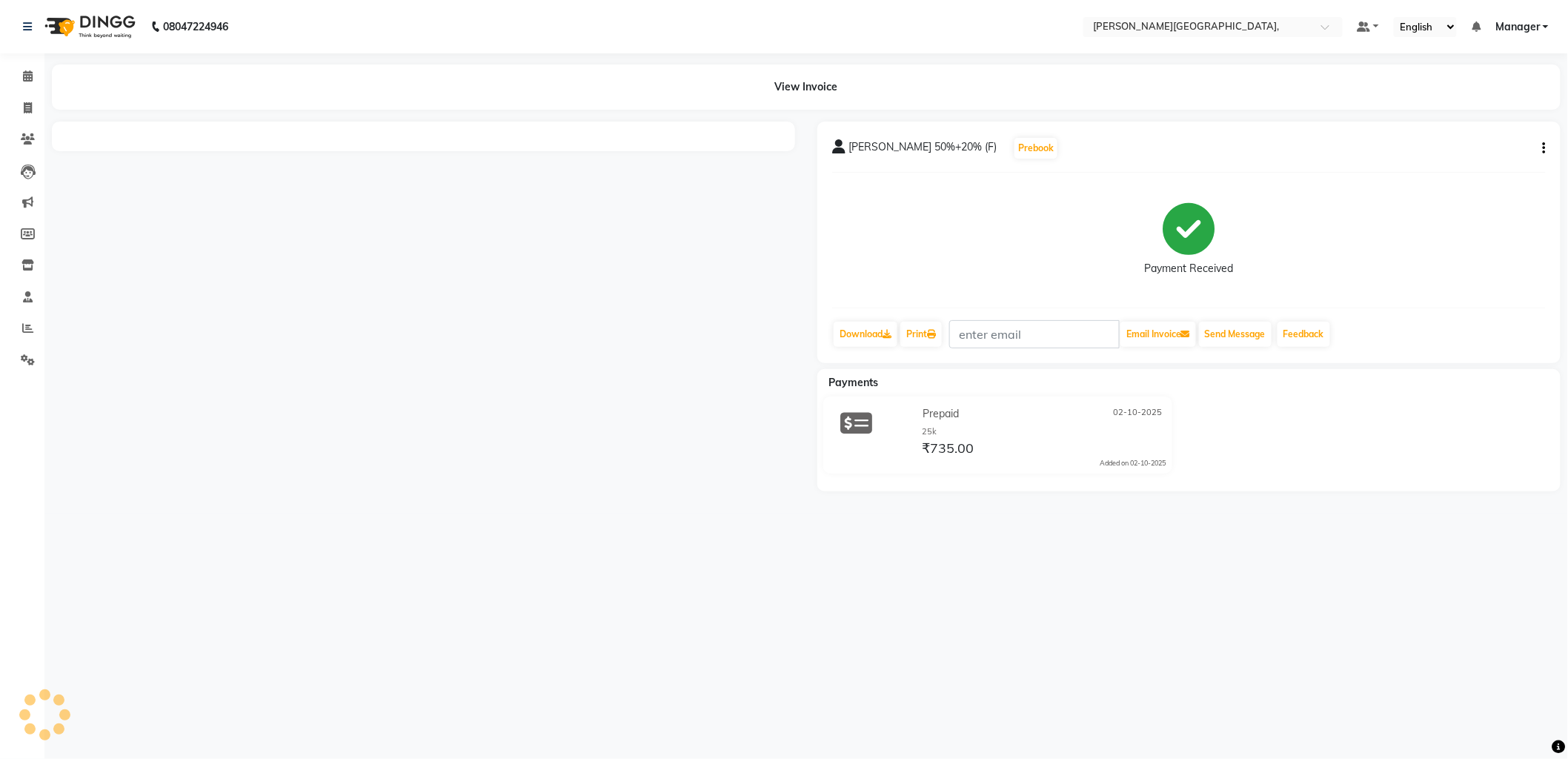
click at [1554, 144] on div "[PERSON_NAME] 50%+20% (F) Prebook Payment Received Download Print Email Invoice…" at bounding box center [1189, 242] width 743 height 242
click at [1557, 144] on div "[PERSON_NAME] 50%+20% (F) Prebook Payment Received Download Print Email Invoice…" at bounding box center [1189, 242] width 743 height 242
click at [1557, 148] on div "[PERSON_NAME] 50%+20% (F) Prebook Payment Received Download Print Email Invoice…" at bounding box center [1189, 242] width 743 height 242
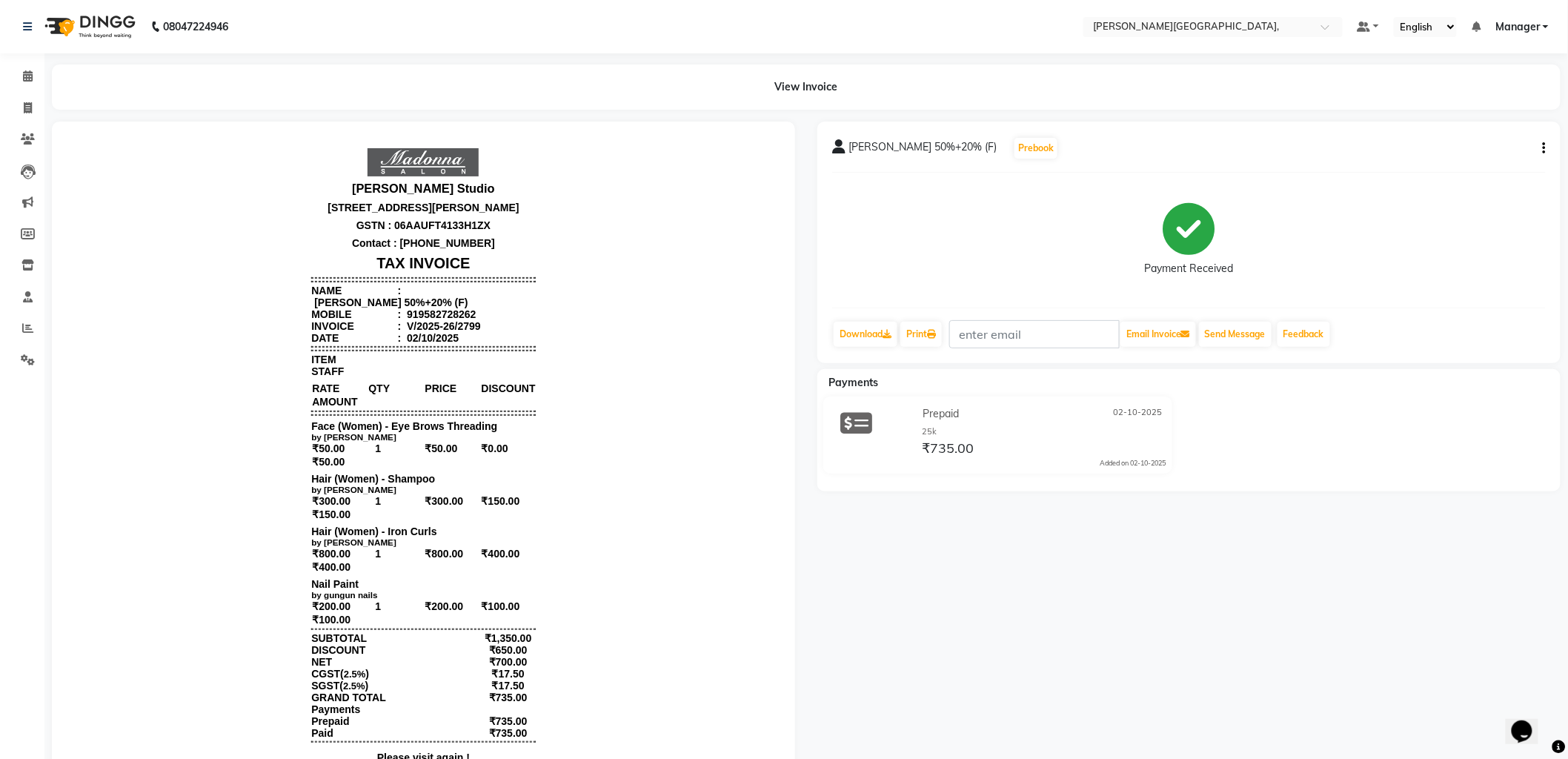
click at [1542, 147] on button "button" at bounding box center [1542, 148] width 9 height 15
click at [1434, 166] on div "Edit Invoice" at bounding box center [1470, 167] width 102 height 18
select select "service"
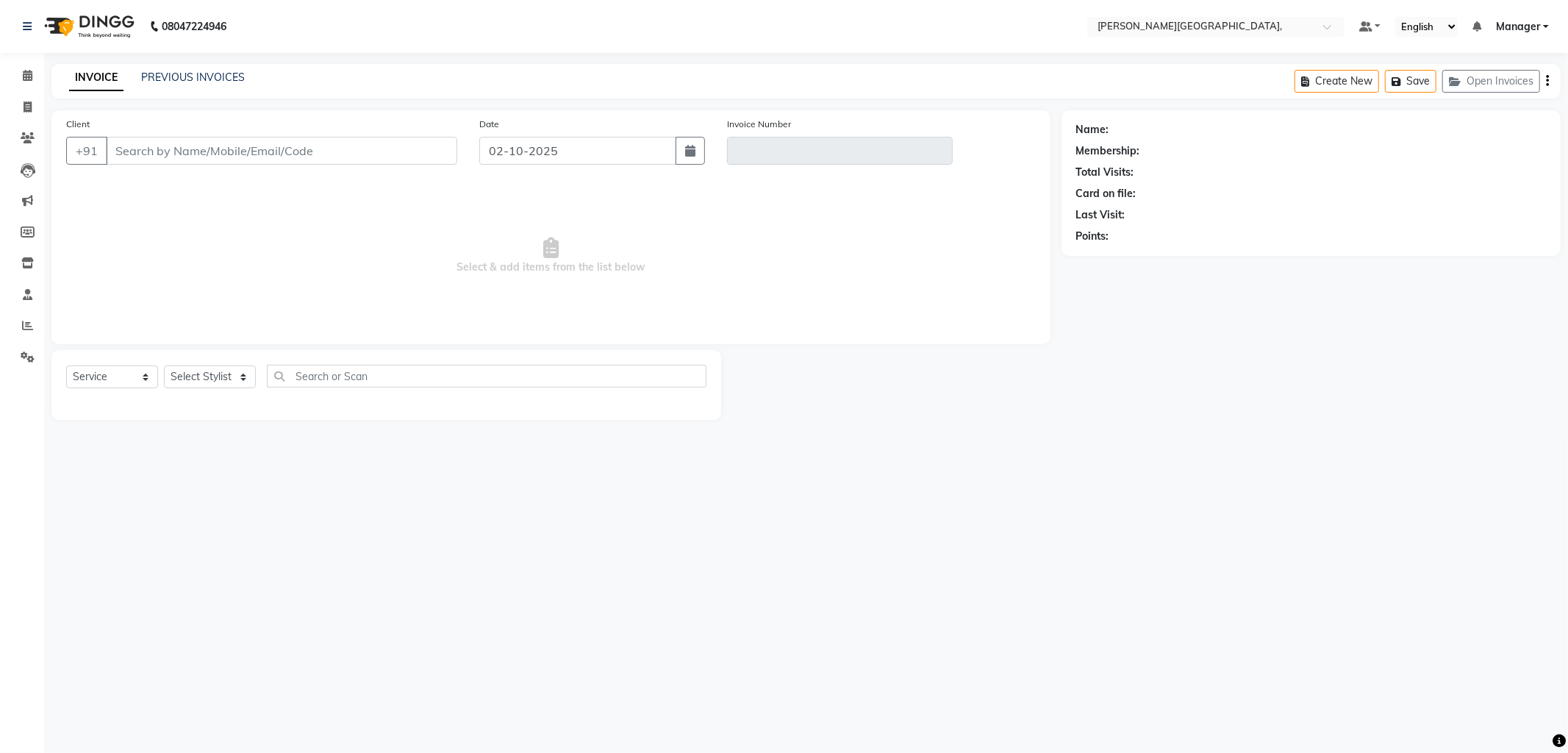
type input "9582728262"
type input "V/2025-26/2799"
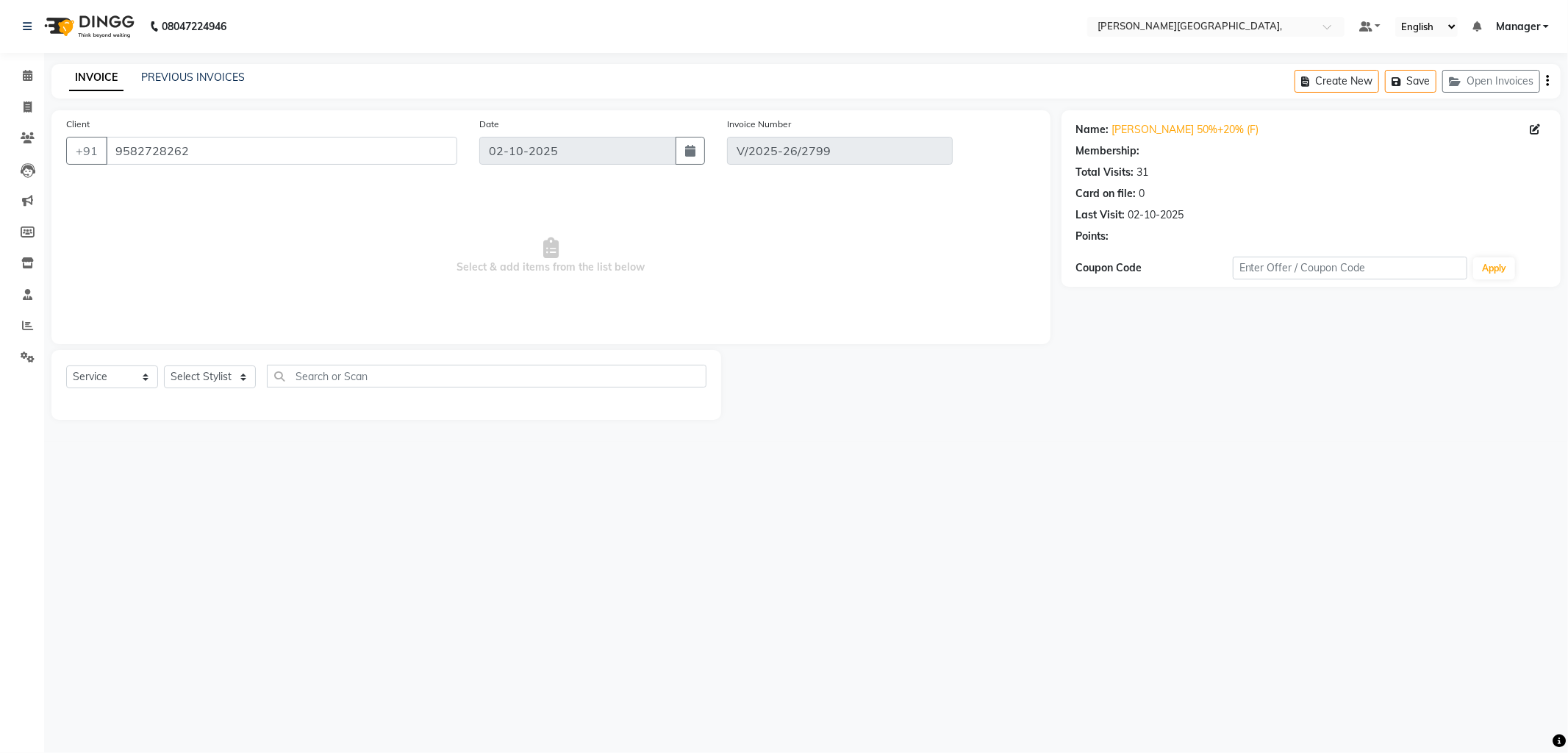
select select "select"
select select "1: Object"
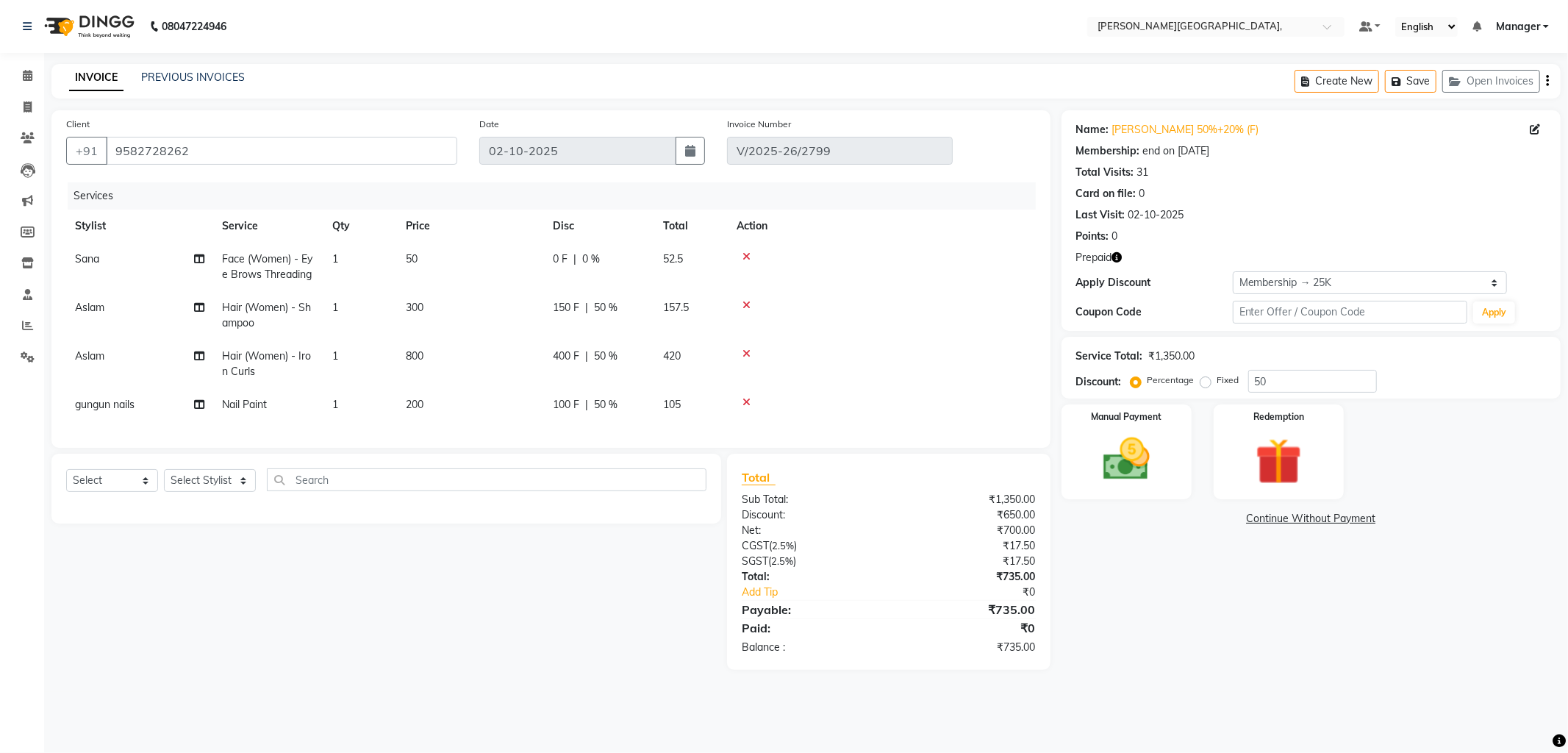
click at [604, 400] on span "50 %" at bounding box center [605, 404] width 24 height 15
select select "71148"
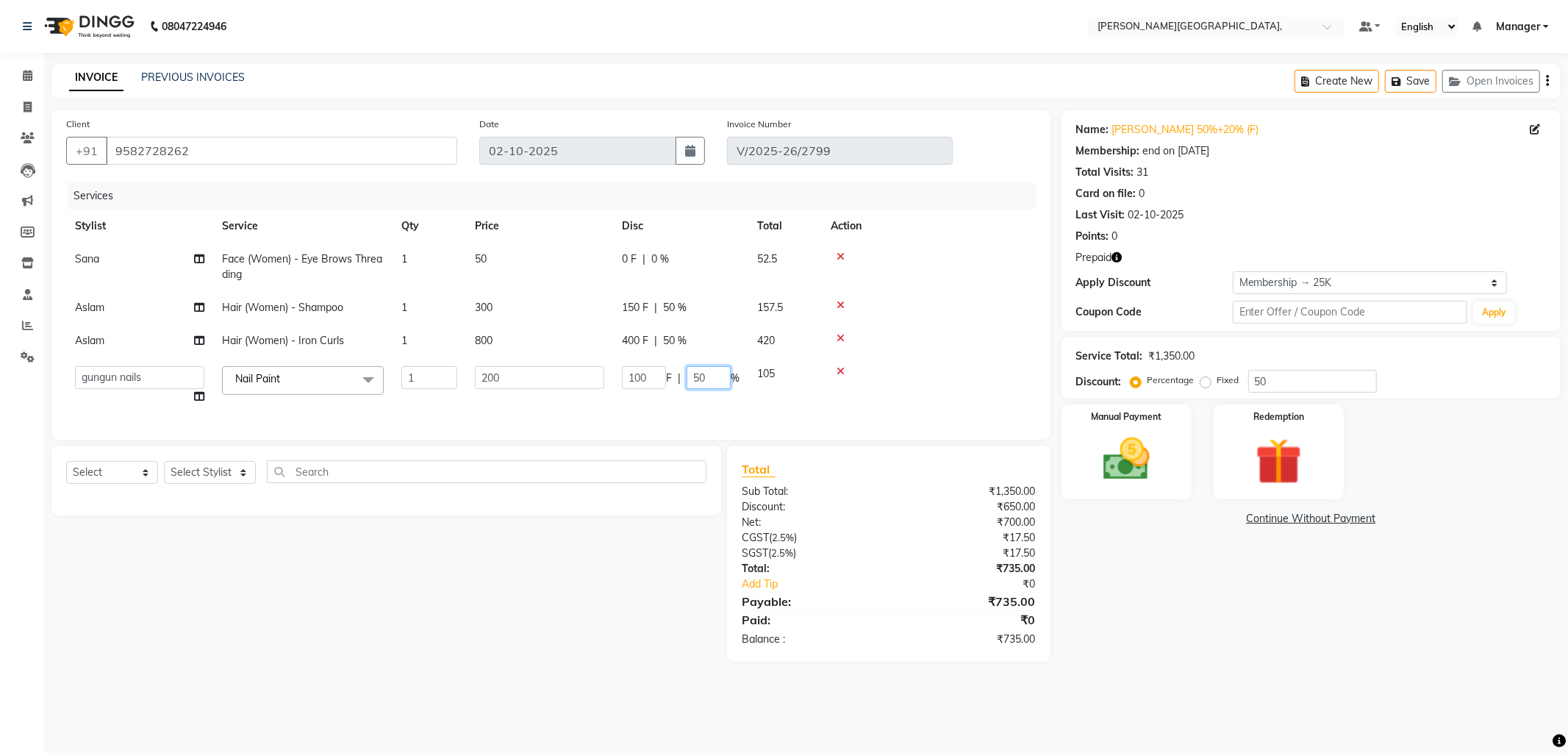
click at [714, 378] on input "50" at bounding box center [708, 378] width 44 height 23
type input "5"
click at [645, 619] on div "Select Service Product Membership Package Voucher Prepaid Gift Card Select Styl…" at bounding box center [381, 553] width 681 height 216
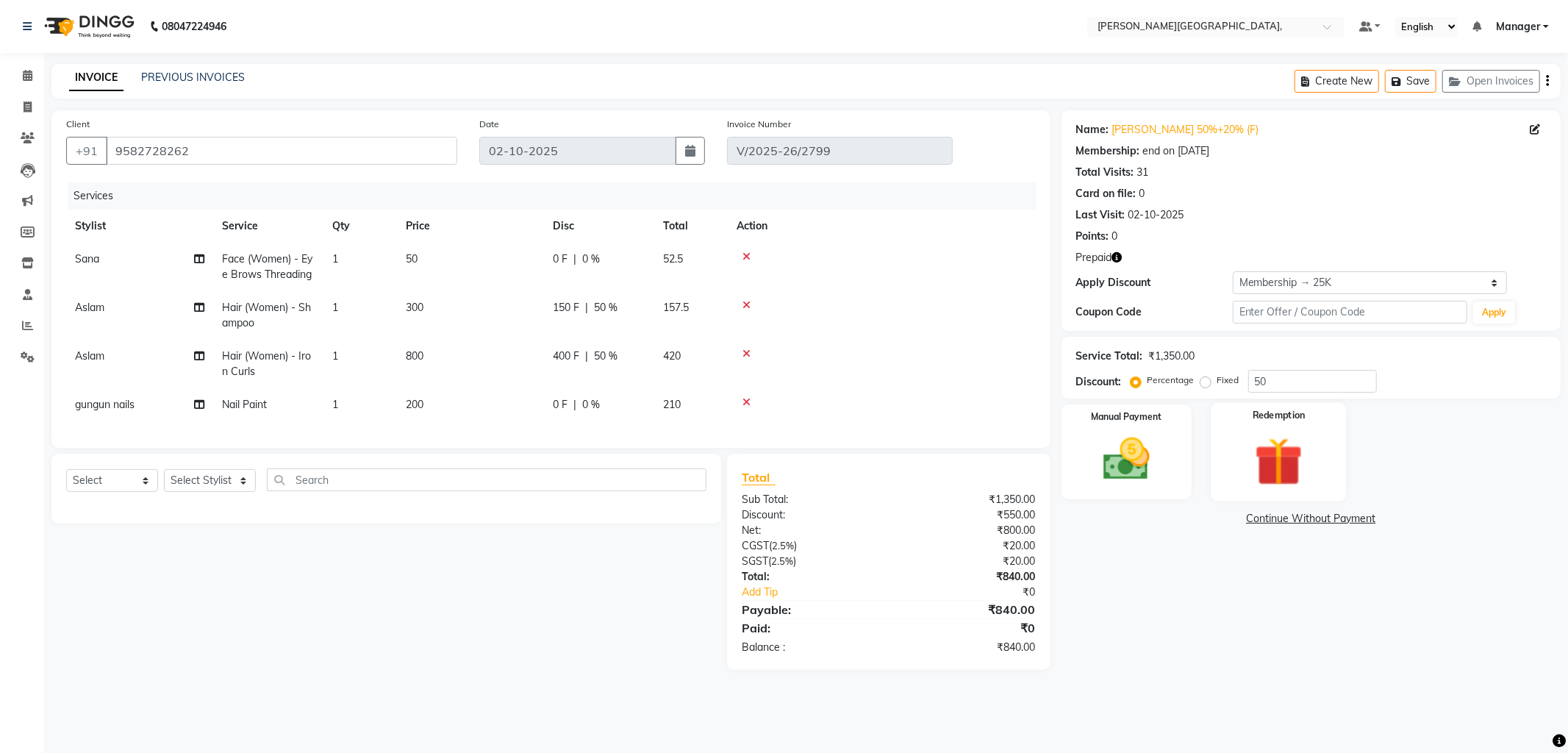
click at [1248, 465] on img at bounding box center [1278, 461] width 79 height 60
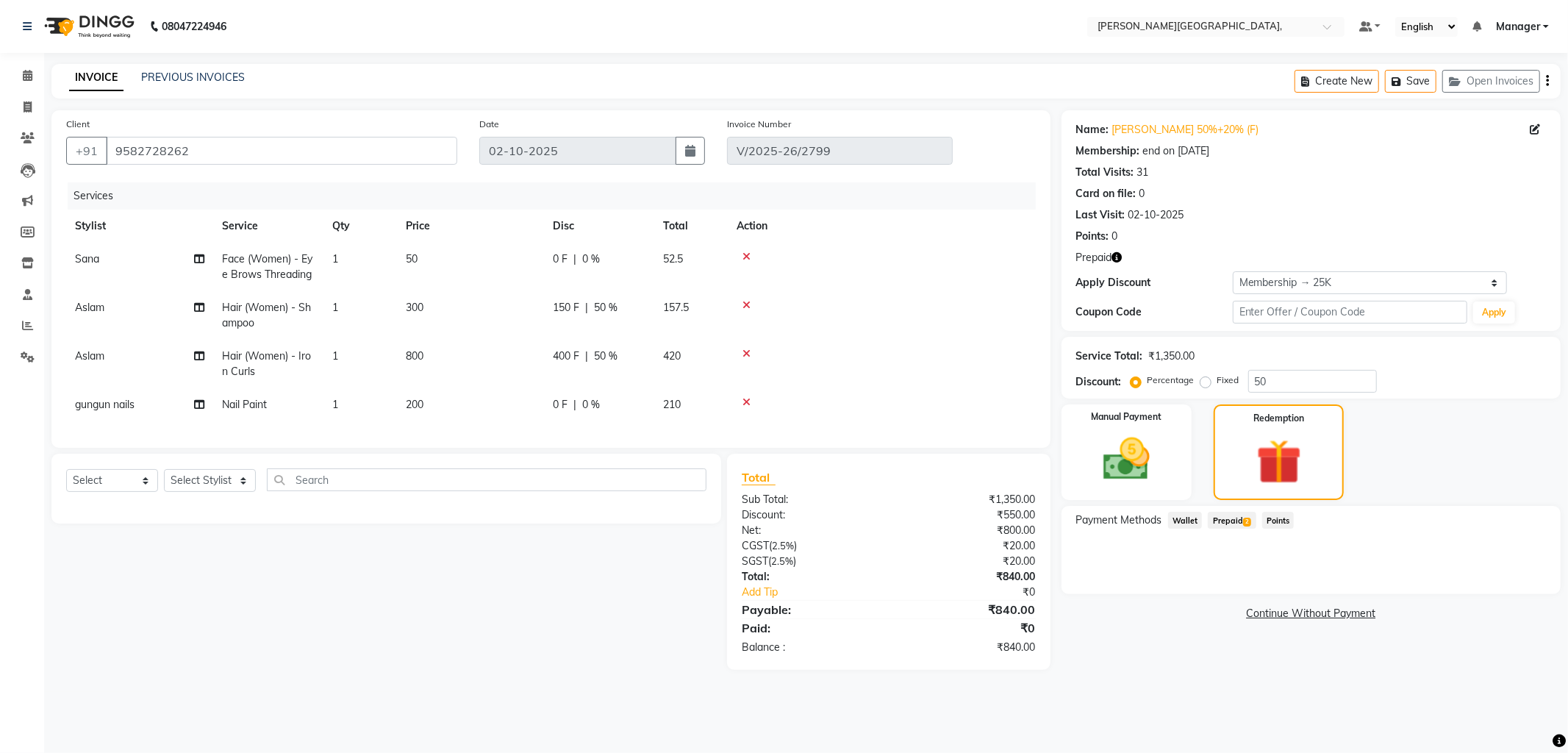
click at [1238, 522] on span "Prepaid 2" at bounding box center [1231, 520] width 48 height 17
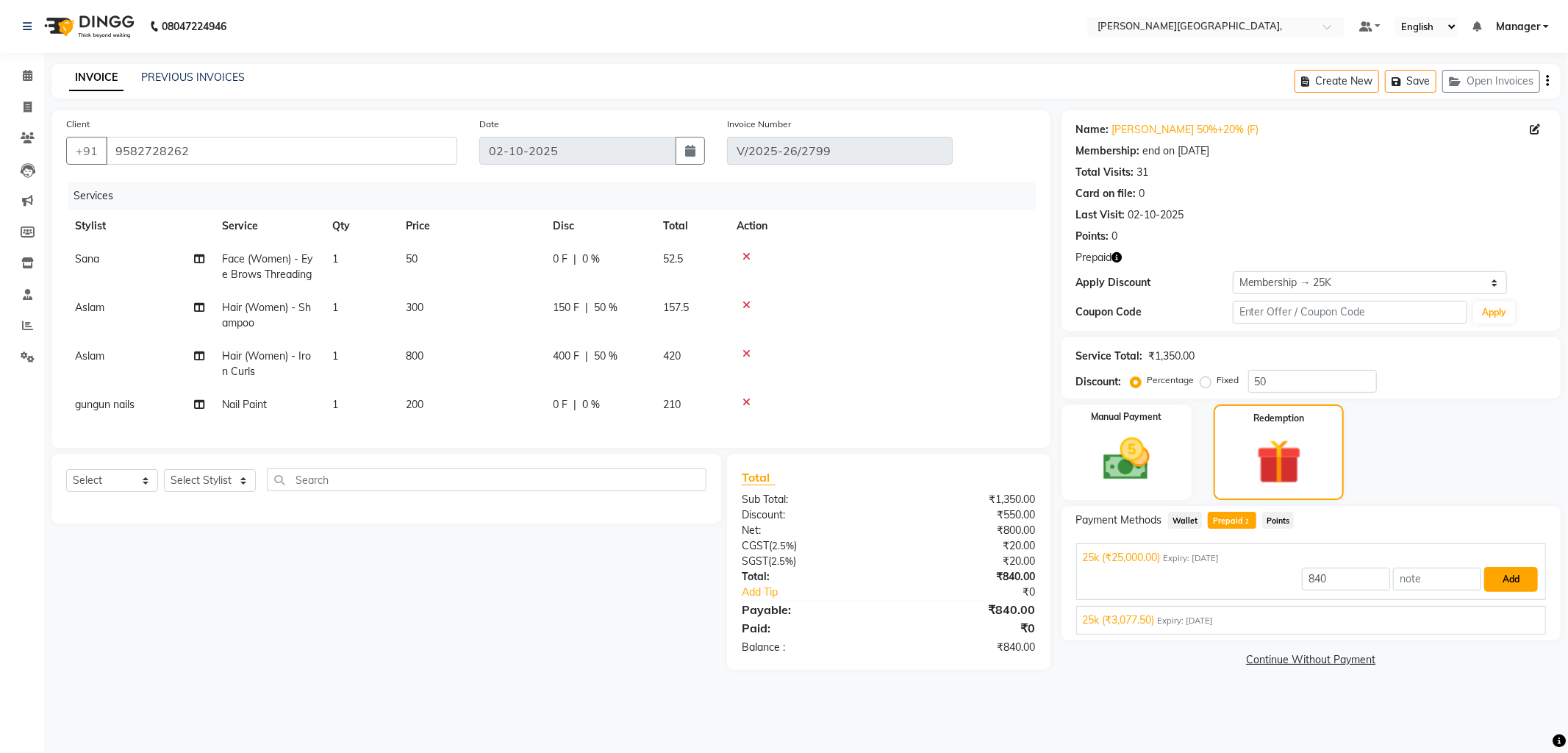
click at [1519, 581] on button "Add" at bounding box center [1510, 579] width 54 height 25
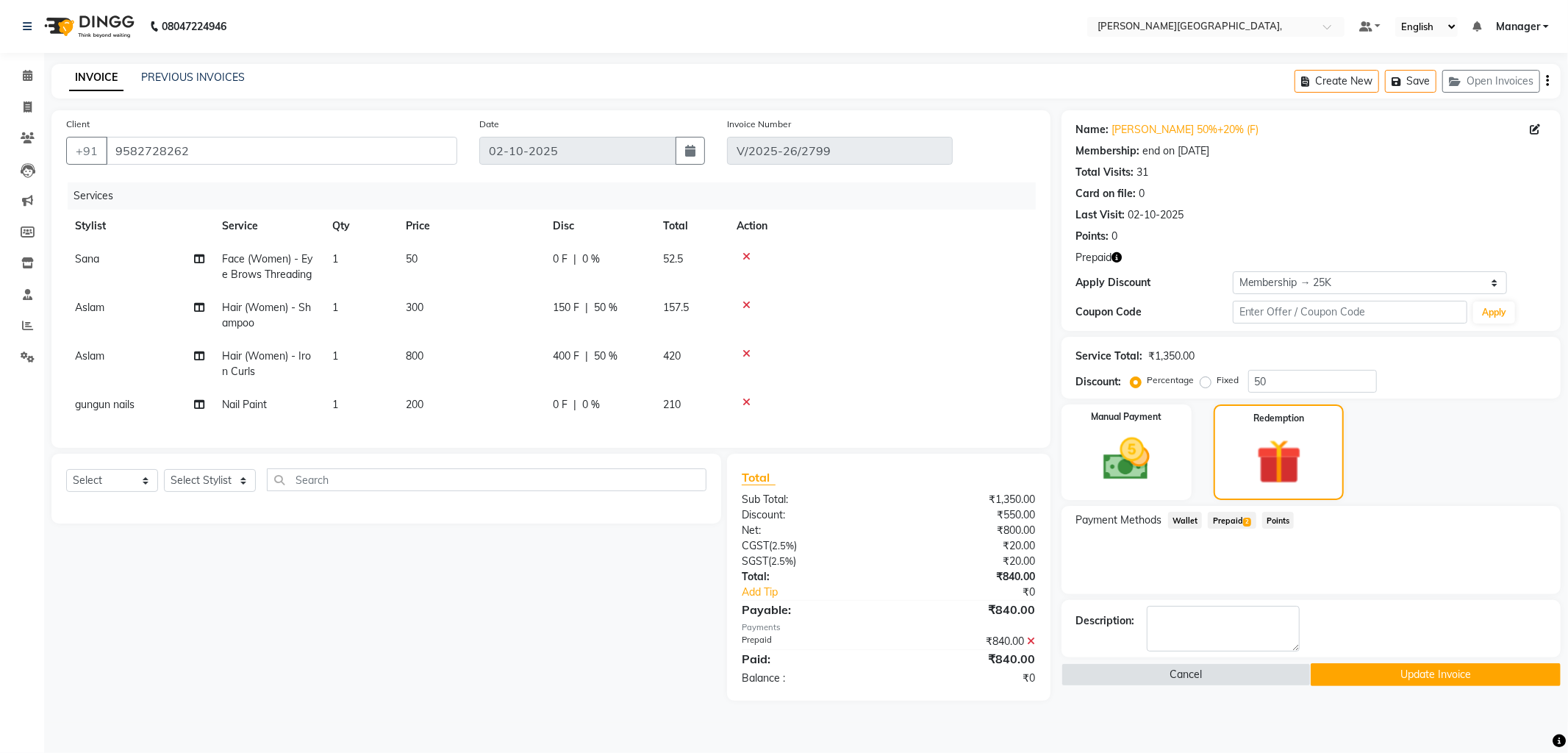
click at [1416, 674] on button "Update Invoice" at bounding box center [1435, 674] width 250 height 23
